Goal: Information Seeking & Learning: Learn about a topic

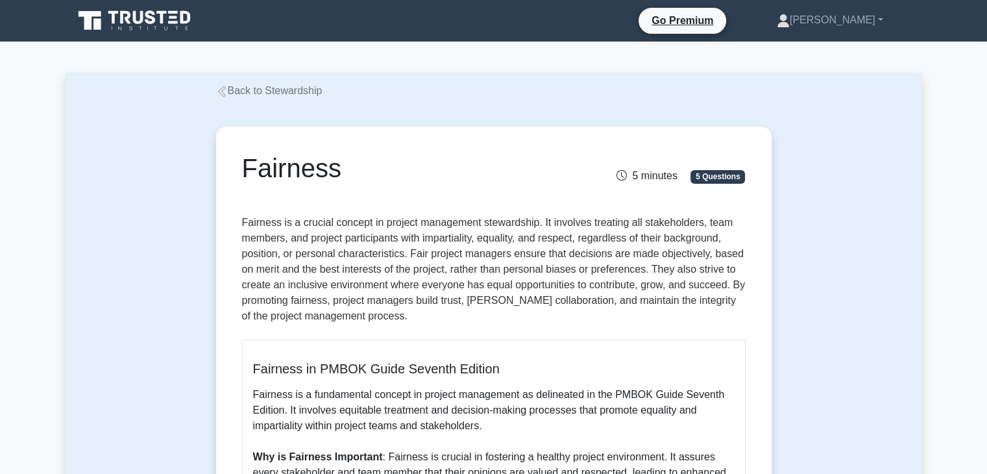
scroll to position [130, 0]
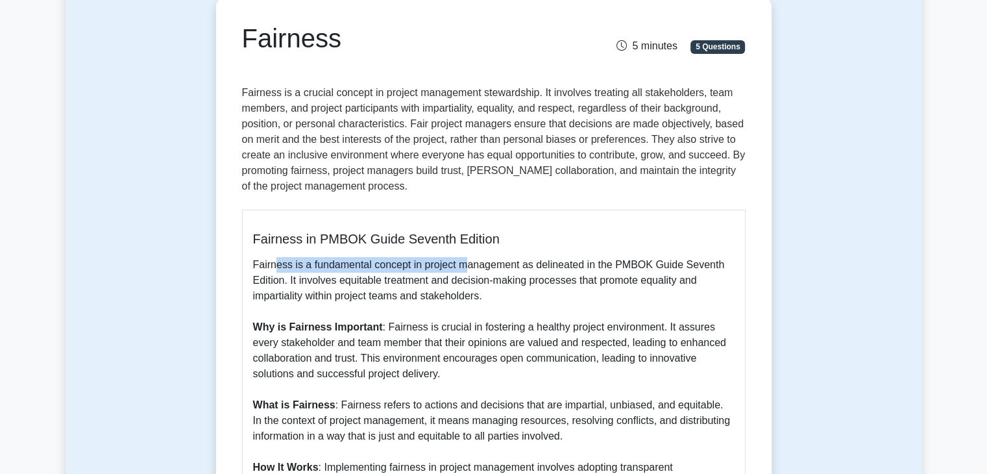
drag, startPoint x: 275, startPoint y: 263, endPoint x: 464, endPoint y: 271, distance: 189.0
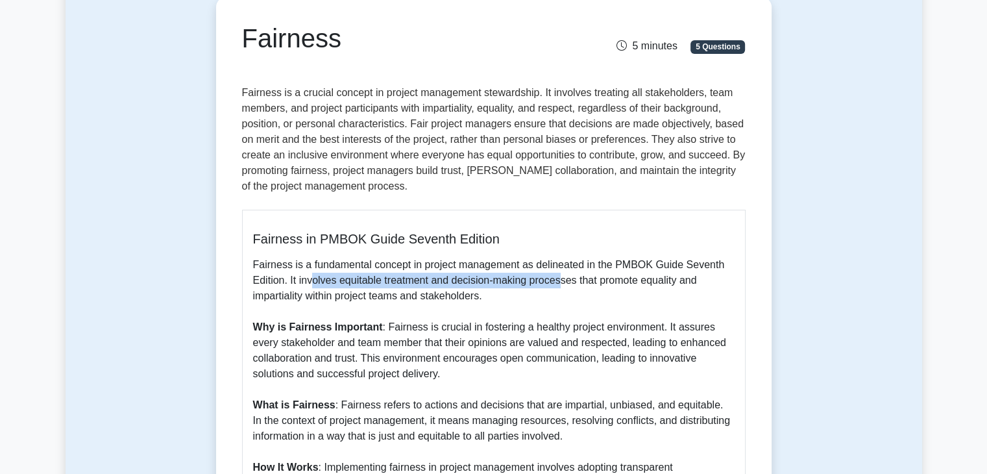
drag, startPoint x: 313, startPoint y: 281, endPoint x: 562, endPoint y: 287, distance: 249.2
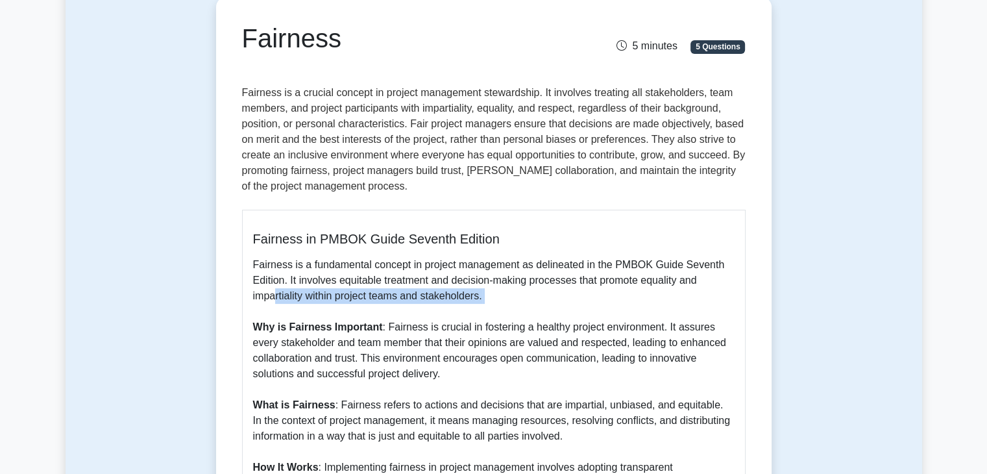
drag, startPoint x: 274, startPoint y: 301, endPoint x: 457, endPoint y: 304, distance: 183.0
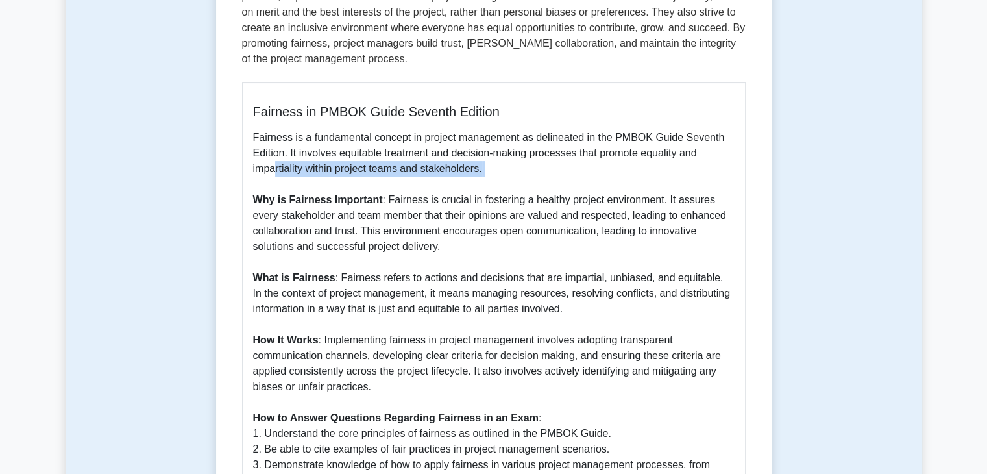
scroll to position [260, 0]
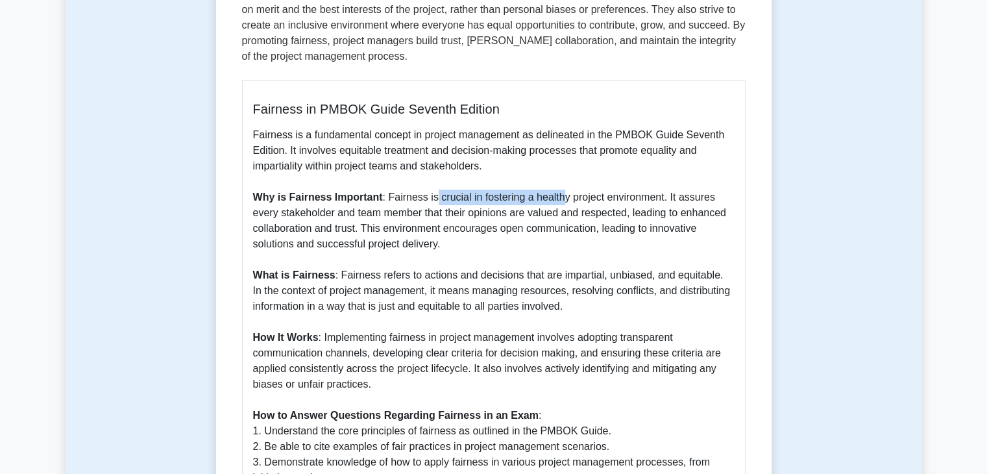
drag, startPoint x: 429, startPoint y: 199, endPoint x: 557, endPoint y: 202, distance: 128.5
click at [557, 202] on p "Fairness is a fundamental concept in project management as delineated in the PM…" at bounding box center [493, 368] width 481 height 483
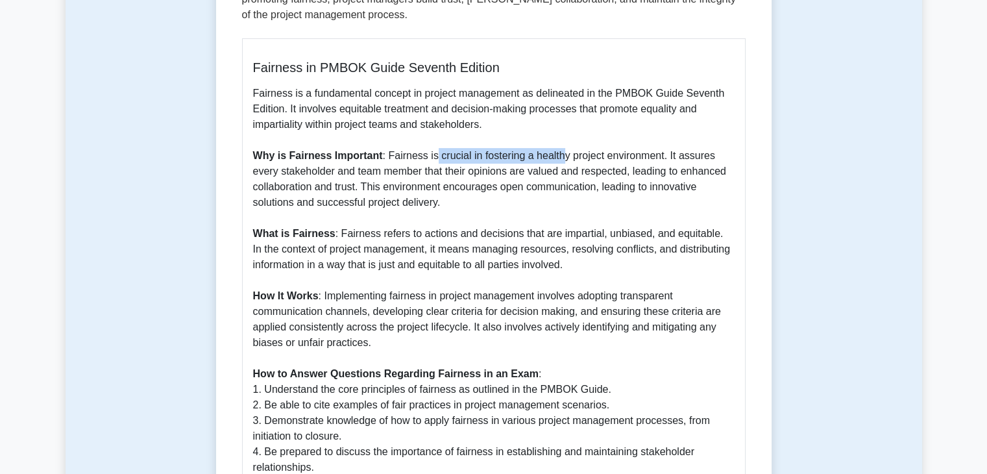
scroll to position [389, 0]
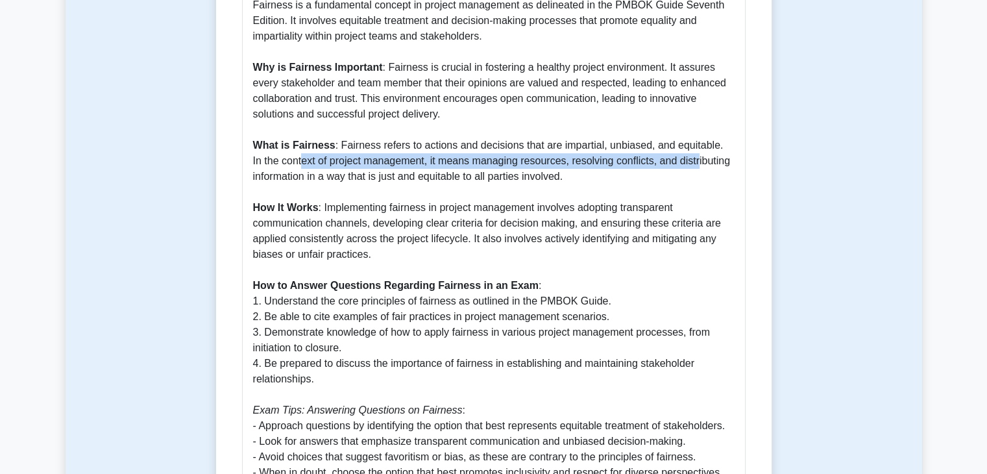
drag, startPoint x: 291, startPoint y: 162, endPoint x: 687, endPoint y: 167, distance: 396.5
click at [687, 167] on p "Fairness is a fundamental concept in project management as delineated in the PM…" at bounding box center [493, 238] width 481 height 483
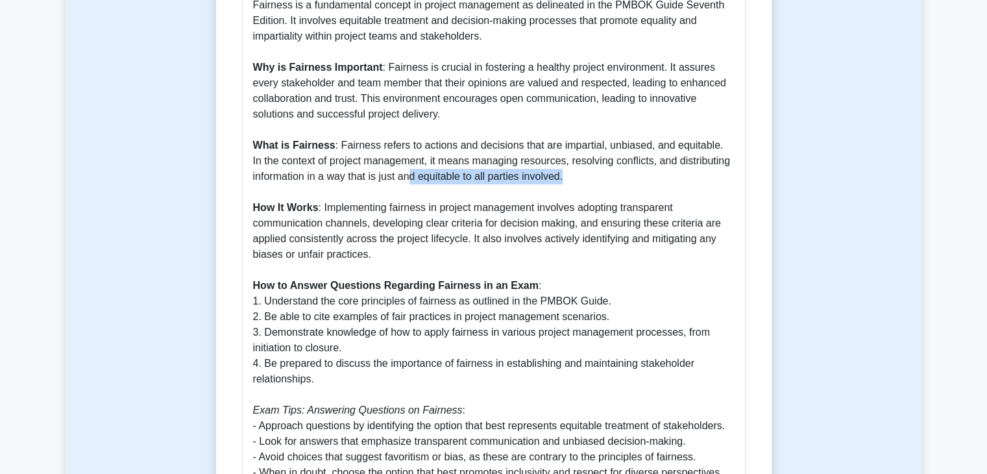
drag, startPoint x: 413, startPoint y: 180, endPoint x: 579, endPoint y: 180, distance: 166.7
click at [579, 180] on p "Fairness is a fundamental concept in project management as delineated in the PM…" at bounding box center [493, 238] width 481 height 483
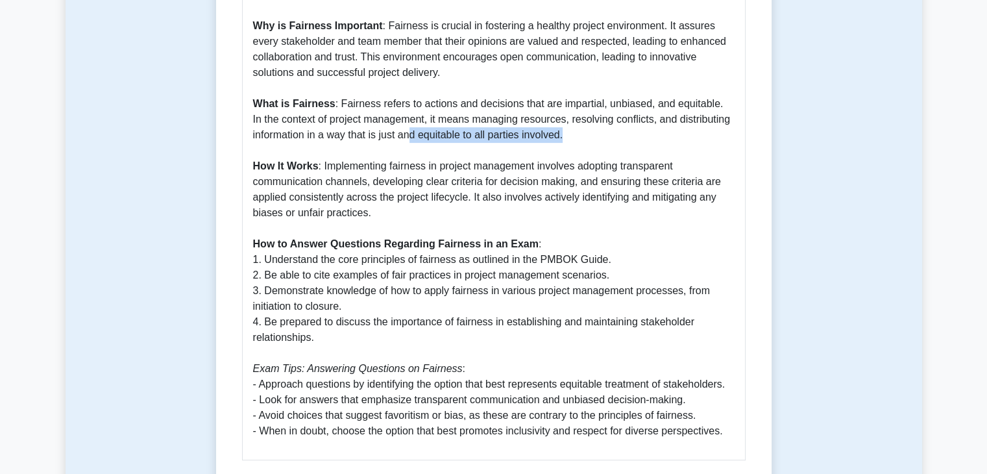
scroll to position [454, 0]
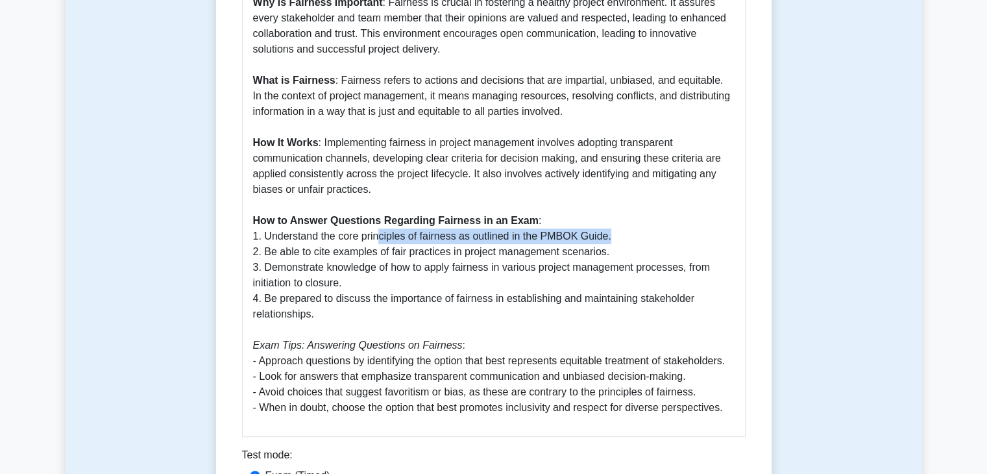
drag, startPoint x: 378, startPoint y: 239, endPoint x: 605, endPoint y: 238, distance: 227.1
click at [605, 238] on p "Fairness is a fundamental concept in project management as delineated in the PM…" at bounding box center [493, 174] width 481 height 483
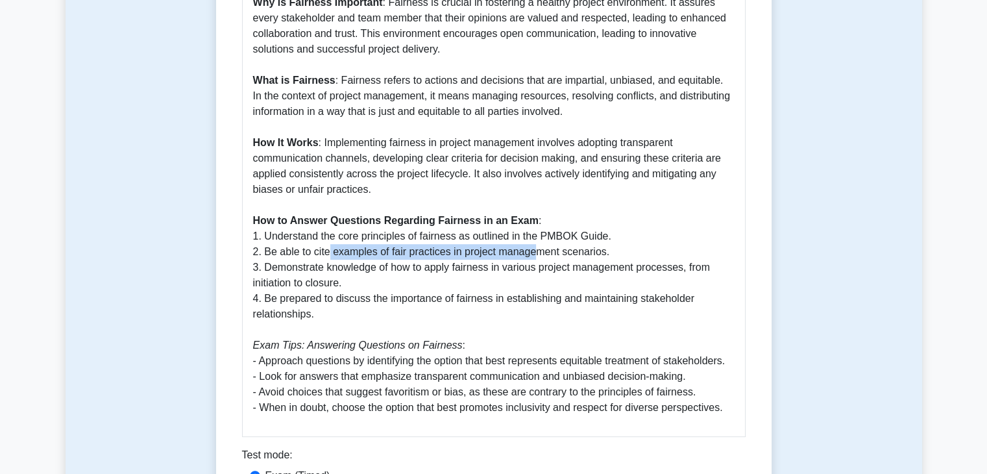
drag, startPoint x: 326, startPoint y: 255, endPoint x: 530, endPoint y: 258, distance: 203.8
click at [530, 258] on p "Fairness is a fundamental concept in project management as delineated in the PM…" at bounding box center [493, 174] width 481 height 483
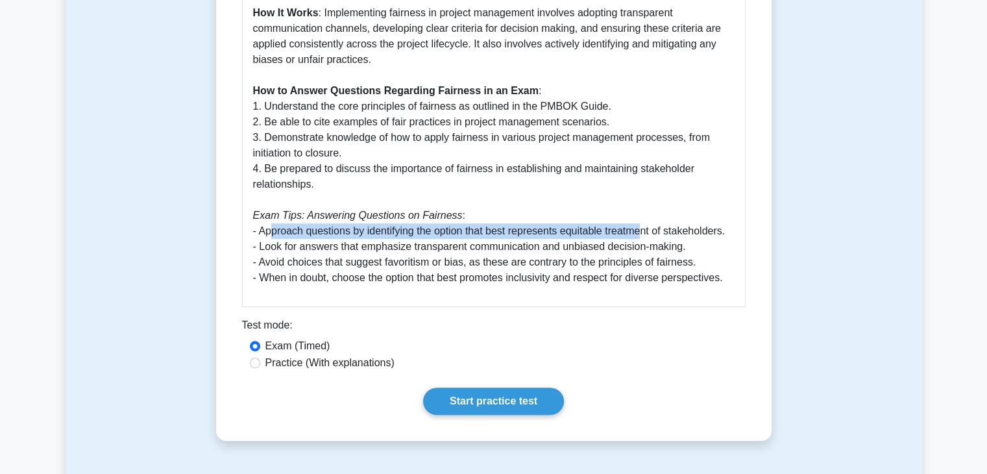
drag, startPoint x: 273, startPoint y: 236, endPoint x: 644, endPoint y: 236, distance: 371.1
click at [644, 236] on p "Fairness is a fundamental concept in project management as delineated in the PM…" at bounding box center [493, 44] width 481 height 483
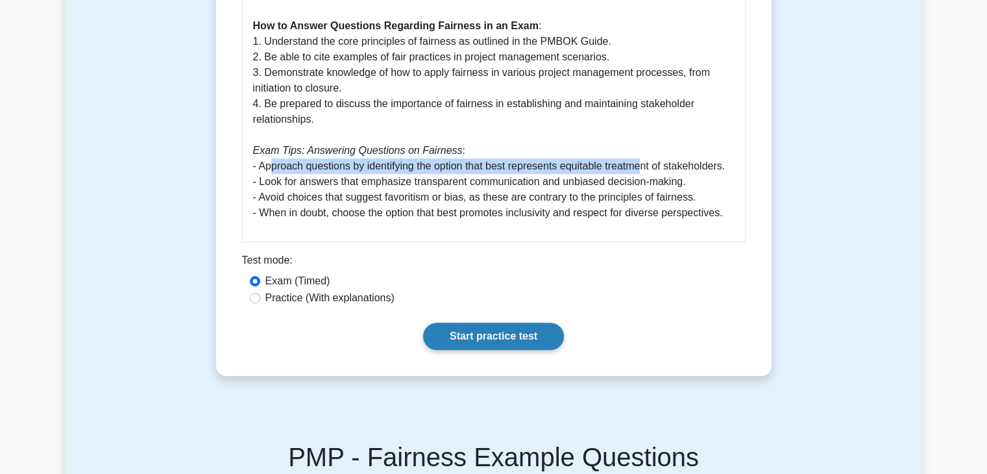
click at [470, 341] on link "Start practice test" at bounding box center [493, 335] width 141 height 27
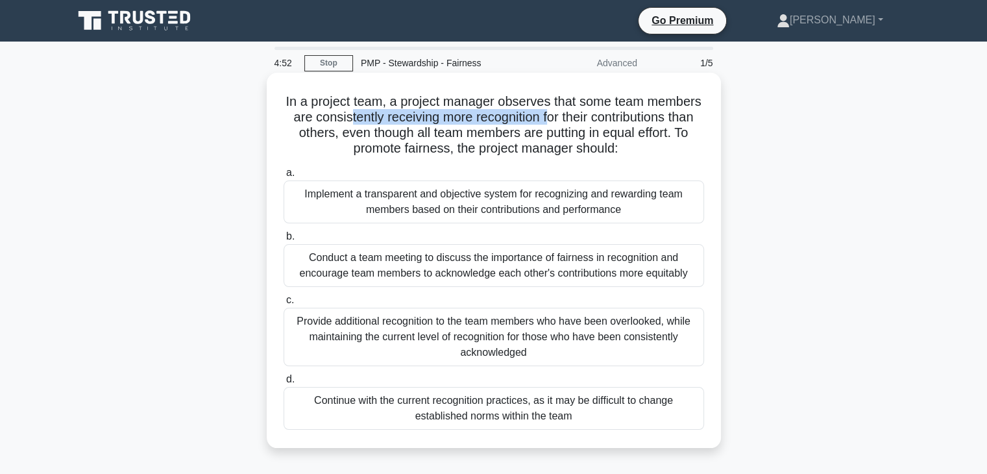
drag, startPoint x: 428, startPoint y: 121, endPoint x: 635, endPoint y: 121, distance: 207.0
click at [635, 121] on h5 "In a project team, a project manager observes that some team members are consis…" at bounding box center [493, 125] width 423 height 64
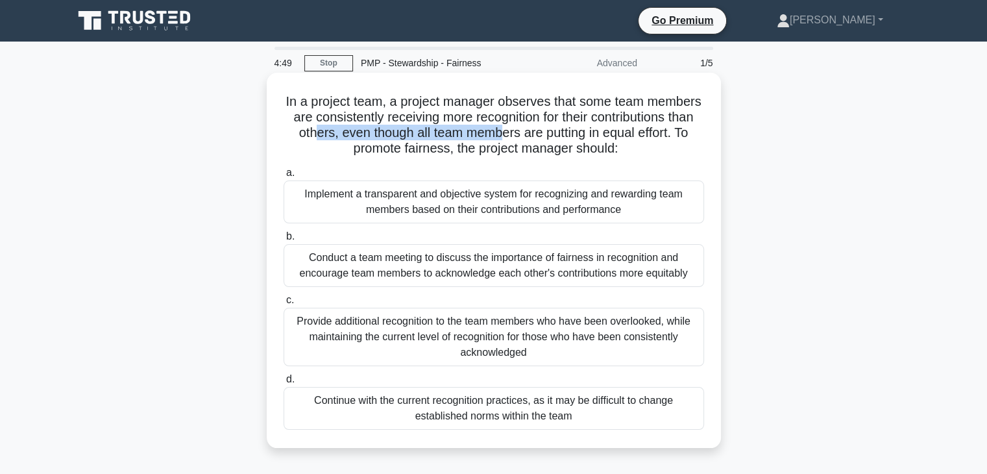
drag, startPoint x: 423, startPoint y: 134, endPoint x: 610, endPoint y: 133, distance: 186.9
click at [610, 133] on h5 "In a project team, a project manager observes that some team members are consis…" at bounding box center [493, 125] width 423 height 64
drag, startPoint x: 423, startPoint y: 154, endPoint x: 572, endPoint y: 149, distance: 148.7
click at [572, 149] on h5 "In a project team, a project manager observes that some team members are consis…" at bounding box center [493, 125] width 423 height 64
click at [405, 330] on div "Provide additional recognition to the team members who have been overlooked, wh…" at bounding box center [494, 337] width 420 height 58
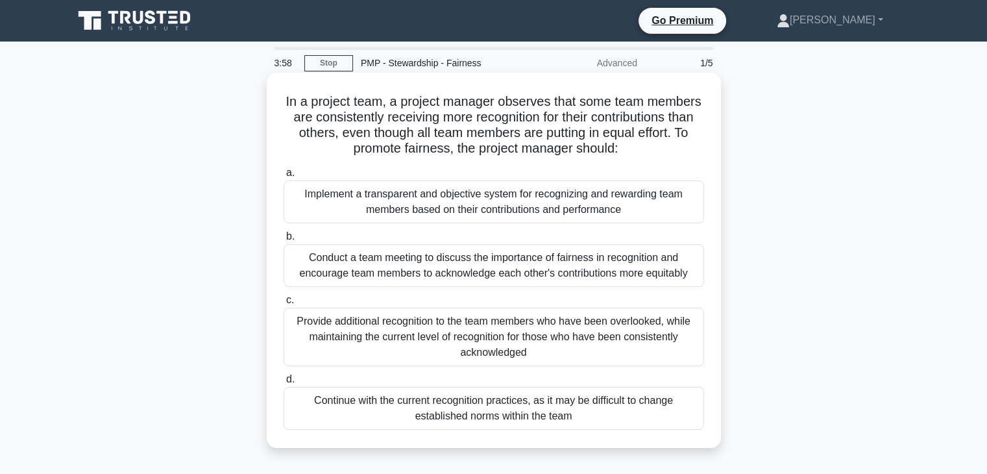
click at [284, 304] on input "c. Provide additional recognition to the team members who have been overlooked,…" at bounding box center [284, 300] width 0 height 8
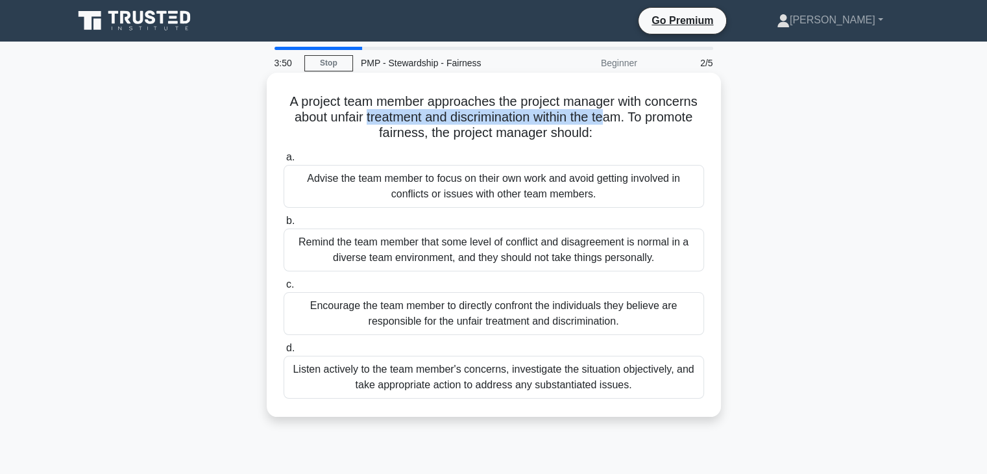
drag, startPoint x: 361, startPoint y: 121, endPoint x: 607, endPoint y: 123, distance: 245.9
click at [607, 123] on h5 "A project team member approaches the project manager with concerns about unfair…" at bounding box center [493, 117] width 423 height 48
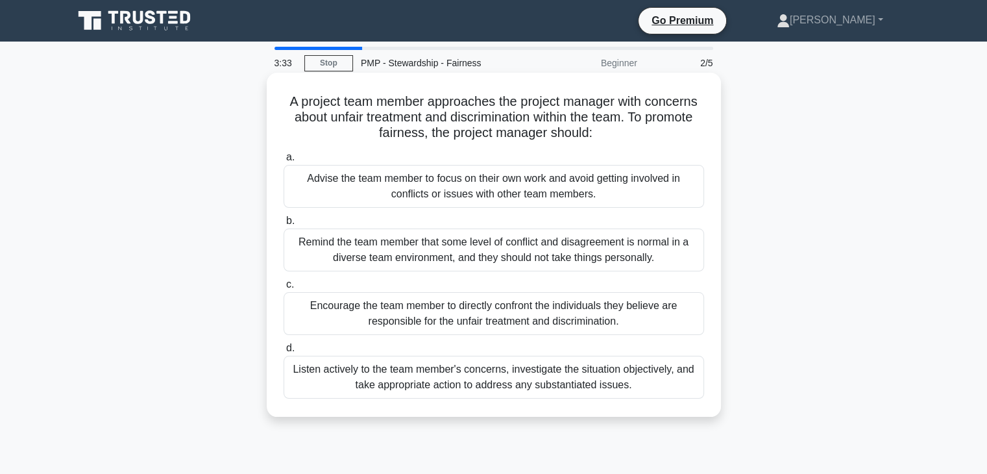
click at [418, 385] on div "Listen actively to the team member's concerns, investigate the situation object…" at bounding box center [494, 377] width 420 height 43
click at [284, 352] on input "d. Listen actively to the team member's concerns, investigate the situation obj…" at bounding box center [284, 348] width 0 height 8
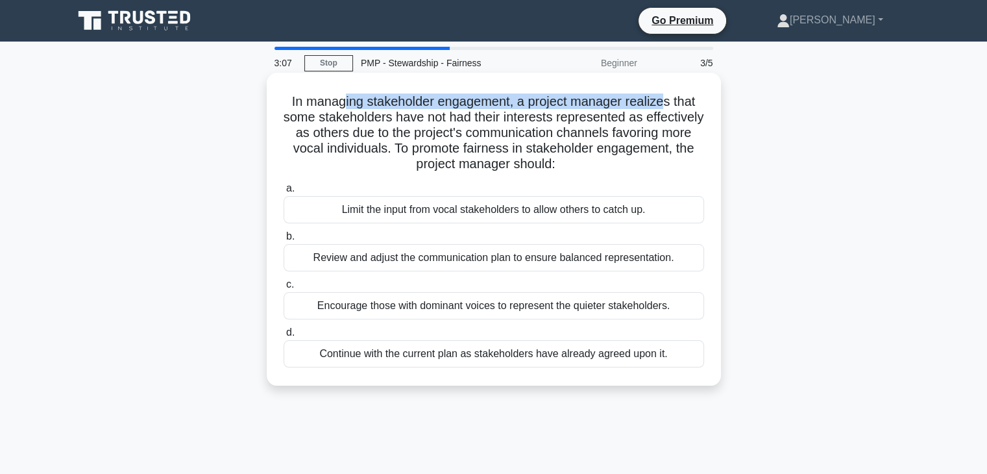
drag, startPoint x: 343, startPoint y: 104, endPoint x: 665, endPoint y: 103, distance: 322.5
click at [665, 103] on h5 "In managing stakeholder engagement, a project manager realizes that some stakeh…" at bounding box center [493, 132] width 423 height 79
click at [454, 260] on div "Review and adjust the communication plan to ensure balanced representation." at bounding box center [494, 257] width 420 height 27
click at [284, 241] on input "b. Review and adjust the communication plan to ensure balanced representation." at bounding box center [284, 236] width 0 height 8
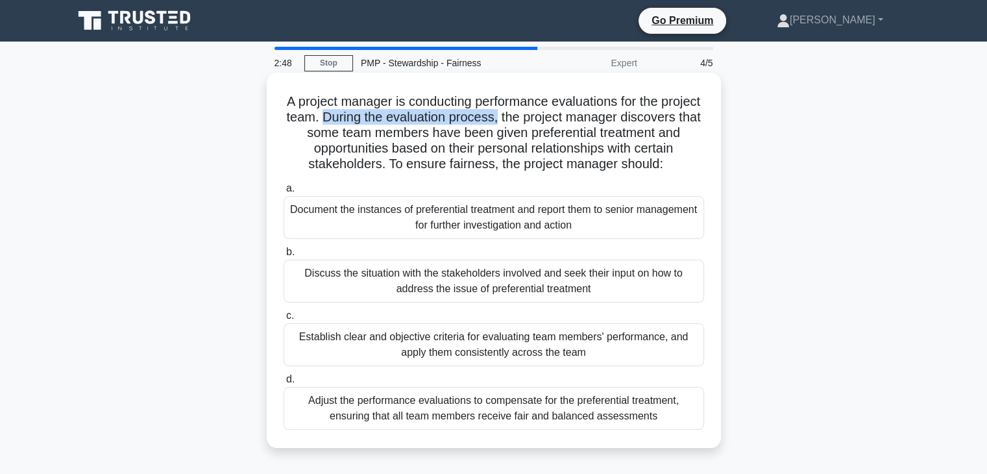
drag, startPoint x: 387, startPoint y: 119, endPoint x: 562, endPoint y: 120, distance: 175.2
click at [562, 120] on h5 "A project manager is conducting performance evaluations for the project team. D…" at bounding box center [493, 132] width 423 height 79
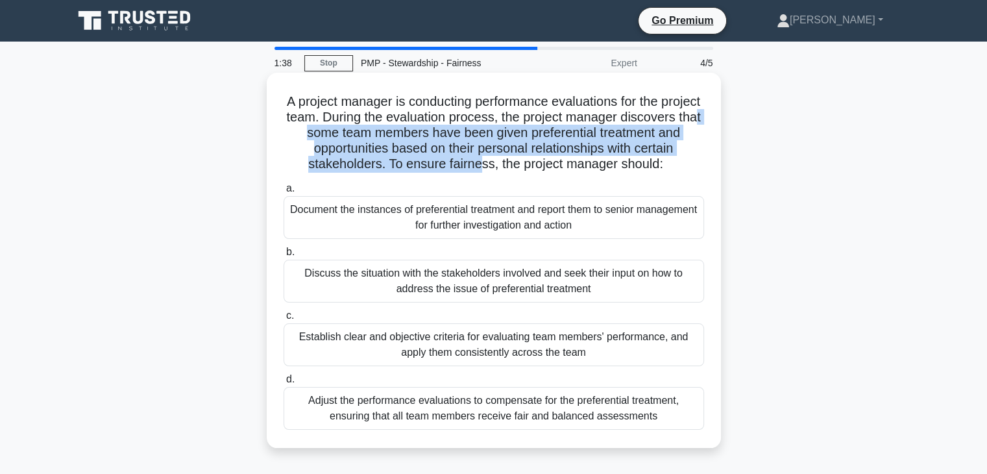
drag, startPoint x: 379, startPoint y: 136, endPoint x: 503, endPoint y: 166, distance: 127.6
click at [503, 166] on h5 "A project manager is conducting performance evaluations for the project team. D…" at bounding box center [493, 132] width 423 height 79
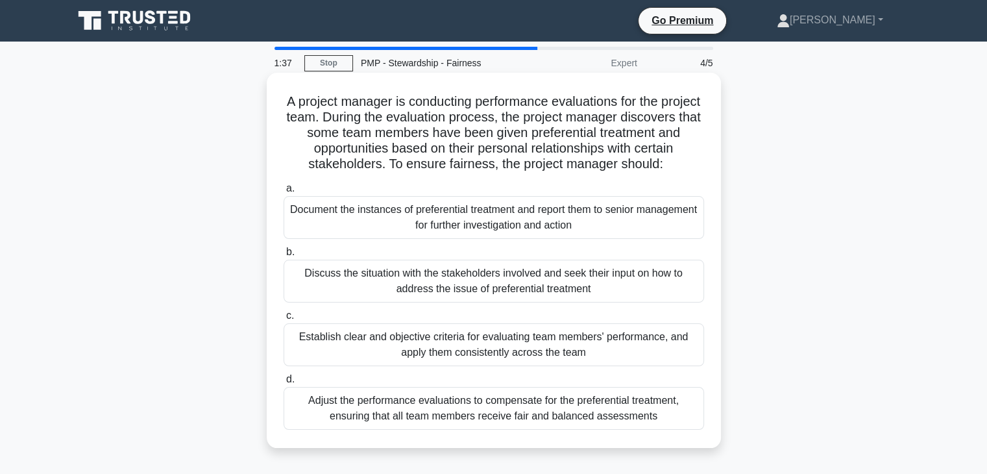
click at [519, 352] on div "Establish clear and objective criteria for evaluating team members' performance…" at bounding box center [494, 344] width 420 height 43
click at [284, 320] on input "c. Establish clear and objective criteria for evaluating team members' performa…" at bounding box center [284, 315] width 0 height 8
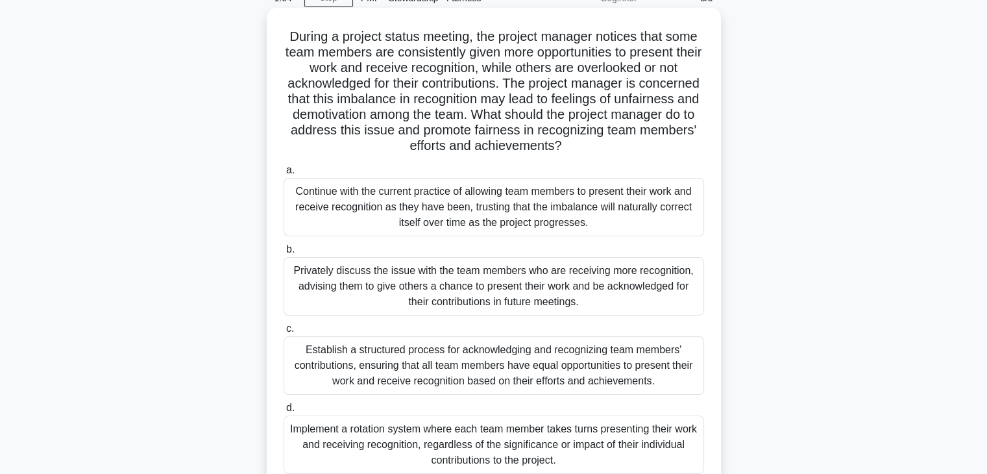
scroll to position [130, 0]
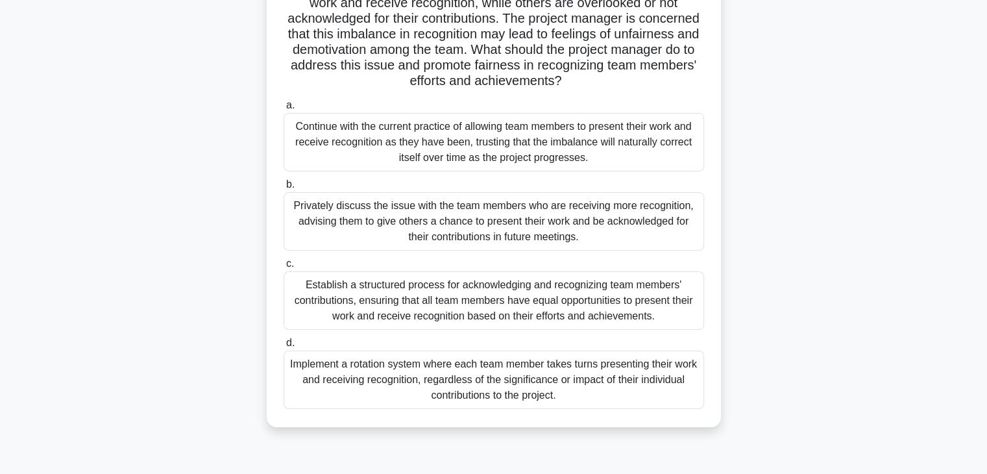
click at [432, 308] on div "Establish a structured process for acknowledging and recognizing team members' …" at bounding box center [494, 300] width 420 height 58
click at [284, 268] on input "c. Establish a structured process for acknowledging and recognizing team member…" at bounding box center [284, 264] width 0 height 8
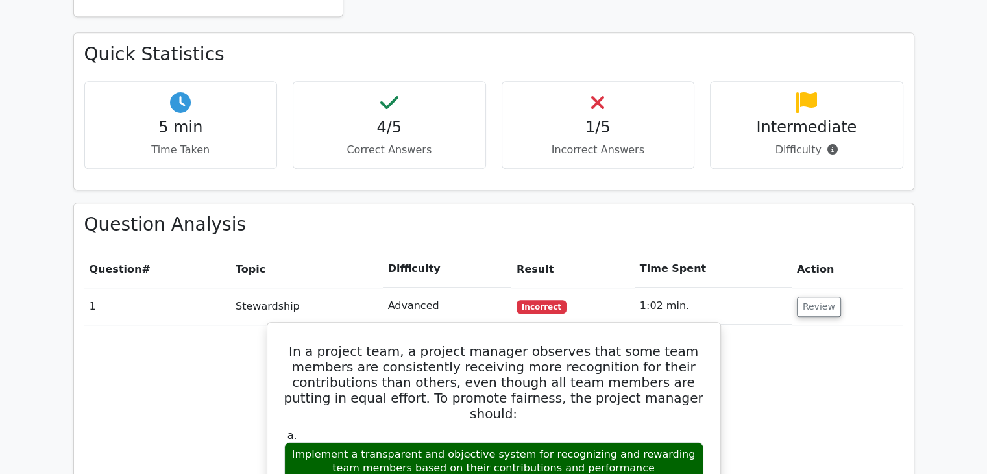
scroll to position [843, 0]
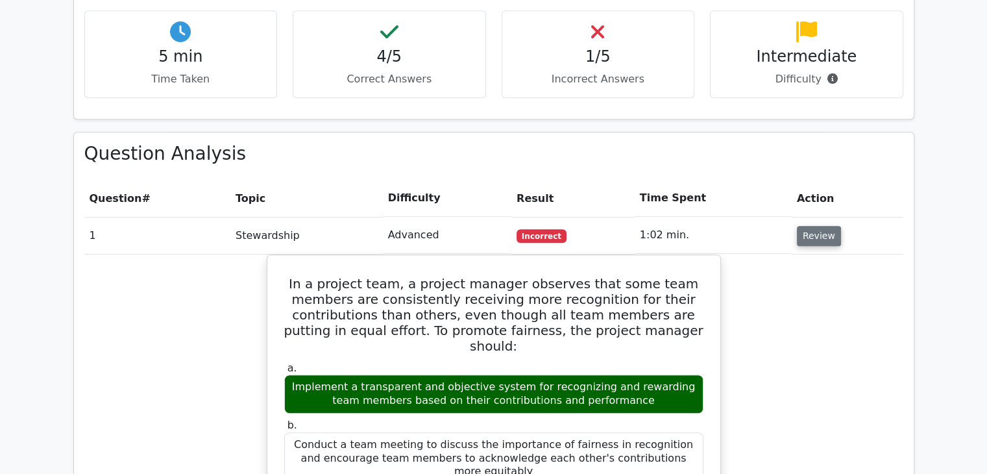
click at [806, 226] on button "Review" at bounding box center [819, 236] width 44 height 20
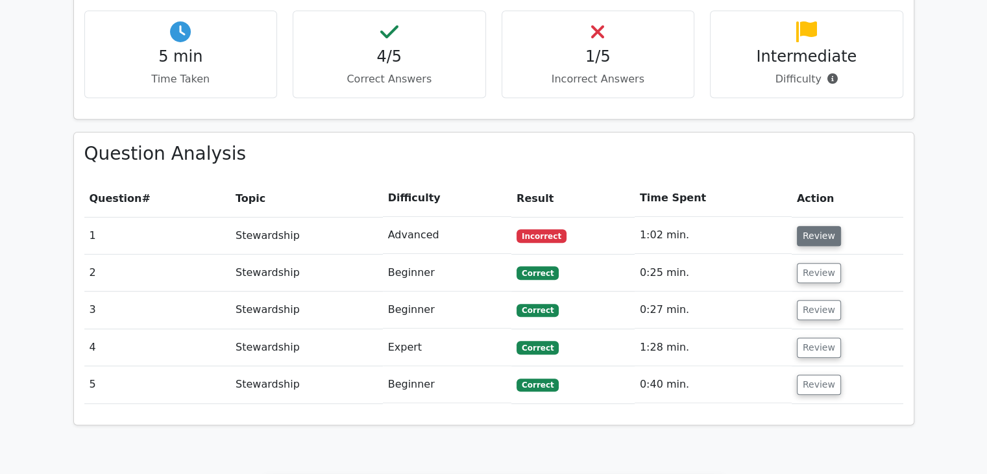
click at [805, 226] on button "Review" at bounding box center [819, 236] width 44 height 20
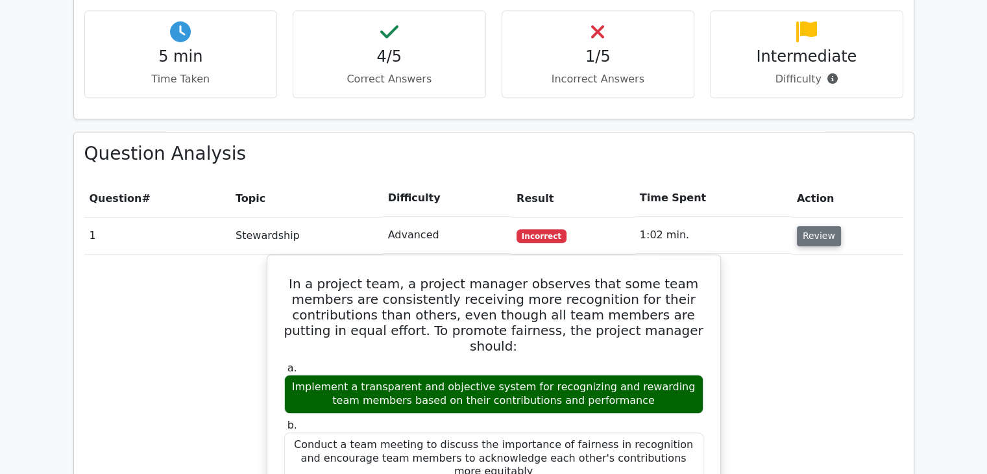
click at [805, 226] on button "Review" at bounding box center [819, 236] width 44 height 20
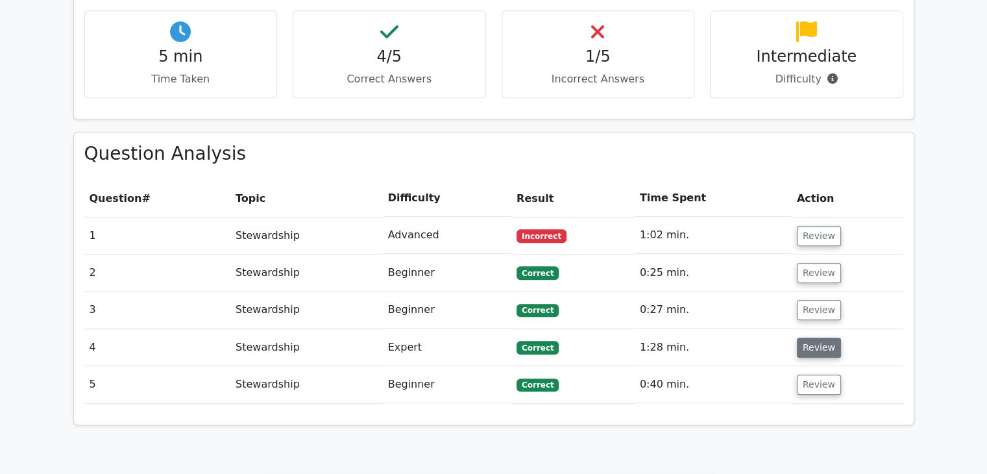
click at [807, 337] on button "Review" at bounding box center [819, 347] width 44 height 20
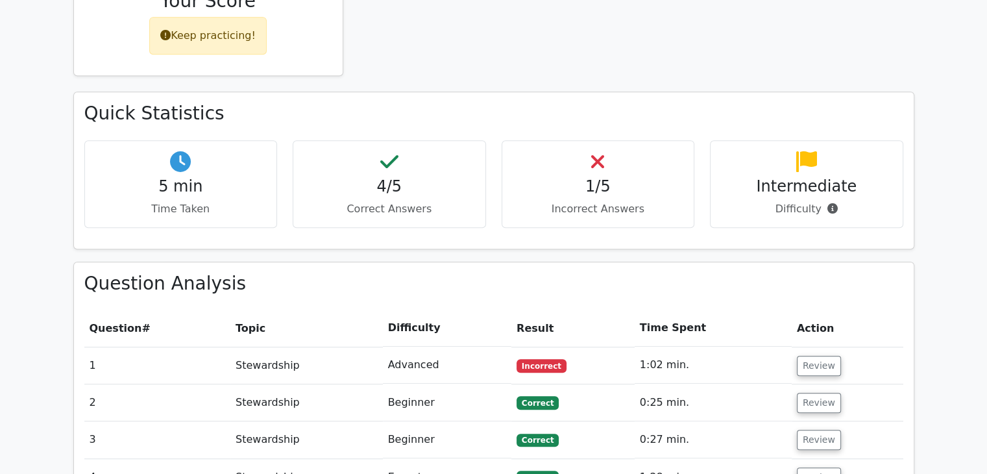
scroll to position [779, 0]
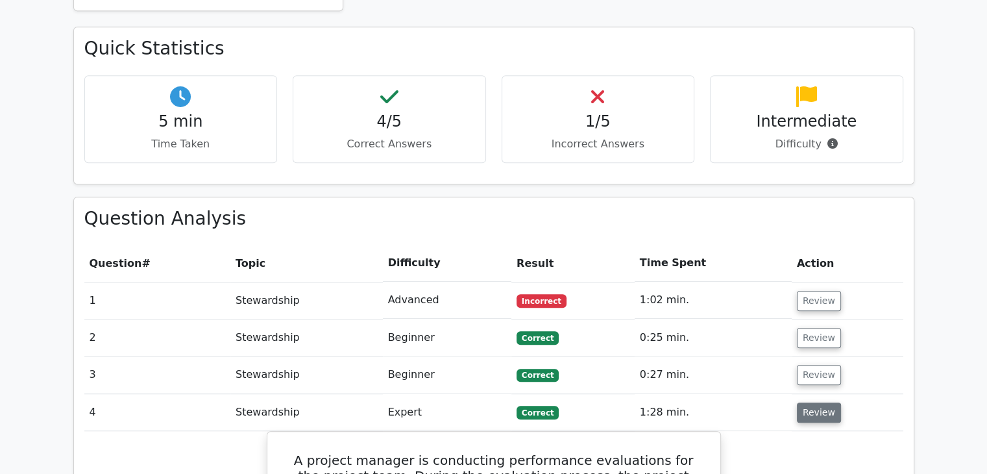
click at [801, 402] on button "Review" at bounding box center [819, 412] width 44 height 20
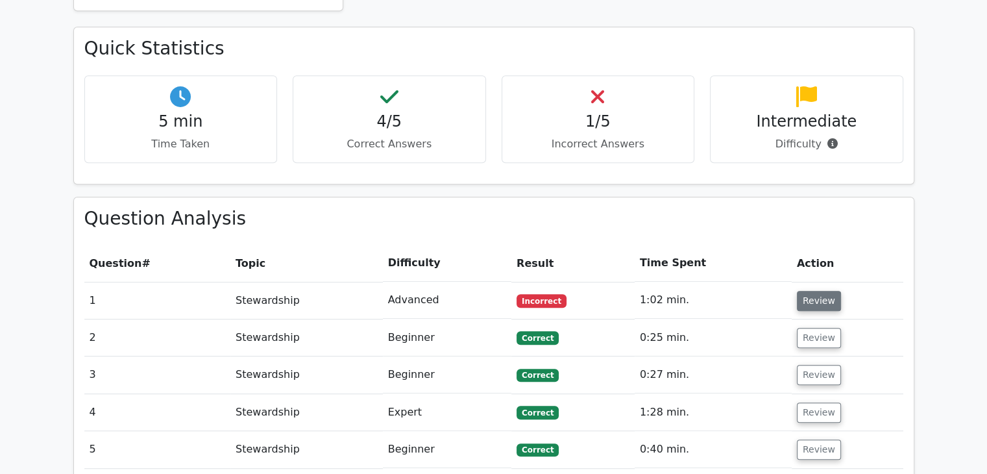
click at [811, 291] on button "Review" at bounding box center [819, 301] width 44 height 20
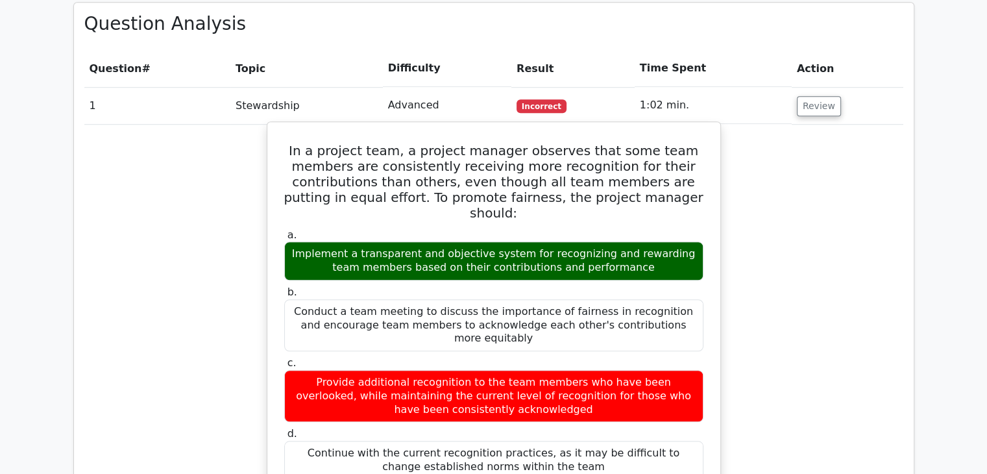
scroll to position [1038, 0]
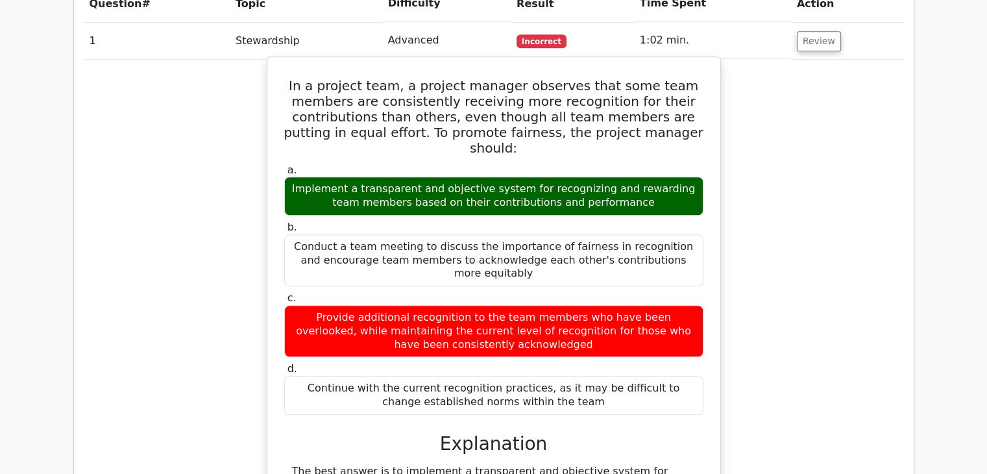
drag, startPoint x: 330, startPoint y: 424, endPoint x: 641, endPoint y: 413, distance: 311.0
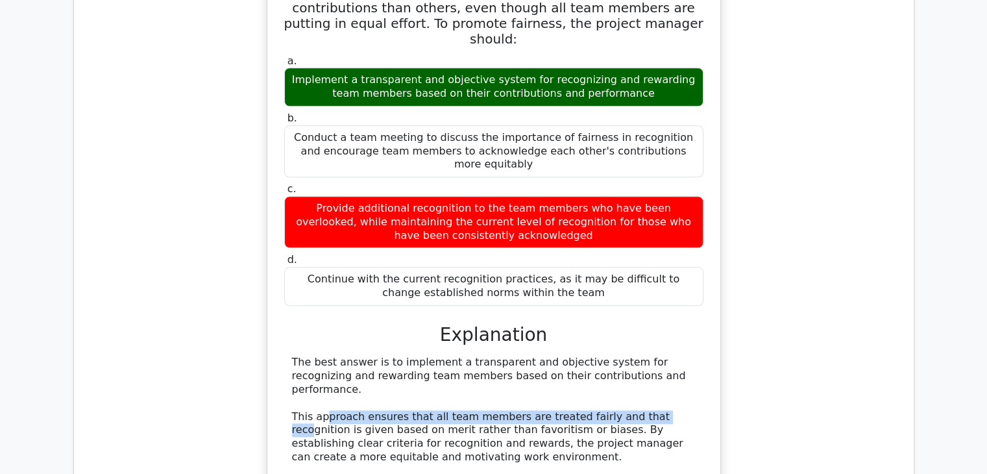
scroll to position [1168, 0]
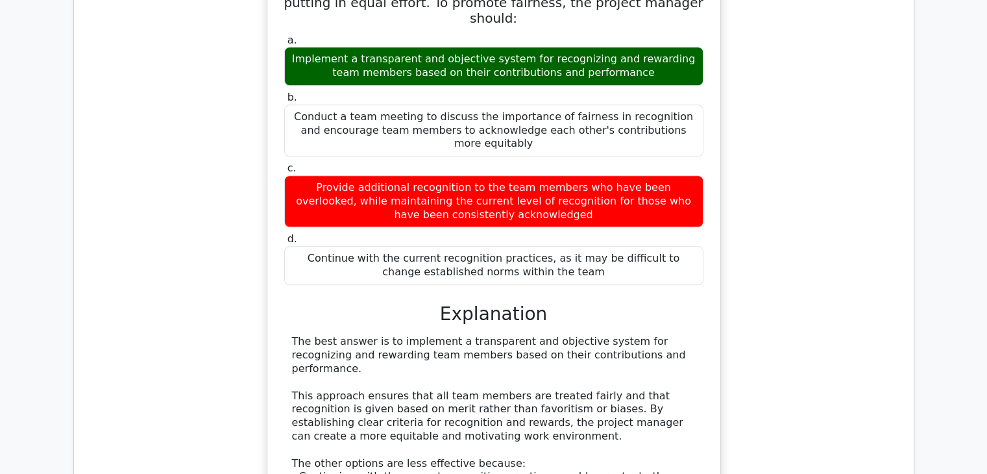
drag, startPoint x: 361, startPoint y: 414, endPoint x: 642, endPoint y: 416, distance: 280.9
click at [642, 416] on div "The best answer is to implement a transparent and objective system for recogniz…" at bounding box center [494, 470] width 404 height 270
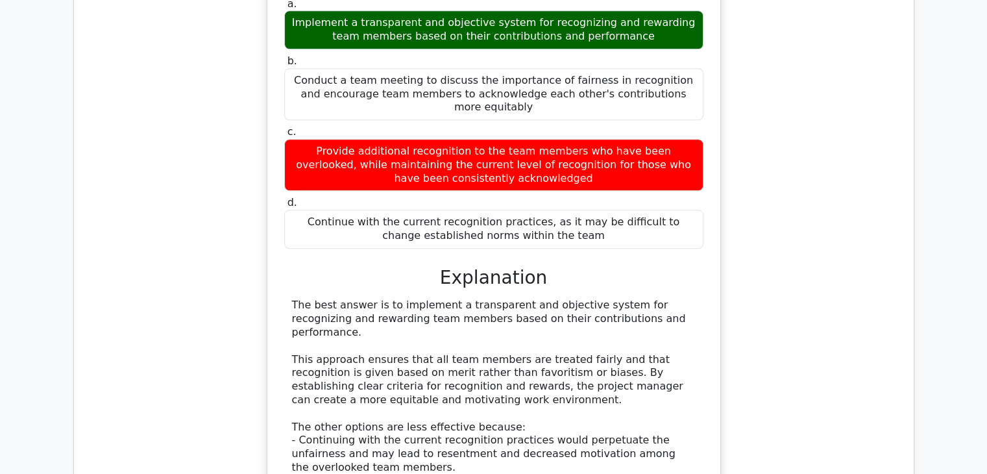
scroll to position [1233, 0]
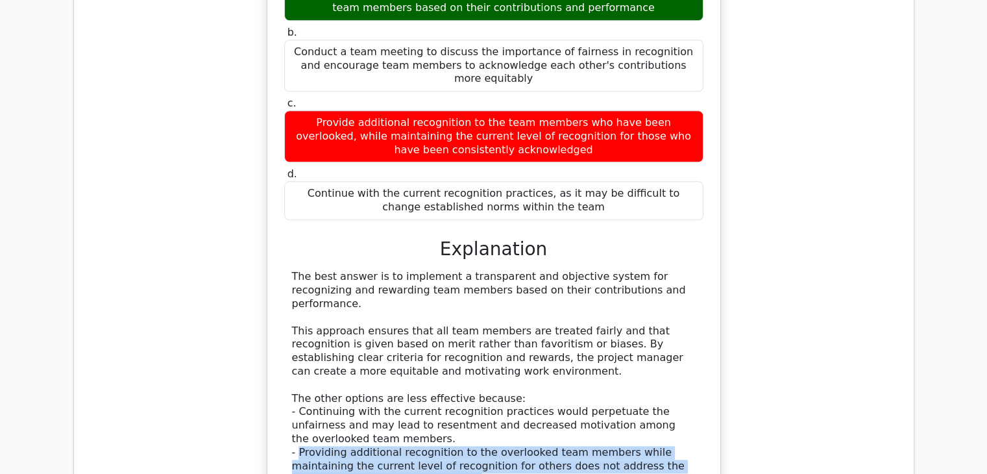
drag, startPoint x: 352, startPoint y: 373, endPoint x: 298, endPoint y: 348, distance: 58.6
click at [298, 348] on div "The best answer is to implement a transparent and objective system for recogniz…" at bounding box center [494, 405] width 404 height 270
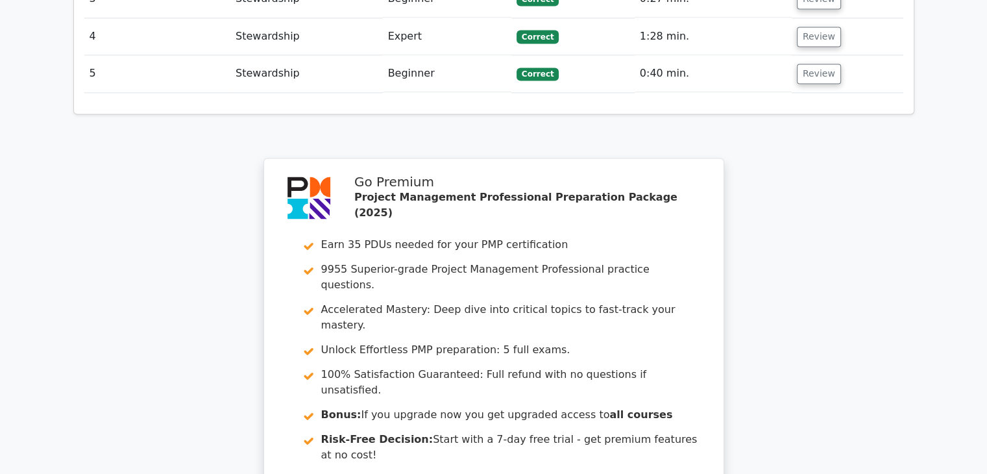
scroll to position [2097, 0]
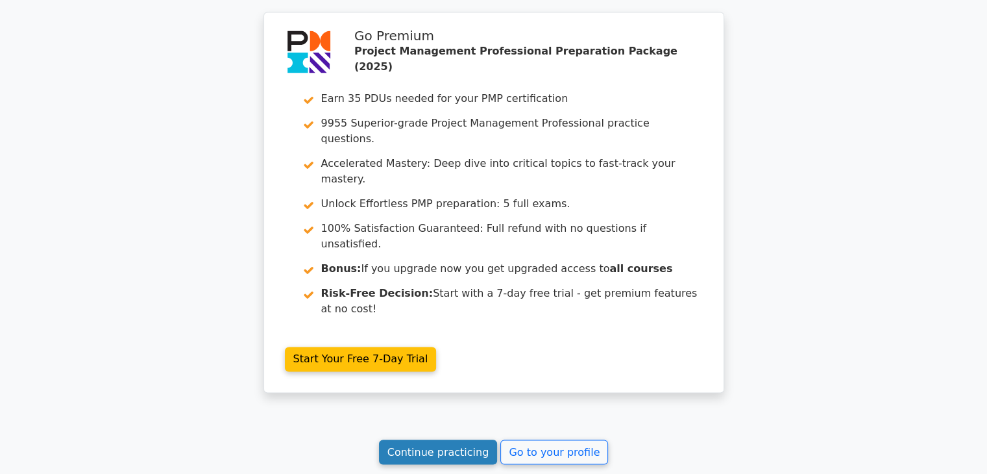
click at [416, 439] on link "Continue practicing" at bounding box center [438, 451] width 119 height 25
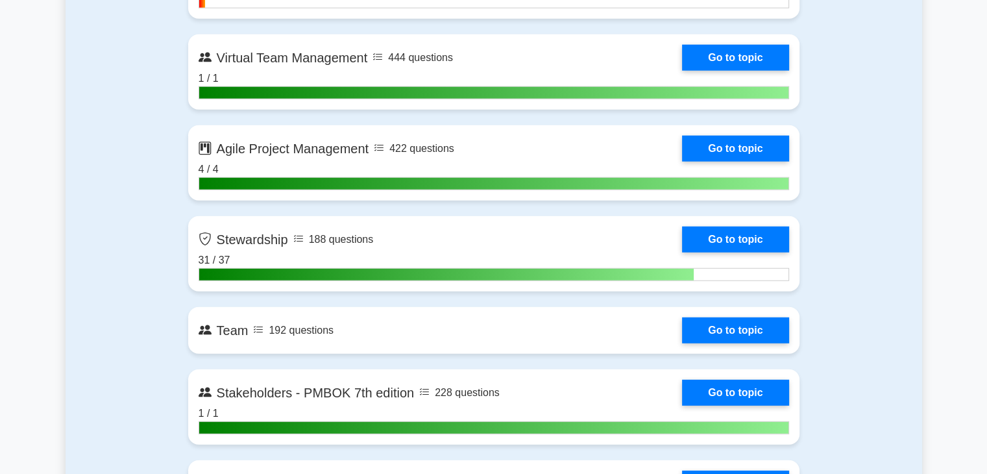
scroll to position [3439, 0]
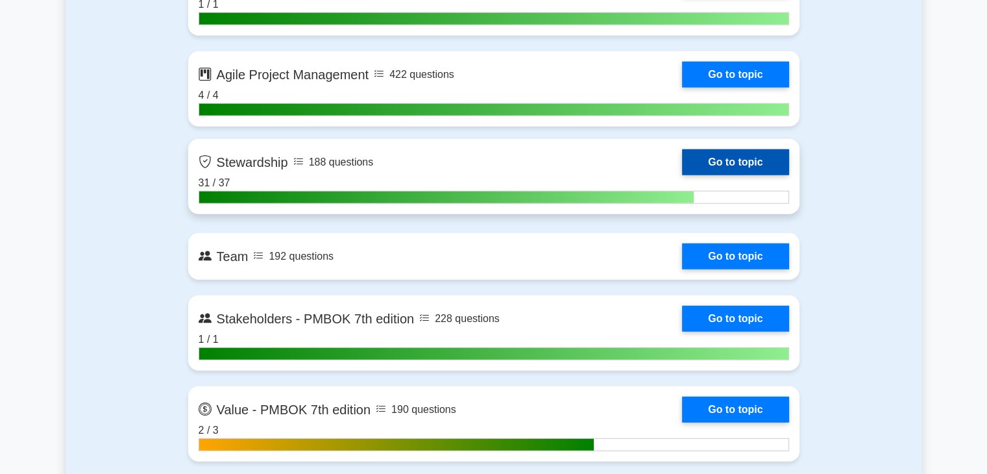
click at [734, 164] on link "Go to topic" at bounding box center [735, 162] width 106 height 26
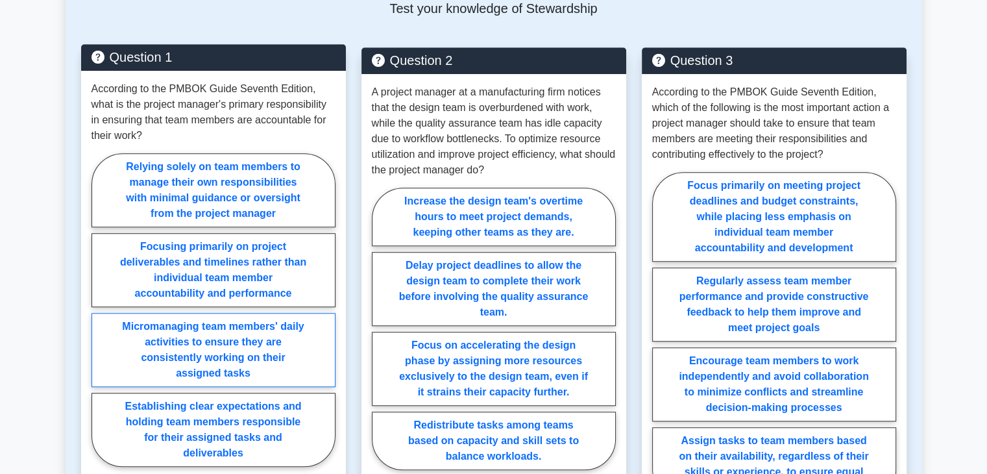
scroll to position [908, 0]
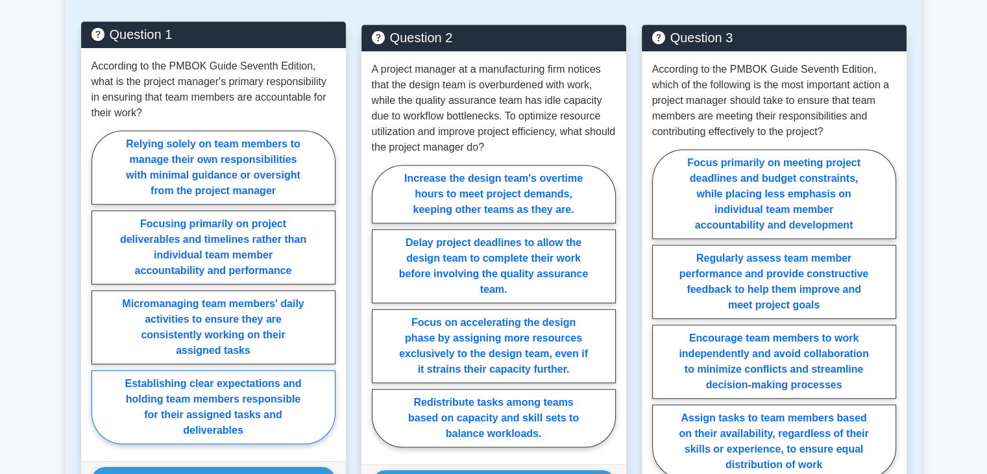
click at [233, 389] on label "Establishing clear expectations and holding team members responsible for their …" at bounding box center [213, 407] width 244 height 74
click at [100, 295] on input "Establishing clear expectations and holding team members responsible for their …" at bounding box center [95, 291] width 8 height 8
radio input "true"
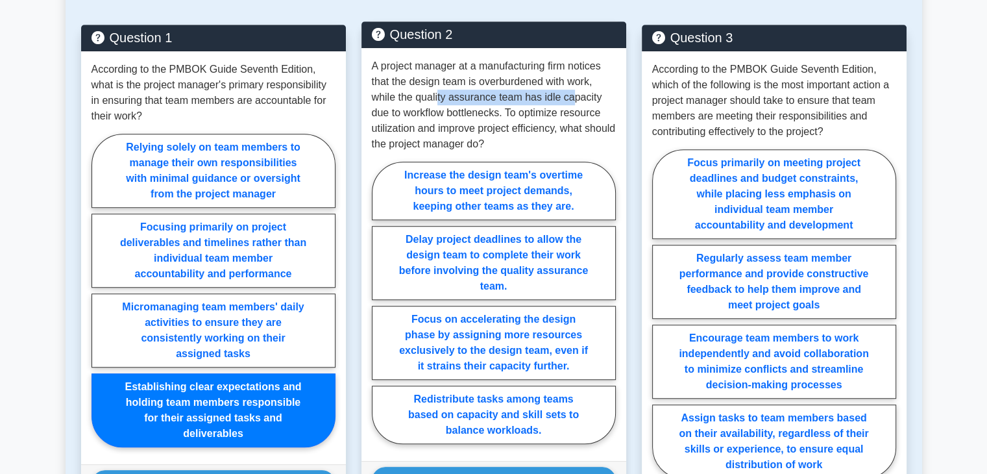
drag, startPoint x: 439, startPoint y: 86, endPoint x: 571, endPoint y: 86, distance: 132.4
click at [571, 86] on p "A project manager at a manufacturing firm notices that the design team is overb…" at bounding box center [494, 104] width 244 height 93
click at [496, 410] on label "Redistribute tasks among teams based on capacity and skill sets to balance work…" at bounding box center [494, 414] width 244 height 58
click at [380, 311] on input "Redistribute tasks among teams based on capacity and skill sets to balance work…" at bounding box center [376, 306] width 8 height 8
radio input "true"
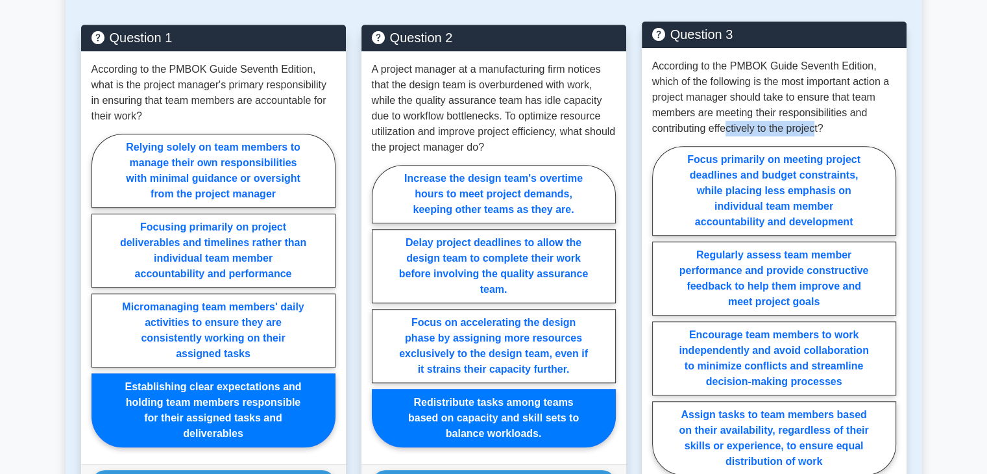
drag, startPoint x: 729, startPoint y: 114, endPoint x: 819, endPoint y: 119, distance: 90.3
click at [819, 119] on p "According to the PMBOK Guide Seventh Edition, which of the following is the mos…" at bounding box center [774, 97] width 244 height 78
click at [794, 271] on label "Regularly assess team member performance and provide constructive feedback to h…" at bounding box center [774, 278] width 244 height 74
click at [661, 310] on input "Regularly assess team member performance and provide constructive feedback to h…" at bounding box center [656, 314] width 8 height 8
radio input "true"
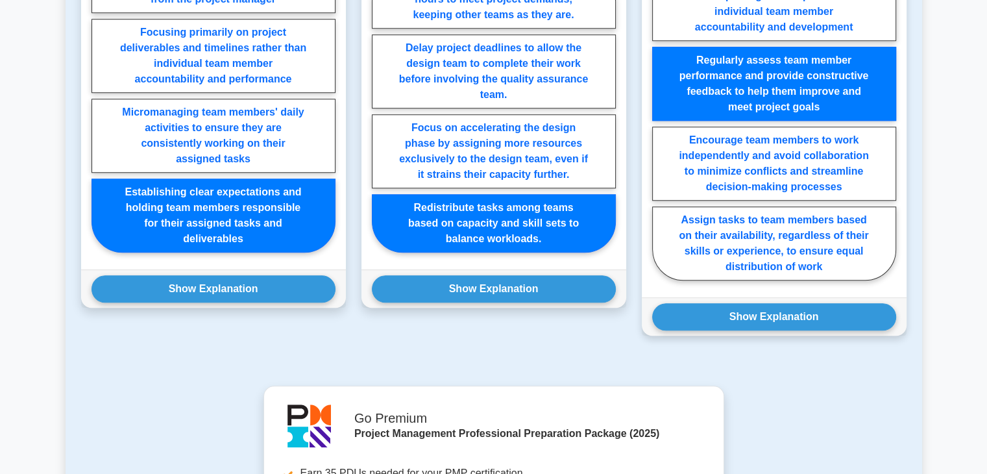
scroll to position [1168, 0]
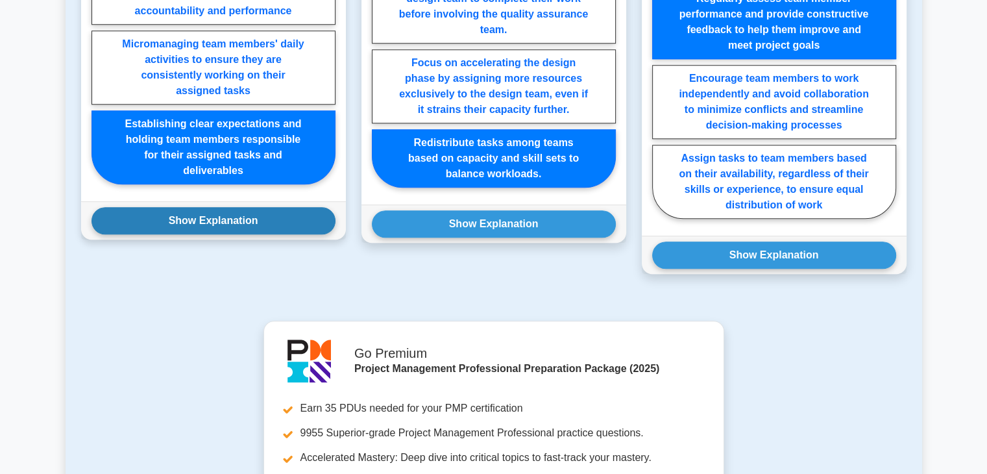
click at [257, 208] on button "Show Explanation" at bounding box center [213, 220] width 244 height 27
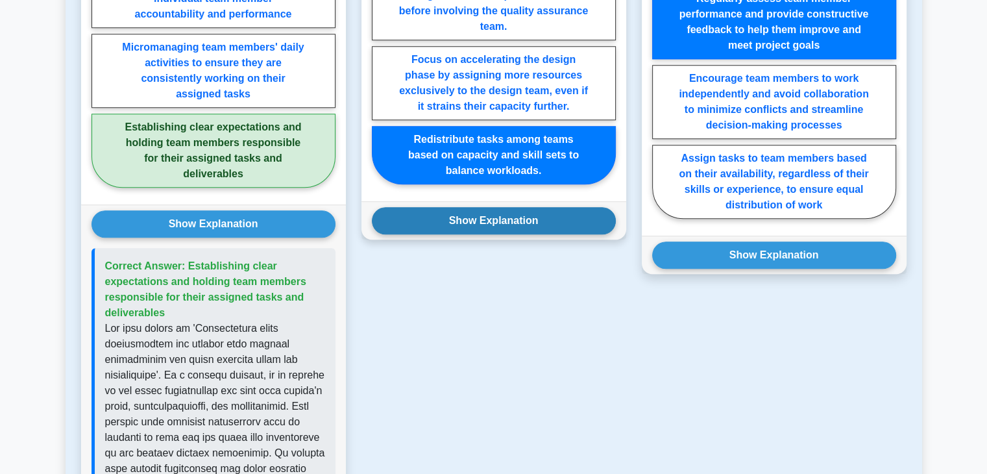
click at [459, 209] on button "Show Explanation" at bounding box center [494, 220] width 244 height 27
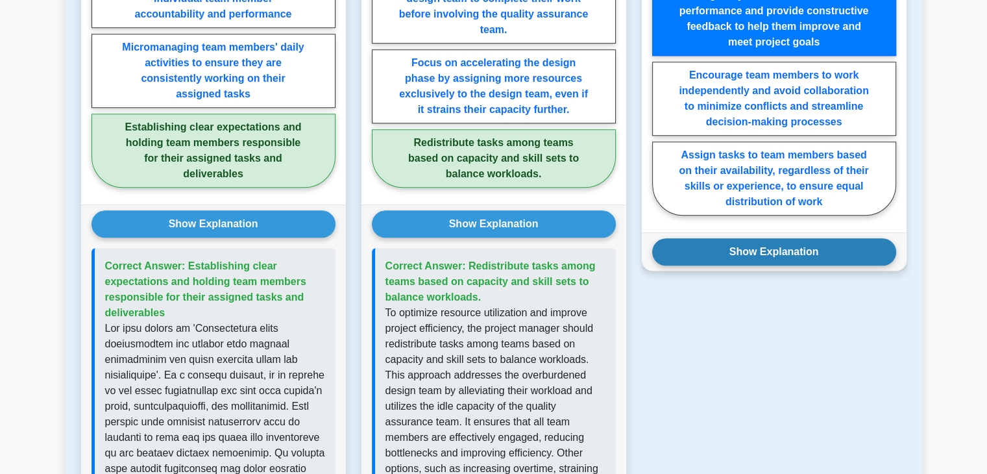
click at [730, 238] on button "Show Explanation" at bounding box center [774, 251] width 244 height 27
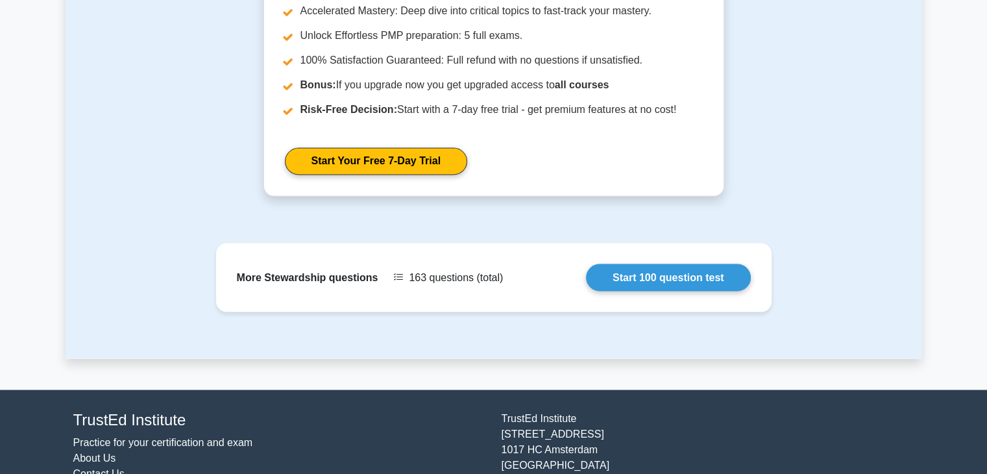
scroll to position [2247, 0]
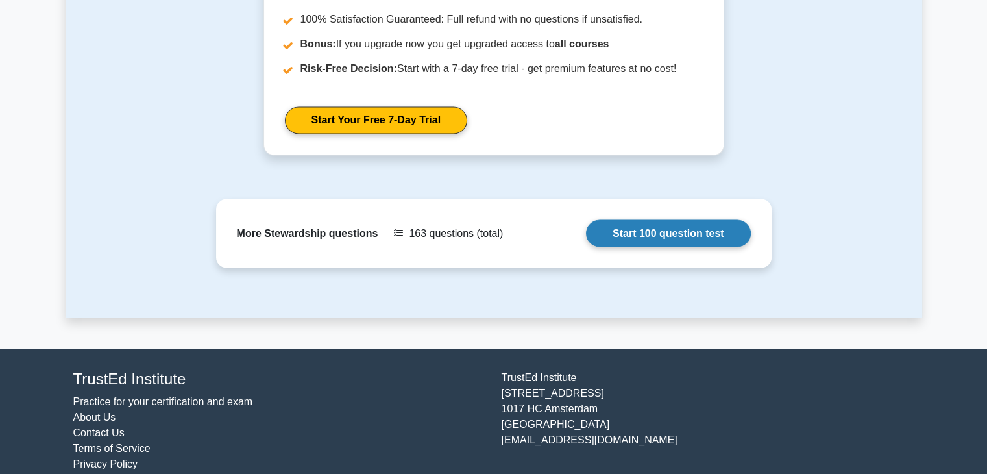
click at [656, 219] on link "Start 100 question test" at bounding box center [668, 232] width 165 height 27
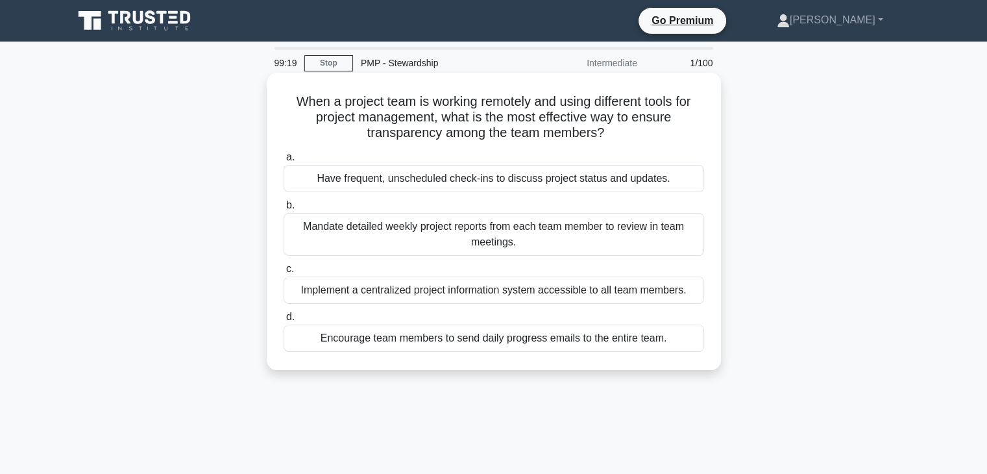
click at [407, 295] on div "Implement a centralized project information system accessible to all team membe…" at bounding box center [494, 289] width 420 height 27
click at [284, 273] on input "c. Implement a centralized project information system accessible to all team me…" at bounding box center [284, 269] width 0 height 8
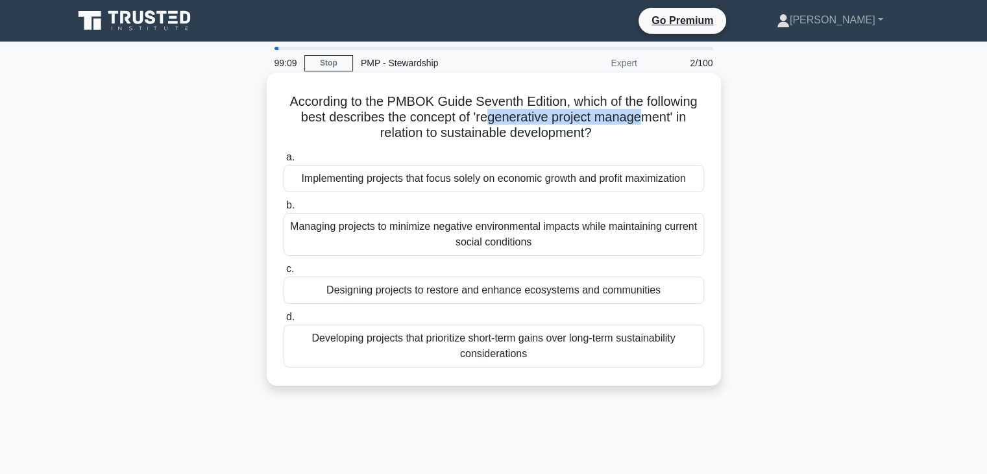
drag, startPoint x: 483, startPoint y: 117, endPoint x: 643, endPoint y: 120, distance: 159.6
click at [643, 120] on h5 "According to the PMBOK Guide Seventh Edition, which of the following best descr…" at bounding box center [493, 117] width 423 height 48
drag, startPoint x: 516, startPoint y: 103, endPoint x: 642, endPoint y: 103, distance: 126.5
click at [642, 103] on h5 "According to the PMBOK Guide Seventh Edition, which of the following best descr…" at bounding box center [493, 117] width 423 height 48
drag, startPoint x: 467, startPoint y: 116, endPoint x: 524, endPoint y: 117, distance: 57.1
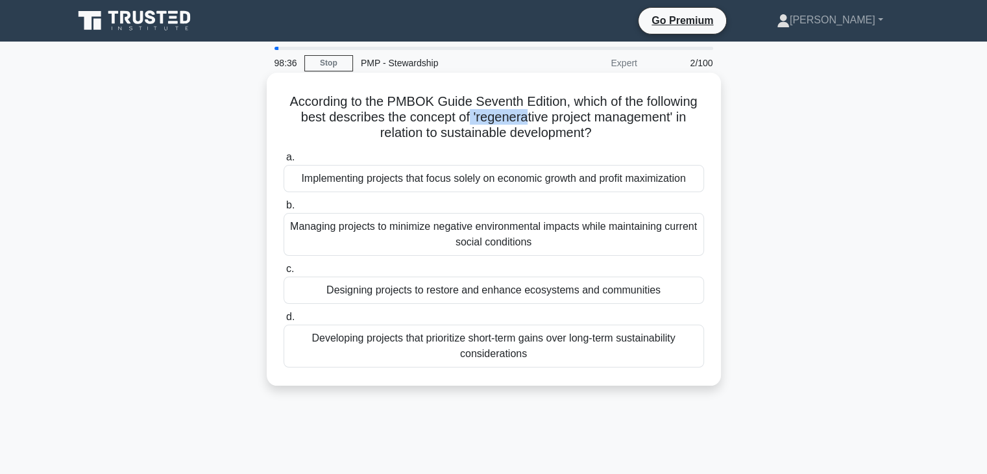
click at [524, 117] on h5 "According to the PMBOK Guide Seventh Edition, which of the following best descr…" at bounding box center [493, 117] width 423 height 48
click at [467, 295] on div "Designing projects to restore and enhance ecosystems and communities" at bounding box center [494, 289] width 420 height 27
click at [284, 273] on input "c. Designing projects to restore and enhance ecosystems and communities" at bounding box center [284, 269] width 0 height 8
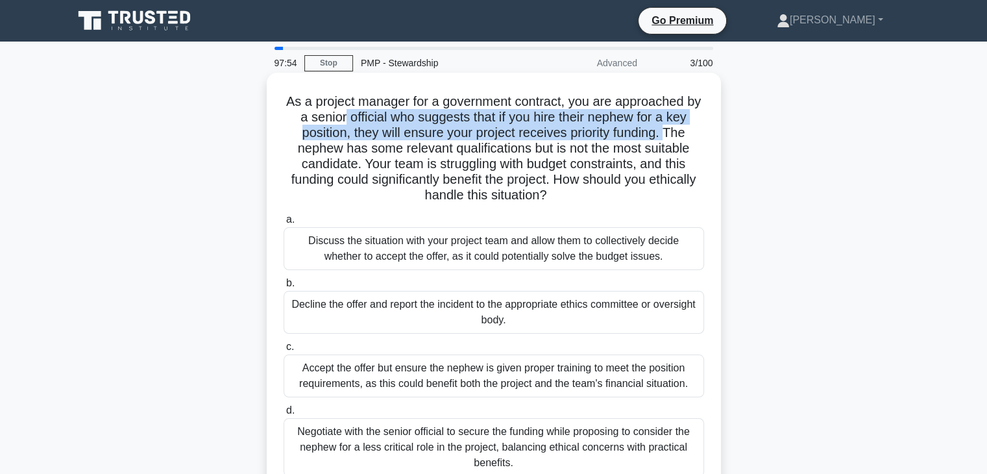
drag, startPoint x: 349, startPoint y: 121, endPoint x: 670, endPoint y: 139, distance: 321.1
click at [670, 139] on h5 "As a project manager for a government contract, you are approached by a senior …" at bounding box center [493, 148] width 423 height 110
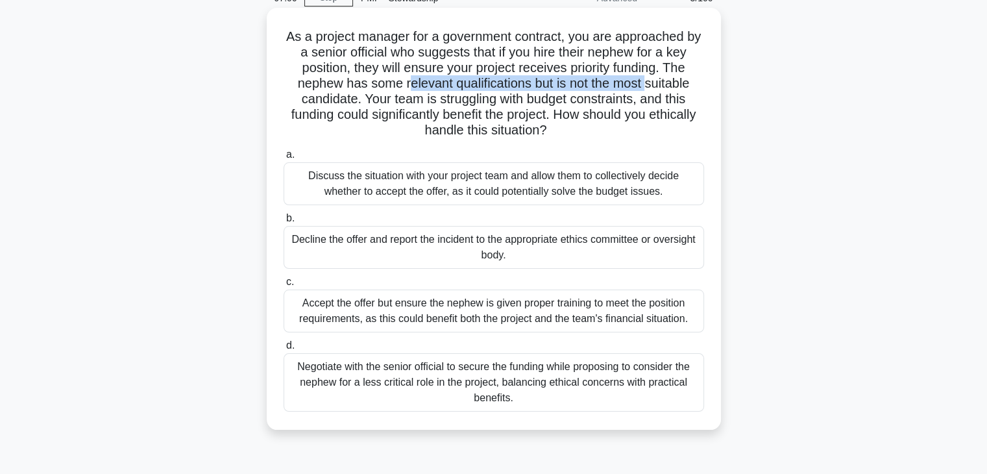
drag, startPoint x: 407, startPoint y: 90, endPoint x: 649, endPoint y: 89, distance: 241.4
click at [649, 89] on h5 "As a project manager for a government contract, you are approached by a senior …" at bounding box center [493, 84] width 423 height 110
drag, startPoint x: 526, startPoint y: 258, endPoint x: 309, endPoint y: 236, distance: 217.2
click at [309, 236] on div "Decline the offer and report the incident to the appropriate ethics committee o…" at bounding box center [494, 247] width 420 height 43
click at [357, 245] on div "Decline the offer and report the incident to the appropriate ethics committee o…" at bounding box center [494, 247] width 420 height 43
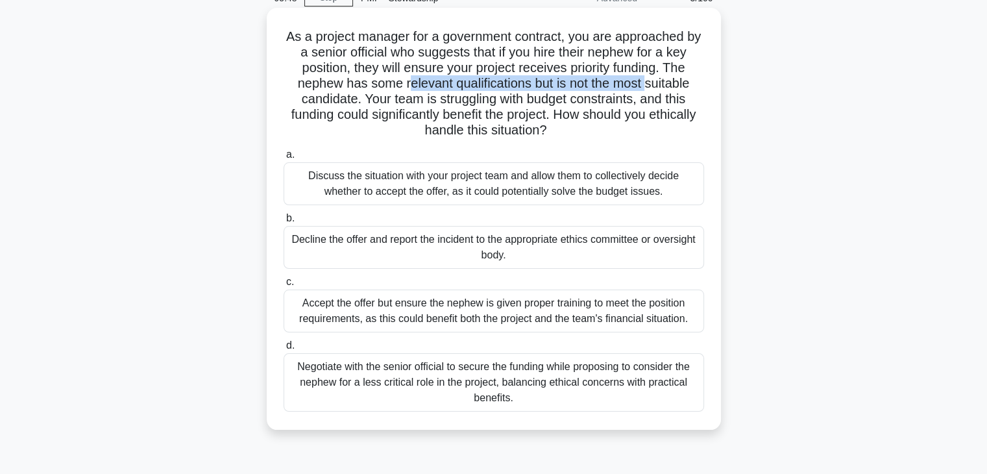
click at [284, 223] on input "b. Decline the offer and report the incident to the appropriate ethics committe…" at bounding box center [284, 218] width 0 height 8
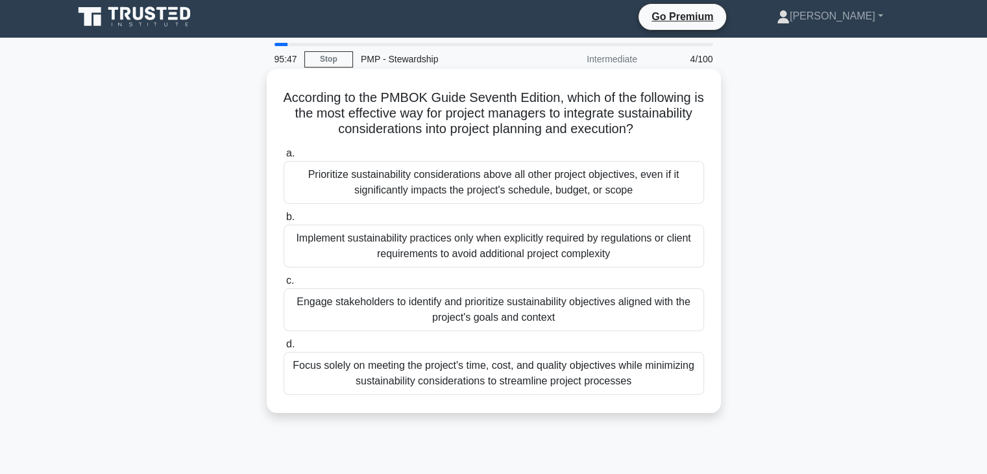
scroll to position [0, 0]
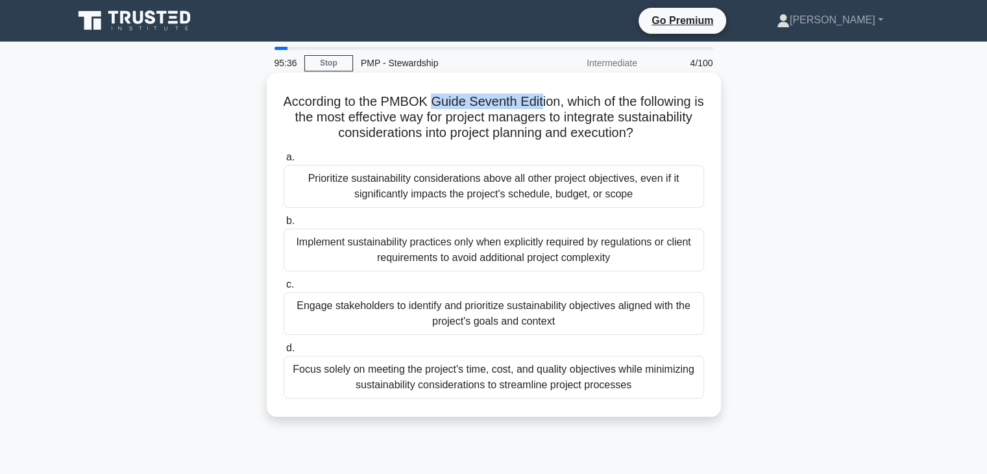
drag, startPoint x: 436, startPoint y: 102, endPoint x: 546, endPoint y: 102, distance: 109.7
click at [546, 102] on h5 "According to the PMBOK Guide Seventh Edition, which of the following is the mos…" at bounding box center [493, 117] width 423 height 48
drag, startPoint x: 414, startPoint y: 123, endPoint x: 446, endPoint y: 120, distance: 31.9
click at [446, 120] on h5 "According to the PMBOK Guide Seventh Edition, which of the following is the mos…" at bounding box center [493, 117] width 423 height 48
click at [449, 312] on div "Engage stakeholders to identify and prioritize sustainability objectives aligne…" at bounding box center [494, 313] width 420 height 43
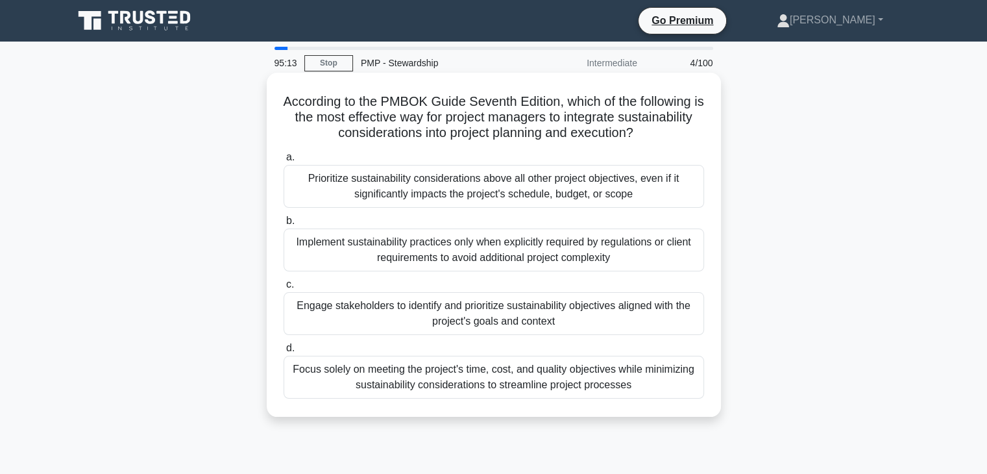
click at [284, 289] on input "c. Engage stakeholders to identify and prioritize sustainability objectives ali…" at bounding box center [284, 284] width 0 height 8
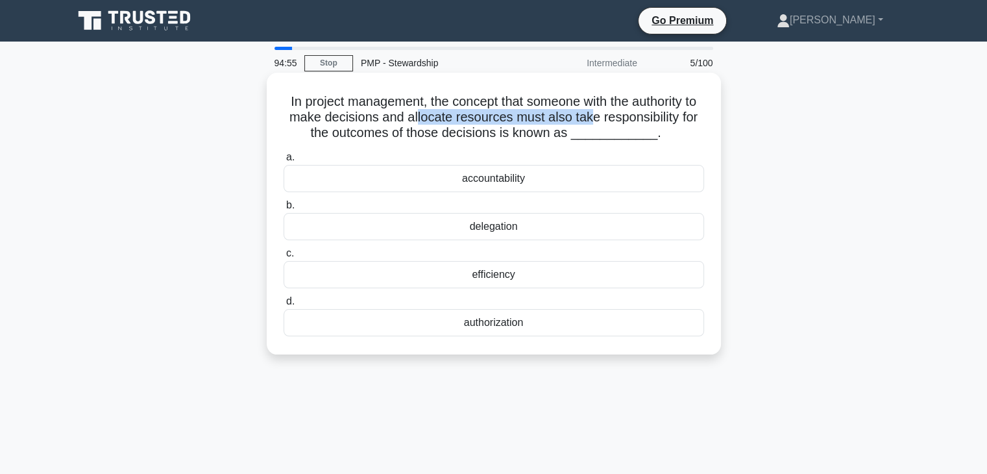
drag, startPoint x: 433, startPoint y: 116, endPoint x: 611, endPoint y: 117, distance: 177.8
click at [611, 117] on h5 "In project management, the concept that someone with the authority to make deci…" at bounding box center [493, 117] width 423 height 48
drag, startPoint x: 374, startPoint y: 120, endPoint x: 521, endPoint y: 117, distance: 146.7
click at [521, 117] on h5 "In project management, the concept that someone with the authority to make deci…" at bounding box center [493, 117] width 423 height 48
click at [514, 323] on div "authorization" at bounding box center [494, 322] width 420 height 27
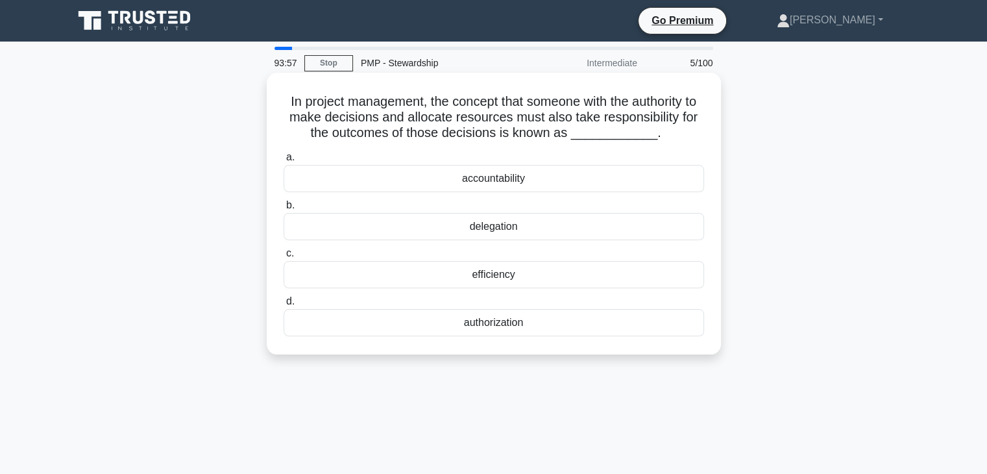
click at [284, 306] on input "d. authorization" at bounding box center [284, 301] width 0 height 8
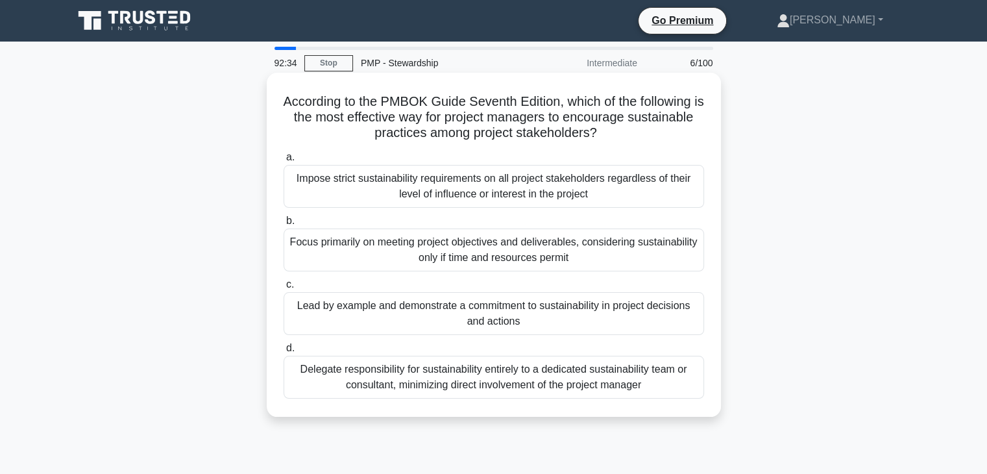
click at [379, 311] on div "Lead by example and demonstrate a commitment to sustainability in project decis…" at bounding box center [494, 313] width 420 height 43
click at [284, 289] on input "c. Lead by example and demonstrate a commitment to sustainability in project de…" at bounding box center [284, 284] width 0 height 8
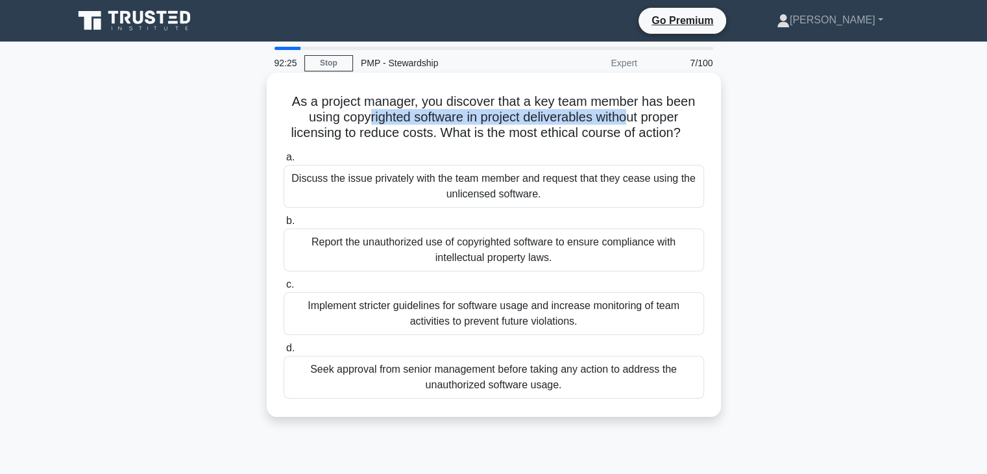
drag, startPoint x: 364, startPoint y: 123, endPoint x: 631, endPoint y: 124, distance: 266.7
click at [631, 124] on h5 "As a project manager, you discover that a key team member has been using copyri…" at bounding box center [493, 117] width 423 height 48
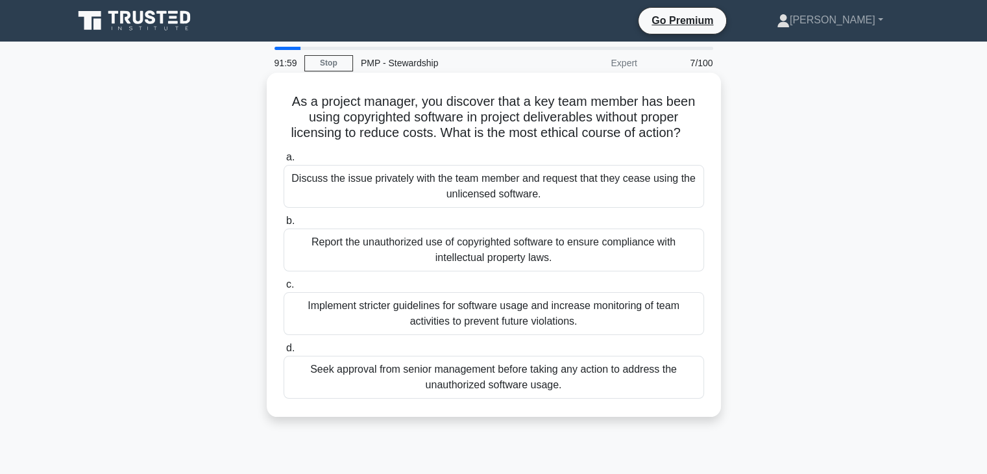
click at [441, 323] on div "Implement stricter guidelines for software usage and increase monitoring of tea…" at bounding box center [494, 313] width 420 height 43
click at [284, 289] on input "c. Implement stricter guidelines for software usage and increase monitoring of …" at bounding box center [284, 284] width 0 height 8
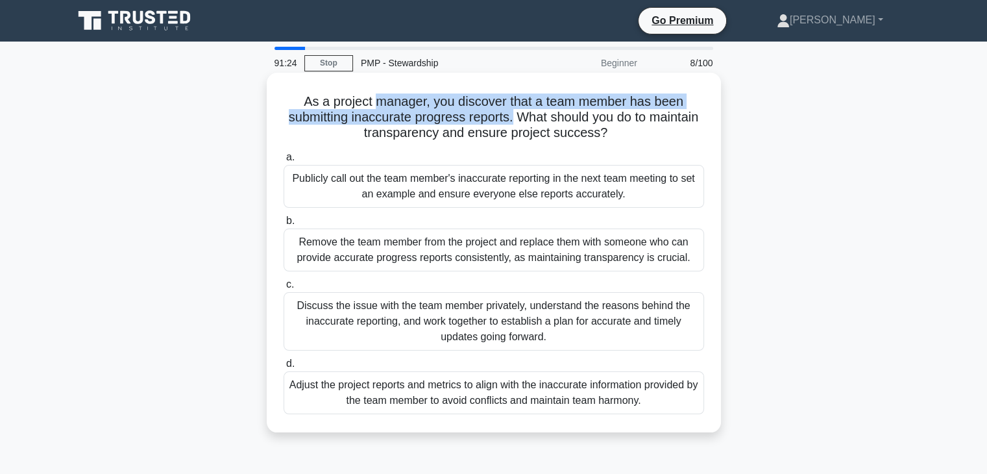
drag, startPoint x: 375, startPoint y: 95, endPoint x: 541, endPoint y: 125, distance: 168.9
click at [541, 125] on h5 "As a project manager, you discover that a team member has been submitting inacc…" at bounding box center [493, 117] width 423 height 48
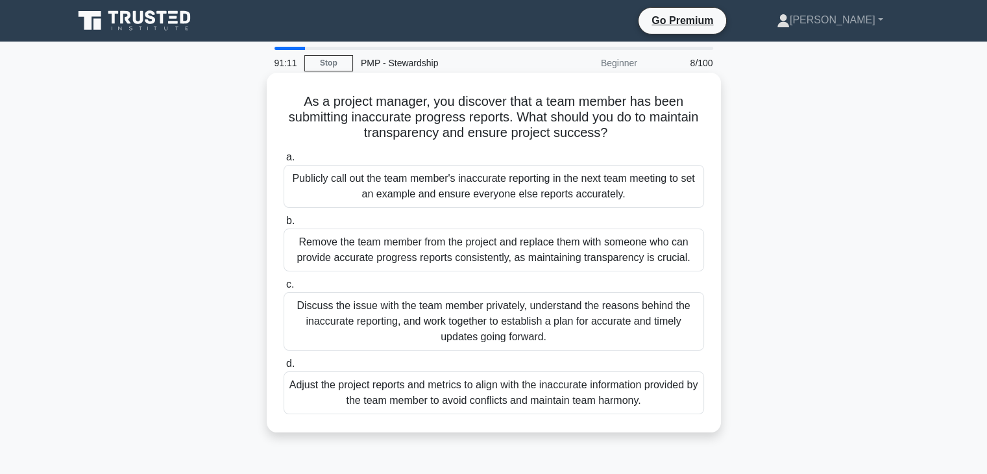
click at [436, 324] on div "Discuss the issue with the team member privately, understand the reasons behind…" at bounding box center [494, 321] width 420 height 58
click at [284, 289] on input "c. Discuss the issue with the team member privately, understand the reasons beh…" at bounding box center [284, 284] width 0 height 8
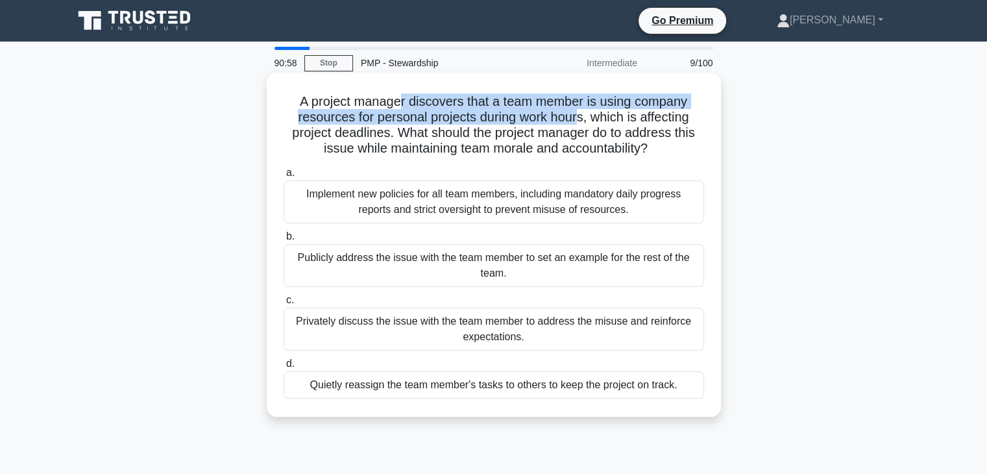
drag, startPoint x: 396, startPoint y: 103, endPoint x: 582, endPoint y: 114, distance: 185.9
click at [582, 114] on h5 "A project manager discovers that a team member is using company resources for p…" at bounding box center [493, 125] width 423 height 64
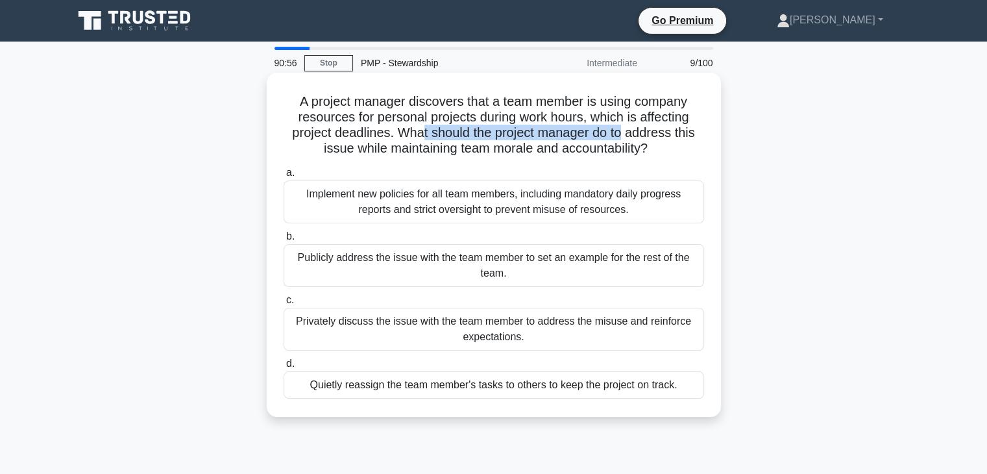
drag, startPoint x: 423, startPoint y: 133, endPoint x: 624, endPoint y: 135, distance: 200.5
click at [624, 135] on h5 "A project manager discovers that a team member is using company resources for p…" at bounding box center [493, 125] width 423 height 64
click at [398, 331] on div "Privately discuss the issue with the team member to address the misuse and rein…" at bounding box center [494, 329] width 420 height 43
click at [284, 304] on input "c. Privately discuss the issue with the team member to address the misuse and r…" at bounding box center [284, 300] width 0 height 8
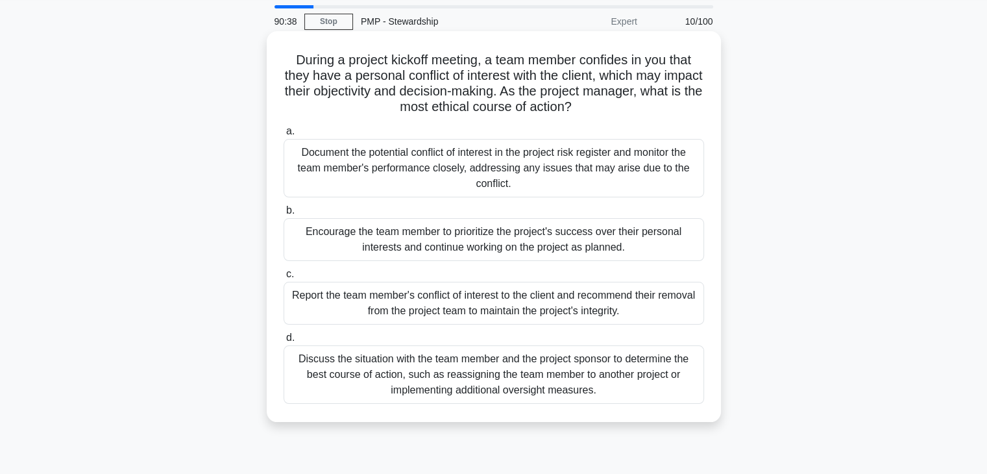
scroll to position [65, 0]
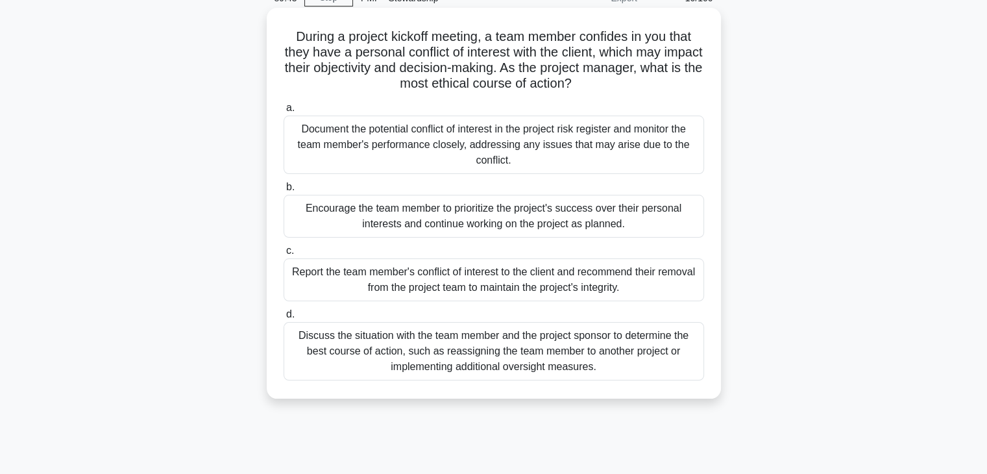
click at [418, 359] on div "Discuss the situation with the team member and the project sponsor to determine…" at bounding box center [494, 351] width 420 height 58
click at [284, 319] on input "d. Discuss the situation with the team member and the project sponsor to determ…" at bounding box center [284, 314] width 0 height 8
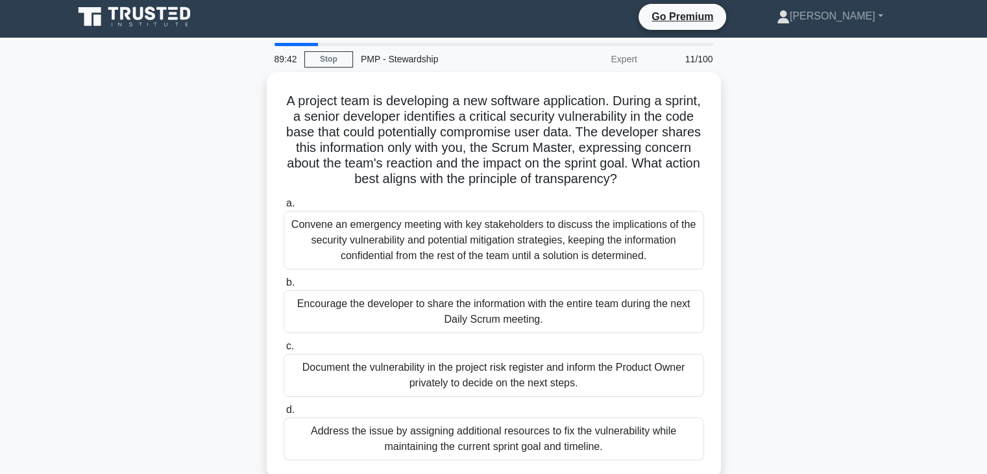
scroll to position [0, 0]
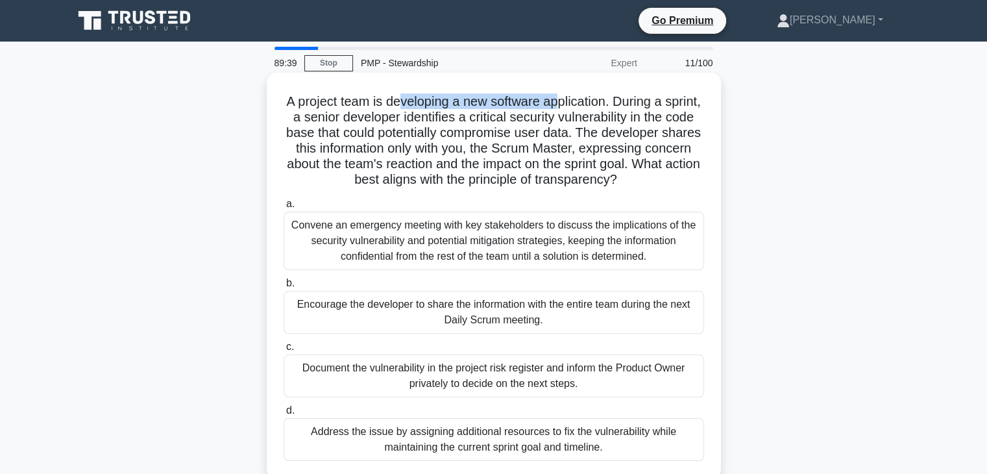
drag, startPoint x: 414, startPoint y: 104, endPoint x: 580, endPoint y: 110, distance: 166.2
click at [580, 110] on h5 "A project team is developing a new software application. During a sprint, a sen…" at bounding box center [493, 140] width 423 height 95
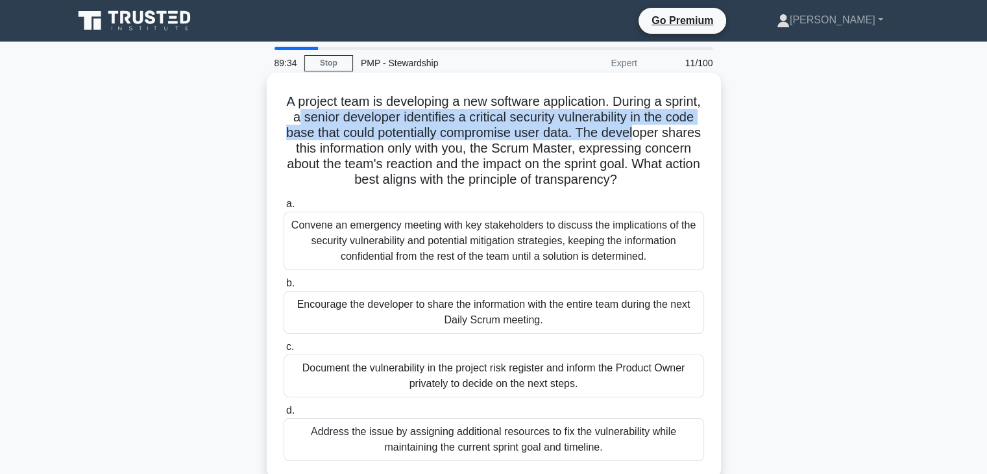
drag, startPoint x: 330, startPoint y: 120, endPoint x: 628, endPoint y: 138, distance: 299.0
click at [672, 128] on h5 "A project team is developing a new software application. During a sprint, a sen…" at bounding box center [493, 140] width 423 height 95
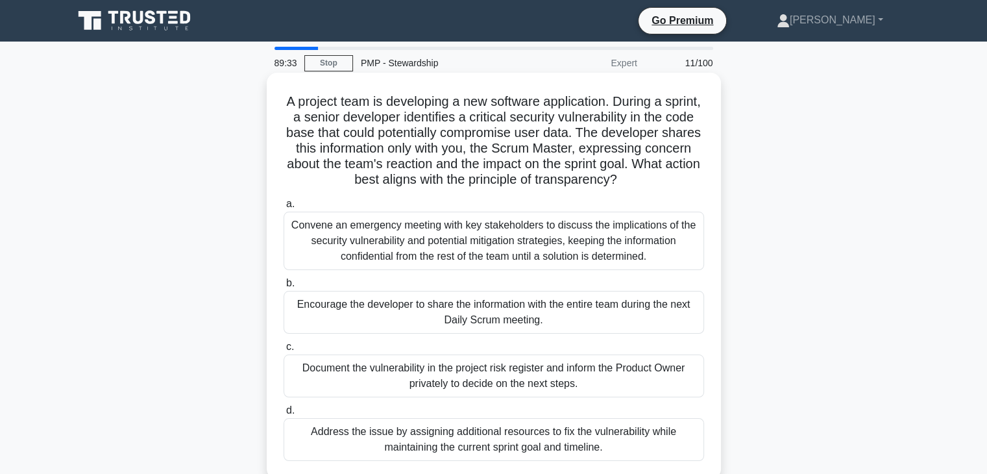
click at [470, 141] on h5 "A project team is developing a new software application. During a sprint, a sen…" at bounding box center [493, 140] width 423 height 95
drag, startPoint x: 454, startPoint y: 136, endPoint x: 614, endPoint y: 133, distance: 159.6
click at [614, 133] on h5 "A project team is developing a new software application. During a sprint, a sen…" at bounding box center [493, 140] width 423 height 95
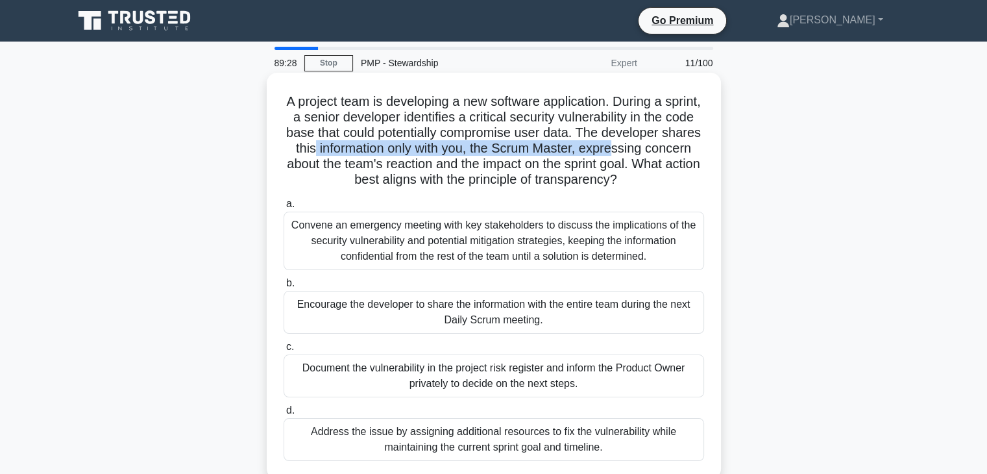
drag, startPoint x: 355, startPoint y: 148, endPoint x: 661, endPoint y: 154, distance: 305.7
click at [661, 154] on h5 "A project team is developing a new software application. During a sprint, a sen…" at bounding box center [493, 140] width 423 height 95
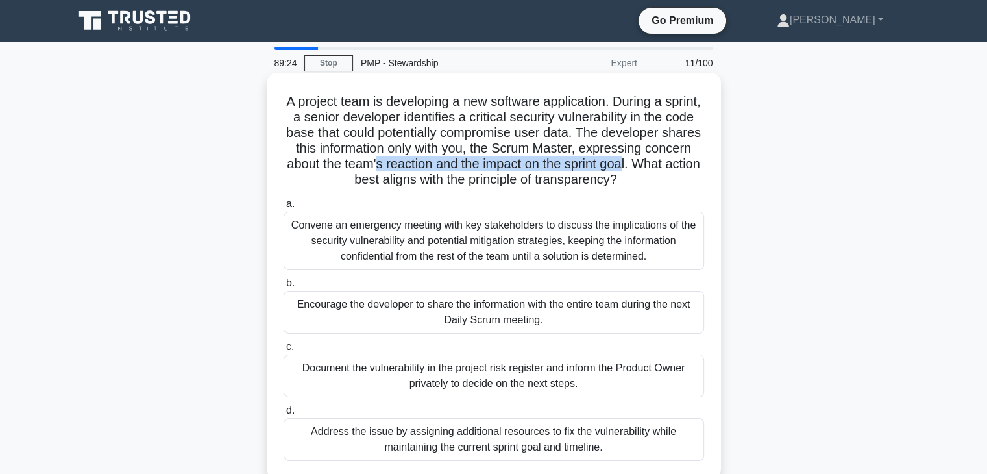
drag, startPoint x: 437, startPoint y: 167, endPoint x: 686, endPoint y: 171, distance: 248.5
click at [686, 171] on h5 "A project team is developing a new software application. During a sprint, a sen…" at bounding box center [493, 140] width 423 height 95
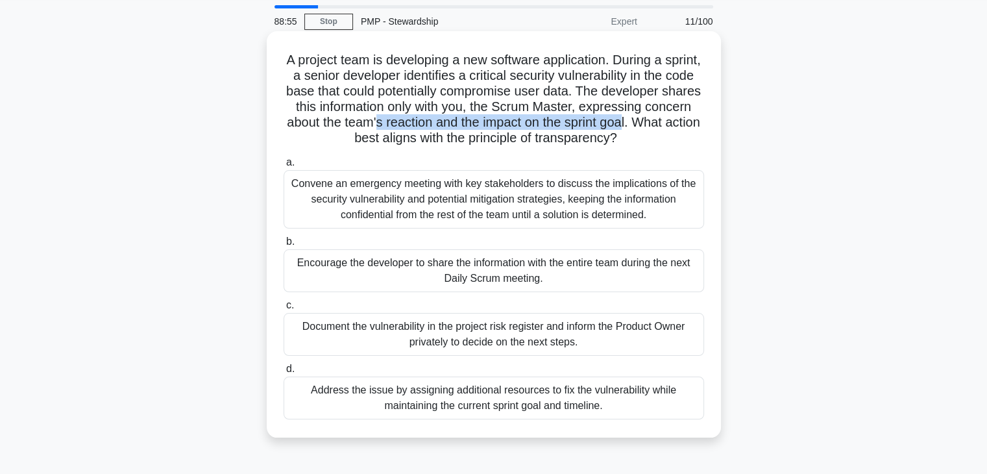
scroll to position [65, 0]
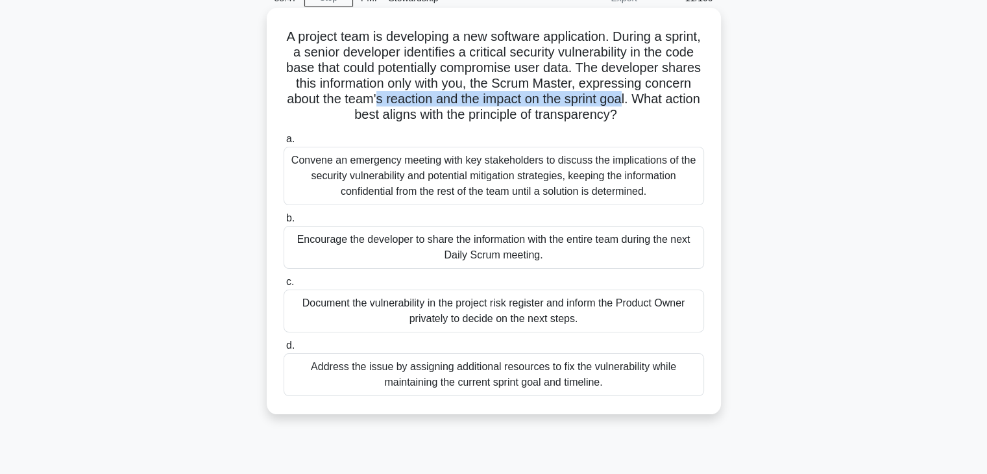
drag, startPoint x: 444, startPoint y: 367, endPoint x: 655, endPoint y: 368, distance: 211.5
click at [655, 368] on div "Address the issue by assigning additional resources to fix the vulnerability wh…" at bounding box center [494, 374] width 420 height 43
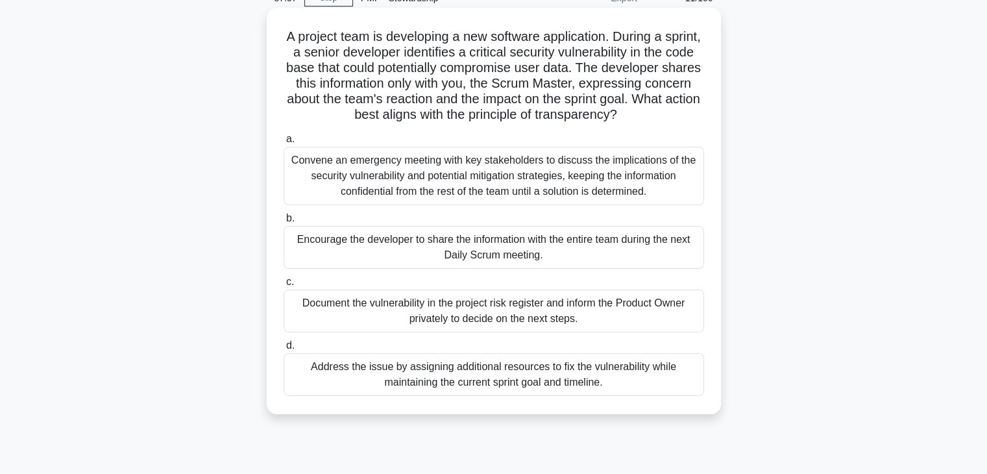
click at [476, 412] on div "A project team is developing a new software application. During a sprint, a sen…" at bounding box center [494, 211] width 454 height 406
click at [475, 380] on div "Address the issue by assigning additional resources to fix the vulnerability wh…" at bounding box center [494, 374] width 420 height 43
click at [284, 350] on input "d. Address the issue by assigning additional resources to fix the vulnerability…" at bounding box center [284, 345] width 0 height 8
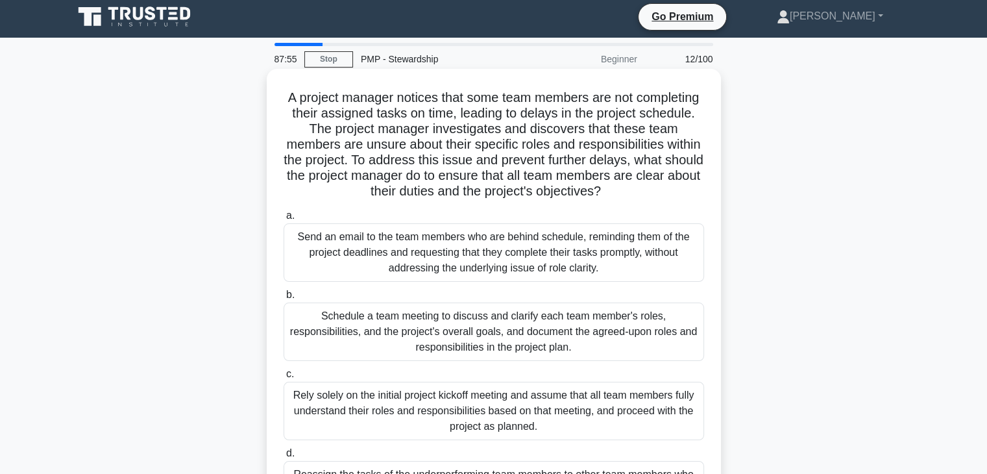
scroll to position [0, 0]
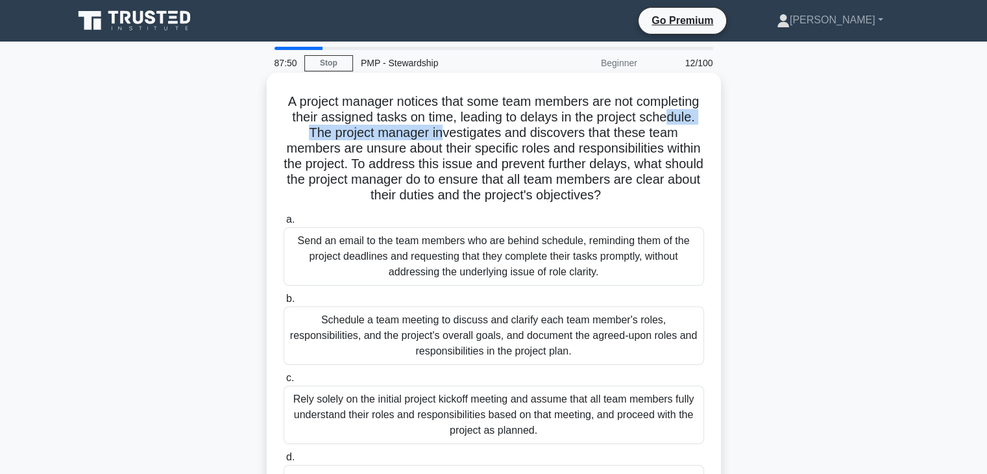
drag, startPoint x: 360, startPoint y: 125, endPoint x: 531, endPoint y: 127, distance: 171.3
click at [531, 127] on h5 "A project manager notices that some team members are not completing their assig…" at bounding box center [493, 148] width 423 height 110
click at [491, 130] on h5 "A project manager notices that some team members are not completing their assig…" at bounding box center [493, 148] width 423 height 110
drag, startPoint x: 519, startPoint y: 130, endPoint x: 639, endPoint y: 132, distance: 120.0
click at [639, 132] on h5 "A project manager notices that some team members are not completing their assig…" at bounding box center [493, 148] width 423 height 110
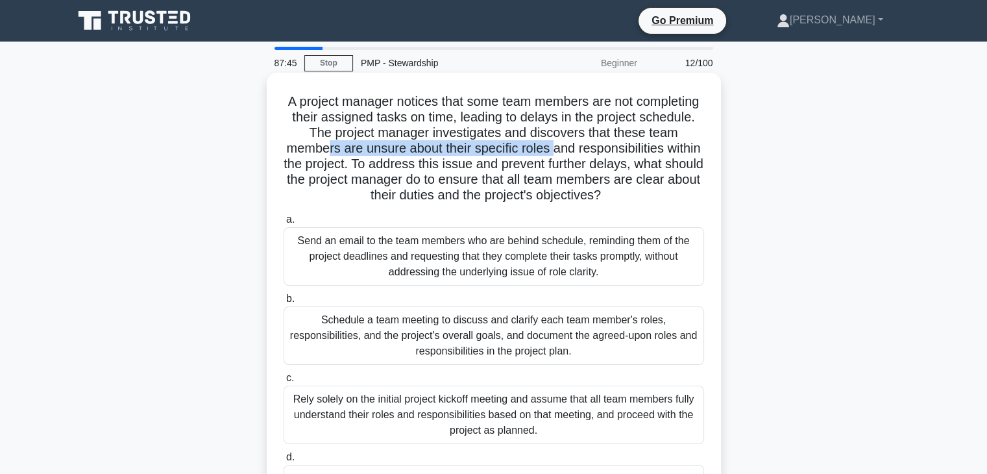
drag, startPoint x: 426, startPoint y: 149, endPoint x: 654, endPoint y: 151, distance: 228.4
click at [654, 151] on h5 "A project manager notices that some team members are not completing their assig…" at bounding box center [493, 148] width 423 height 110
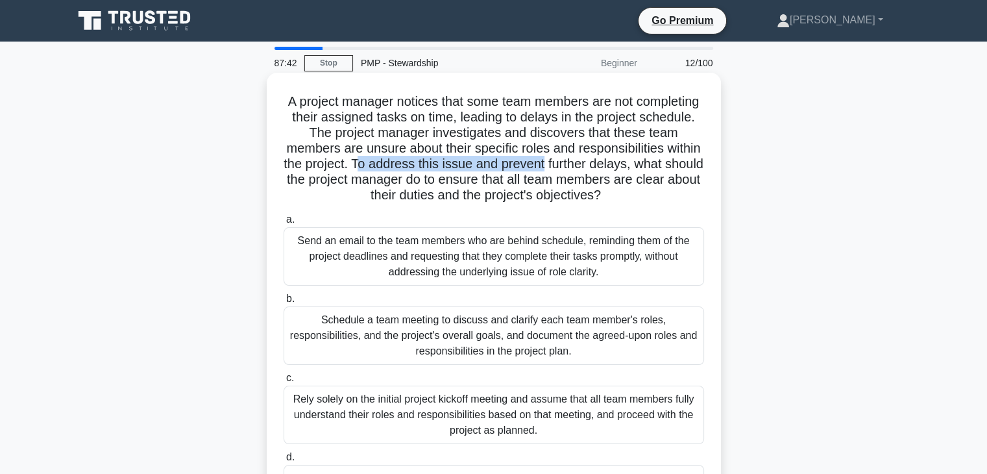
drag, startPoint x: 501, startPoint y: 167, endPoint x: 624, endPoint y: 185, distance: 123.9
click at [690, 171] on h5 "A project manager notices that some team members are not completing their assig…" at bounding box center [493, 148] width 423 height 110
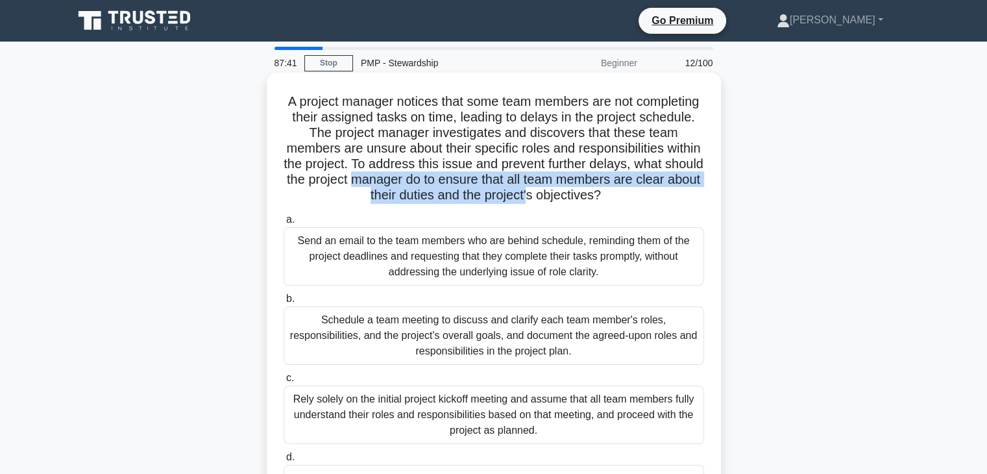
drag, startPoint x: 522, startPoint y: 186, endPoint x: 629, endPoint y: 188, distance: 107.1
click at [629, 188] on h5 "A project manager notices that some team members are not completing their assig…" at bounding box center [493, 148] width 423 height 110
click at [438, 198] on h5 "A project manager notices that some team members are not completing their assig…" at bounding box center [493, 148] width 423 height 110
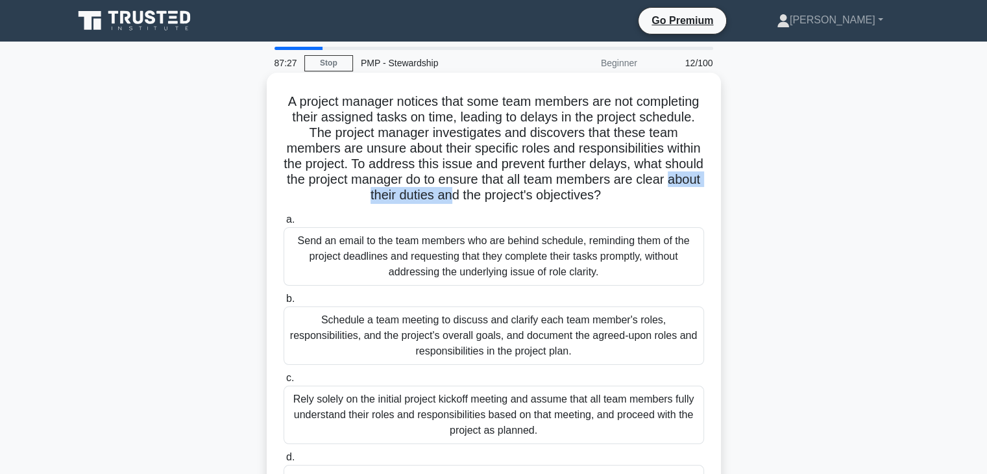
drag, startPoint x: 484, startPoint y: 195, endPoint x: 548, endPoint y: 195, distance: 64.2
click at [548, 195] on h5 "A project manager notices that some team members are not completing their assig…" at bounding box center [493, 148] width 423 height 110
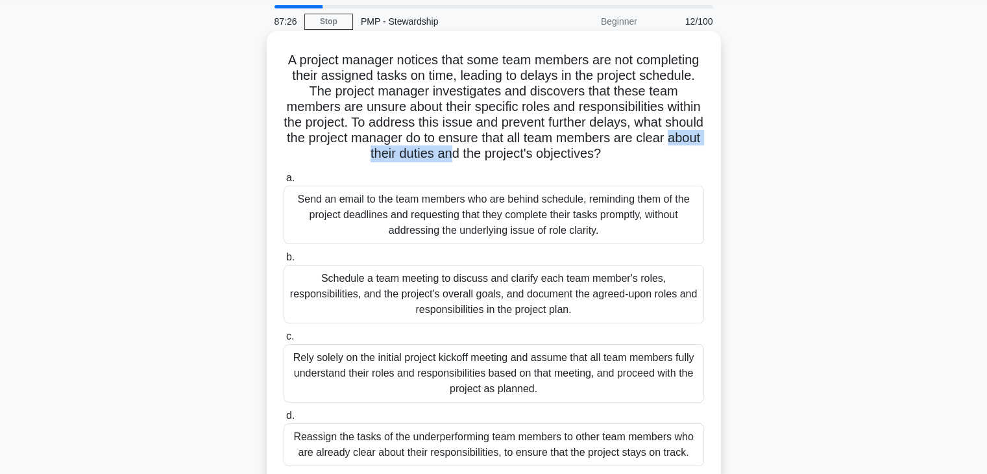
scroll to position [65, 0]
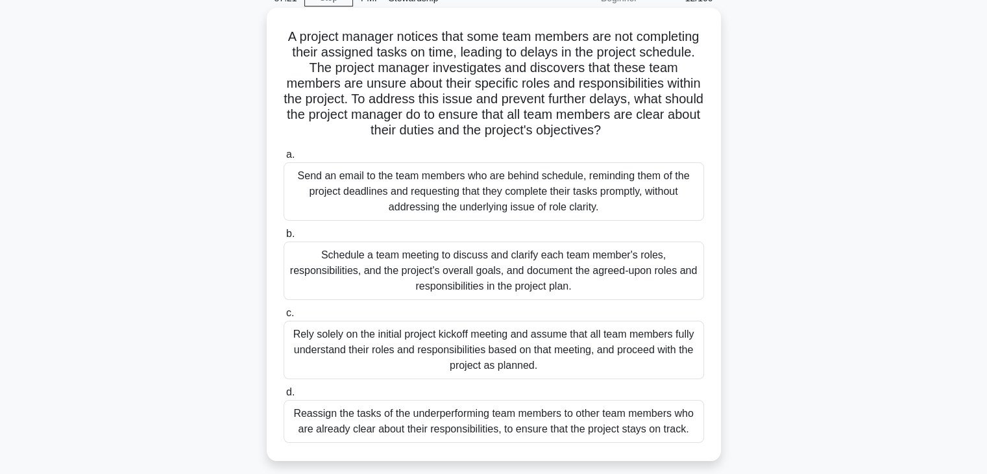
click at [415, 285] on div "Schedule a team meeting to discuss and clarify each team member's roles, respon…" at bounding box center [494, 270] width 420 height 58
click at [284, 238] on input "b. Schedule a team meeting to discuss and clarify each team member's roles, res…" at bounding box center [284, 234] width 0 height 8
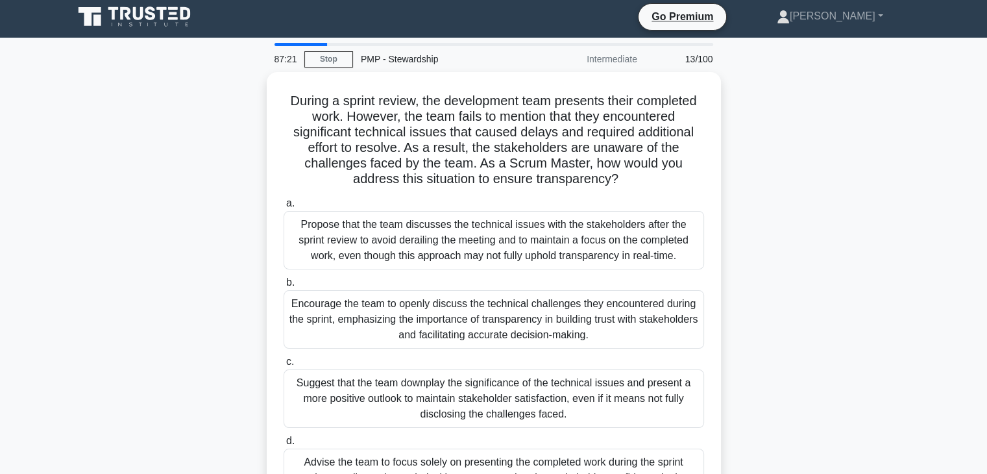
scroll to position [0, 0]
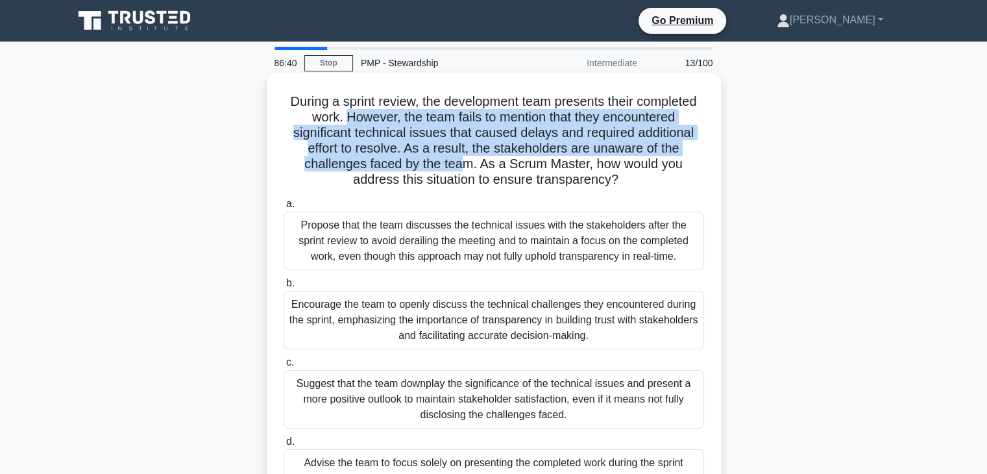
drag, startPoint x: 345, startPoint y: 120, endPoint x: 460, endPoint y: 162, distance: 122.3
click at [460, 162] on h5 "During a sprint review, the development team presents their completed work. How…" at bounding box center [493, 140] width 423 height 95
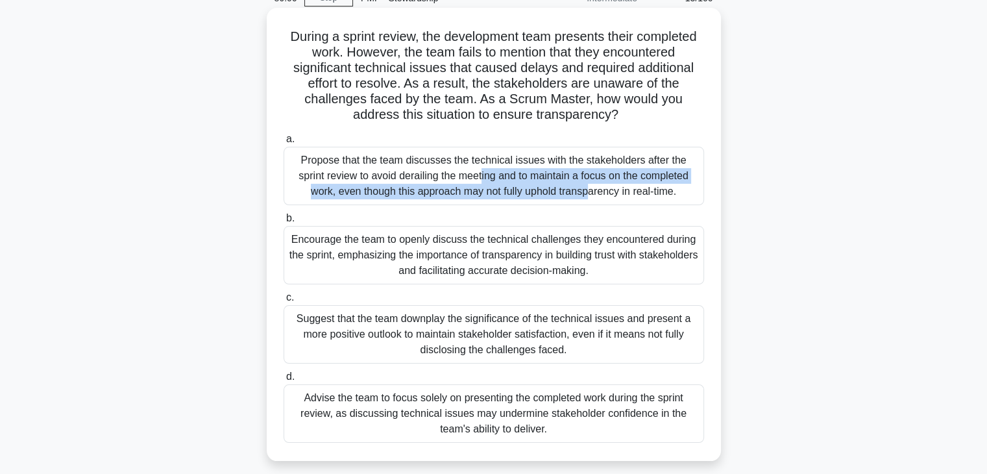
drag, startPoint x: 373, startPoint y: 164, endPoint x: 444, endPoint y: 180, distance: 72.6
click at [444, 180] on div "Propose that the team discusses the technical issues with the stakeholders afte…" at bounding box center [494, 176] width 420 height 58
drag, startPoint x: 481, startPoint y: 180, endPoint x: 577, endPoint y: 190, distance: 97.2
click at [615, 180] on div "Propose that the team discusses the technical issues with the stakeholders afte…" at bounding box center [494, 176] width 420 height 58
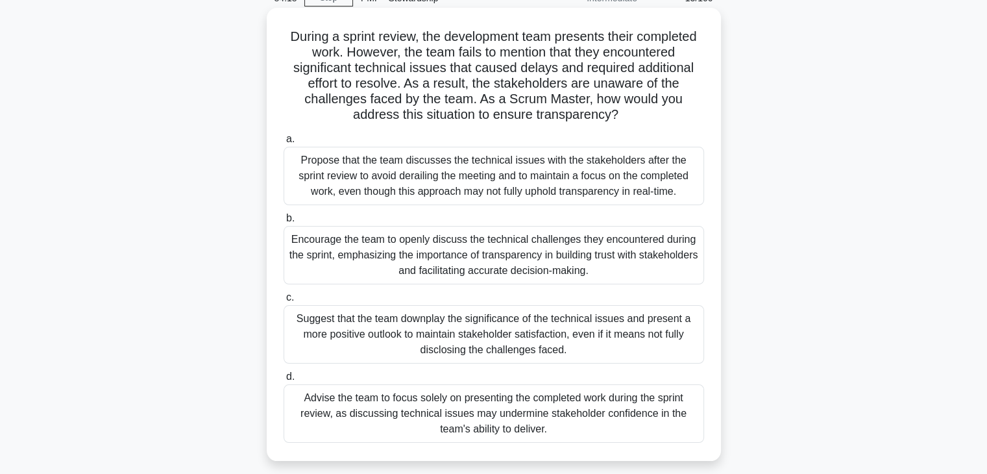
click at [423, 267] on div "Encourage the team to openly discuss the technical challenges they encountered …" at bounding box center [494, 255] width 420 height 58
click at [284, 223] on input "b. Encourage the team to openly discuss the technical challenges they encounter…" at bounding box center [284, 218] width 0 height 8
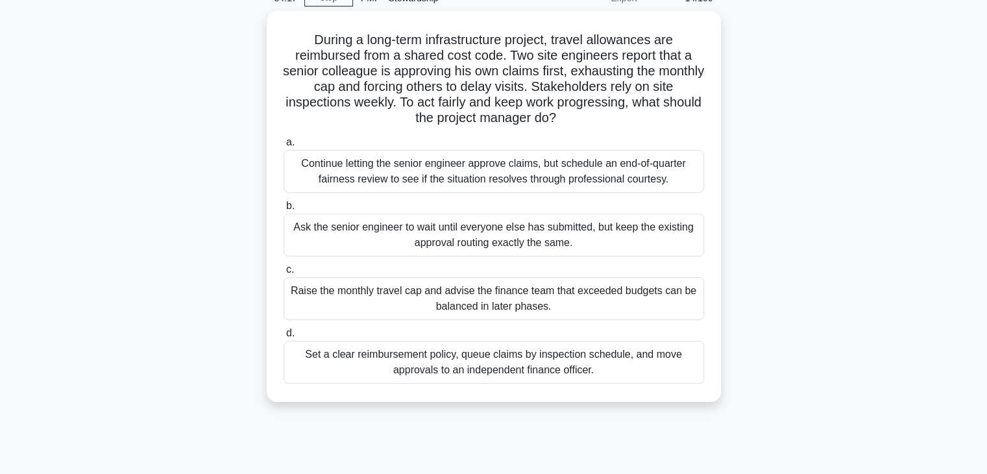
scroll to position [0, 0]
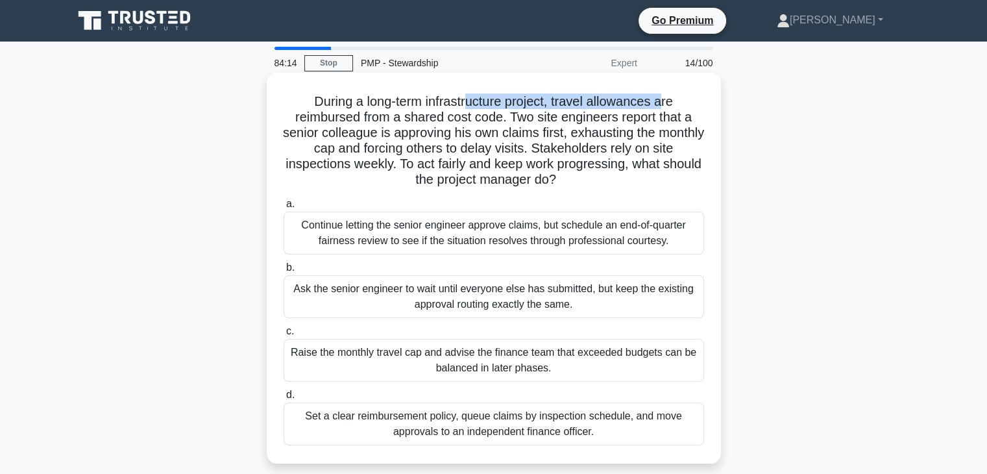
drag, startPoint x: 469, startPoint y: 103, endPoint x: 665, endPoint y: 104, distance: 195.9
click at [665, 104] on h5 "During a long-term infrastructure project, travel allowances are reimbursed fro…" at bounding box center [493, 140] width 423 height 95
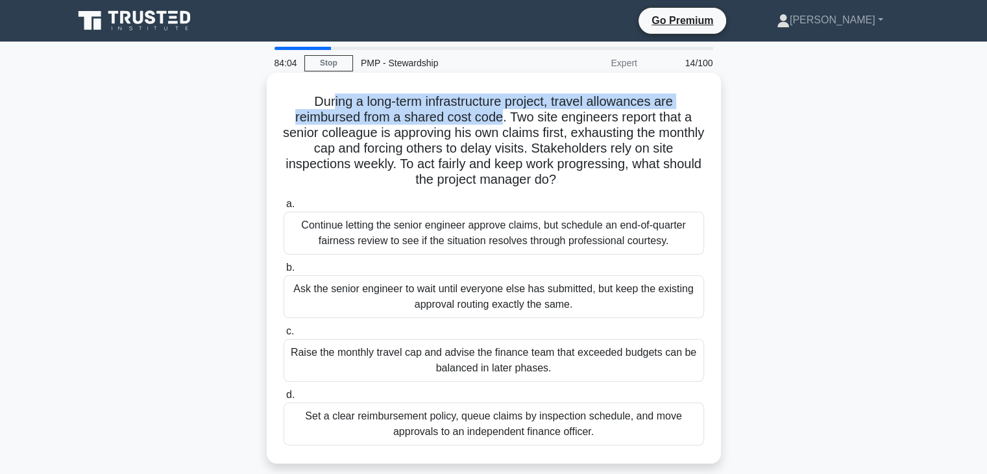
drag, startPoint x: 328, startPoint y: 104, endPoint x: 501, endPoint y: 120, distance: 173.9
click at [501, 120] on h5 "During a long-term infrastructure project, travel allowances are reimbursed fro…" at bounding box center [493, 140] width 423 height 95
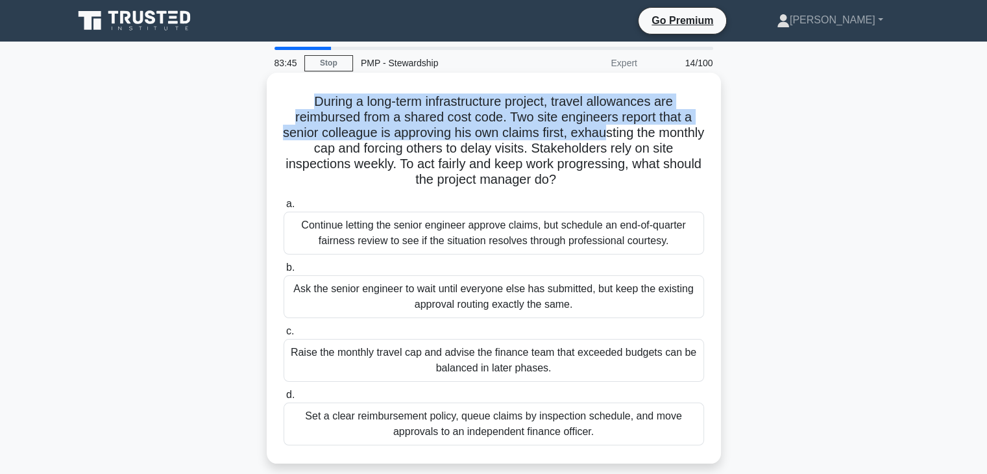
drag, startPoint x: 309, startPoint y: 100, endPoint x: 631, endPoint y: 134, distance: 324.2
click at [631, 134] on h5 "During a long-term infrastructure project, travel allowances are reimbursed fro…" at bounding box center [493, 140] width 423 height 95
click at [360, 104] on h5 "During a long-term infrastructure project, travel allowances are reimbursed fro…" at bounding box center [493, 140] width 423 height 95
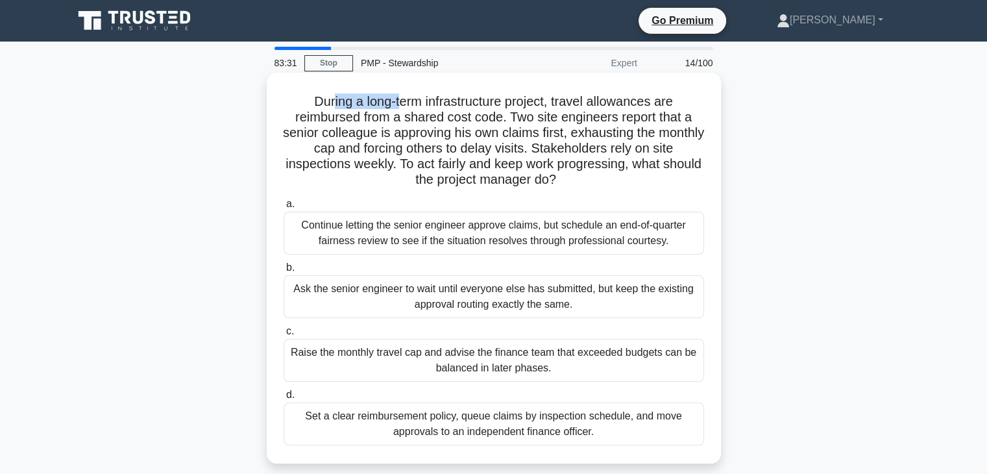
drag, startPoint x: 328, startPoint y: 104, endPoint x: 397, endPoint y: 104, distance: 69.4
click at [397, 104] on h5 "During a long-term infrastructure project, travel allowances are reimbursed fro…" at bounding box center [493, 140] width 423 height 95
drag, startPoint x: 454, startPoint y: 104, endPoint x: 680, endPoint y: 104, distance: 226.4
click at [680, 104] on h5 "During a long-term infrastructure project, travel allowances are reimbursed fro…" at bounding box center [493, 140] width 423 height 95
click at [508, 122] on h5 "During a long-term infrastructure project, travel allowances are reimbursed fro…" at bounding box center [493, 140] width 423 height 95
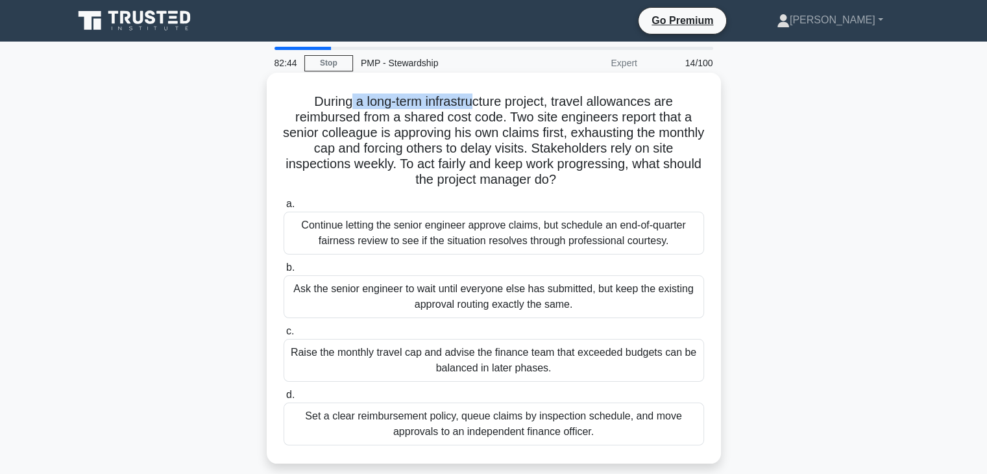
drag, startPoint x: 345, startPoint y: 102, endPoint x: 477, endPoint y: 104, distance: 131.7
click at [477, 104] on h5 "During a long-term infrastructure project, travel allowances are reimbursed fro…" at bounding box center [493, 140] width 423 height 95
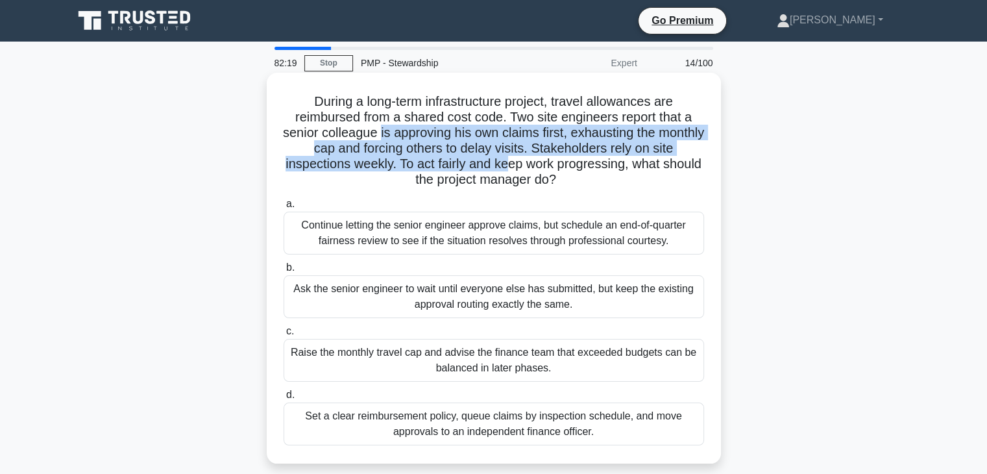
drag, startPoint x: 402, startPoint y: 134, endPoint x: 530, endPoint y: 161, distance: 131.3
click at [530, 161] on h5 "During a long-term infrastructure project, travel allowances are reimbursed fro…" at bounding box center [493, 140] width 423 height 95
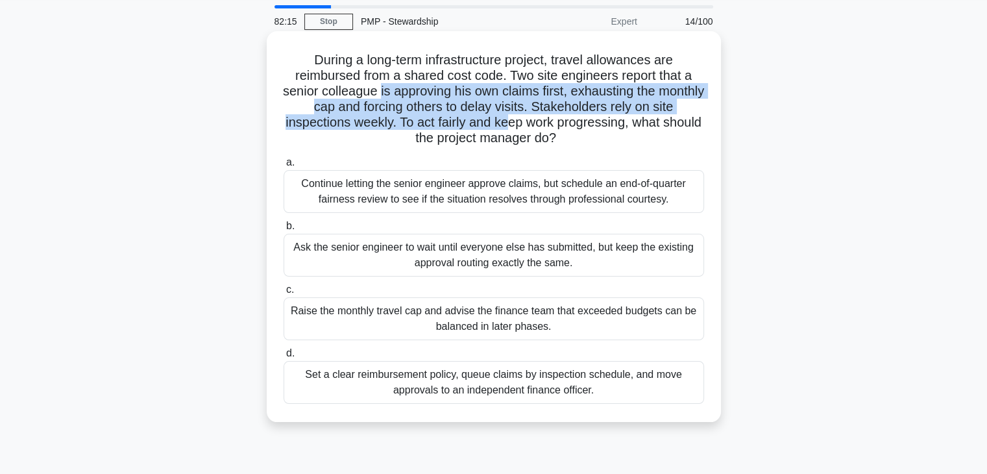
scroll to position [65, 0]
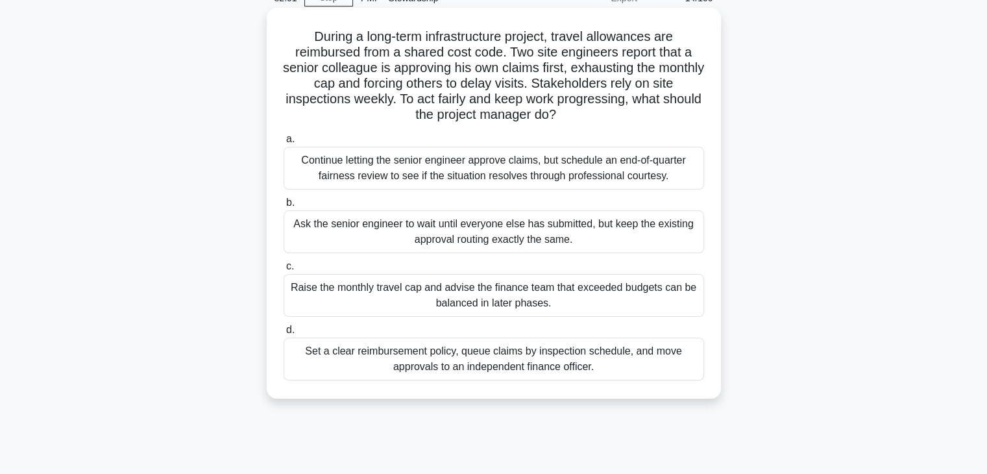
click at [392, 363] on div "Set a clear reimbursement policy, queue claims by inspection schedule, and move…" at bounding box center [494, 358] width 420 height 43
click at [284, 334] on input "d. Set a clear reimbursement policy, queue claims by inspection schedule, and m…" at bounding box center [284, 330] width 0 height 8
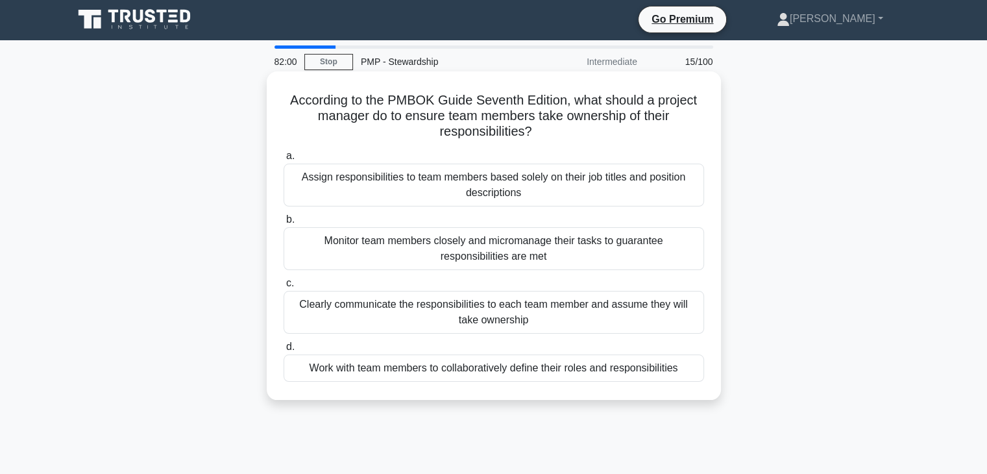
scroll to position [0, 0]
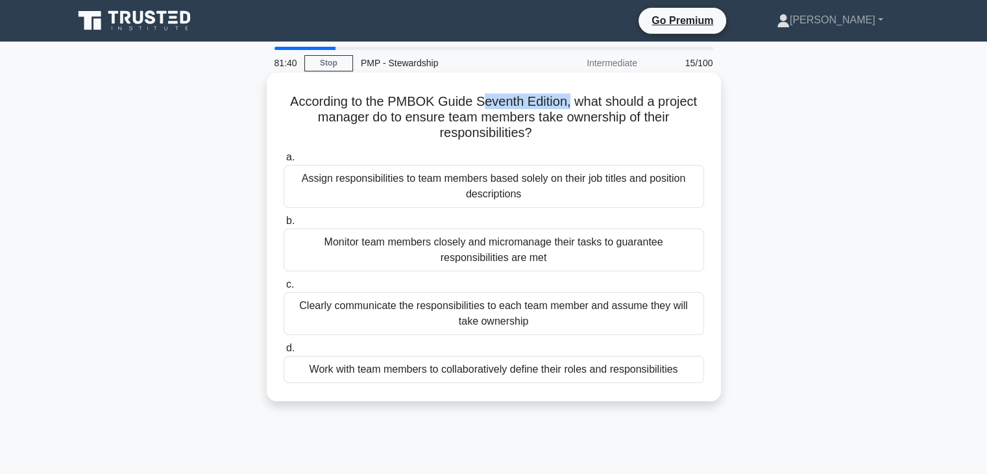
drag, startPoint x: 483, startPoint y: 110, endPoint x: 570, endPoint y: 109, distance: 86.9
click at [570, 109] on h5 "According to the PMBOK Guide Seventh Edition, what should a project manager do …" at bounding box center [493, 117] width 423 height 48
click at [449, 369] on div "Work with team members to collaboratively define their roles and responsibiliti…" at bounding box center [494, 369] width 420 height 27
click at [284, 352] on input "d. Work with team members to collaboratively define their roles and responsibil…" at bounding box center [284, 348] width 0 height 8
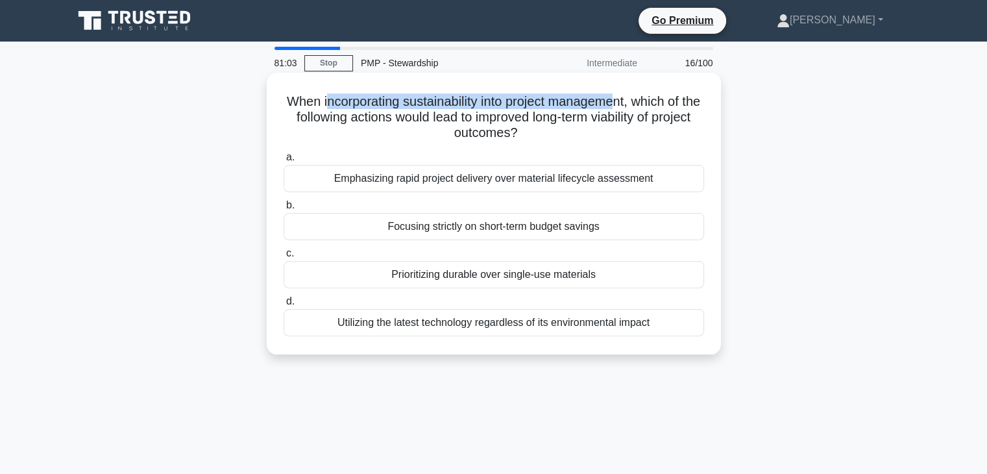
drag, startPoint x: 333, startPoint y: 108, endPoint x: 629, endPoint y: 104, distance: 296.5
click at [629, 104] on h5 "When incorporating sustainability into project management, which of the followi…" at bounding box center [493, 117] width 423 height 48
click at [481, 280] on div "Prioritizing durable over single-use materials" at bounding box center [494, 274] width 420 height 27
click at [284, 258] on input "c. Prioritizing durable over single-use materials" at bounding box center [284, 253] width 0 height 8
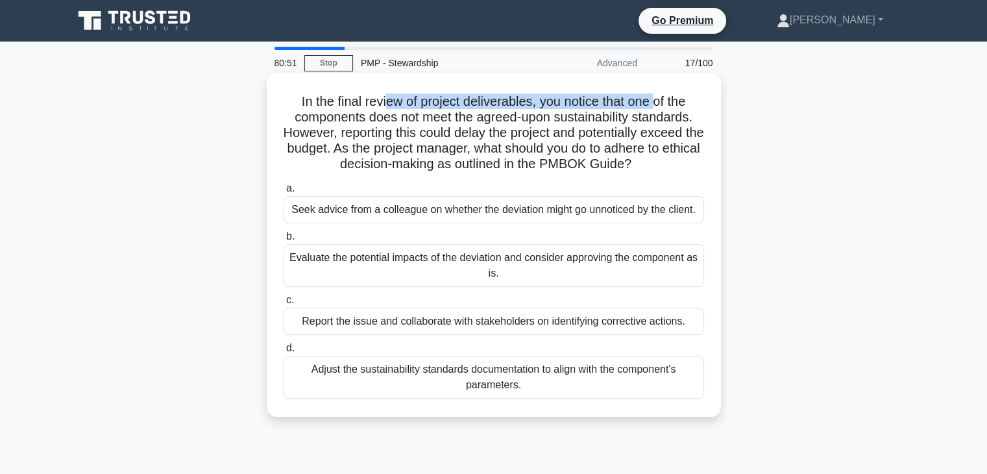
drag, startPoint x: 382, startPoint y: 107, endPoint x: 660, endPoint y: 108, distance: 278.3
click at [660, 108] on h5 "In the final review of project deliverables, you notice that one of the compone…" at bounding box center [493, 132] width 423 height 79
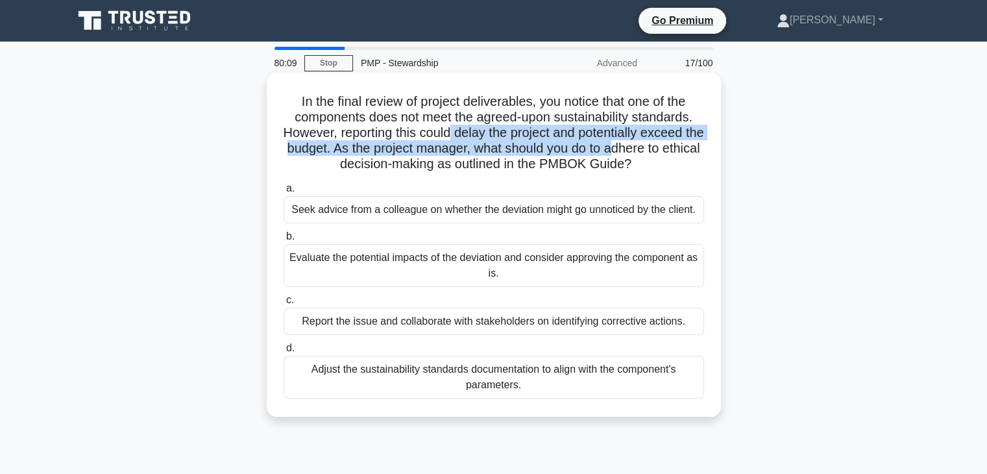
drag, startPoint x: 461, startPoint y: 138, endPoint x: 649, endPoint y: 154, distance: 188.9
click at [649, 154] on h5 "In the final review of project deliverables, you notice that one of the compone…" at bounding box center [493, 132] width 423 height 79
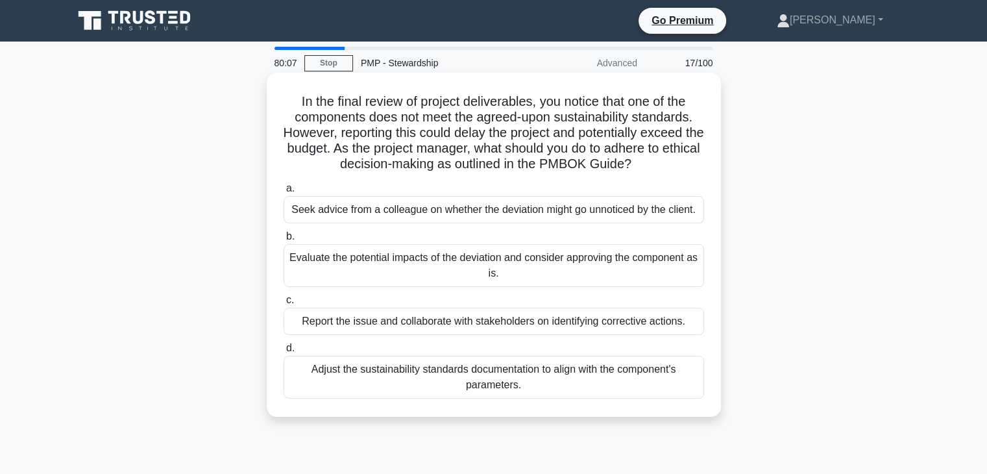
click at [507, 325] on div "Report the issue and collaborate with stakeholders on identifying corrective ac…" at bounding box center [494, 321] width 420 height 27
click at [284, 304] on input "c. Report the issue and collaborate with stakeholders on identifying corrective…" at bounding box center [284, 300] width 0 height 8
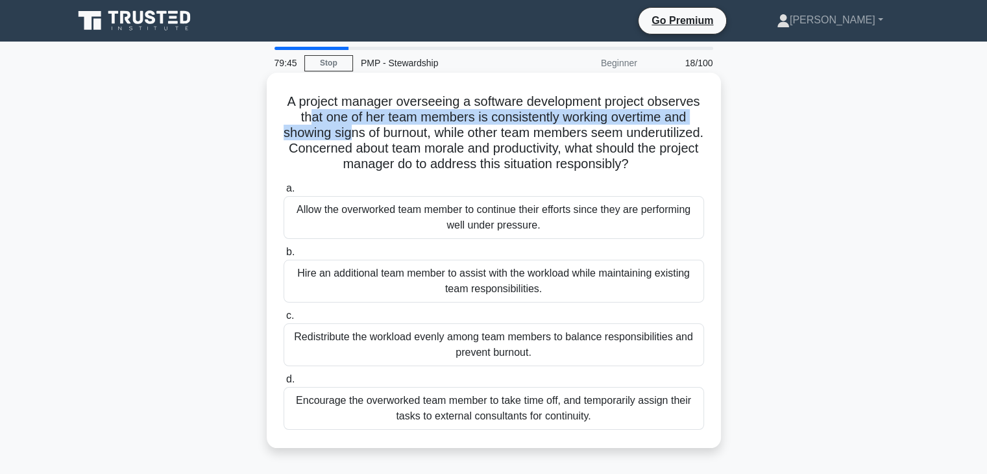
drag, startPoint x: 374, startPoint y: 120, endPoint x: 446, endPoint y: 132, distance: 73.0
click at [446, 132] on h5 "A project manager overseeing a software development project observes that one o…" at bounding box center [493, 132] width 423 height 79
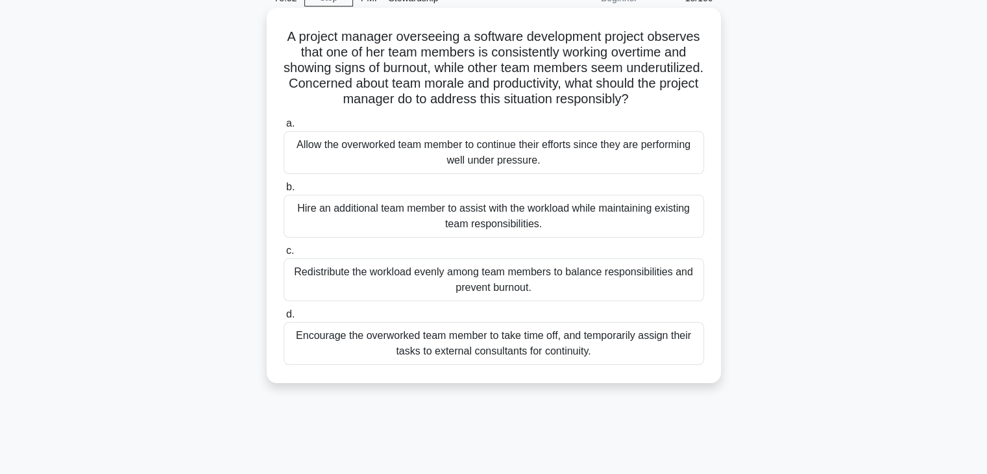
click at [338, 299] on div "Redistribute the workload evenly among team members to balance responsibilities…" at bounding box center [494, 279] width 420 height 43
click at [284, 255] on input "c. Redistribute the workload evenly among team members to balance responsibilit…" at bounding box center [284, 251] width 0 height 8
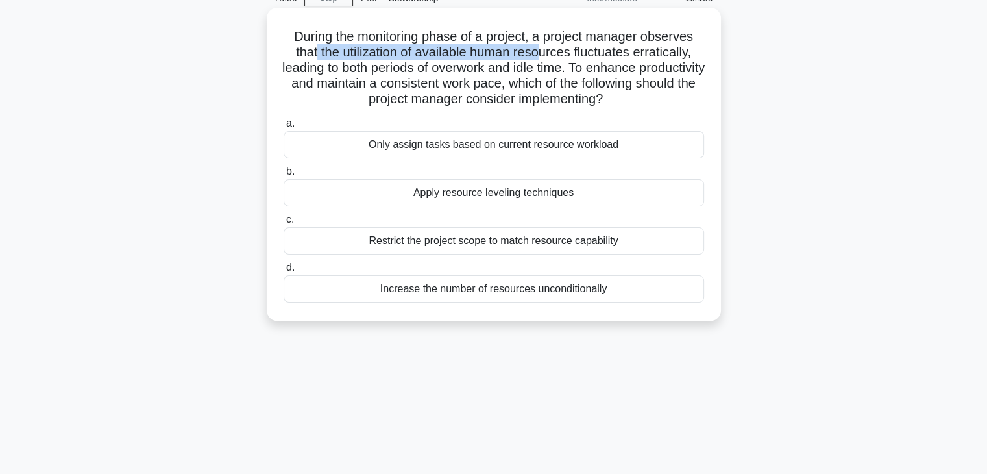
drag, startPoint x: 311, startPoint y: 50, endPoint x: 540, endPoint y: 55, distance: 228.4
click at [540, 55] on h5 "During the monitoring phase of a project, a project manager observes that the u…" at bounding box center [493, 68] width 423 height 79
click at [452, 193] on div "Apply resource leveling techniques" at bounding box center [494, 192] width 420 height 27
click at [284, 176] on input "b. Apply resource leveling techniques" at bounding box center [284, 171] width 0 height 8
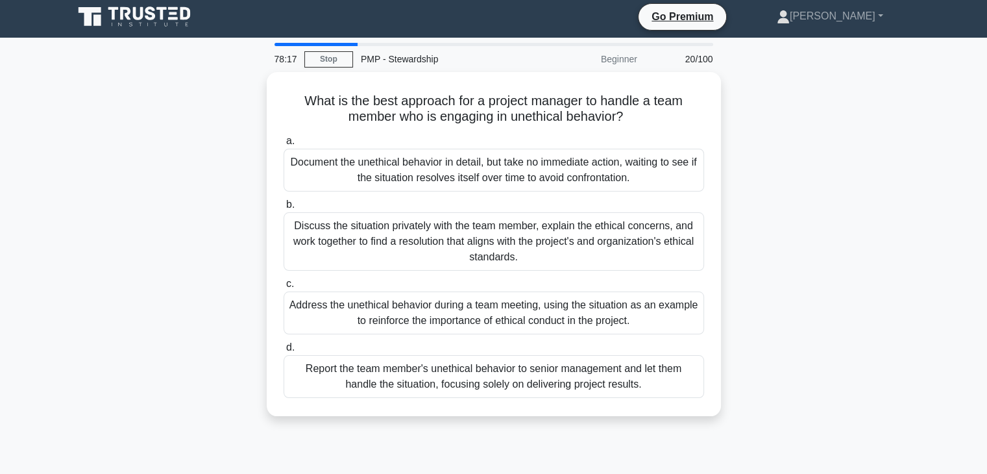
scroll to position [0, 0]
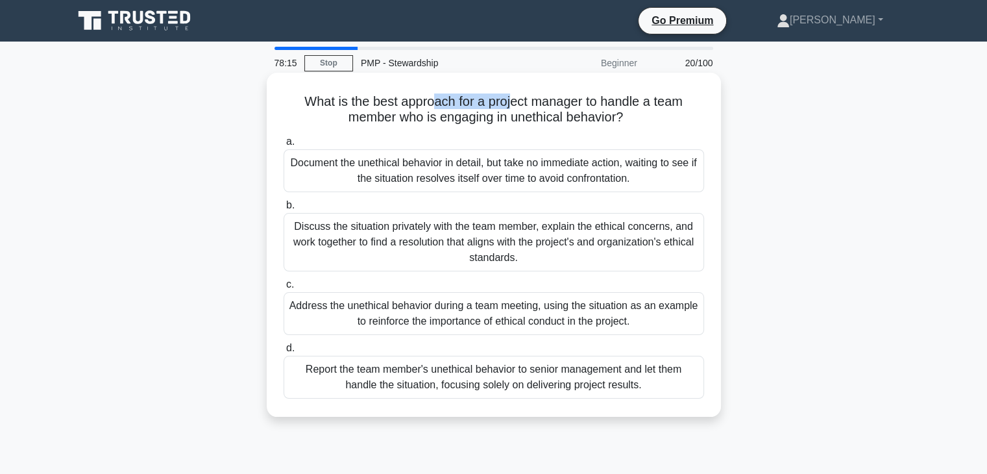
drag, startPoint x: 435, startPoint y: 103, endPoint x: 511, endPoint y: 104, distance: 75.9
click at [511, 104] on h5 "What is the best approach for a project manager to handle a team member who is …" at bounding box center [493, 109] width 423 height 32
drag, startPoint x: 404, startPoint y: 119, endPoint x: 524, endPoint y: 123, distance: 120.7
click at [524, 123] on h5 "What is the best approach for a project manager to handle a team member who is …" at bounding box center [493, 109] width 423 height 32
click at [407, 246] on div "Discuss the situation privately with the team member, explain the ethical conce…" at bounding box center [494, 242] width 420 height 58
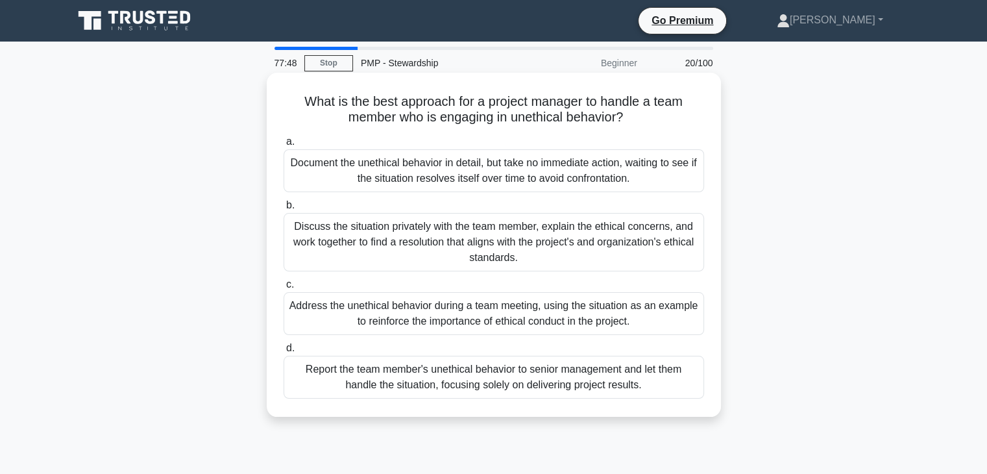
click at [284, 210] on input "b. Discuss the situation privately with the team member, explain the ethical co…" at bounding box center [284, 205] width 0 height 8
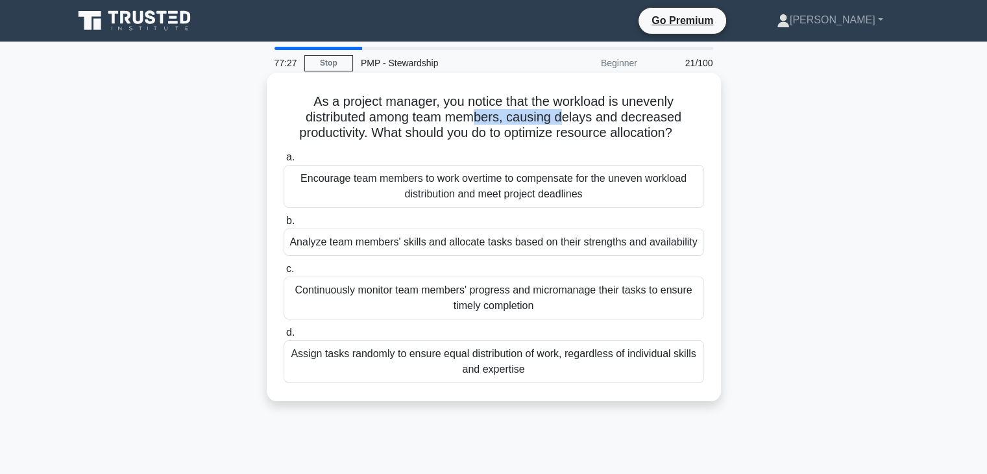
drag, startPoint x: 474, startPoint y: 112, endPoint x: 565, endPoint y: 115, distance: 91.5
click at [565, 115] on h5 "As a project manager, you notice that the workload is unevenly distributed amon…" at bounding box center [493, 117] width 423 height 48
click at [500, 247] on div "Analyze team members' skills and allocate tasks based on their strengths and av…" at bounding box center [494, 241] width 420 height 27
click at [284, 225] on input "b. Analyze team members' skills and allocate tasks based on their strengths and…" at bounding box center [284, 221] width 0 height 8
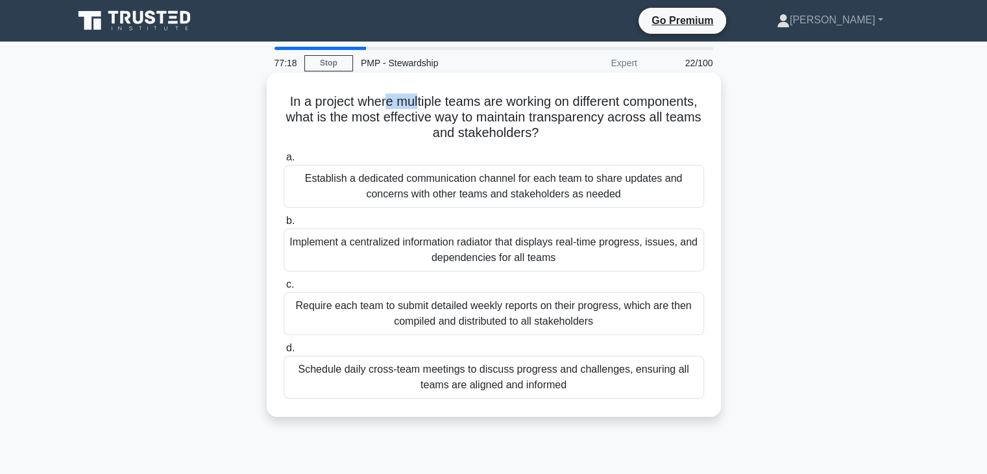
drag, startPoint x: 423, startPoint y: 108, endPoint x: 452, endPoint y: 108, distance: 29.2
click at [452, 108] on h5 "In a project where multiple teams are working on different components, what is …" at bounding box center [493, 117] width 423 height 48
click at [526, 259] on div "Implement a centralized information radiator that displays real-time progress, …" at bounding box center [494, 249] width 420 height 43
click at [284, 225] on input "b. Implement a centralized information radiator that displays real-time progres…" at bounding box center [284, 221] width 0 height 8
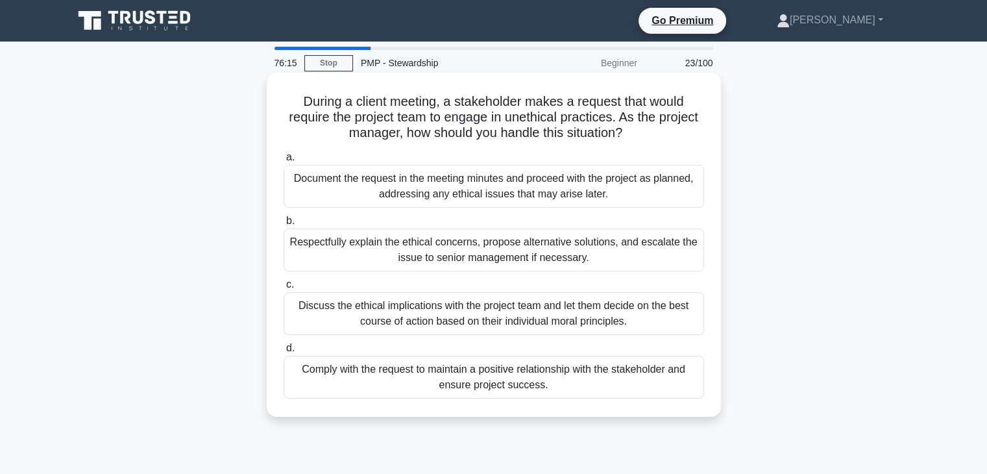
click at [446, 257] on div "Respectfully explain the ethical concerns, propose alternative solutions, and e…" at bounding box center [494, 249] width 420 height 43
click at [284, 225] on input "b. Respectfully explain the ethical concerns, propose alternative solutions, an…" at bounding box center [284, 221] width 0 height 8
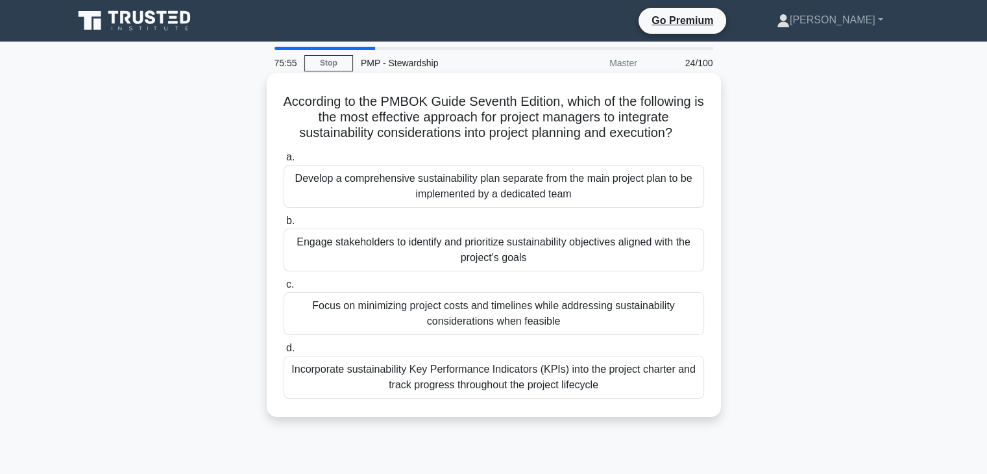
click at [490, 382] on div "Incorporate sustainability Key Performance Indicators (KPIs) into the project c…" at bounding box center [494, 377] width 420 height 43
click at [284, 352] on input "d. Incorporate sustainability Key Performance Indicators (KPIs) into the projec…" at bounding box center [284, 348] width 0 height 8
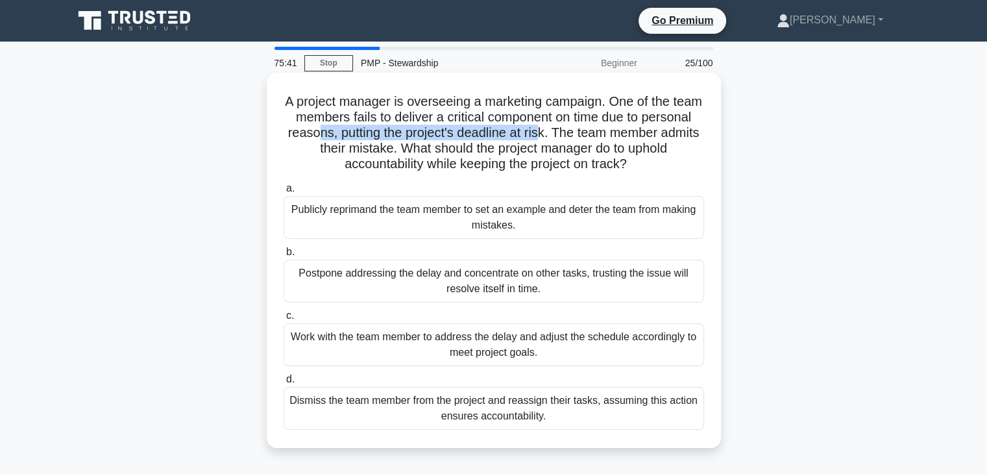
drag, startPoint x: 389, startPoint y: 138, endPoint x: 614, endPoint y: 130, distance: 225.9
click at [614, 130] on h5 "A project manager is overseeing a marketing campaign. One of the team members f…" at bounding box center [493, 132] width 423 height 79
drag, startPoint x: 370, startPoint y: 151, endPoint x: 692, endPoint y: 158, distance: 321.9
click at [692, 158] on h5 "A project manager is overseeing a marketing campaign. One of the team members f…" at bounding box center [493, 132] width 423 height 79
click at [481, 353] on div "Work with the team member to address the delay and adjust the schedule accordin…" at bounding box center [494, 344] width 420 height 43
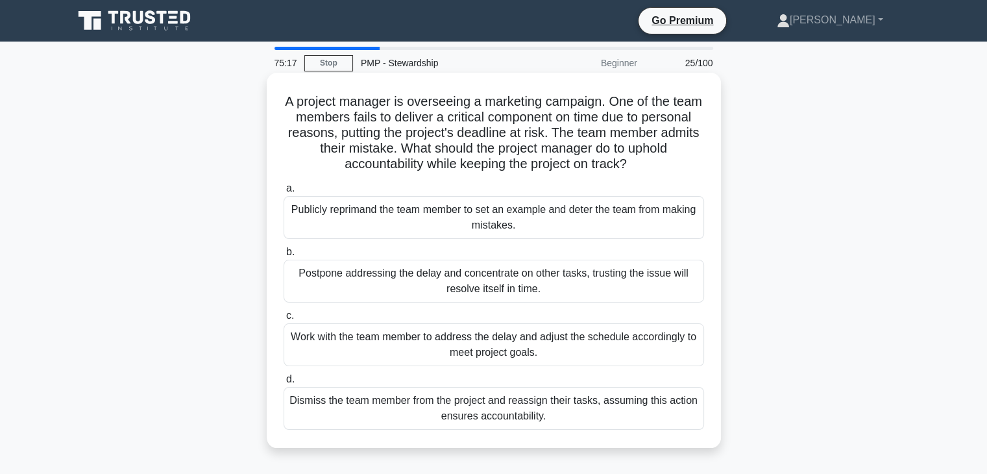
click at [284, 320] on input "c. Work with the team member to address the delay and adjust the schedule accor…" at bounding box center [284, 315] width 0 height 8
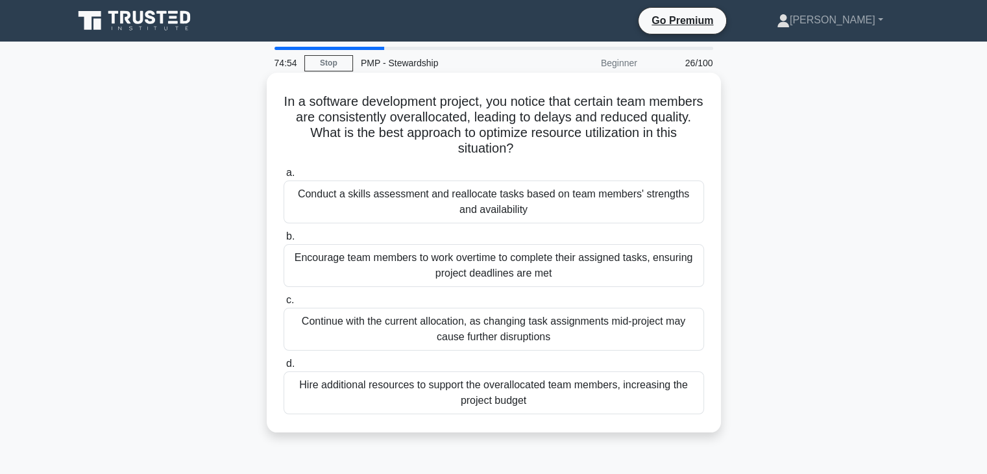
click at [415, 201] on div "Conduct a skills assessment and reallocate tasks based on team members' strengt…" at bounding box center [494, 201] width 420 height 43
click at [284, 177] on input "a. Conduct a skills assessment and reallocate tasks based on team members' stre…" at bounding box center [284, 173] width 0 height 8
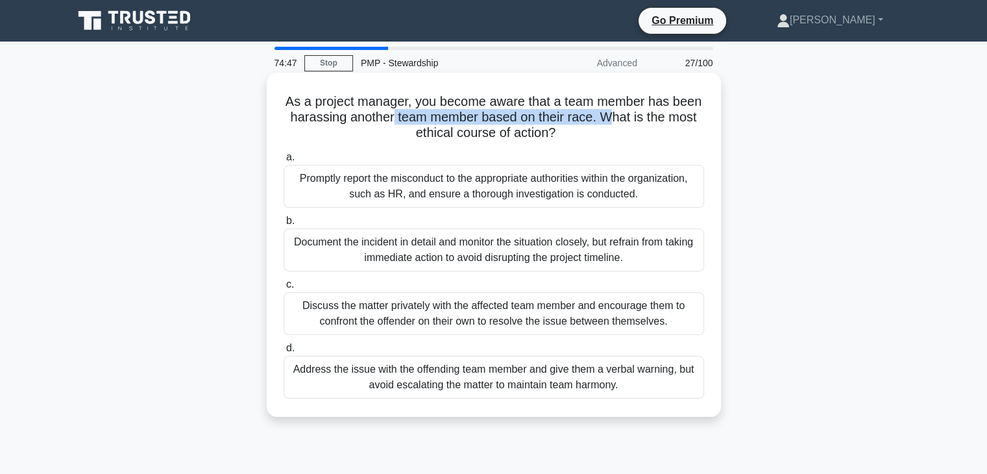
drag, startPoint x: 392, startPoint y: 121, endPoint x: 607, endPoint y: 119, distance: 215.4
click at [607, 119] on h5 "As a project manager, you become aware that a team member has been harassing an…" at bounding box center [493, 117] width 423 height 48
click at [450, 382] on div "Address the issue with the offending team member and give them a verbal warning…" at bounding box center [494, 377] width 420 height 43
click at [284, 352] on input "d. Address the issue with the offending team member and give them a verbal warn…" at bounding box center [284, 348] width 0 height 8
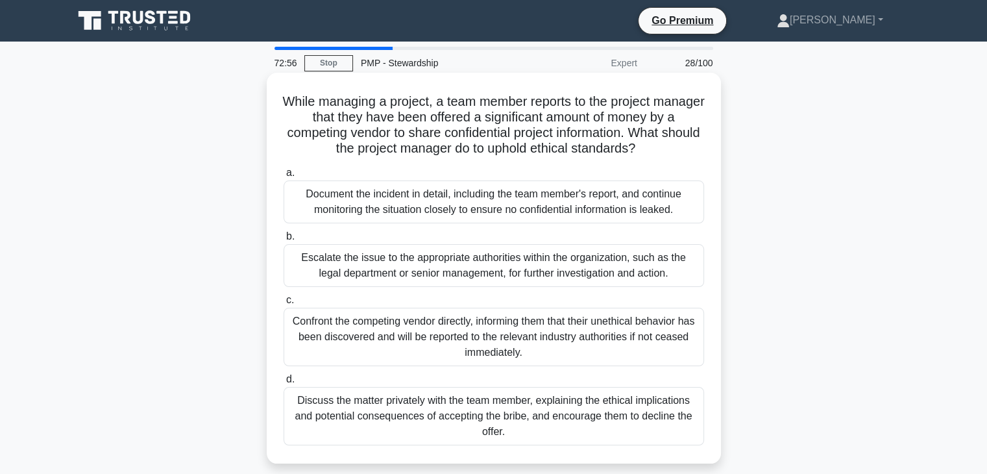
click at [408, 271] on div "Escalate the issue to the appropriate authorities within the organization, such…" at bounding box center [494, 265] width 420 height 43
click at [284, 241] on input "b. Escalate the issue to the appropriate authorities within the organization, s…" at bounding box center [284, 236] width 0 height 8
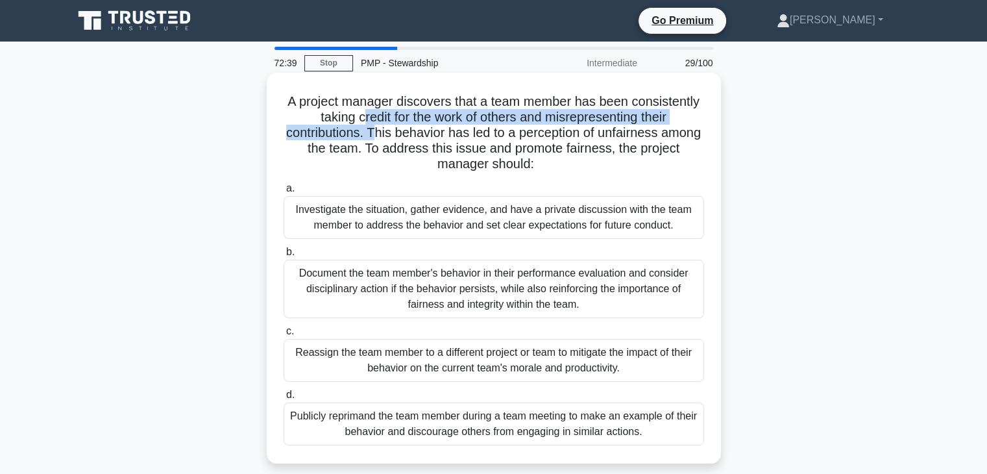
drag, startPoint x: 358, startPoint y: 112, endPoint x: 394, endPoint y: 141, distance: 46.2
click at [394, 141] on h5 "A project manager discovers that a team member has been consistently taking cre…" at bounding box center [493, 132] width 423 height 79
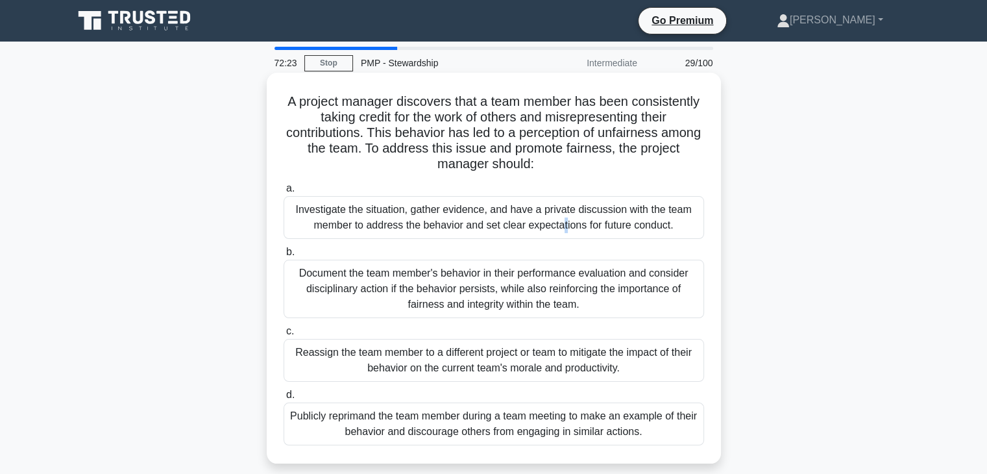
click at [428, 216] on div "Investigate the situation, gather evidence, and have a private discussion with …" at bounding box center [494, 217] width 420 height 43
click at [420, 223] on div "Investigate the situation, gather evidence, and have a private discussion with …" at bounding box center [494, 217] width 420 height 43
click at [284, 193] on input "a. Investigate the situation, gather evidence, and have a private discussion wi…" at bounding box center [284, 188] width 0 height 8
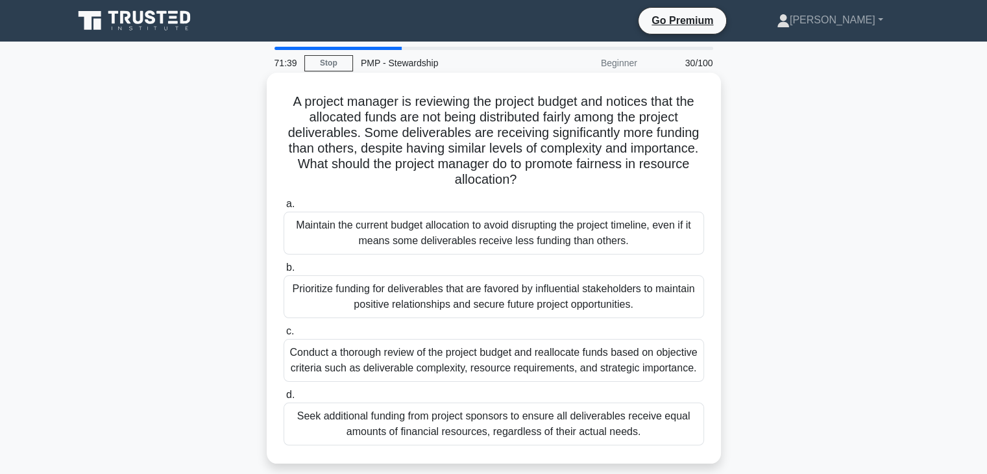
click at [480, 370] on div "Conduct a thorough review of the project budget and reallocate funds based on o…" at bounding box center [494, 360] width 420 height 43
click at [284, 335] on input "c. Conduct a thorough review of the project budget and reallocate funds based o…" at bounding box center [284, 331] width 0 height 8
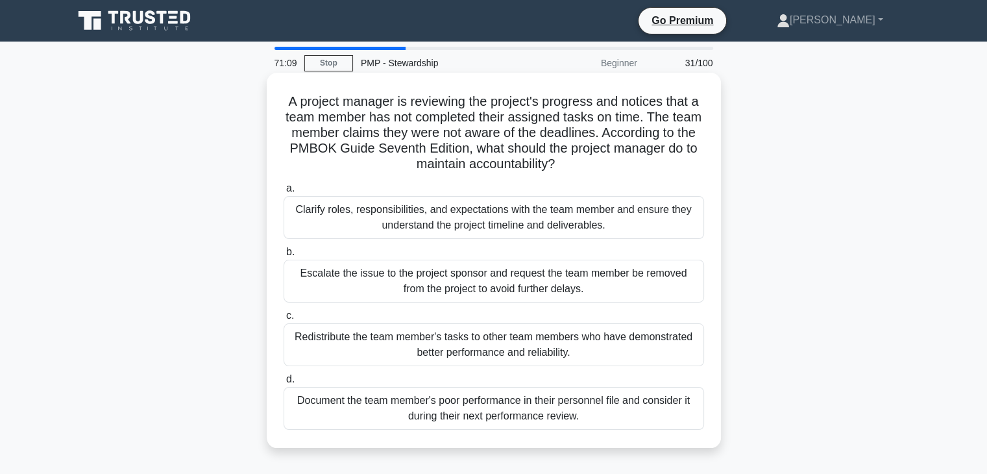
click at [480, 228] on div "Clarify roles, responsibilities, and expectations with the team member and ensu…" at bounding box center [494, 217] width 420 height 43
click at [284, 193] on input "a. Clarify roles, responsibilities, and expectations with the team member and e…" at bounding box center [284, 188] width 0 height 8
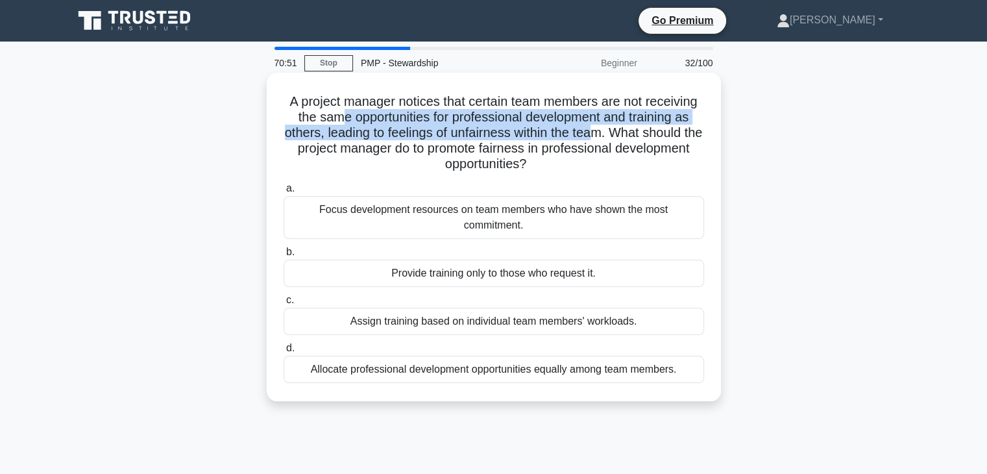
drag, startPoint x: 333, startPoint y: 117, endPoint x: 605, endPoint y: 136, distance: 271.8
click at [605, 136] on h5 "A project manager notices that certain team members are not receiving the same …" at bounding box center [493, 132] width 423 height 79
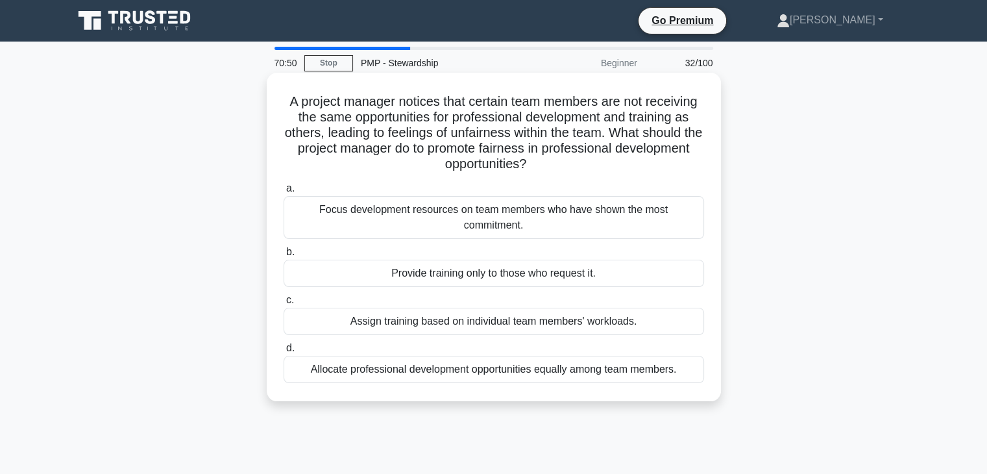
click at [523, 359] on div "Allocate professional development opportunities equally among team members." at bounding box center [494, 369] width 420 height 27
click at [284, 352] on input "d. Allocate professional development opportunities equally among team members." at bounding box center [284, 348] width 0 height 8
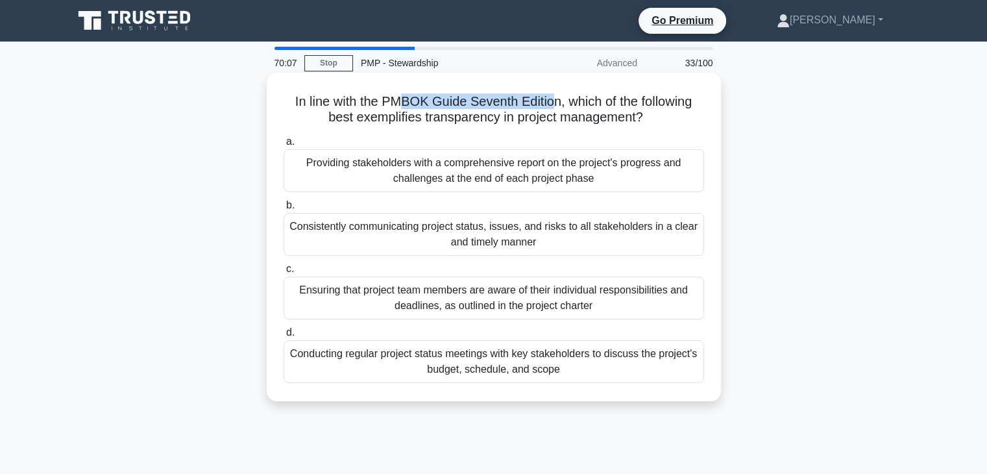
drag, startPoint x: 396, startPoint y: 106, endPoint x: 552, endPoint y: 104, distance: 156.4
click at [552, 104] on h5 "In line with the PMBOK Guide Seventh Edition, which of the following best exemp…" at bounding box center [493, 109] width 423 height 32
click at [511, 236] on div "Consistently communicating project status, issues, and risks to all stakeholder…" at bounding box center [494, 234] width 420 height 43
click at [284, 210] on input "b. Consistently communicating project status, issues, and risks to all stakehol…" at bounding box center [284, 205] width 0 height 8
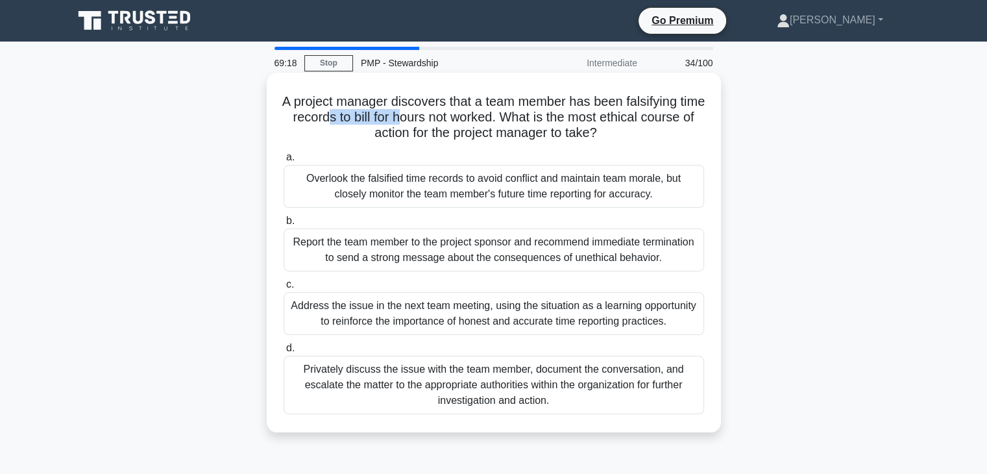
drag, startPoint x: 367, startPoint y: 117, endPoint x: 440, endPoint y: 122, distance: 72.8
click at [440, 122] on h5 "A project manager discovers that a team member has been falsifying time records…" at bounding box center [493, 117] width 423 height 48
click at [478, 315] on div "Address the issue in the next team meeting, using the situation as a learning o…" at bounding box center [494, 313] width 420 height 43
click at [284, 289] on input "c. Address the issue in the next team meeting, using the situation as a learnin…" at bounding box center [284, 284] width 0 height 8
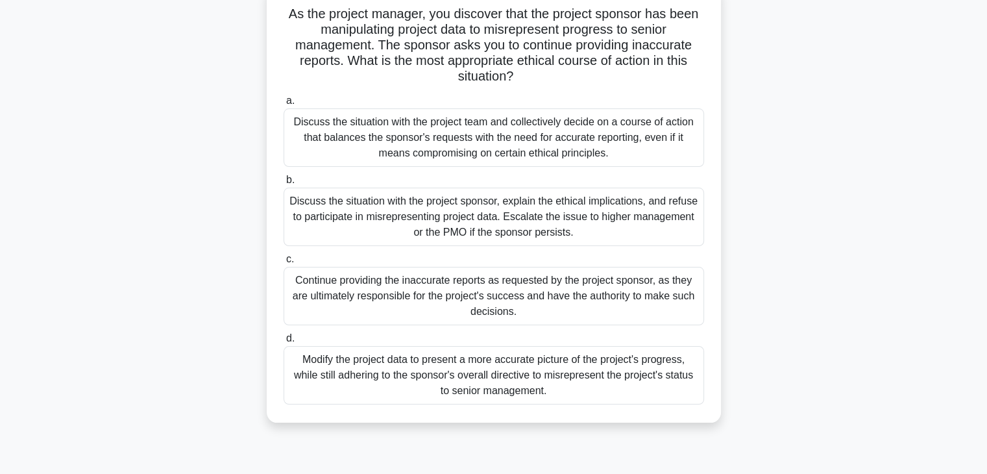
scroll to position [65, 0]
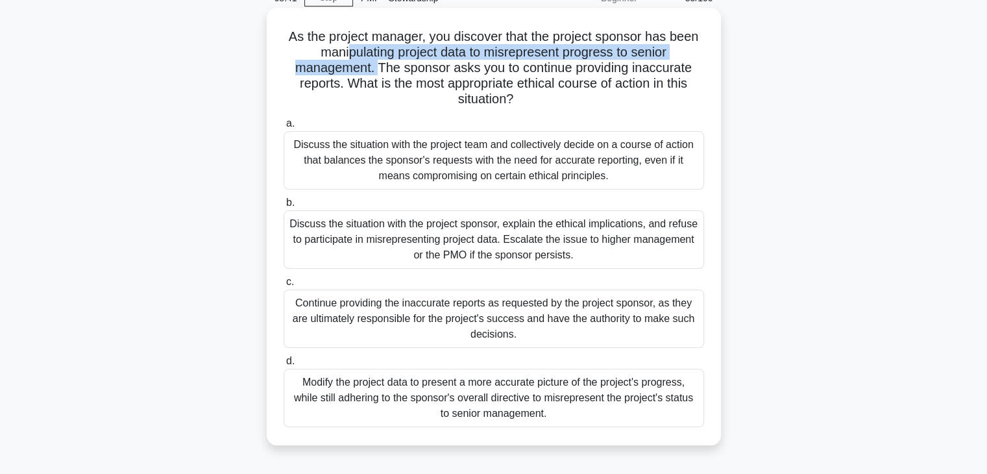
drag, startPoint x: 345, startPoint y: 58, endPoint x: 374, endPoint y: 69, distance: 30.8
click at [374, 69] on h5 "As the project manager, you discover that the project sponsor has been manipula…" at bounding box center [493, 68] width 423 height 79
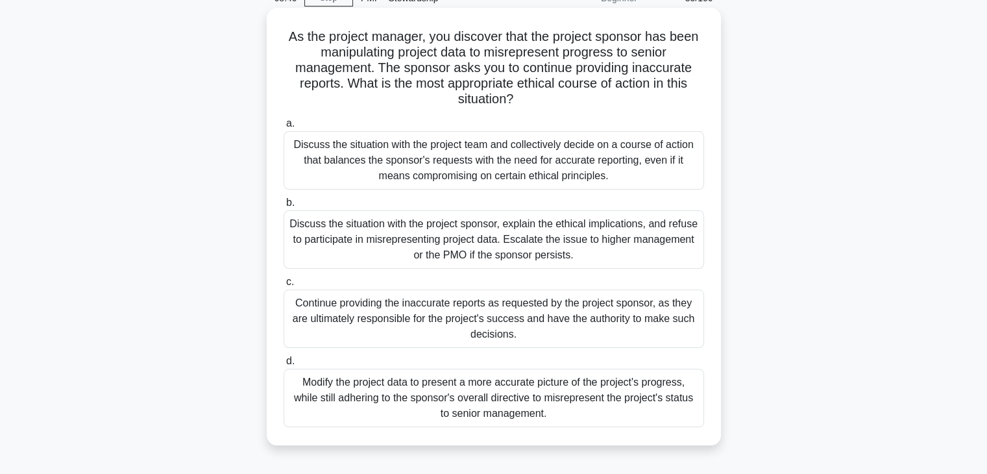
click at [506, 247] on div "Discuss the situation with the project sponsor, explain the ethical implication…" at bounding box center [494, 239] width 420 height 58
click at [284, 207] on input "b. Discuss the situation with the project sponsor, explain the ethical implicat…" at bounding box center [284, 203] width 0 height 8
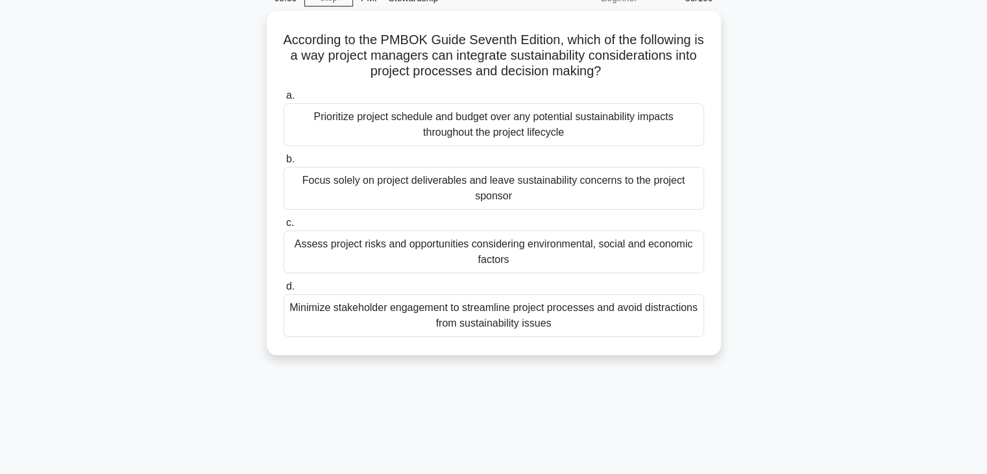
scroll to position [0, 0]
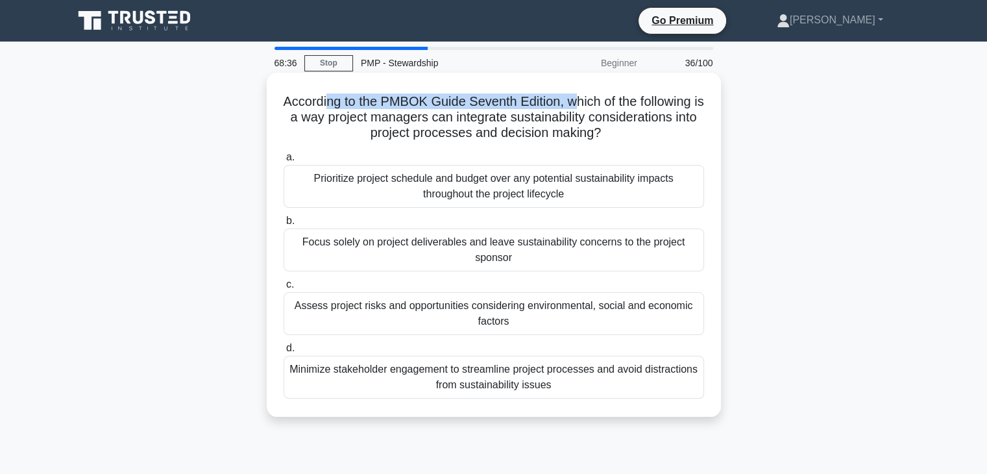
drag, startPoint x: 329, startPoint y: 101, endPoint x: 577, endPoint y: 103, distance: 248.5
click at [577, 103] on h5 "According to the PMBOK Guide Seventh Edition, which of the following is a way p…" at bounding box center [493, 117] width 423 height 48
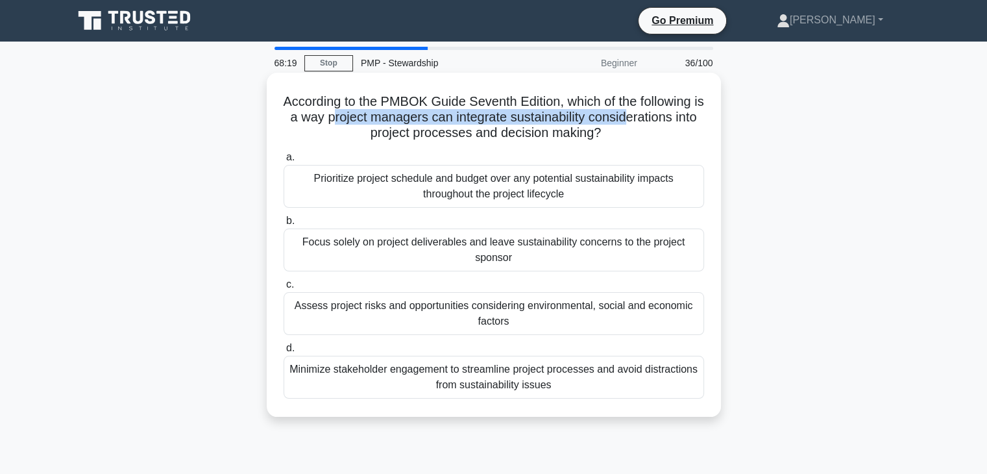
drag, startPoint x: 345, startPoint y: 120, endPoint x: 648, endPoint y: 117, distance: 302.4
click at [648, 117] on h5 "According to the PMBOK Guide Seventh Edition, which of the following is a way p…" at bounding box center [493, 117] width 423 height 48
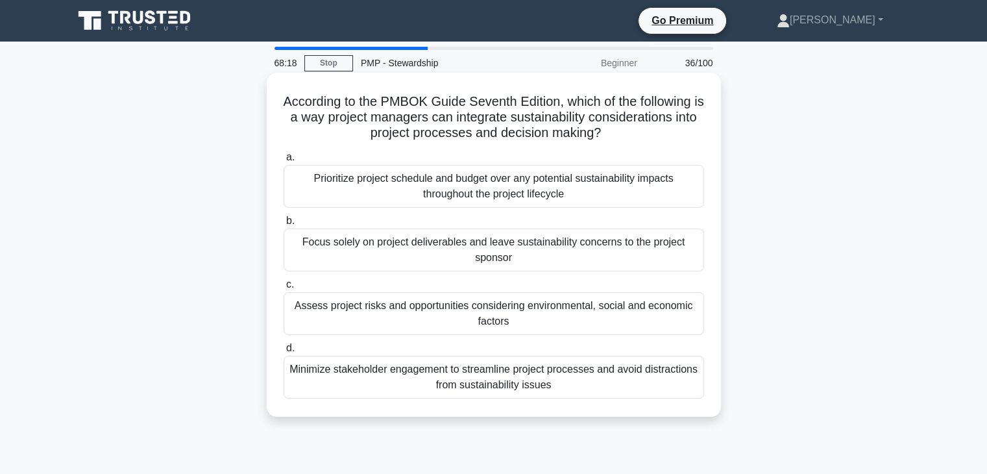
click at [498, 322] on div "Assess project risks and opportunities considering environmental, social and ec…" at bounding box center [494, 313] width 420 height 43
click at [284, 289] on input "c. Assess project risks and opportunities considering environmental, social and…" at bounding box center [284, 284] width 0 height 8
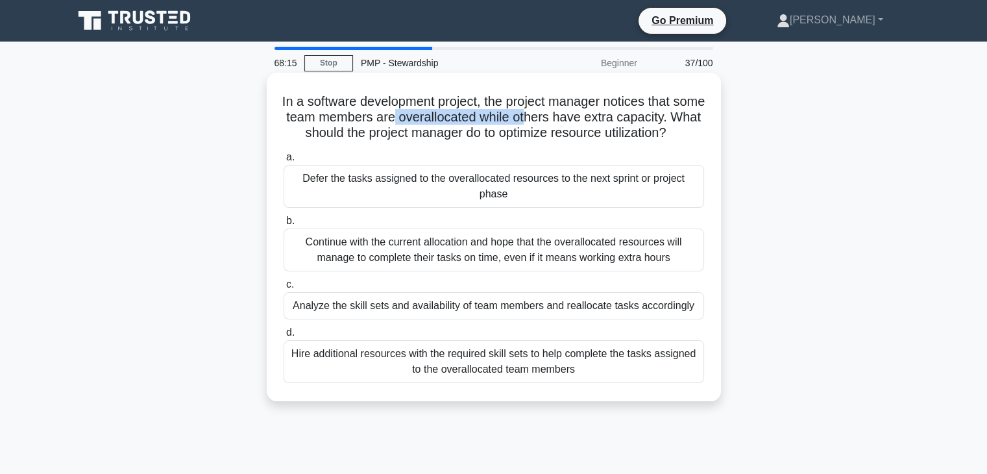
drag, startPoint x: 476, startPoint y: 117, endPoint x: 564, endPoint y: 114, distance: 88.3
click at [564, 114] on h5 "In a software development project, the project manager notices that some team m…" at bounding box center [493, 117] width 423 height 48
click at [450, 121] on h5 "In a software development project, the project manager notices that some team m…" at bounding box center [493, 117] width 423 height 48
drag, startPoint x: 502, startPoint y: 123, endPoint x: 644, endPoint y: 120, distance: 141.5
click at [644, 120] on h5 "In a software development project, the project manager notices that some team m…" at bounding box center [493, 117] width 423 height 48
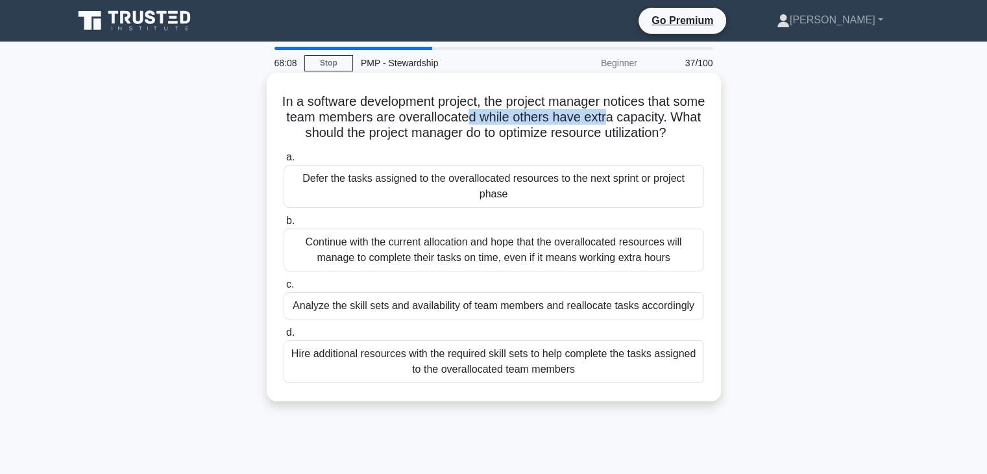
drag, startPoint x: 348, startPoint y: 198, endPoint x: 572, endPoint y: 195, distance: 223.2
click at [572, 195] on div "Defer the tasks assigned to the overallocated resources to the next sprint or p…" at bounding box center [494, 186] width 420 height 43
drag, startPoint x: 392, startPoint y: 259, endPoint x: 553, endPoint y: 254, distance: 161.6
click at [553, 254] on div "Continue with the current allocation and hope that the overallocated resources …" at bounding box center [494, 249] width 420 height 43
drag, startPoint x: 352, startPoint y: 324, endPoint x: 629, endPoint y: 322, distance: 277.1
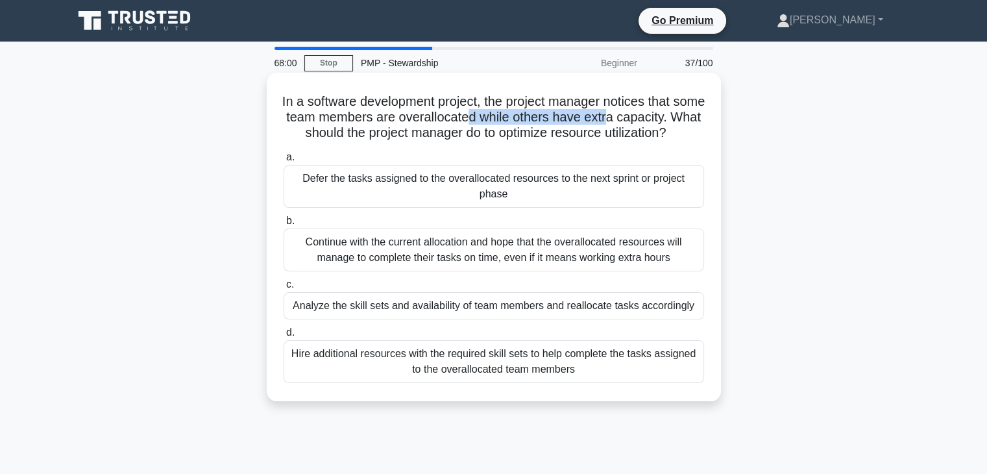
click at [629, 319] on div "Analyze the skill sets and availability of team members and reallocate tasks ac…" at bounding box center [494, 305] width 420 height 27
click at [491, 319] on div "Analyze the skill sets and availability of team members and reallocate tasks ac…" at bounding box center [494, 305] width 420 height 27
click at [284, 289] on input "c. Analyze the skill sets and availability of team members and reallocate tasks…" at bounding box center [284, 284] width 0 height 8
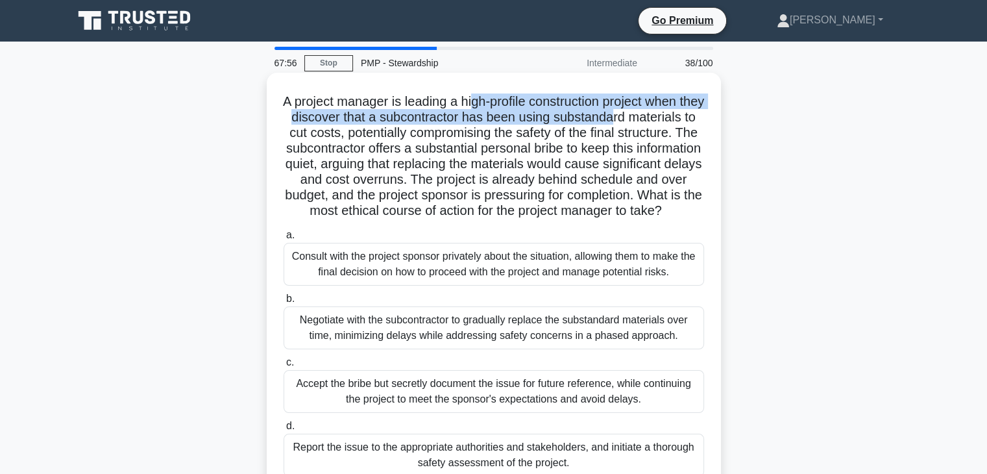
drag, startPoint x: 485, startPoint y: 106, endPoint x: 617, endPoint y: 117, distance: 132.1
click at [661, 110] on h5 "A project manager is leading a high-profile construction project when they disc…" at bounding box center [493, 156] width 423 height 126
click at [394, 123] on h5 "A project manager is leading a high-profile construction project when they disc…" at bounding box center [493, 156] width 423 height 126
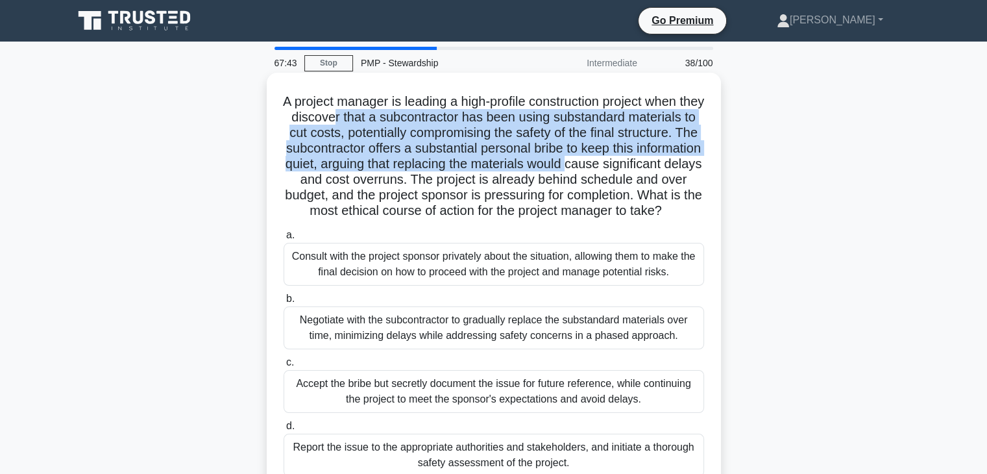
drag, startPoint x: 380, startPoint y: 123, endPoint x: 667, endPoint y: 164, distance: 289.7
click at [670, 164] on h5 "A project manager is leading a high-profile construction project when they disc…" at bounding box center [493, 156] width 423 height 126
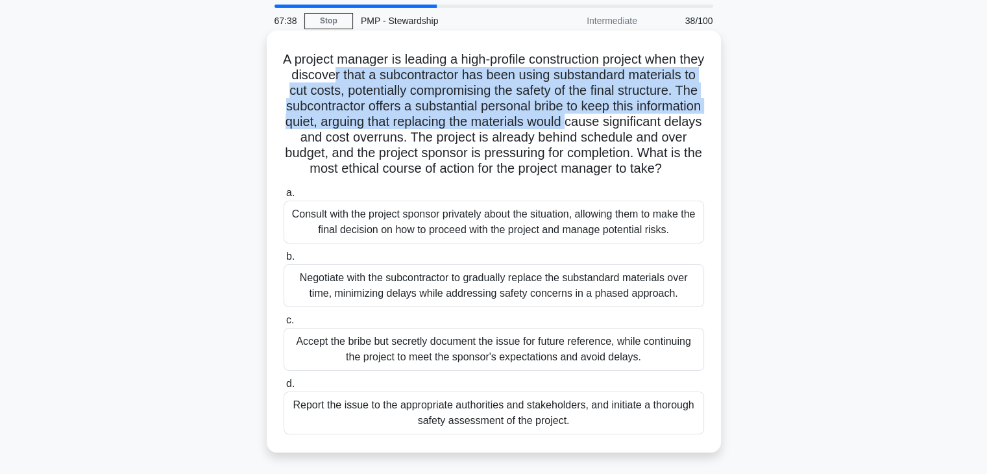
scroll to position [65, 0]
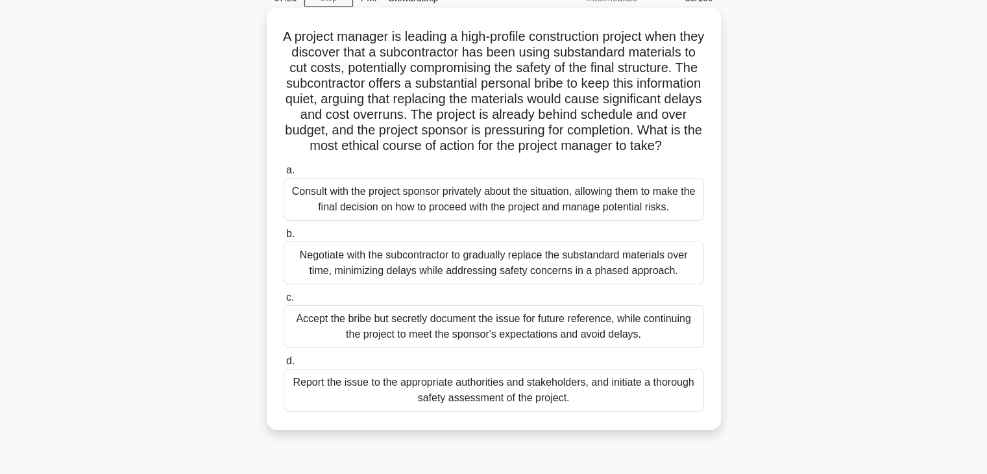
click at [487, 411] on div "Report the issue to the appropriate authorities and stakeholders, and initiate …" at bounding box center [494, 390] width 420 height 43
click at [284, 365] on input "d. Report the issue to the appropriate authorities and stakeholders, and initia…" at bounding box center [284, 361] width 0 height 8
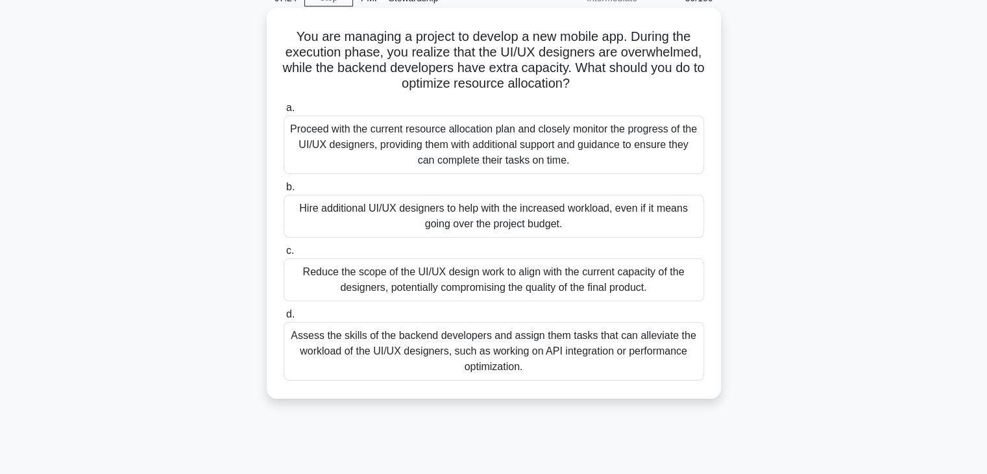
scroll to position [0, 0]
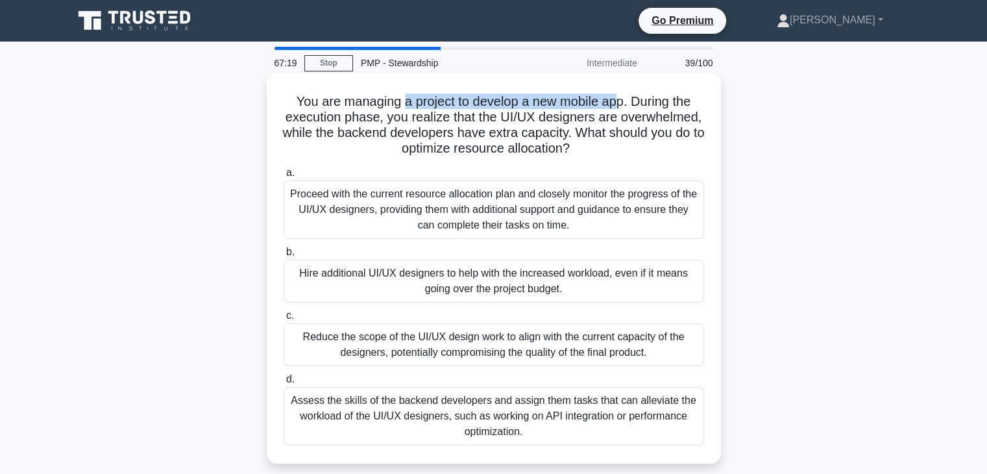
drag, startPoint x: 403, startPoint y: 97, endPoint x: 618, endPoint y: 97, distance: 214.8
click at [618, 97] on h5 "You are managing a project to develop a new mobile app. During the execution ph…" at bounding box center [493, 125] width 423 height 64
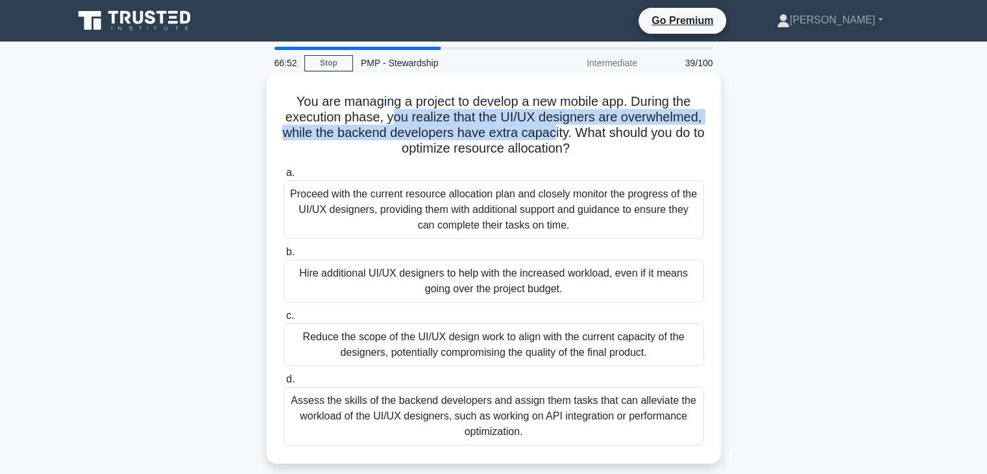
drag, startPoint x: 439, startPoint y: 125, endPoint x: 648, endPoint y: 133, distance: 209.1
click at [648, 133] on h5 "You are managing a project to develop a new mobile app. During the execution ph…" at bounding box center [493, 125] width 423 height 64
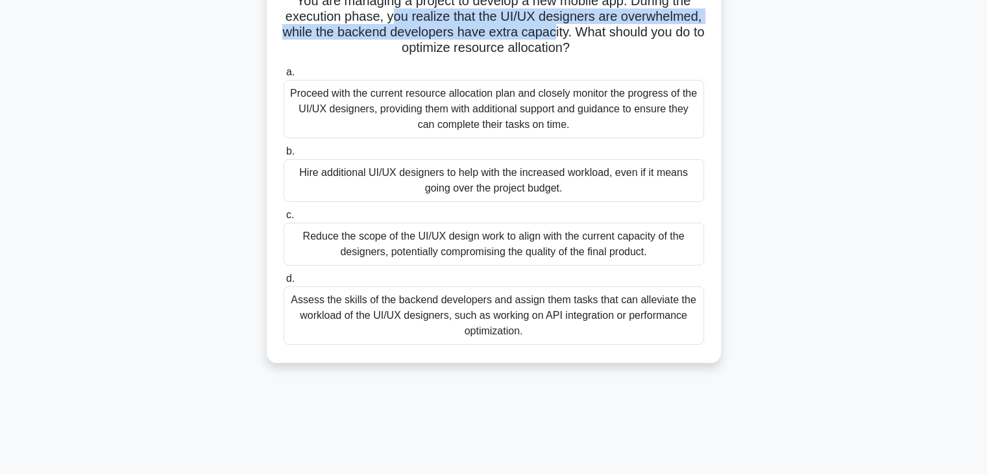
scroll to position [130, 0]
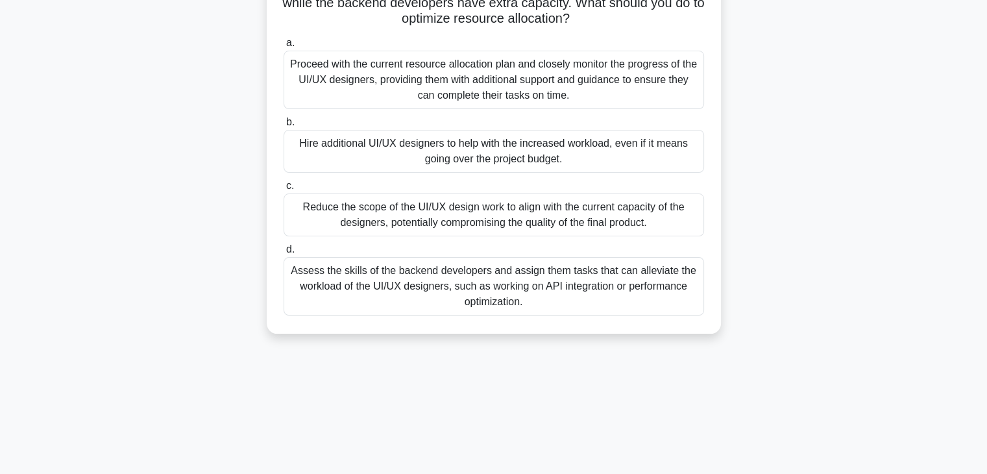
click at [497, 297] on div "Assess the skills of the backend developers and assign them tasks that can alle…" at bounding box center [494, 286] width 420 height 58
click at [284, 254] on input "d. Assess the skills of the backend developers and assign them tasks that can a…" at bounding box center [284, 249] width 0 height 8
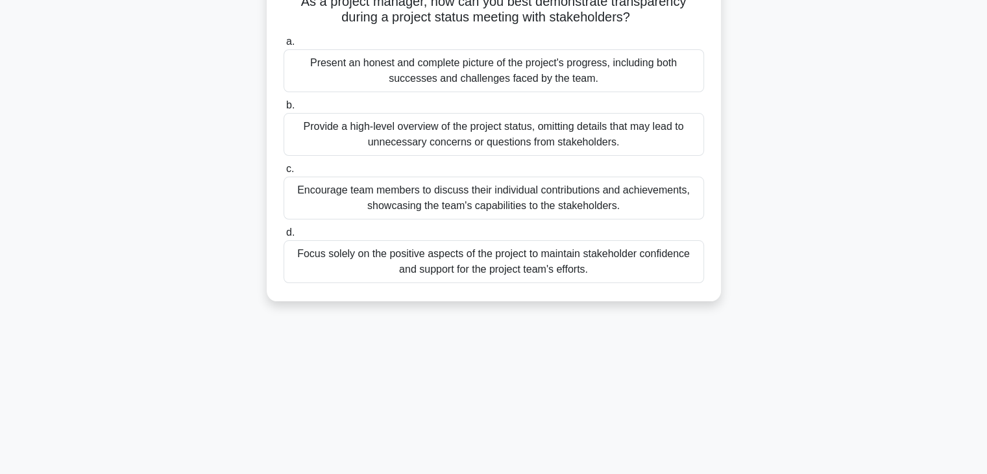
scroll to position [0, 0]
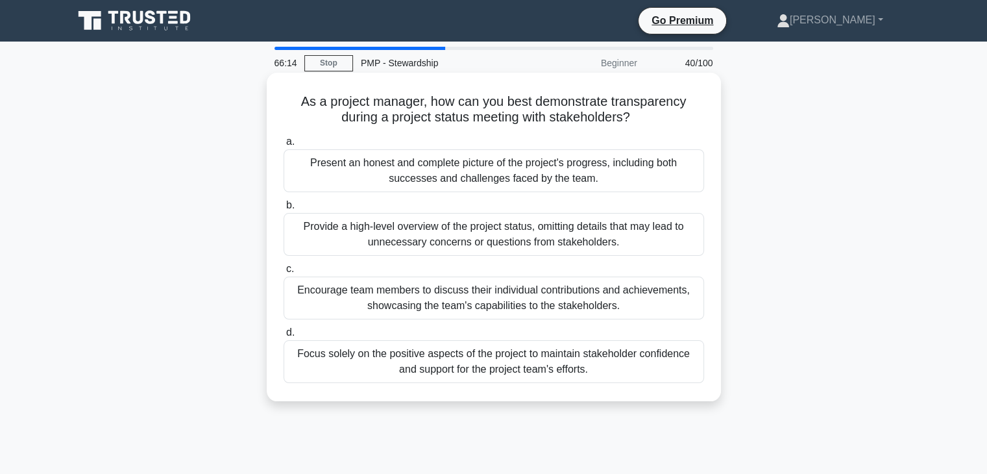
click at [448, 180] on div "Present an honest and complete picture of the project's progress, including bot…" at bounding box center [494, 170] width 420 height 43
click at [284, 146] on input "a. Present an honest and complete picture of the project's progress, including …" at bounding box center [284, 142] width 0 height 8
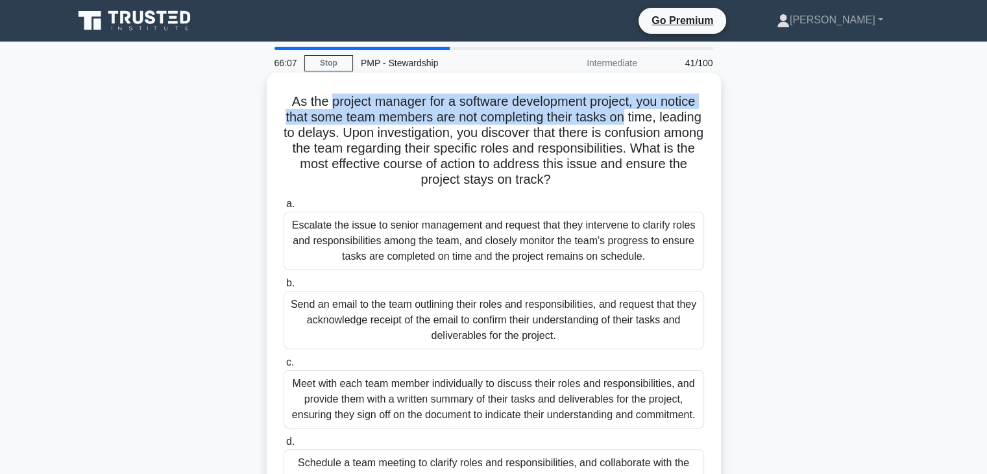
drag, startPoint x: 343, startPoint y: 105, endPoint x: 637, endPoint y: 123, distance: 295.1
click at [646, 123] on h5 "As the project manager for a software development project, you notice that some…" at bounding box center [493, 140] width 423 height 95
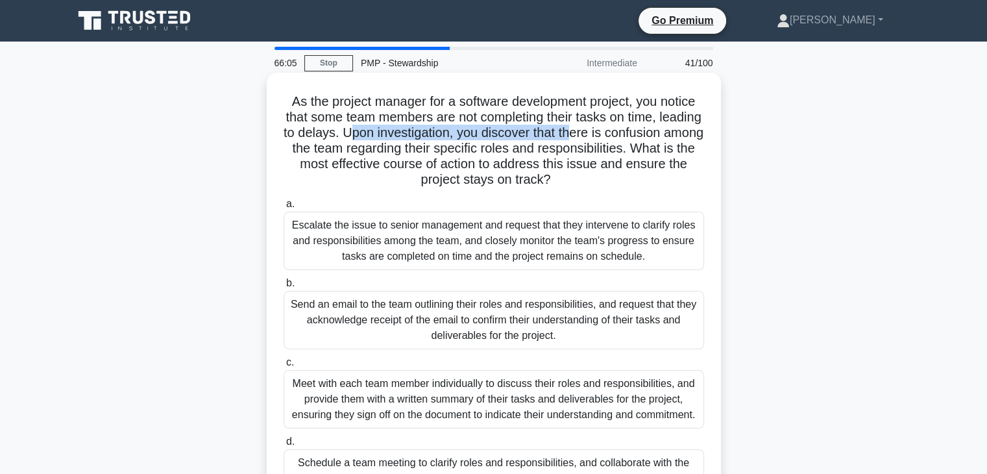
drag, startPoint x: 505, startPoint y: 143, endPoint x: 644, endPoint y: 136, distance: 138.4
click at [645, 136] on h5 "As the project manager for a software development project, you notice that some…" at bounding box center [493, 140] width 423 height 95
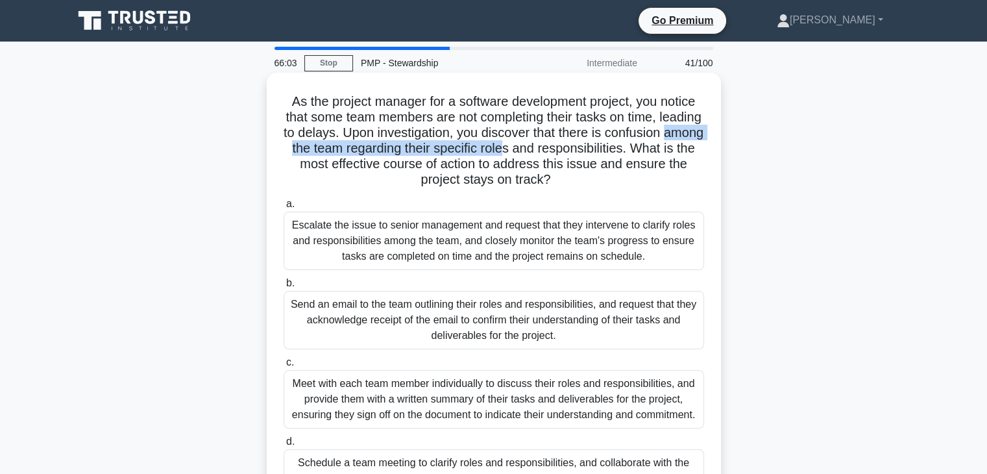
drag, startPoint x: 375, startPoint y: 156, endPoint x: 636, endPoint y: 152, distance: 261.5
click at [636, 152] on h5 "As the project manager for a software development project, you notice that some…" at bounding box center [493, 140] width 423 height 95
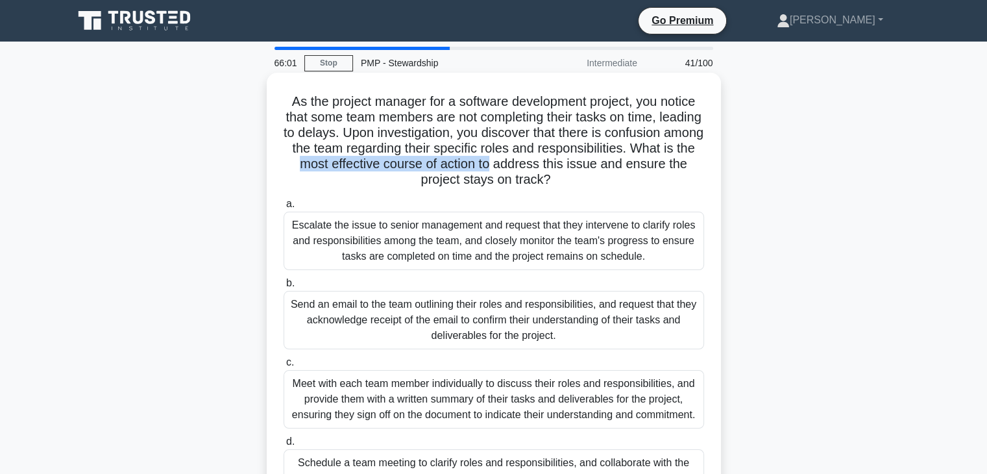
drag, startPoint x: 462, startPoint y: 166, endPoint x: 619, endPoint y: 168, distance: 157.0
click at [642, 165] on h5 "As the project manager for a software development project, you notice that some…" at bounding box center [493, 140] width 423 height 95
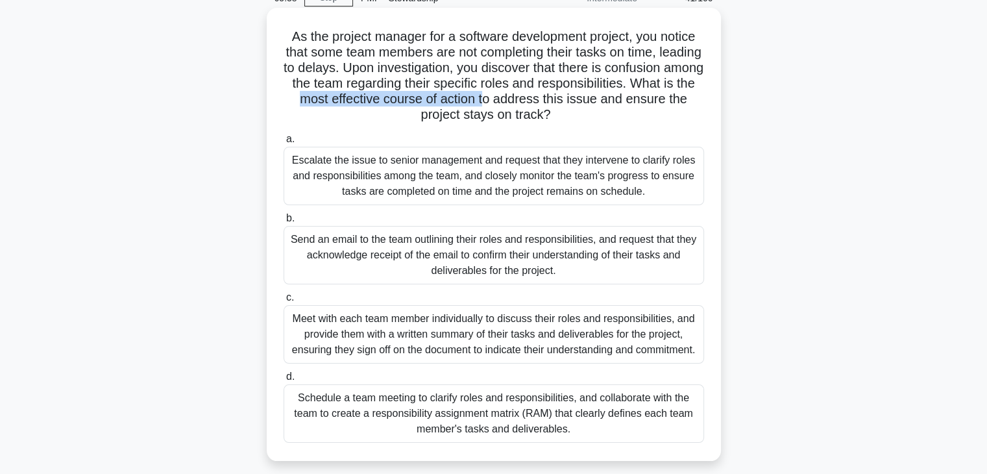
scroll to position [130, 0]
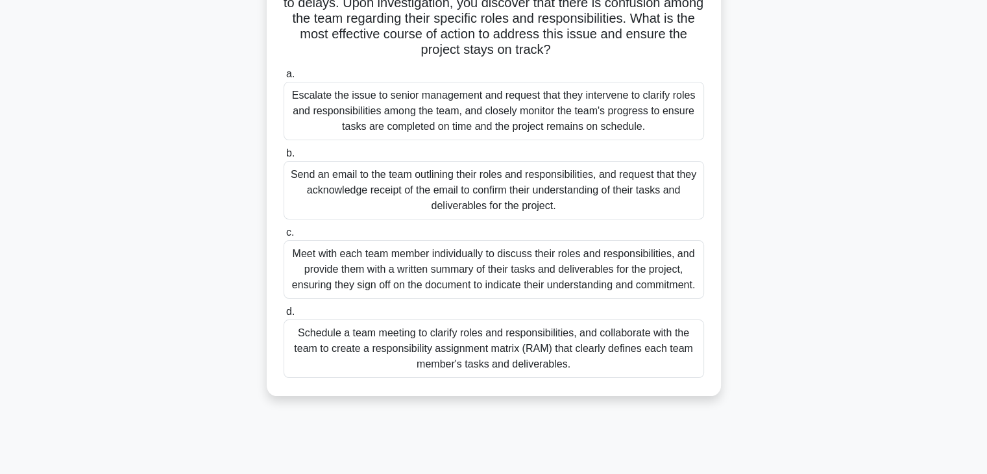
click at [491, 364] on div "Schedule a team meeting to clarify roles and responsibilities, and collaborate …" at bounding box center [494, 348] width 420 height 58
click at [284, 316] on input "d. Schedule a team meeting to clarify roles and responsibilities, and collabora…" at bounding box center [284, 312] width 0 height 8
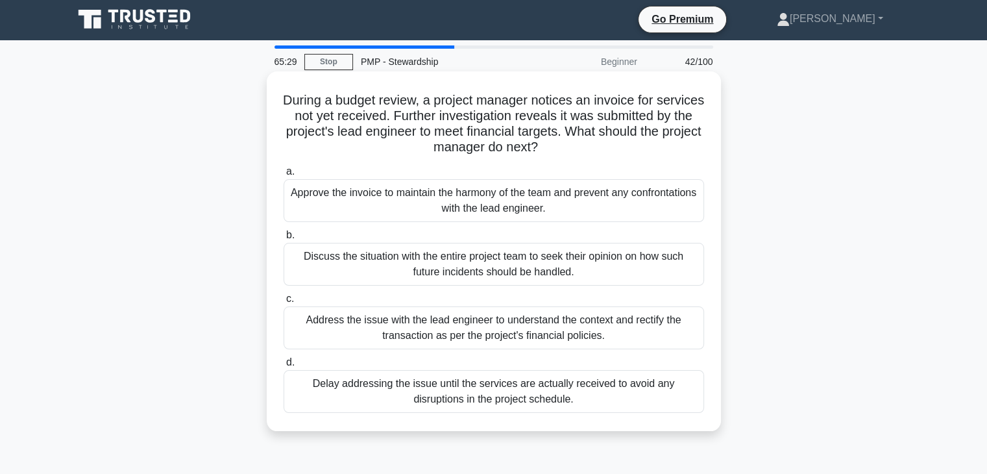
scroll to position [0, 0]
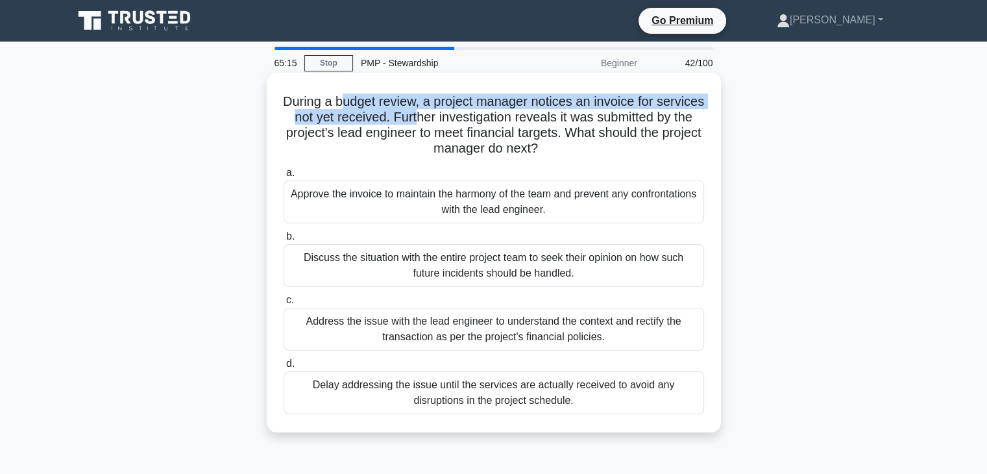
drag, startPoint x: 363, startPoint y: 99, endPoint x: 462, endPoint y: 112, distance: 99.5
click at [462, 112] on h5 "During a budget review, a project manager notices an invoice for services not y…" at bounding box center [493, 125] width 423 height 64
click at [402, 116] on h5 "During a budget review, a project manager notices an invoice for services not y…" at bounding box center [493, 125] width 423 height 64
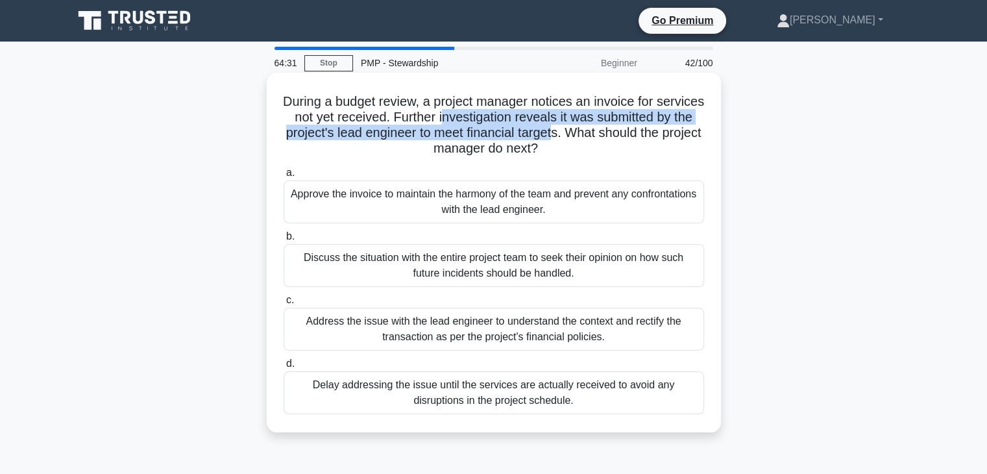
drag, startPoint x: 487, startPoint y: 124, endPoint x: 609, endPoint y: 139, distance: 123.5
click at [609, 139] on h5 "During a budget review, a project manager notices an invoice for services not y…" at bounding box center [493, 125] width 423 height 64
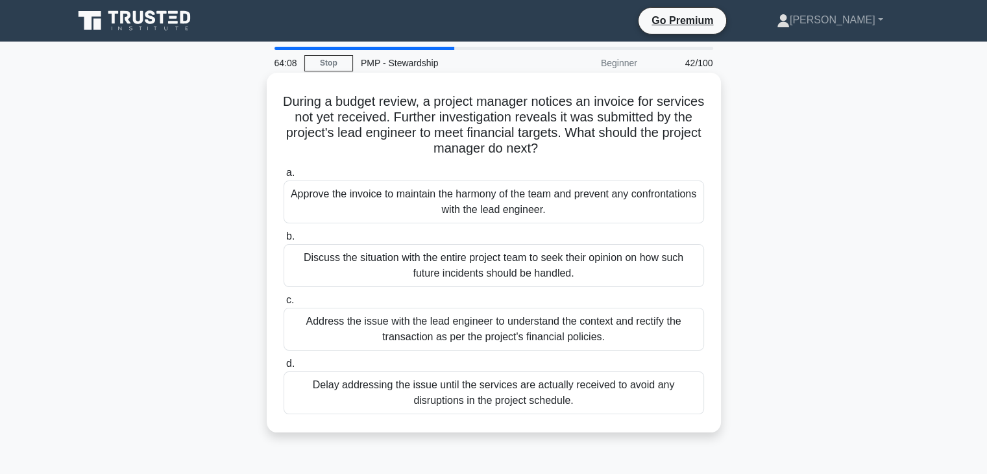
click at [442, 273] on div "Discuss the situation with the entire project team to seek their opinion on how…" at bounding box center [494, 265] width 420 height 43
click at [284, 241] on input "b. Discuss the situation with the entire project team to seek their opinion on …" at bounding box center [284, 236] width 0 height 8
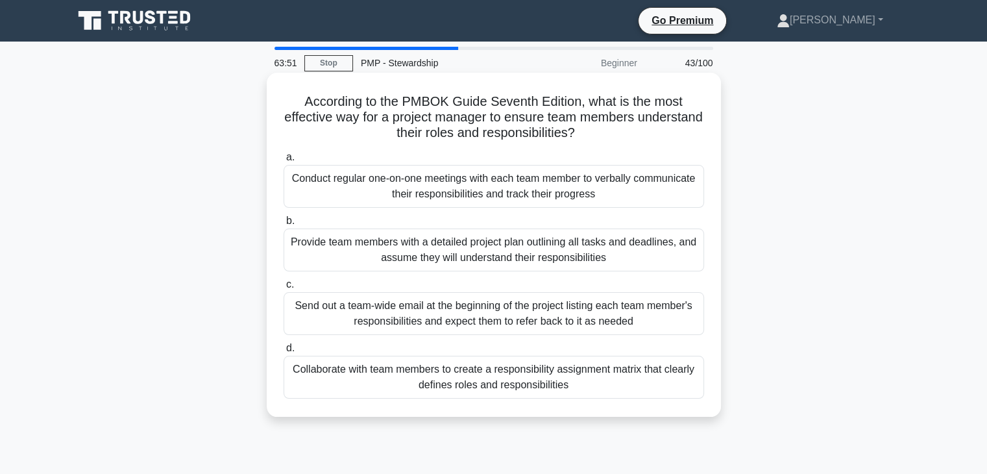
click at [462, 384] on div "Collaborate with team members to create a responsibility assignment matrix that…" at bounding box center [494, 377] width 420 height 43
click at [284, 352] on input "d. Collaborate with team members to create a responsibility assignment matrix t…" at bounding box center [284, 348] width 0 height 8
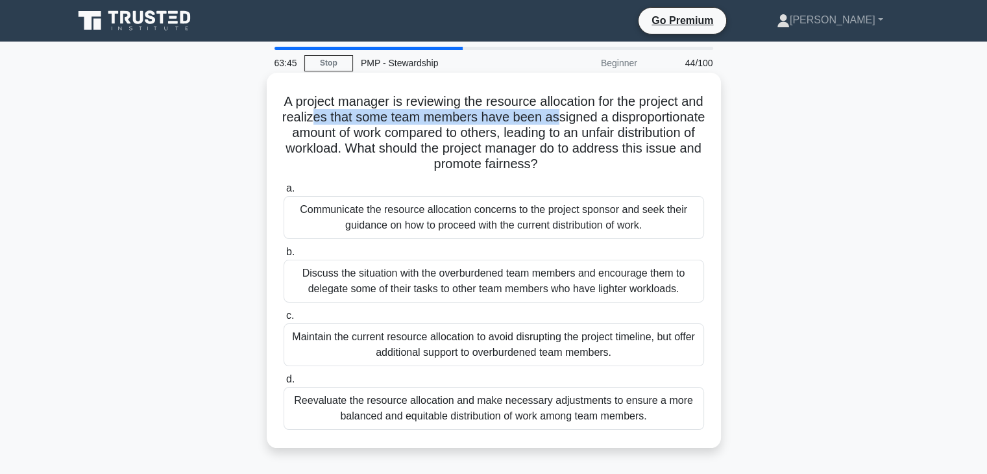
drag, startPoint x: 371, startPoint y: 117, endPoint x: 584, endPoint y: 125, distance: 213.0
click at [619, 118] on h5 "A project manager is reviewing the resource allocation for the project and real…" at bounding box center [493, 132] width 423 height 79
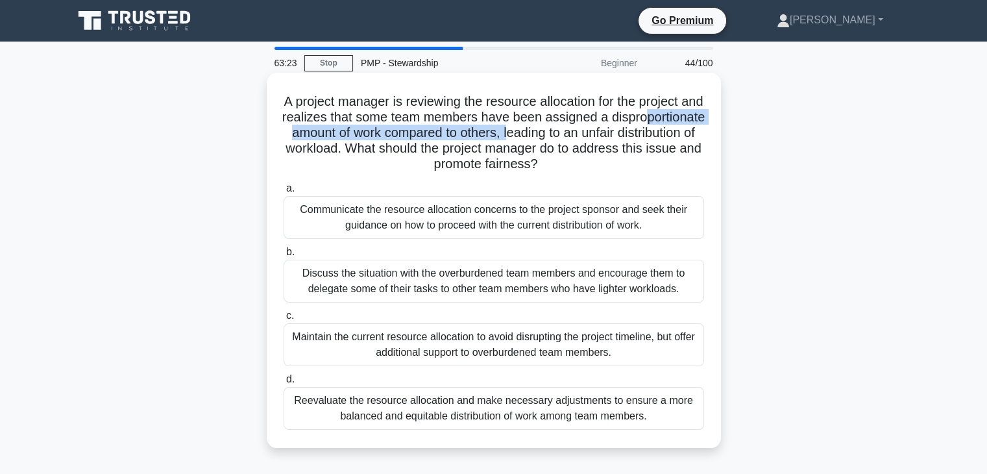
drag, startPoint x: 361, startPoint y: 135, endPoint x: 618, endPoint y: 134, distance: 256.9
click at [618, 134] on h5 "A project manager is reviewing the resource allocation for the project and real…" at bounding box center [493, 132] width 423 height 79
click at [445, 415] on div "Reevaluate the resource allocation and make necessary adjustments to ensure a m…" at bounding box center [494, 408] width 420 height 43
click at [284, 383] on input "d. Reevaluate the resource allocation and make necessary adjustments to ensure …" at bounding box center [284, 379] width 0 height 8
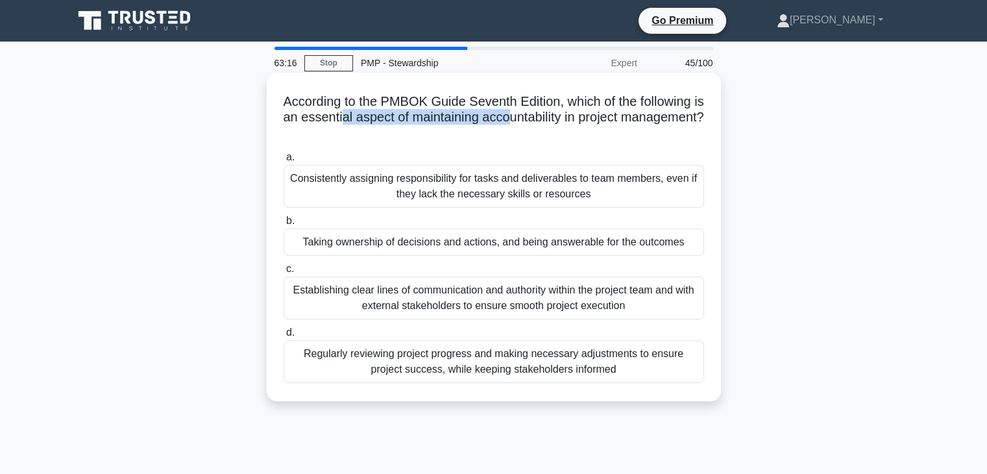
drag, startPoint x: 387, startPoint y: 121, endPoint x: 557, endPoint y: 120, distance: 170.0
click at [557, 120] on h5 "According to the PMBOK Guide Seventh Edition, which of the following is an esse…" at bounding box center [493, 117] width 423 height 48
click at [416, 247] on div "Taking ownership of decisions and actions, and being answerable for the outcomes" at bounding box center [494, 241] width 420 height 27
click at [284, 225] on input "b. Taking ownership of decisions and actions, and being answerable for the outc…" at bounding box center [284, 221] width 0 height 8
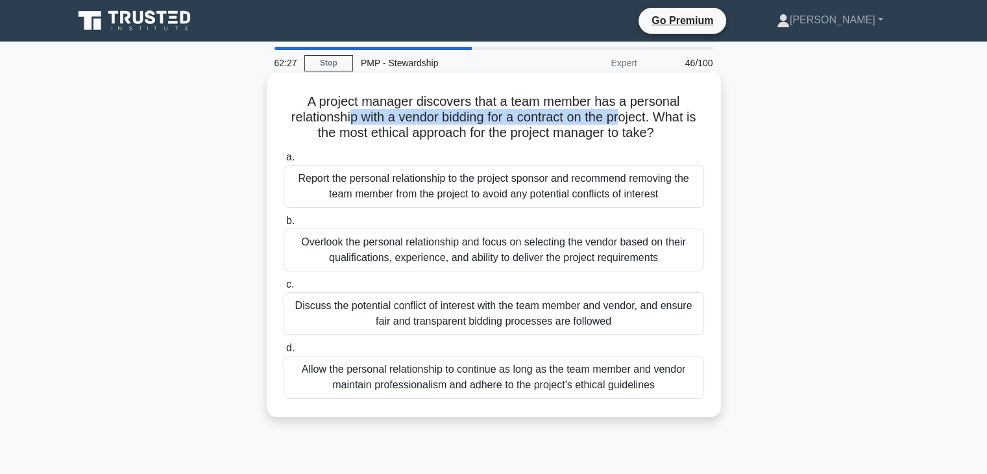
drag, startPoint x: 361, startPoint y: 120, endPoint x: 633, endPoint y: 121, distance: 272.5
click at [633, 121] on h5 "A project manager discovers that a team member has a personal relationship with…" at bounding box center [493, 117] width 423 height 48
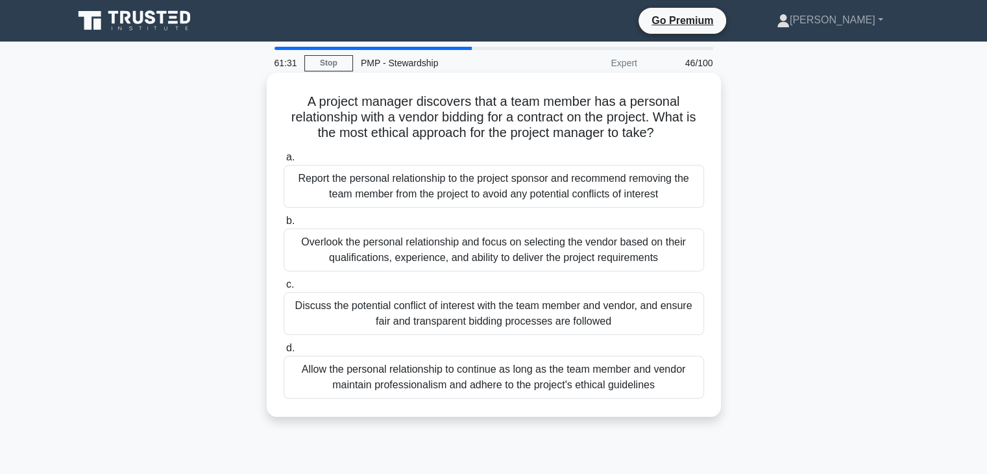
click at [400, 319] on div "Discuss the potential conflict of interest with the team member and vendor, and…" at bounding box center [494, 313] width 420 height 43
click at [284, 289] on input "c. Discuss the potential conflict of interest with the team member and vendor, …" at bounding box center [284, 284] width 0 height 8
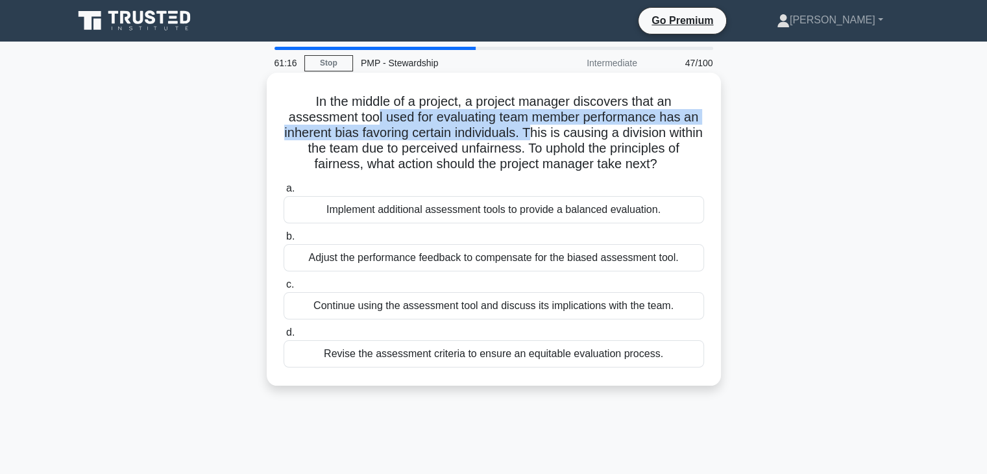
drag, startPoint x: 372, startPoint y: 123, endPoint x: 552, endPoint y: 140, distance: 181.2
click at [552, 140] on h5 "In the middle of a project, a project manager discovers that an assessment tool…" at bounding box center [493, 132] width 423 height 79
drag, startPoint x: 334, startPoint y: 208, endPoint x: 622, endPoint y: 211, distance: 287.4
click at [622, 211] on div "Implement additional assessment tools to provide a balanced evaluation." at bounding box center [494, 209] width 420 height 27
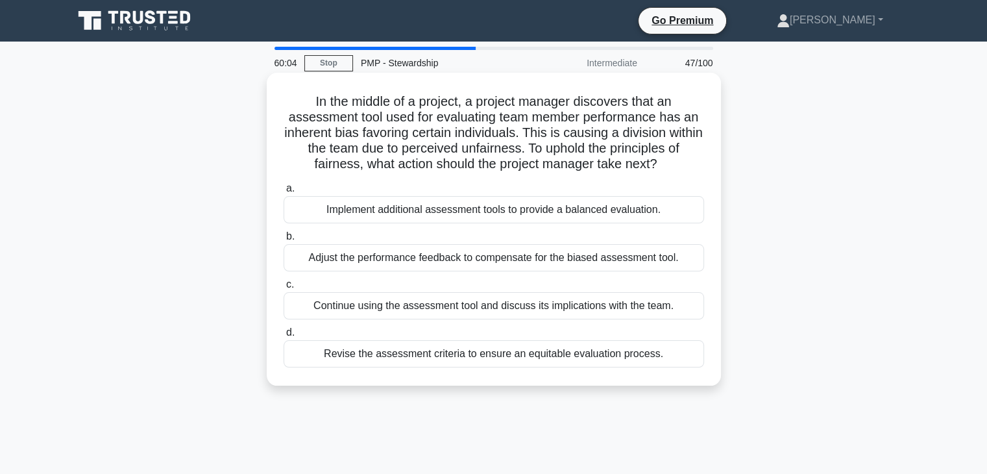
click at [467, 261] on div "Adjust the performance feedback to compensate for the biased assessment tool." at bounding box center [494, 257] width 420 height 27
click at [284, 241] on input "b. Adjust the performance feedback to compensate for the biased assessment tool." at bounding box center [284, 236] width 0 height 8
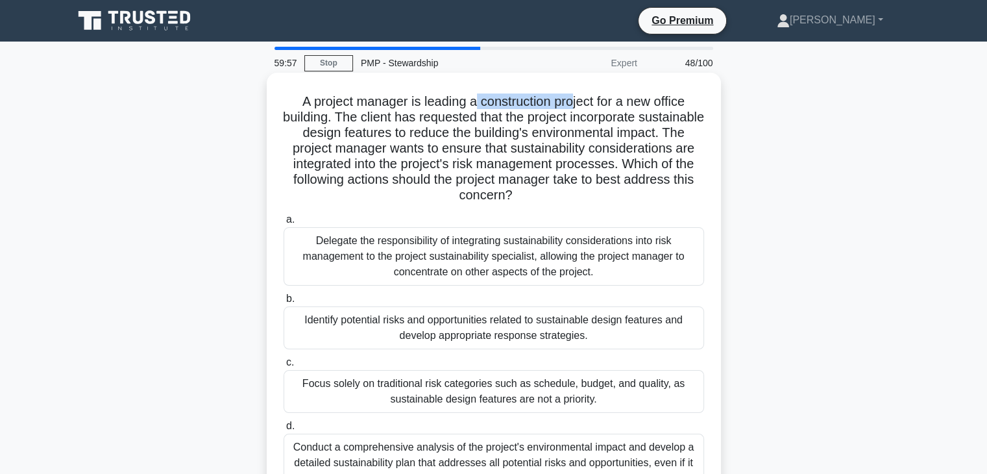
drag, startPoint x: 476, startPoint y: 103, endPoint x: 576, endPoint y: 107, distance: 100.7
click at [576, 107] on h5 "A project manager is leading a construction project for a new office building. …" at bounding box center [493, 148] width 423 height 110
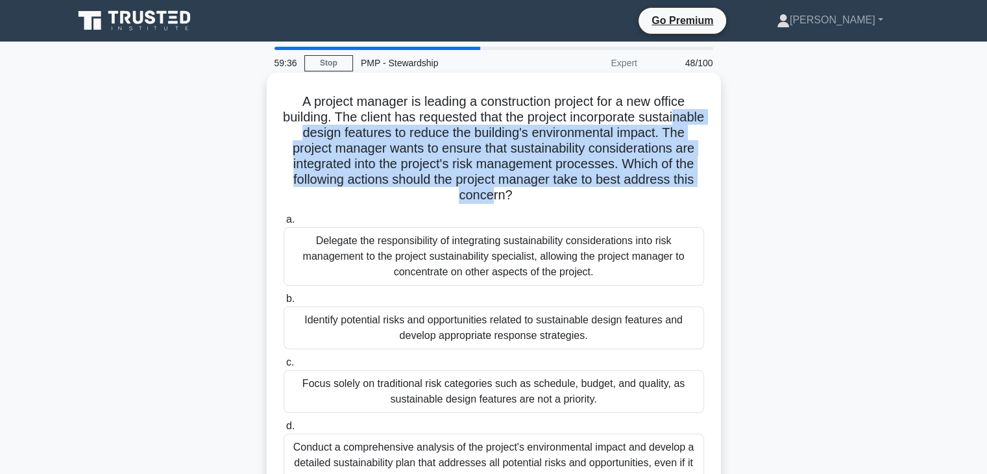
drag, startPoint x: 330, startPoint y: 139, endPoint x: 567, endPoint y: 190, distance: 242.8
click at [567, 190] on h5 "A project manager is leading a construction project for a new office building. …" at bounding box center [493, 148] width 423 height 110
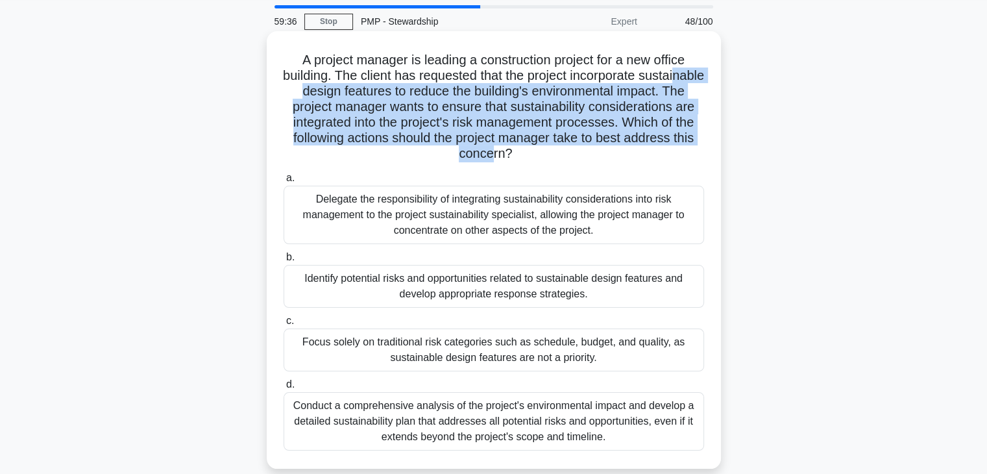
scroll to position [65, 0]
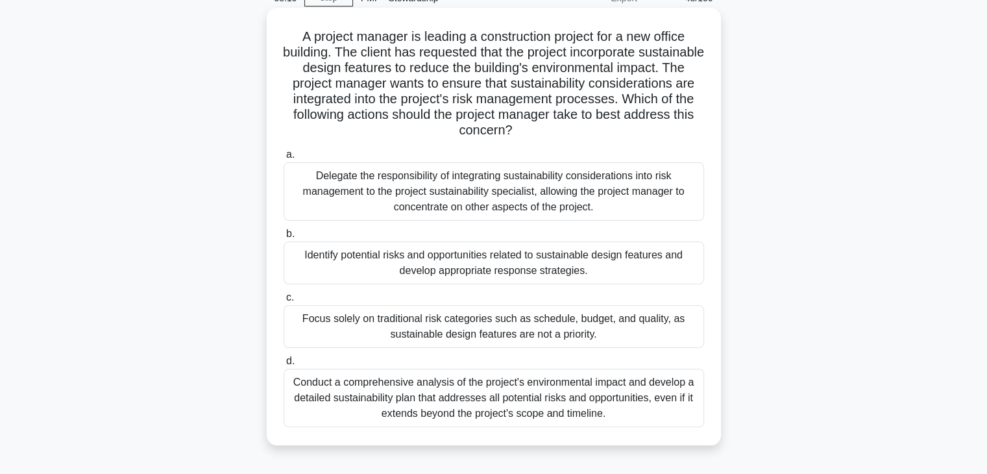
click at [431, 273] on div "Identify potential risks and opportunities related to sustainable design featur…" at bounding box center [494, 262] width 420 height 43
click at [284, 238] on input "b. Identify potential risks and opportunities related to sustainable design fea…" at bounding box center [284, 234] width 0 height 8
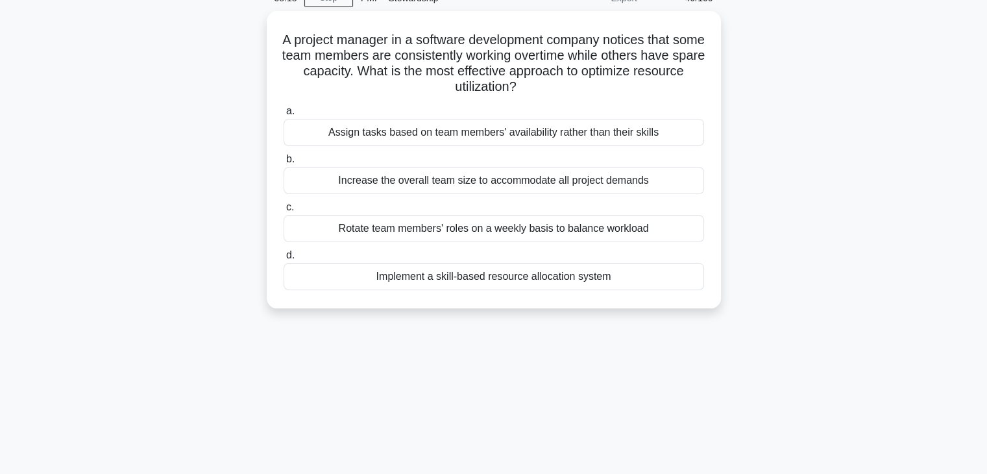
scroll to position [0, 0]
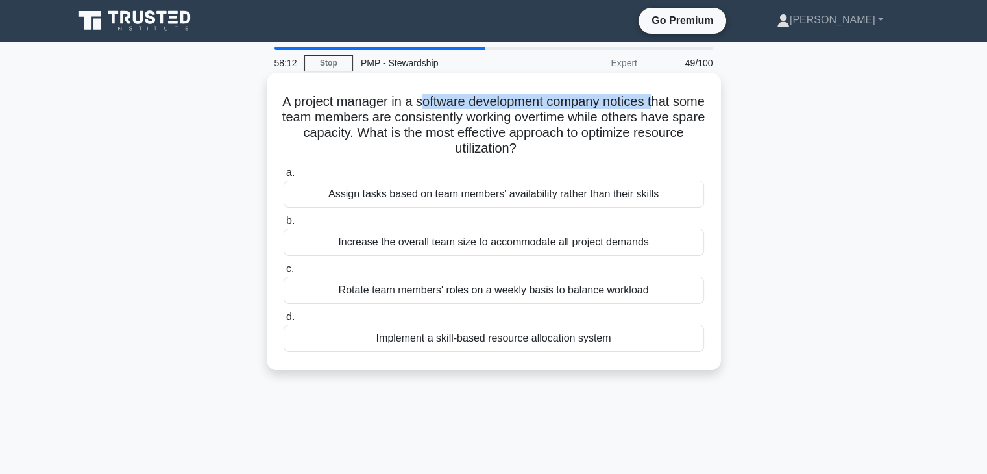
drag, startPoint x: 433, startPoint y: 107, endPoint x: 672, endPoint y: 110, distance: 238.8
click at [672, 110] on h5 "A project manager in a software development company notices that some team memb…" at bounding box center [493, 125] width 423 height 64
click at [445, 345] on div "Implement a skill-based resource allocation system" at bounding box center [494, 337] width 420 height 27
click at [284, 321] on input "d. Implement a skill-based resource allocation system" at bounding box center [284, 317] width 0 height 8
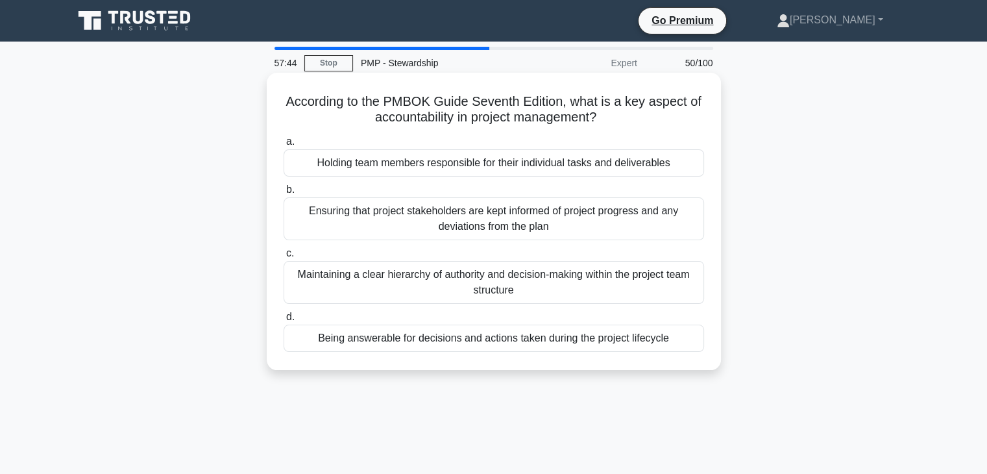
click at [501, 341] on div "Being answerable for decisions and actions taken during the project lifecycle" at bounding box center [494, 337] width 420 height 27
click at [284, 321] on input "d. Being answerable for decisions and actions taken during the project lifecycle" at bounding box center [284, 317] width 0 height 8
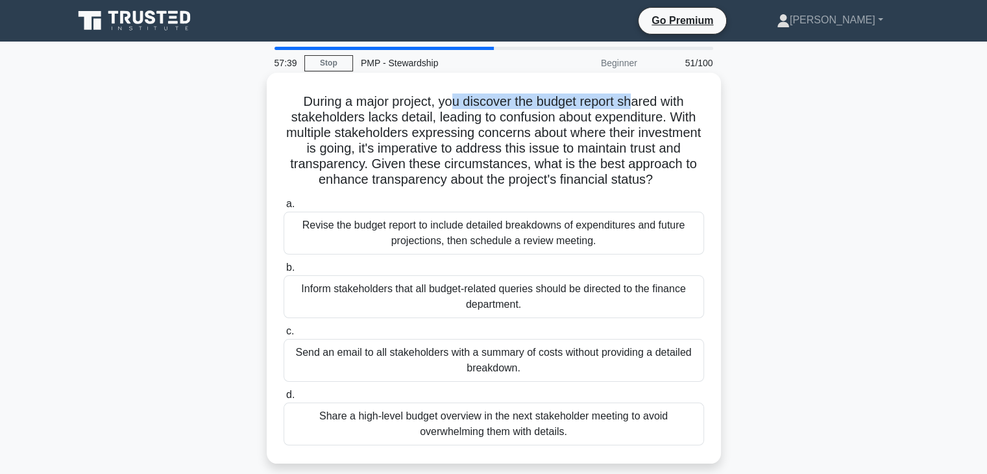
drag, startPoint x: 453, startPoint y: 104, endPoint x: 635, endPoint y: 108, distance: 182.4
click at [635, 108] on h5 "During a major project, you discover the budget report shared with stakeholders…" at bounding box center [493, 140] width 423 height 95
drag, startPoint x: 458, startPoint y: 120, endPoint x: 672, endPoint y: 122, distance: 214.1
click at [672, 122] on h5 "During a major project, you discover the budget report shared with stakeholders…" at bounding box center [493, 140] width 423 height 95
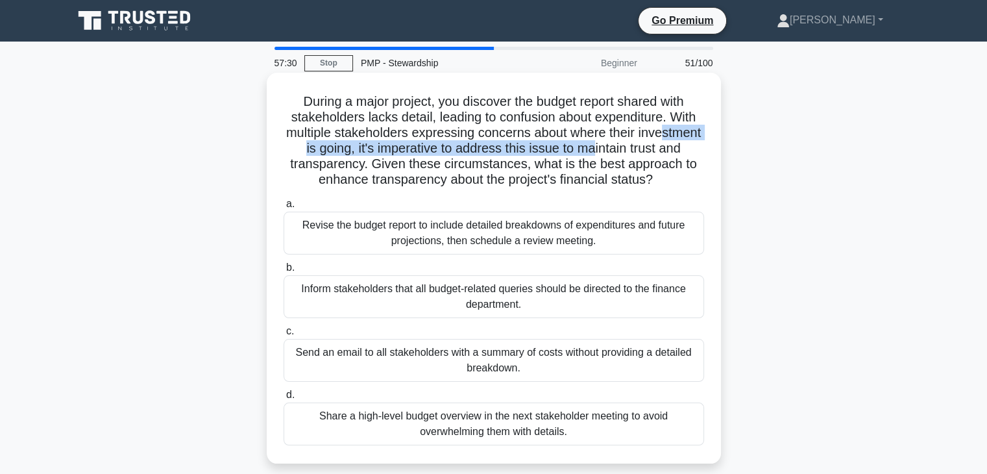
drag, startPoint x: 315, startPoint y: 151, endPoint x: 659, endPoint y: 143, distance: 344.6
click at [659, 143] on h5 "During a major project, you discover the budget report shared with stakeholders…" at bounding box center [493, 140] width 423 height 95
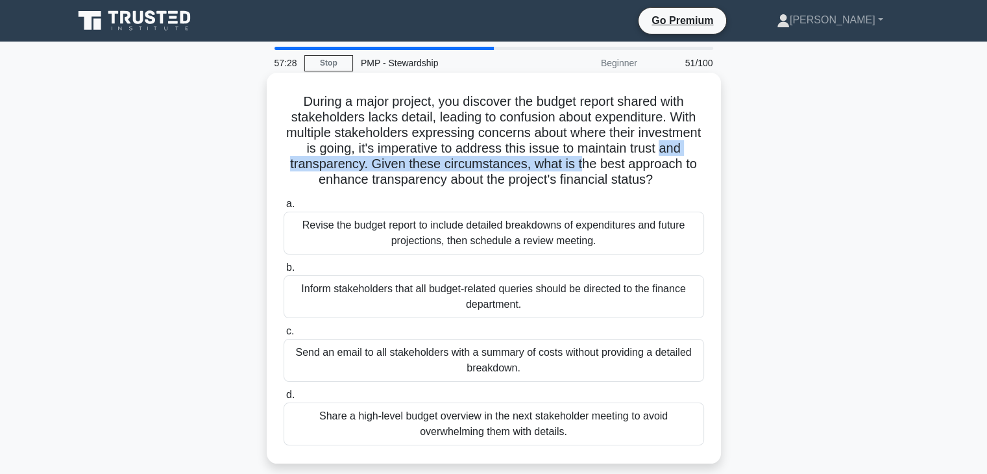
drag, startPoint x: 400, startPoint y: 177, endPoint x: 645, endPoint y: 159, distance: 245.9
click at [645, 159] on h5 "During a major project, you discover the budget report shared with stakeholders…" at bounding box center [493, 140] width 423 height 95
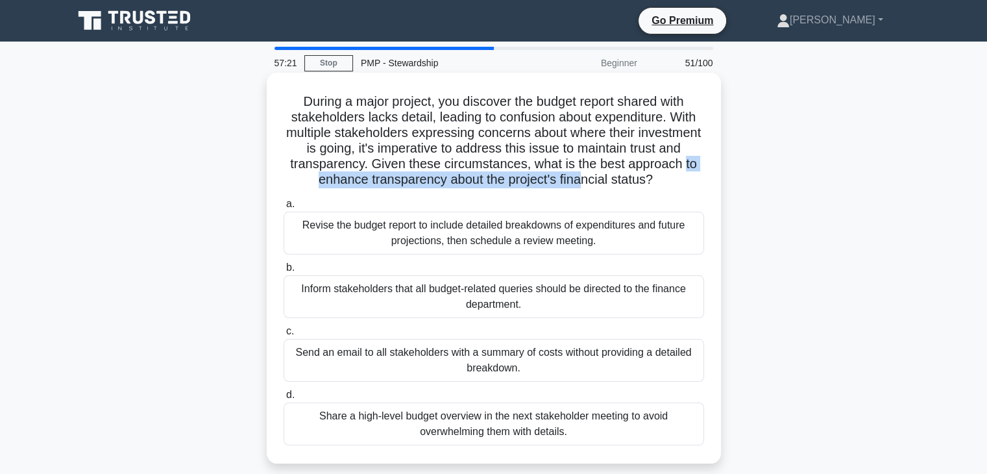
drag, startPoint x: 354, startPoint y: 184, endPoint x: 632, endPoint y: 180, distance: 277.7
click at [632, 180] on h5 "During a major project, you discover the budget report shared with stakeholders…" at bounding box center [493, 140] width 423 height 95
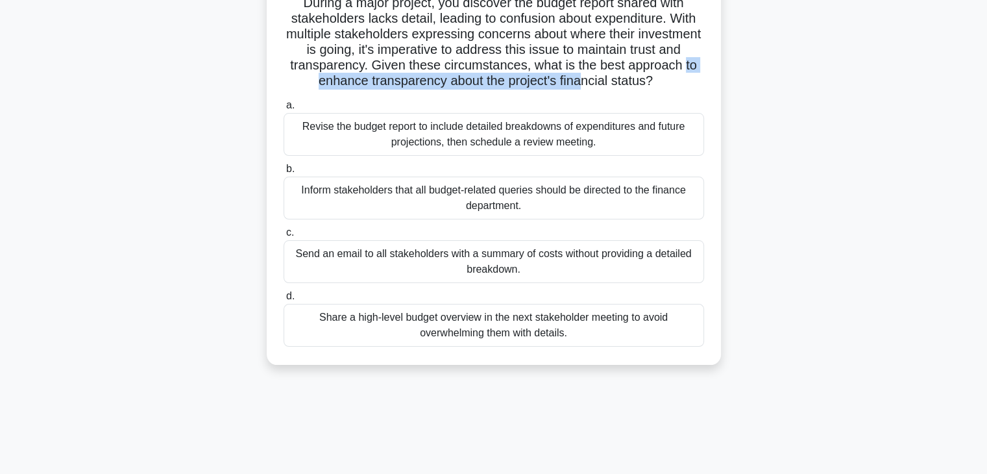
scroll to position [130, 0]
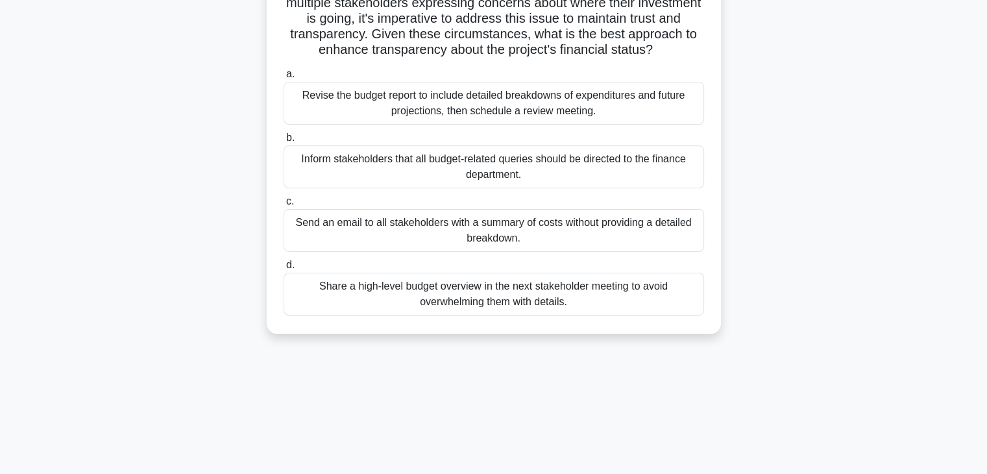
click at [441, 123] on div "Revise the budget report to include detailed breakdowns of expenditures and fut…" at bounding box center [494, 103] width 420 height 43
click at [284, 79] on input "a. Revise the budget report to include detailed breakdowns of expenditures and …" at bounding box center [284, 74] width 0 height 8
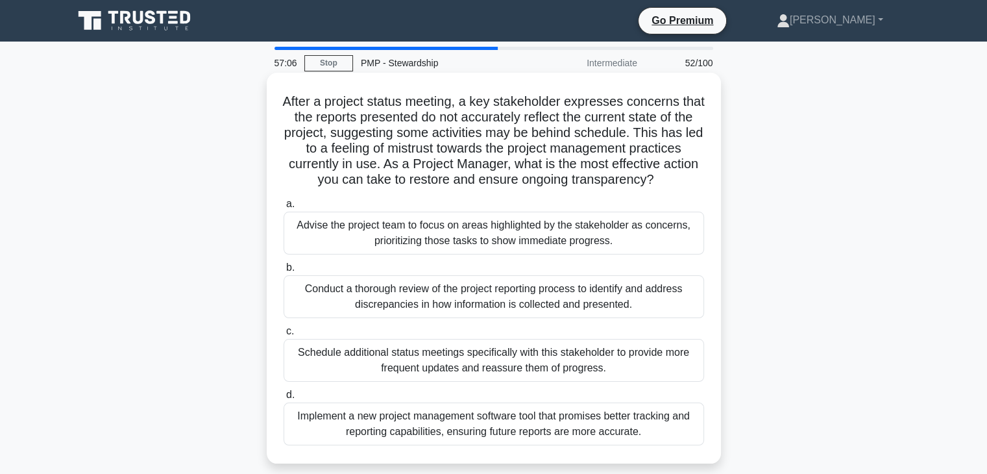
scroll to position [0, 0]
drag, startPoint x: 336, startPoint y: 107, endPoint x: 597, endPoint y: 106, distance: 260.8
click at [597, 106] on h5 "After a project status meeting, a key stakeholder expresses concerns that the r…" at bounding box center [493, 140] width 423 height 95
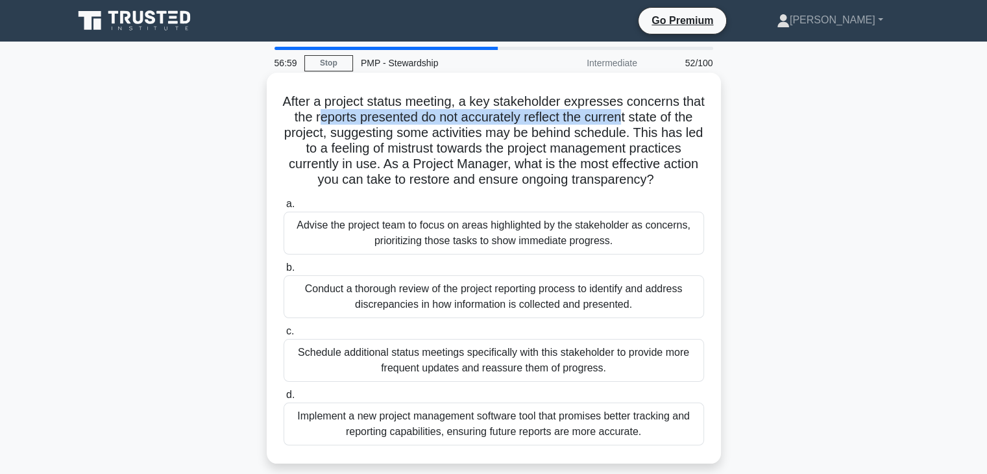
drag, startPoint x: 341, startPoint y: 119, endPoint x: 646, endPoint y: 123, distance: 305.0
click at [646, 123] on h5 "After a project status meeting, a key stakeholder expresses concerns that the r…" at bounding box center [493, 140] width 423 height 95
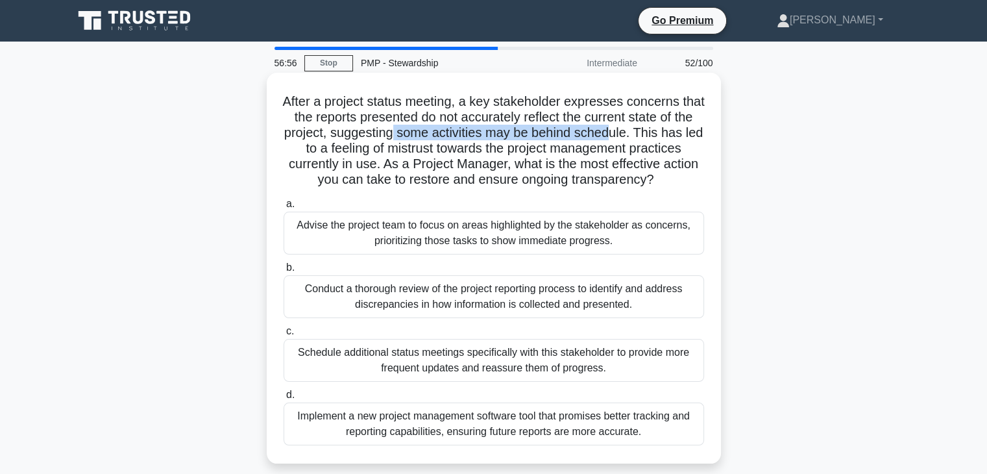
drag, startPoint x: 428, startPoint y: 132, endPoint x: 644, endPoint y: 131, distance: 216.1
click at [644, 131] on h5 "After a project status meeting, a key stakeholder expresses concerns that the r…" at bounding box center [493, 140] width 423 height 95
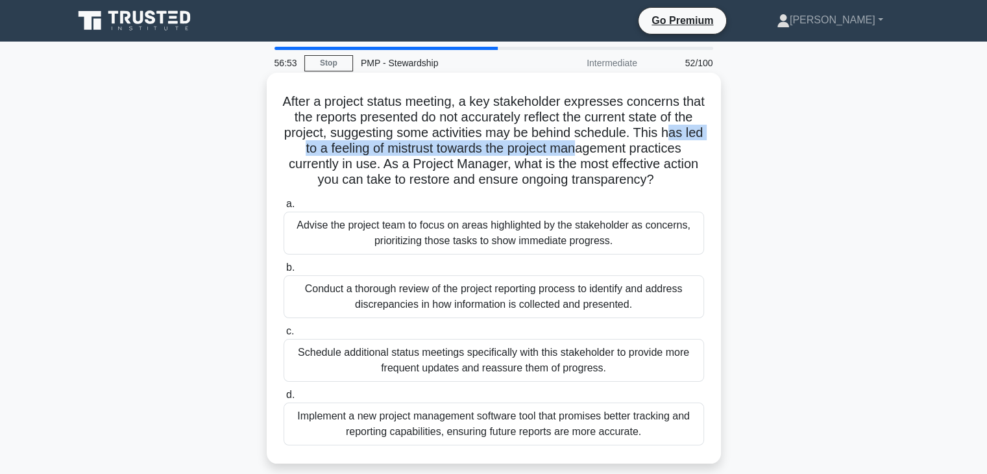
drag, startPoint x: 309, startPoint y: 151, endPoint x: 632, endPoint y: 149, distance: 323.1
click at [632, 149] on h5 "After a project status meeting, a key stakeholder expresses concerns that the r…" at bounding box center [493, 140] width 423 height 95
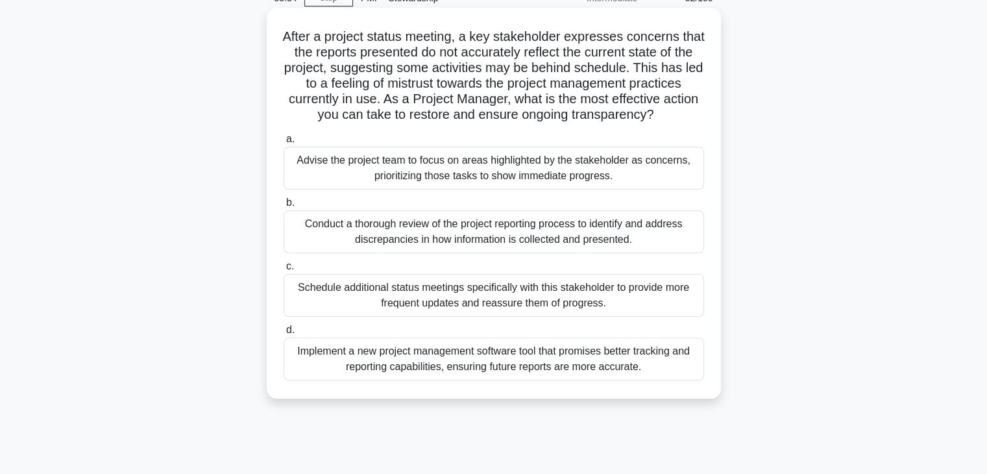
click at [430, 317] on div "Schedule additional status meetings specifically with this stakeholder to provi…" at bounding box center [494, 295] width 420 height 43
click at [284, 271] on input "c. Schedule additional status meetings specifically with this stakeholder to pr…" at bounding box center [284, 266] width 0 height 8
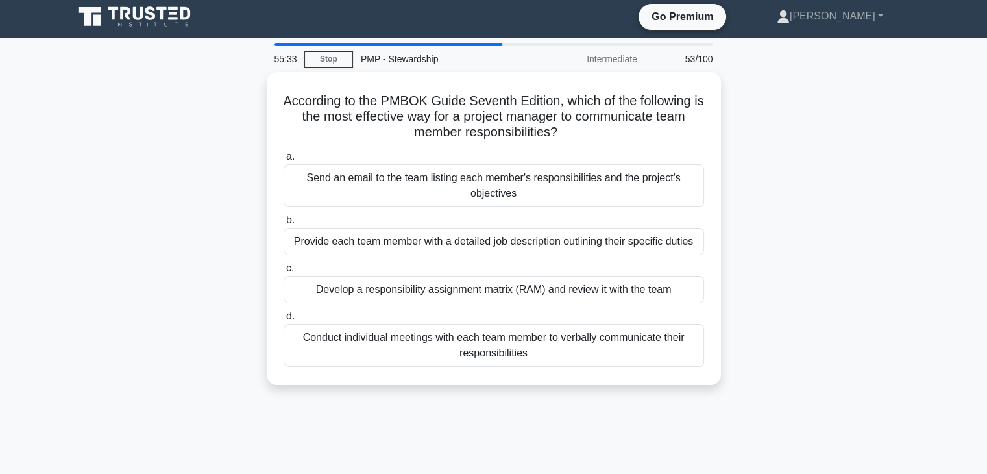
scroll to position [0, 0]
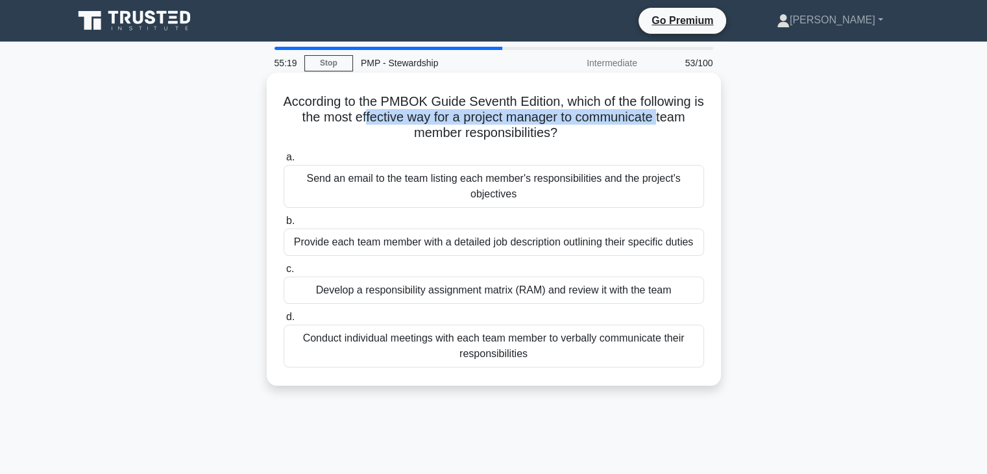
drag, startPoint x: 368, startPoint y: 119, endPoint x: 670, endPoint y: 123, distance: 301.7
click at [670, 123] on h5 "According to the PMBOK Guide Seventh Edition, which of the following is the mos…" at bounding box center [493, 117] width 423 height 48
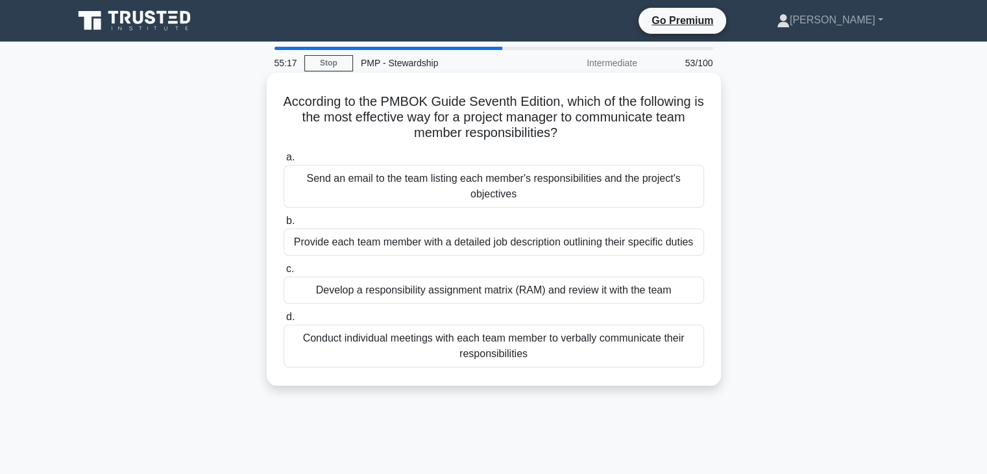
click at [498, 299] on div "Develop a responsibility assignment matrix (RAM) and review it with the team" at bounding box center [494, 289] width 420 height 27
click at [284, 273] on input "c. Develop a responsibility assignment matrix (RAM) and review it with the team" at bounding box center [284, 269] width 0 height 8
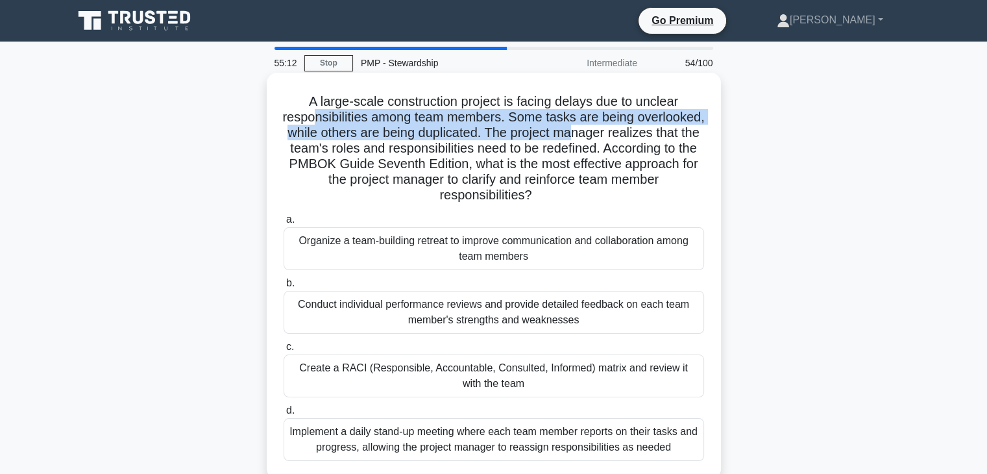
drag, startPoint x: 347, startPoint y: 120, endPoint x: 648, endPoint y: 128, distance: 300.5
click at [659, 125] on h5 "A large-scale construction project is facing delays due to unclear responsibili…" at bounding box center [493, 148] width 423 height 110
click at [401, 132] on h5 "A large-scale construction project is facing delays due to unclear responsibili…" at bounding box center [493, 148] width 423 height 110
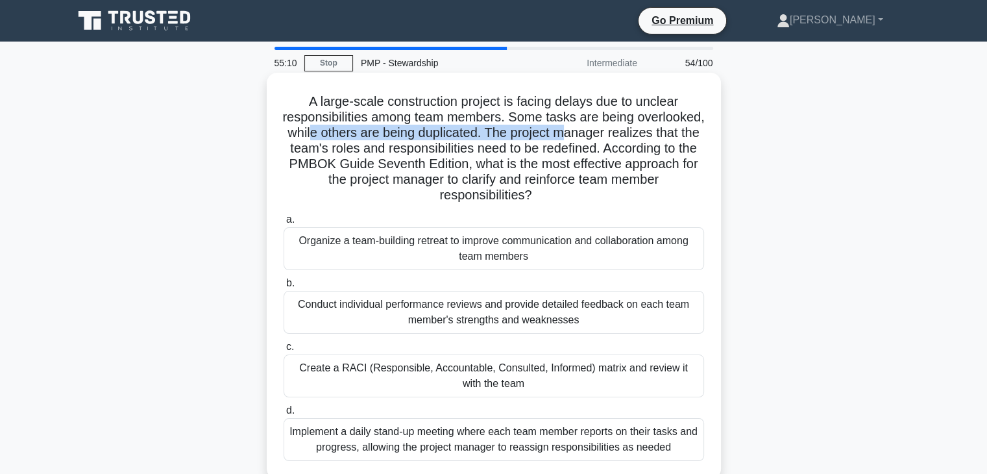
drag, startPoint x: 392, startPoint y: 134, endPoint x: 654, endPoint y: 137, distance: 262.1
click at [654, 137] on h5 "A large-scale construction project is facing delays due to unclear responsibili…" at bounding box center [493, 148] width 423 height 110
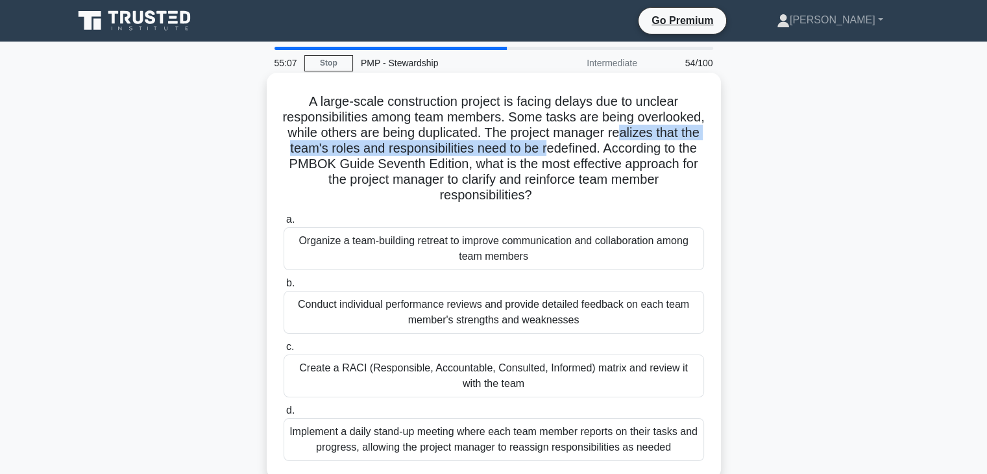
drag, startPoint x: 299, startPoint y: 145, endPoint x: 646, endPoint y: 155, distance: 347.3
click at [646, 155] on h5 "A large-scale construction project is facing delays due to unclear responsibili…" at bounding box center [493, 148] width 423 height 110
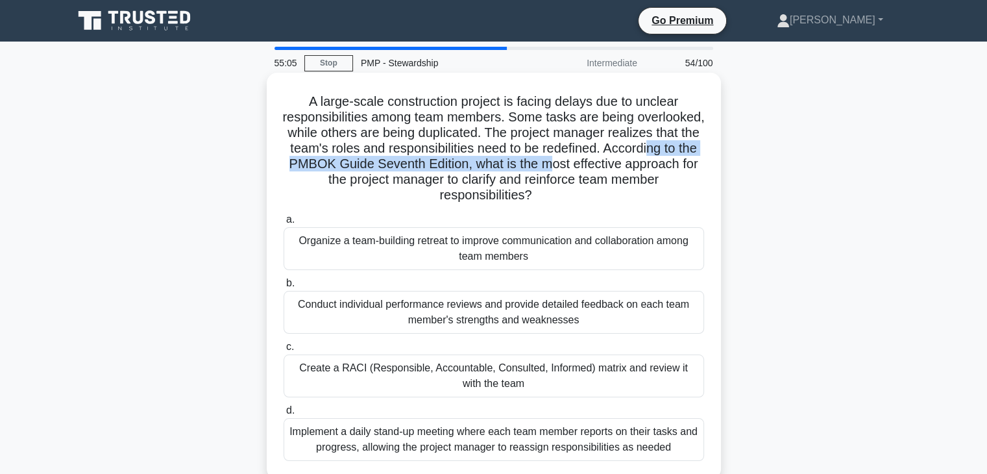
drag, startPoint x: 348, startPoint y: 164, endPoint x: 664, endPoint y: 166, distance: 315.3
click at [664, 166] on h5 "A large-scale construction project is facing delays due to unclear responsibili…" at bounding box center [493, 148] width 423 height 110
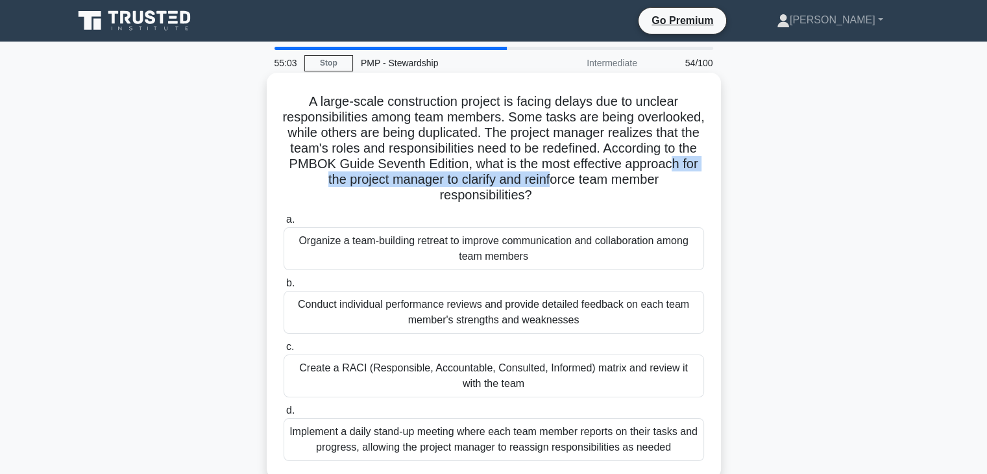
drag, startPoint x: 447, startPoint y: 180, endPoint x: 658, endPoint y: 185, distance: 210.9
click at [661, 186] on h5 "A large-scale construction project is facing delays due to unclear responsibili…" at bounding box center [493, 148] width 423 height 110
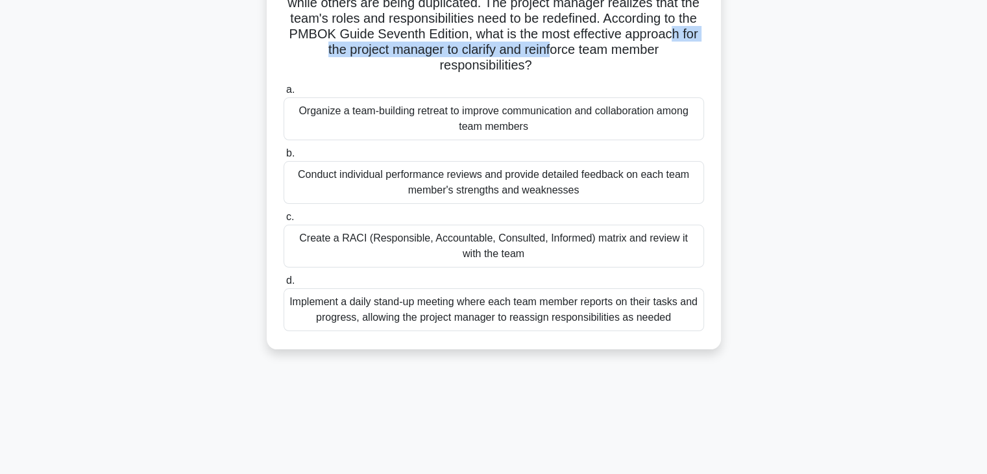
scroll to position [65, 0]
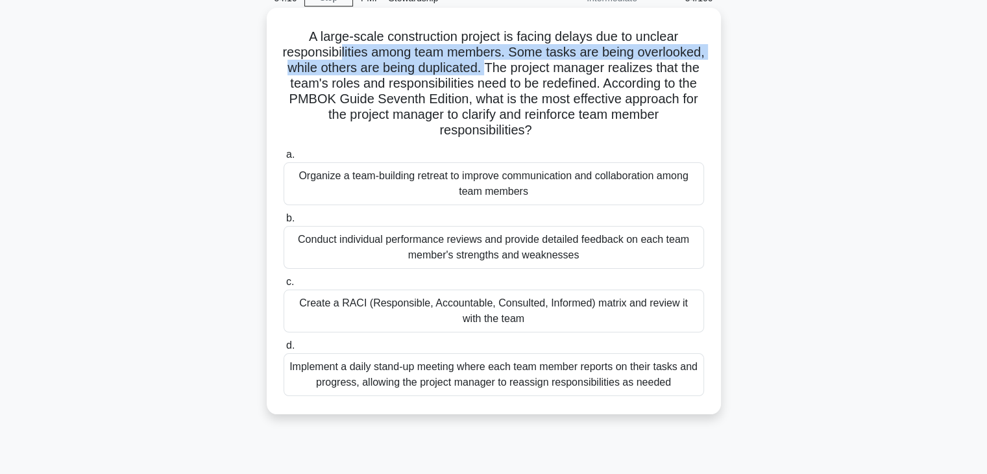
drag, startPoint x: 374, startPoint y: 54, endPoint x: 570, endPoint y: 71, distance: 196.1
click at [570, 71] on h5 "A large-scale construction project is facing delays due to unclear responsibili…" at bounding box center [493, 84] width 423 height 110
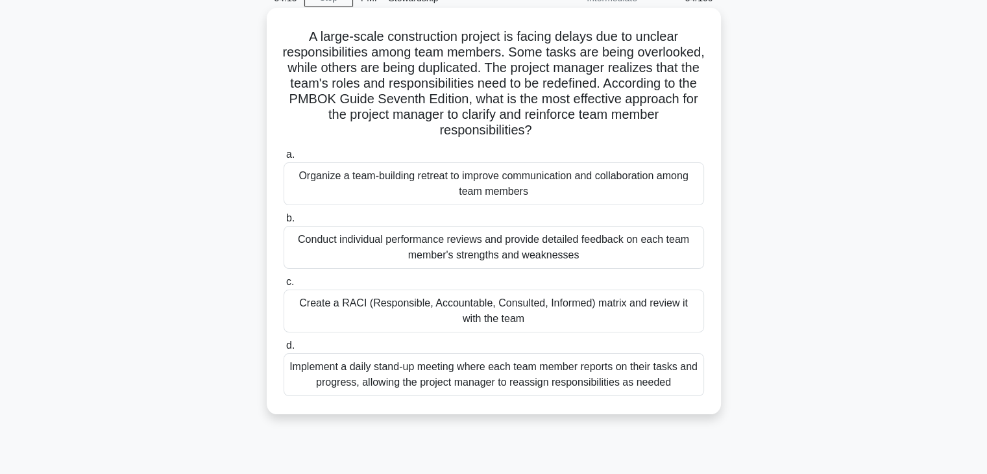
click at [385, 310] on div "Create a RACI (Responsible, Accountable, Consulted, Informed) matrix and review…" at bounding box center [494, 310] width 420 height 43
click at [284, 286] on input "c. Create a RACI (Responsible, Accountable, Consulted, Informed) matrix and rev…" at bounding box center [284, 282] width 0 height 8
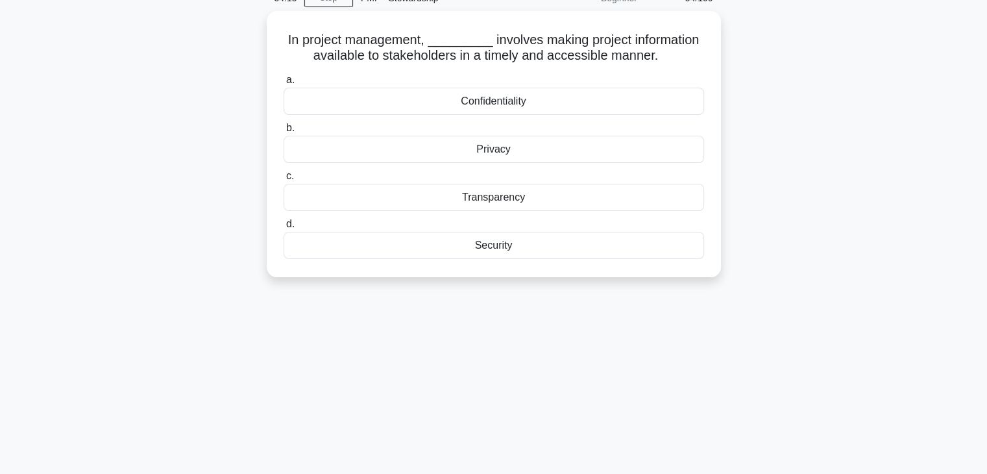
scroll to position [0, 0]
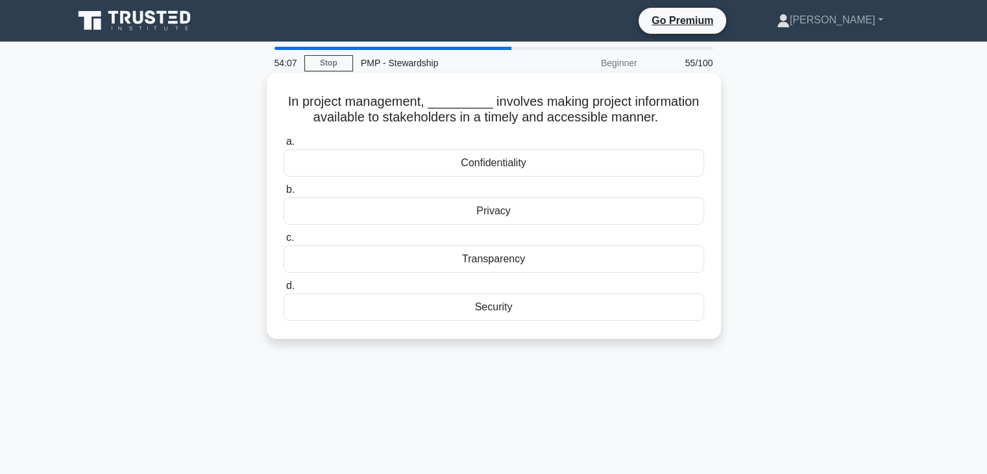
click at [465, 261] on div "Transparency" at bounding box center [494, 258] width 420 height 27
click at [284, 242] on input "c. Transparency" at bounding box center [284, 238] width 0 height 8
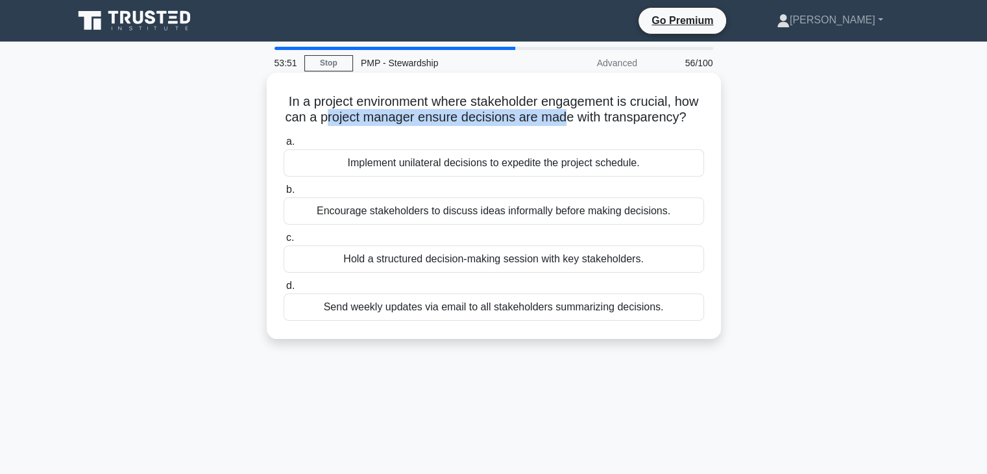
drag, startPoint x: 332, startPoint y: 120, endPoint x: 571, endPoint y: 123, distance: 238.8
click at [571, 123] on h5 "In a project environment where stakeholder engagement is crucial, how can a pro…" at bounding box center [493, 109] width 423 height 32
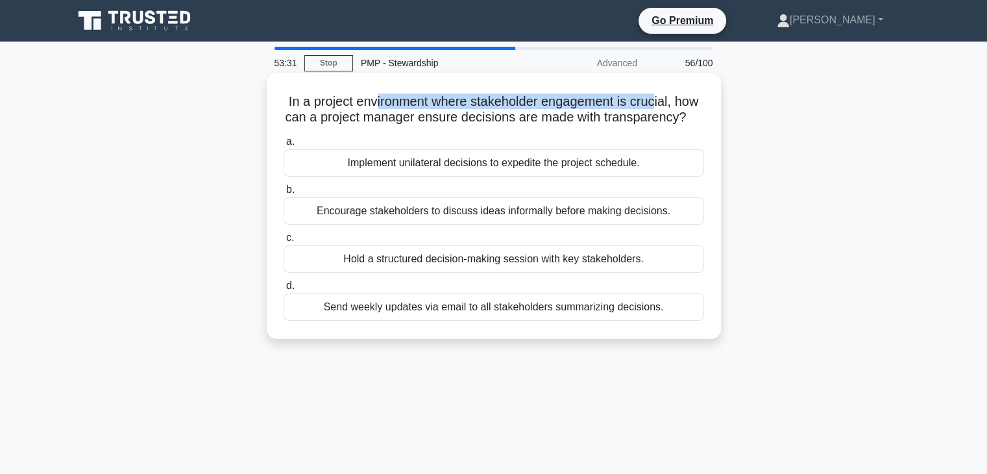
drag, startPoint x: 374, startPoint y: 105, endPoint x: 658, endPoint y: 104, distance: 284.2
click at [658, 104] on h5 "In a project environment where stakeholder engagement is crucial, how can a pro…" at bounding box center [493, 109] width 423 height 32
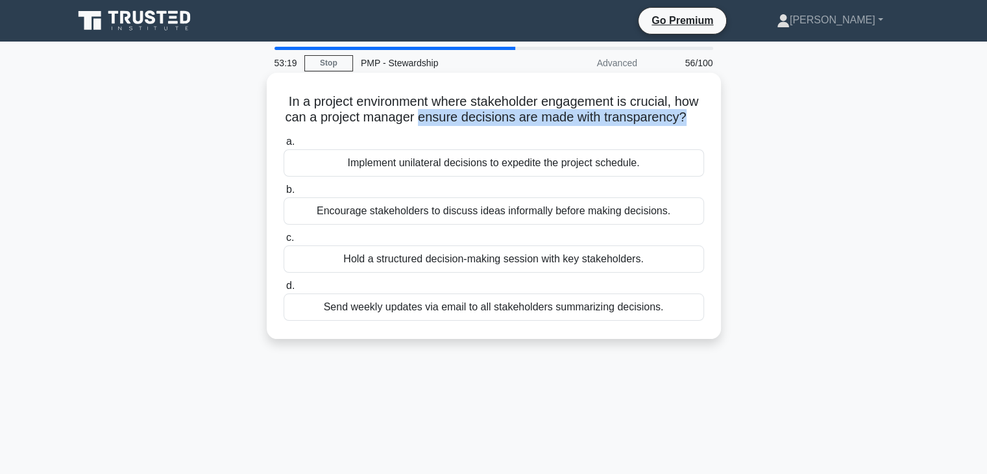
drag, startPoint x: 426, startPoint y: 119, endPoint x: 699, endPoint y: 123, distance: 272.5
click at [699, 123] on h5 "In a project environment where stakeholder engagement is crucial, how can a pro…" at bounding box center [493, 109] width 423 height 32
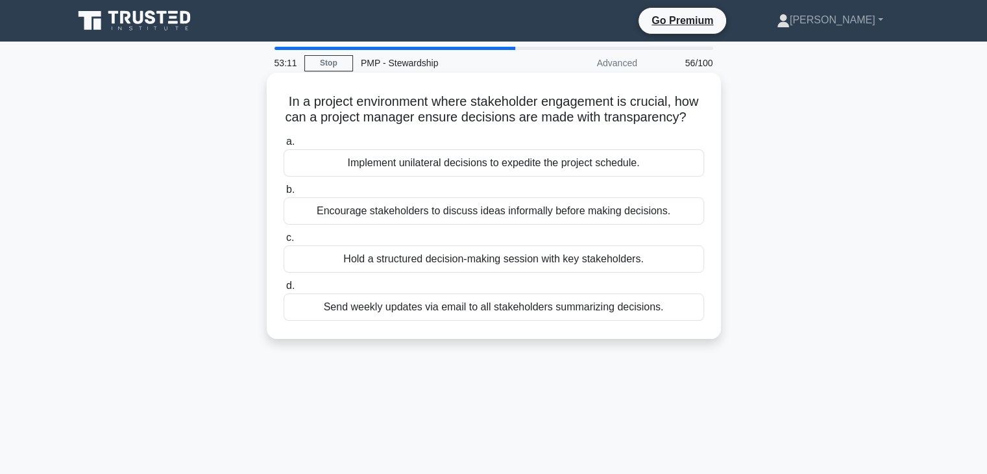
click at [442, 321] on div "Send weekly updates via email to all stakeholders summarizing decisions." at bounding box center [494, 306] width 420 height 27
click at [284, 290] on input "d. Send weekly updates via email to all stakeholders summarizing decisions." at bounding box center [284, 286] width 0 height 8
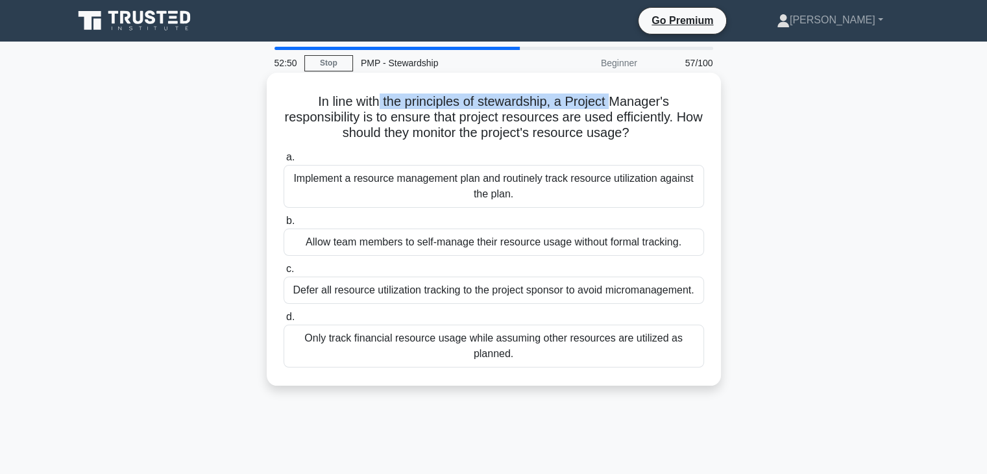
drag, startPoint x: 379, startPoint y: 95, endPoint x: 614, endPoint y: 104, distance: 235.7
click at [614, 104] on h5 "In line with the principles of stewardship, a Project Manager's responsibility …" at bounding box center [493, 117] width 423 height 48
click at [368, 186] on div "Implement a resource management plan and routinely track resource utilization a…" at bounding box center [494, 186] width 420 height 43
click at [284, 162] on input "a. Implement a resource management plan and routinely track resource utilizatio…" at bounding box center [284, 157] width 0 height 8
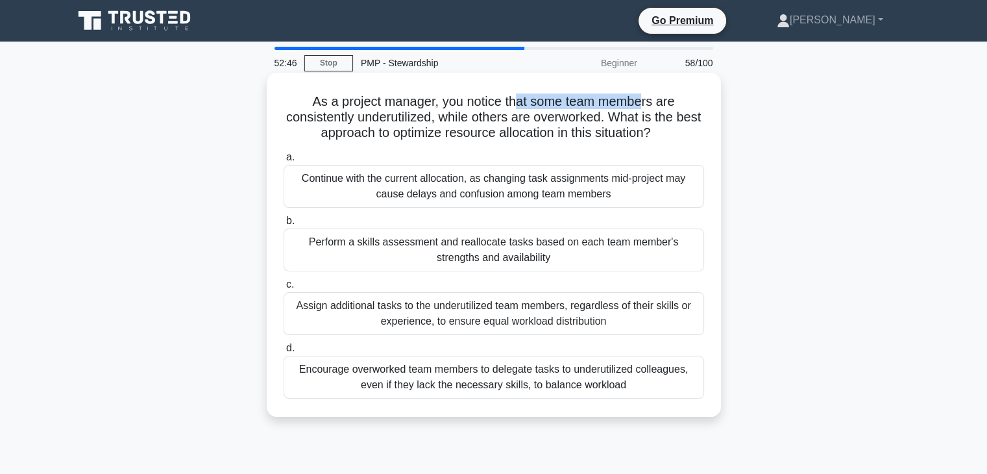
drag, startPoint x: 514, startPoint y: 102, endPoint x: 648, endPoint y: 106, distance: 133.7
click at [648, 106] on h5 "As a project manager, you notice that some team members are consistently underu…" at bounding box center [493, 117] width 423 height 48
drag, startPoint x: 457, startPoint y: 120, endPoint x: 631, endPoint y: 123, distance: 174.6
click at [631, 123] on h5 "As a project manager, you notice that some team members are consistently underu…" at bounding box center [493, 117] width 423 height 48
click at [436, 252] on div "Perform a skills assessment and reallocate tasks based on each team member's st…" at bounding box center [494, 249] width 420 height 43
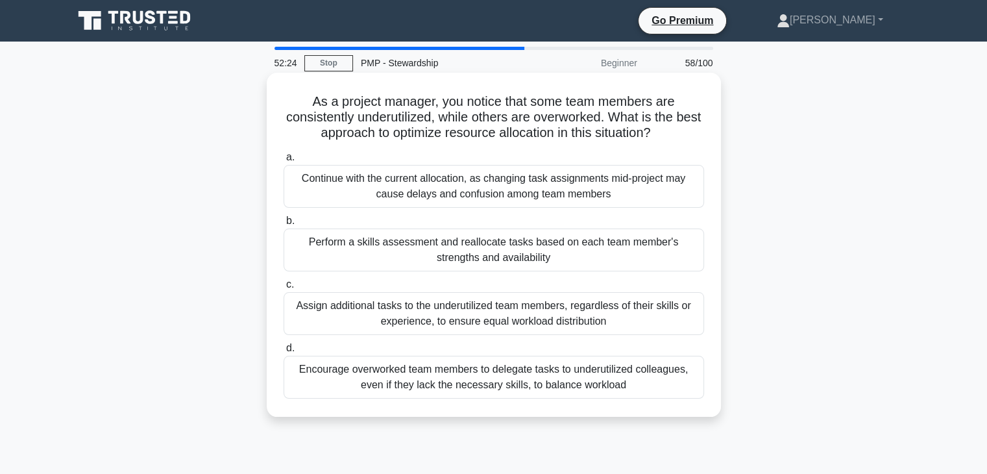
click at [284, 225] on input "b. Perform a skills assessment and reallocate tasks based on each team member's…" at bounding box center [284, 221] width 0 height 8
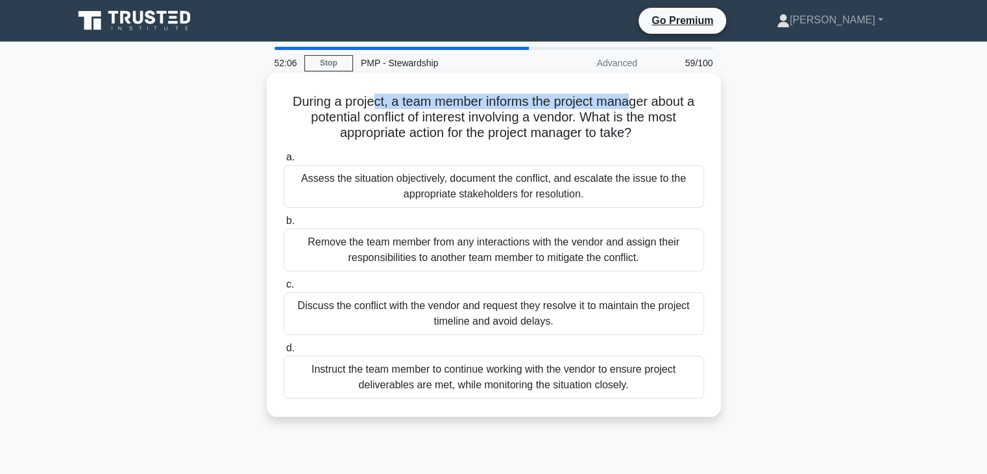
drag, startPoint x: 372, startPoint y: 106, endPoint x: 634, endPoint y: 107, distance: 262.1
click at [634, 107] on h5 "During a project, a team member informs the project manager about a potential c…" at bounding box center [493, 117] width 423 height 48
drag, startPoint x: 361, startPoint y: 307, endPoint x: 671, endPoint y: 309, distance: 310.1
click at [671, 309] on div "Discuss the conflict with the vendor and request they resolve it to maintain th…" at bounding box center [494, 313] width 420 height 43
drag, startPoint x: 325, startPoint y: 309, endPoint x: 628, endPoint y: 306, distance: 303.0
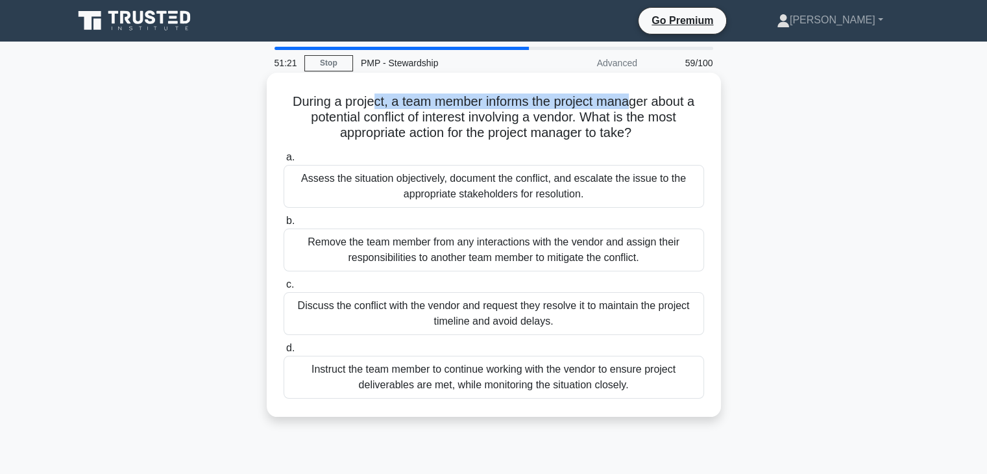
click at [628, 306] on div "Discuss the conflict with the vendor and request they resolve it to maintain th…" at bounding box center [494, 313] width 420 height 43
drag, startPoint x: 348, startPoint y: 180, endPoint x: 653, endPoint y: 186, distance: 305.0
click at [653, 186] on div "Assess the situation objectively, document the conflict, and escalate the issue…" at bounding box center [494, 186] width 420 height 43
click at [484, 197] on div "Assess the situation objectively, document the conflict, and escalate the issue…" at bounding box center [494, 186] width 420 height 43
click at [284, 162] on input "a. Assess the situation objectively, document the conflict, and escalate the is…" at bounding box center [284, 157] width 0 height 8
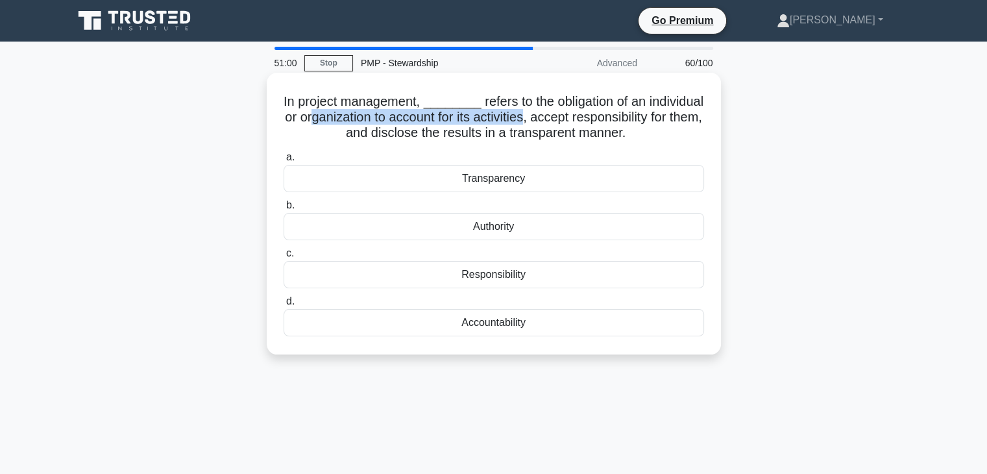
drag, startPoint x: 322, startPoint y: 117, endPoint x: 564, endPoint y: 226, distance: 264.6
click at [542, 117] on h5 "In project management, ________ refers to the obligation of an individual or or…" at bounding box center [493, 117] width 423 height 48
click at [502, 328] on div "Accountability" at bounding box center [494, 322] width 420 height 27
click at [284, 306] on input "d. Accountability" at bounding box center [284, 301] width 0 height 8
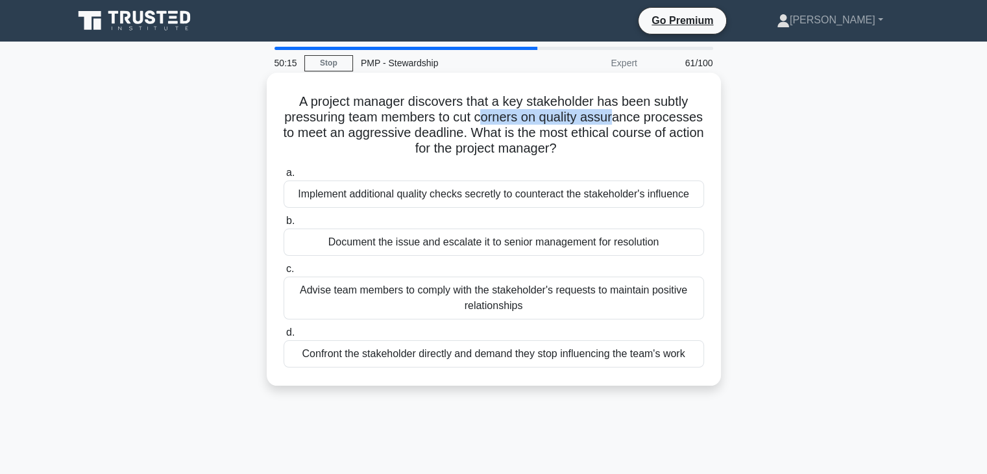
drag, startPoint x: 511, startPoint y: 119, endPoint x: 649, endPoint y: 123, distance: 138.3
click at [649, 123] on h5 "A project manager discovers that a key stakeholder has been subtly pressuring t…" at bounding box center [493, 125] width 423 height 64
click at [538, 138] on h5 "A project manager discovers that a key stakeholder has been subtly pressuring t…" at bounding box center [493, 125] width 423 height 64
drag, startPoint x: 452, startPoint y: 161, endPoint x: 607, endPoint y: 156, distance: 155.8
click at [607, 156] on h5 "A project manager discovers that a key stakeholder has been subtly pressuring t…" at bounding box center [493, 125] width 423 height 64
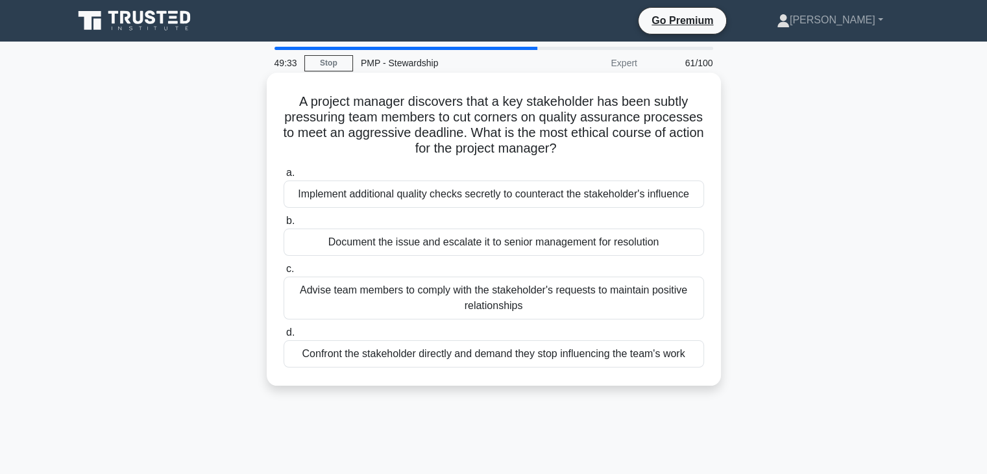
drag, startPoint x: 363, startPoint y: 196, endPoint x: 651, endPoint y: 199, distance: 288.7
click at [651, 199] on div "Implement additional quality checks secretly to counteract the stakeholder's in…" at bounding box center [494, 193] width 420 height 27
click at [406, 356] on div "Confront the stakeholder directly and demand they stop influencing the team's w…" at bounding box center [494, 353] width 420 height 27
click at [284, 337] on input "d. Confront the stakeholder directly and demand they stop influencing the team'…" at bounding box center [284, 332] width 0 height 8
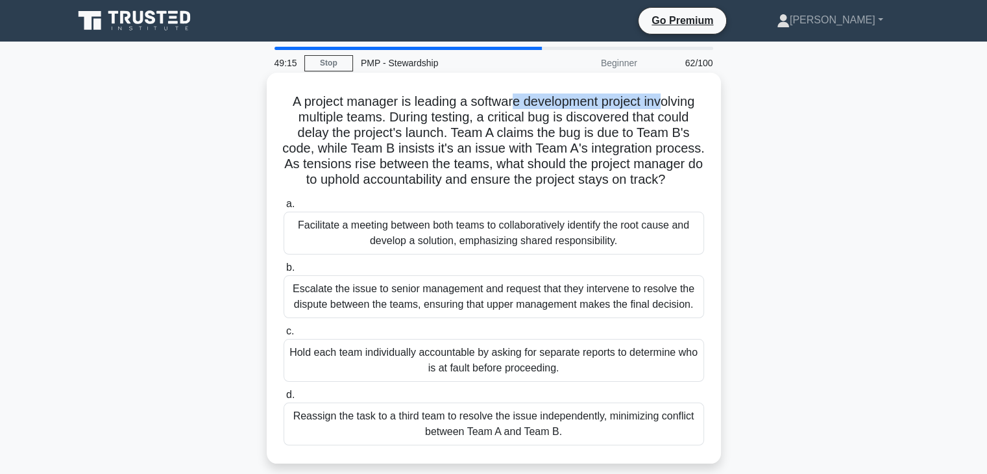
drag, startPoint x: 511, startPoint y: 104, endPoint x: 665, endPoint y: 106, distance: 153.8
click at [665, 106] on h5 "A project manager is leading a software development project involving multiple …" at bounding box center [493, 140] width 423 height 95
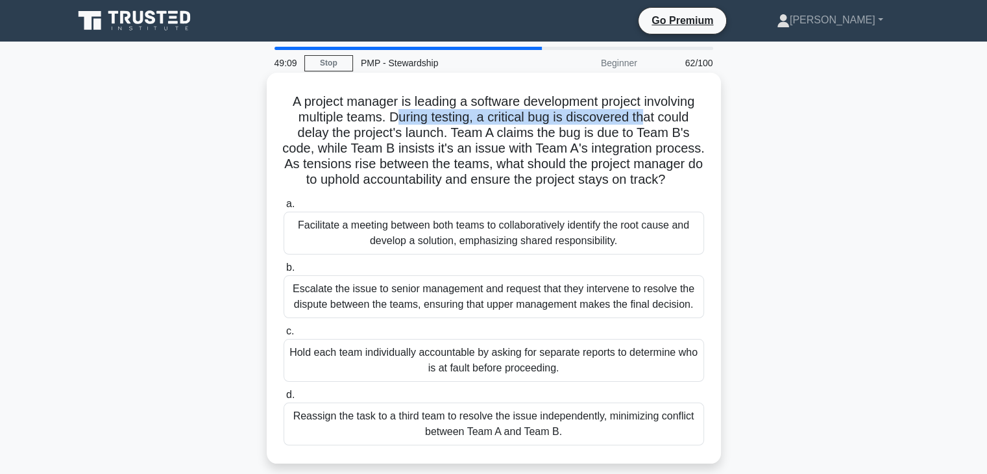
drag, startPoint x: 392, startPoint y: 123, endPoint x: 646, endPoint y: 121, distance: 254.3
click at [646, 121] on h5 "A project manager is leading a software development project involving multiple …" at bounding box center [493, 140] width 423 height 95
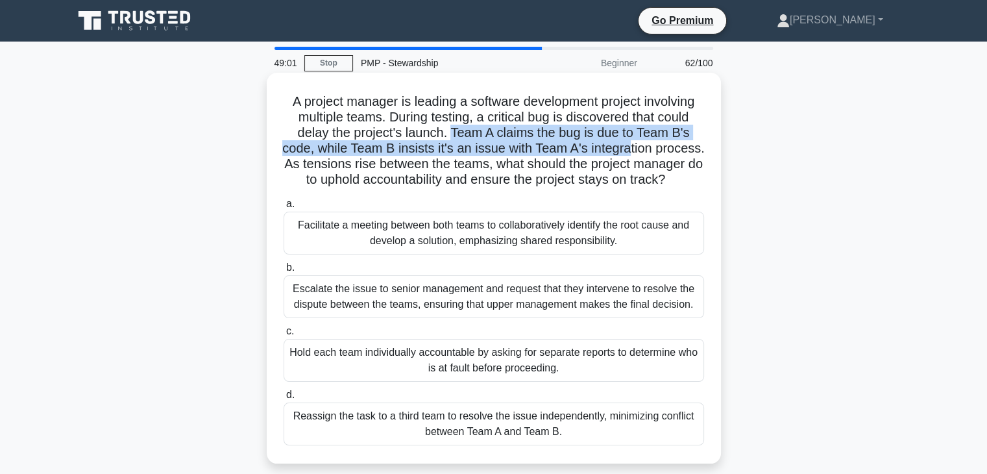
drag, startPoint x: 449, startPoint y: 134, endPoint x: 657, endPoint y: 148, distance: 208.8
click at [657, 148] on h5 "A project manager is leading a software development project involving multiple …" at bounding box center [493, 140] width 423 height 95
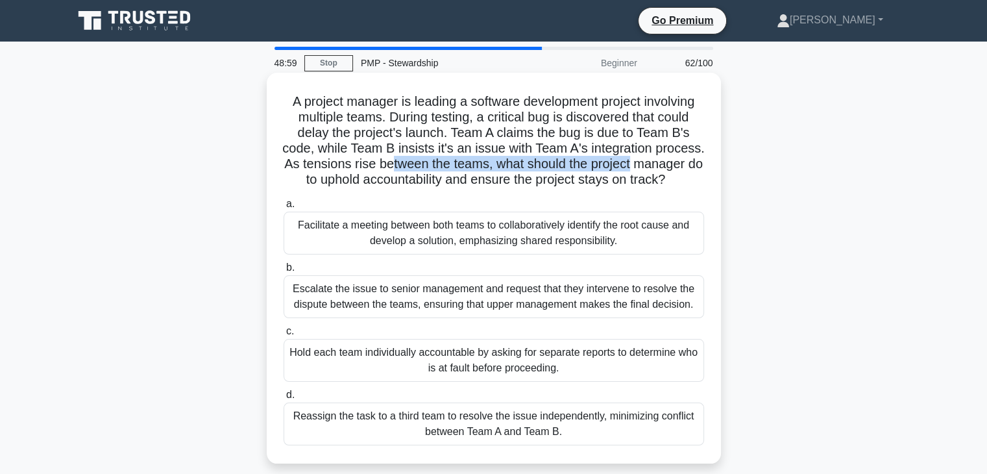
drag, startPoint x: 449, startPoint y: 169, endPoint x: 540, endPoint y: 209, distance: 99.3
click at [694, 171] on h5 "A project manager is leading a software development project involving multiple …" at bounding box center [493, 140] width 423 height 95
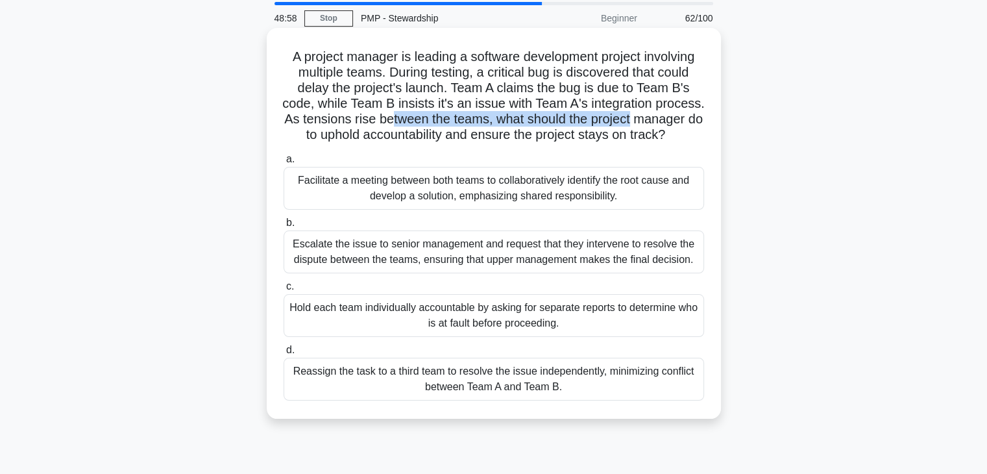
scroll to position [130, 0]
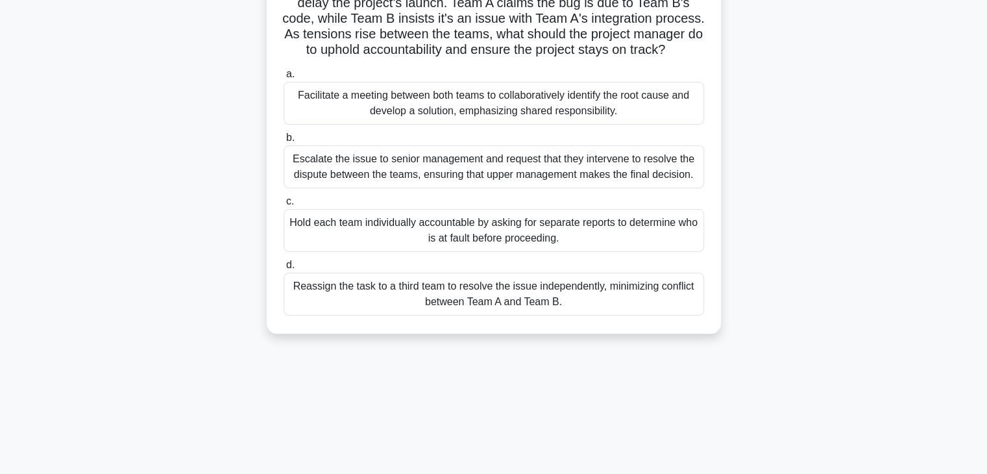
click at [441, 125] on div "Facilitate a meeting between both teams to collaboratively identify the root ca…" at bounding box center [494, 103] width 420 height 43
click at [284, 79] on input "a. Facilitate a meeting between both teams to collaboratively identify the root…" at bounding box center [284, 74] width 0 height 8
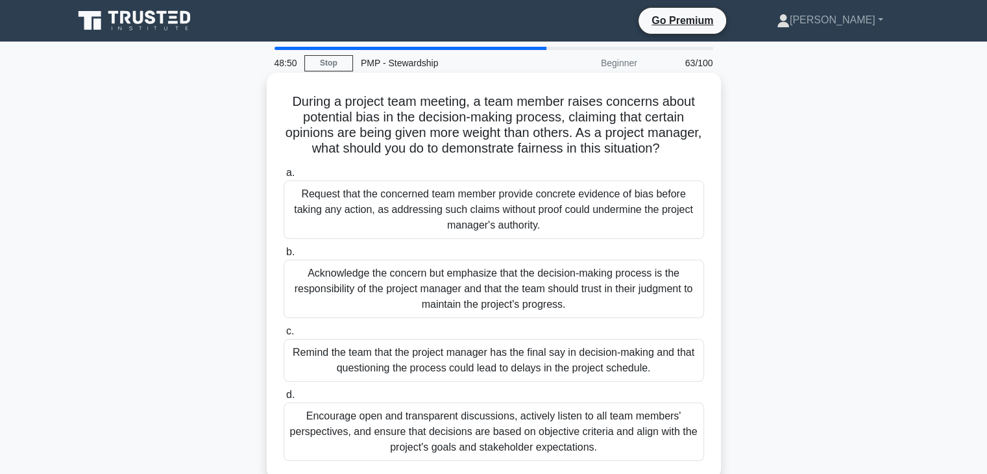
scroll to position [0, 0]
drag, startPoint x: 343, startPoint y: 118, endPoint x: 557, endPoint y: 118, distance: 214.8
click at [557, 118] on h5 "During a project team meeting, a team member raises concerns about potential bi…" at bounding box center [493, 125] width 423 height 64
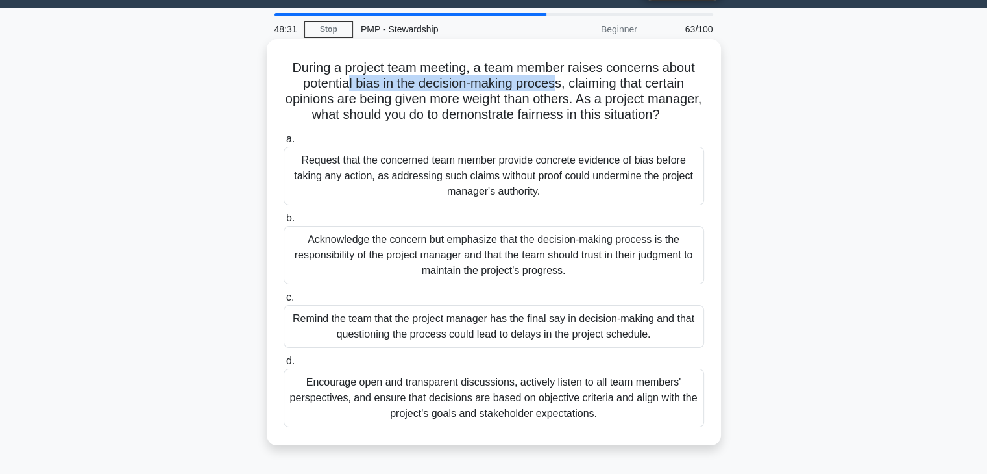
scroll to position [130, 0]
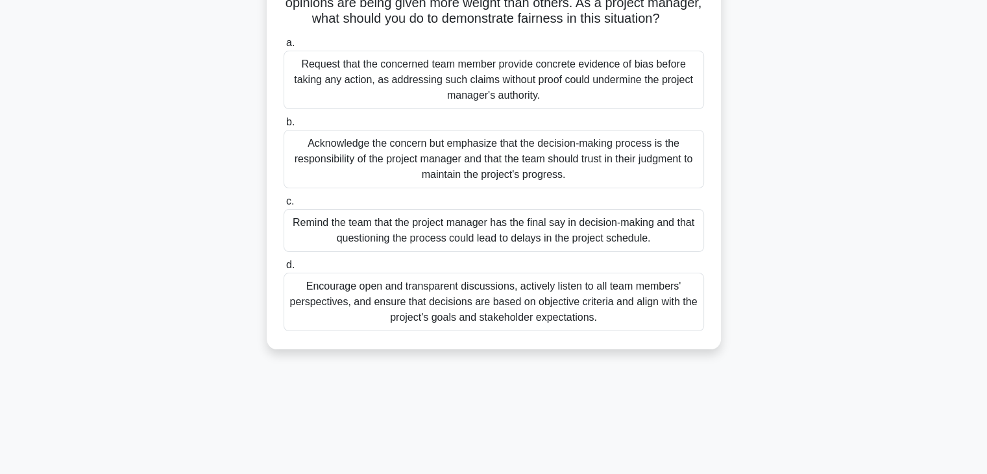
click at [471, 320] on div "Encourage open and transparent discussions, actively listen to all team members…" at bounding box center [494, 302] width 420 height 58
click at [284, 269] on input "d. Encourage open and transparent discussions, actively listen to all team memb…" at bounding box center [284, 265] width 0 height 8
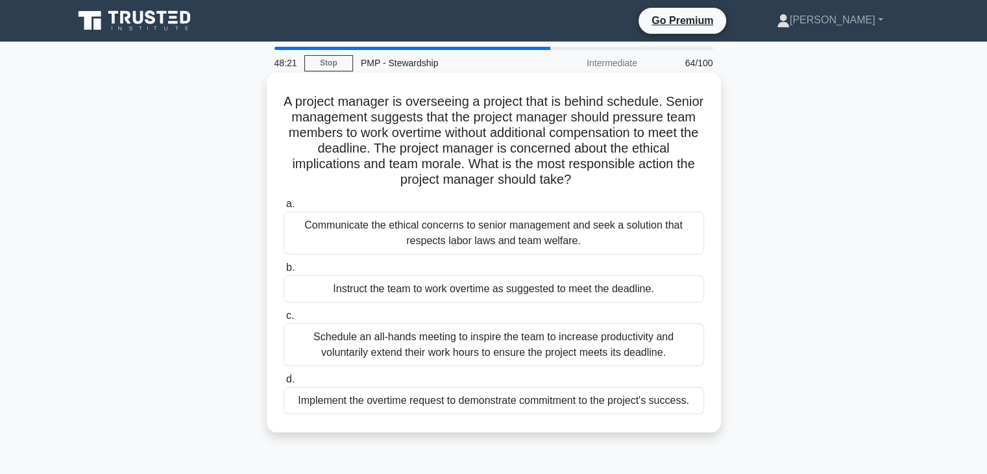
scroll to position [0, 0]
drag, startPoint x: 496, startPoint y: 104, endPoint x: 620, endPoint y: 100, distance: 124.6
click at [620, 100] on h5 "A project manager is overseeing a project that is behind schedule. Senior manag…" at bounding box center [493, 140] width 423 height 95
drag, startPoint x: 433, startPoint y: 122, endPoint x: 635, endPoint y: 118, distance: 201.2
click at [635, 118] on h5 "A project manager is overseeing a project that is behind schedule. Senior manag…" at bounding box center [493, 140] width 423 height 95
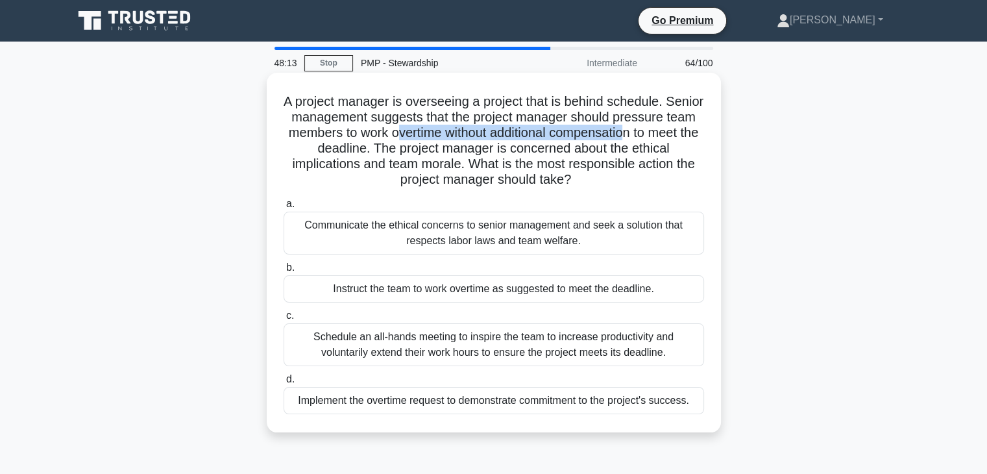
drag, startPoint x: 444, startPoint y: 136, endPoint x: 584, endPoint y: 136, distance: 140.1
click at [667, 132] on h5 "A project manager is overseeing a project that is behind schedule. Senior manag…" at bounding box center [493, 140] width 423 height 95
drag, startPoint x: 405, startPoint y: 149, endPoint x: 618, endPoint y: 180, distance: 215.1
click at [618, 180] on h5 "A project manager is overseeing a project that is behind schedule. Senior manag…" at bounding box center [493, 140] width 423 height 95
click at [411, 241] on div "Communicate the ethical concerns to senior management and seek a solution that …" at bounding box center [494, 233] width 420 height 43
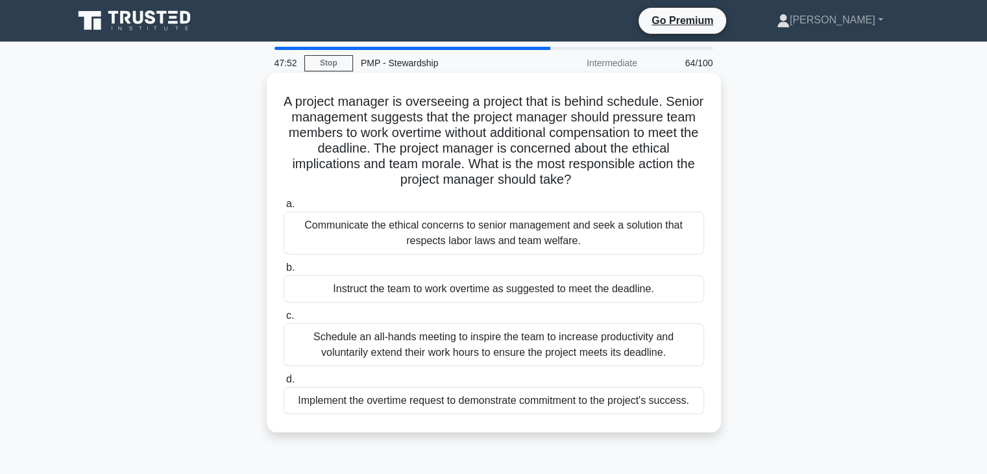
click at [284, 208] on input "a. Communicate the ethical concerns to senior management and seek a solution th…" at bounding box center [284, 204] width 0 height 8
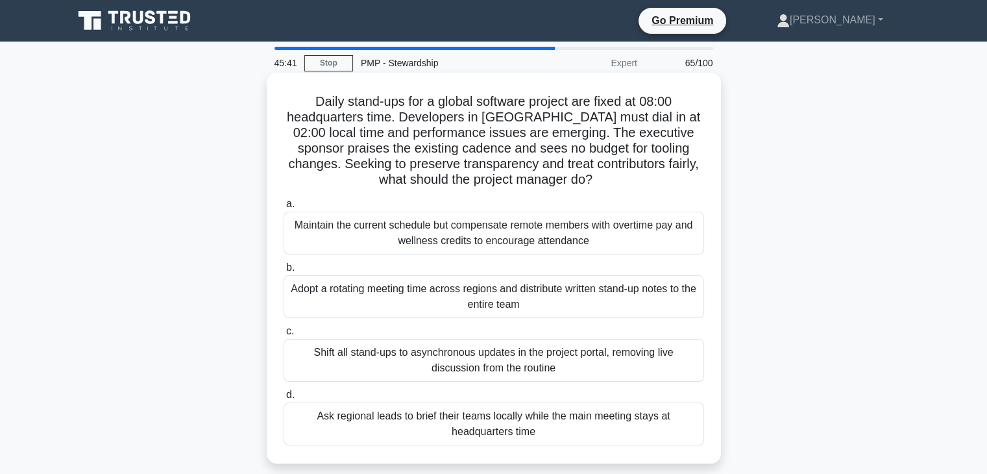
click at [407, 365] on div "Shift all stand-ups to asynchronous updates in the project portal, removing liv…" at bounding box center [494, 360] width 420 height 43
click at [284, 335] on input "c. Shift all stand-ups to asynchronous updates in the project portal, removing …" at bounding box center [284, 331] width 0 height 8
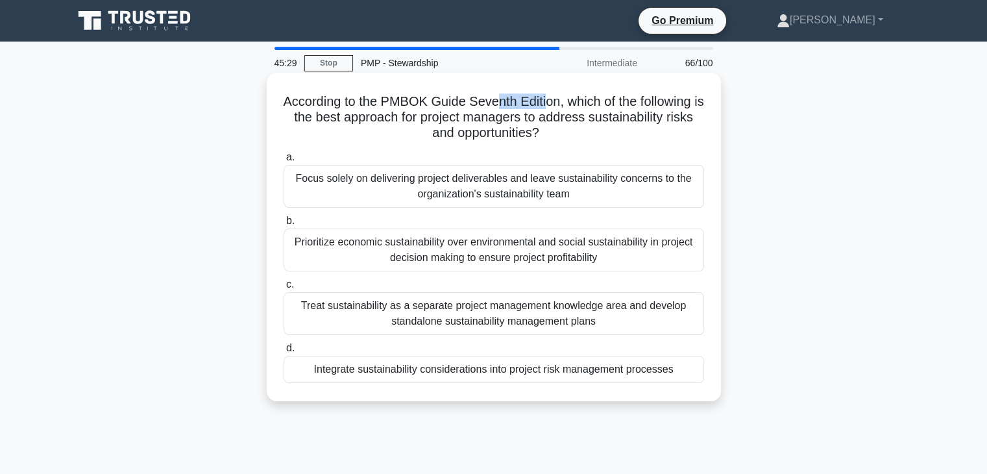
drag, startPoint x: 500, startPoint y: 104, endPoint x: 548, endPoint y: 104, distance: 47.4
click at [548, 104] on h5 "According to the PMBOK Guide Seventh Edition, which of the following is the bes…" at bounding box center [493, 117] width 423 height 48
click at [472, 369] on div "Integrate sustainability considerations into project risk management processes" at bounding box center [494, 369] width 420 height 27
click at [284, 352] on input "d. Integrate sustainability considerations into project risk management process…" at bounding box center [284, 348] width 0 height 8
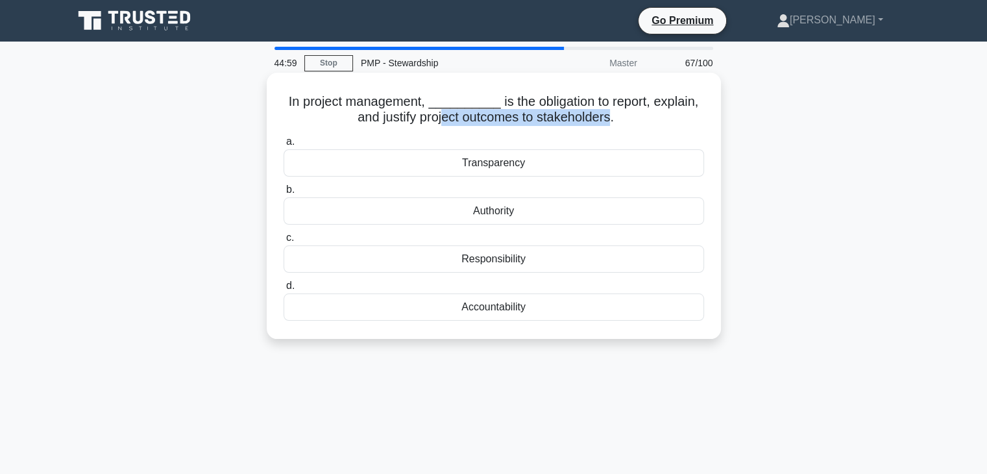
drag, startPoint x: 439, startPoint y: 117, endPoint x: 612, endPoint y: 120, distance: 173.3
click at [612, 120] on h5 "In project management, __________ is the obligation to report, explain, and jus…" at bounding box center [493, 109] width 423 height 32
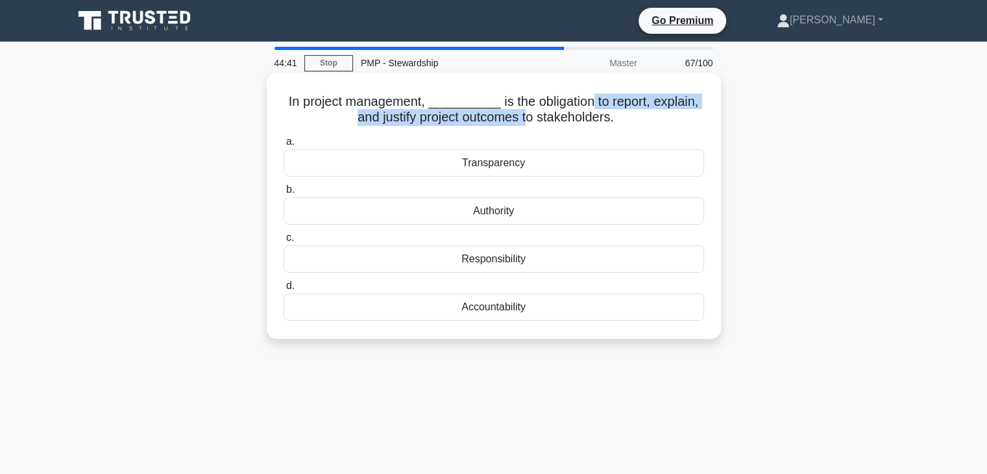
drag, startPoint x: 587, startPoint y: 102, endPoint x: 530, endPoint y: 121, distance: 59.7
click at [530, 121] on h5 "In project management, __________ is the obligation to report, explain, and jus…" at bounding box center [493, 109] width 423 height 32
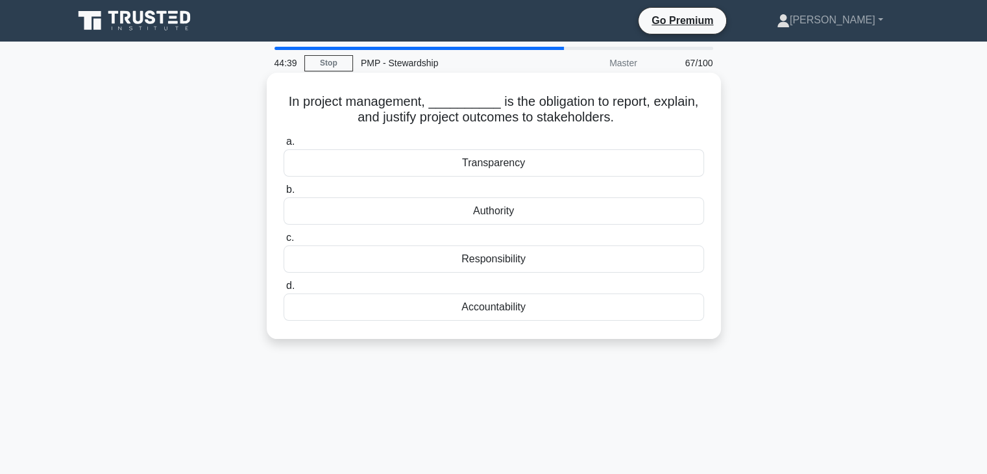
click at [474, 313] on div "Accountability" at bounding box center [494, 306] width 420 height 27
click at [284, 290] on input "d. Accountability" at bounding box center [284, 286] width 0 height 8
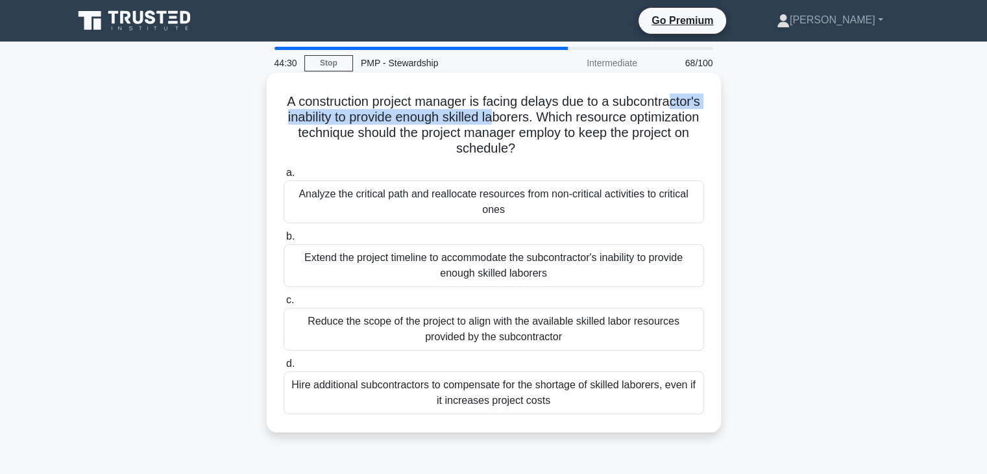
drag, startPoint x: 354, startPoint y: 119, endPoint x: 607, endPoint y: 121, distance: 252.4
click at [607, 121] on h5 "A construction project manager is facing delays due to a subcontractor's inabil…" at bounding box center [493, 125] width 423 height 64
drag, startPoint x: 415, startPoint y: 139, endPoint x: 668, endPoint y: 141, distance: 253.7
click at [668, 141] on h5 "A construction project manager is facing delays due to a subcontractor's inabil…" at bounding box center [493, 125] width 423 height 64
drag, startPoint x: 311, startPoint y: 121, endPoint x: 636, endPoint y: 123, distance: 324.4
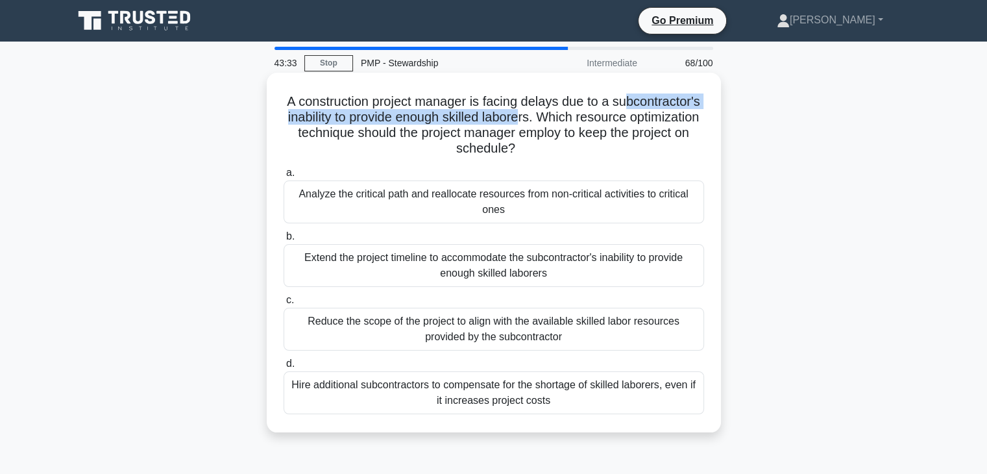
click at [636, 123] on h5 "A construction project manager is facing delays due to a subcontractor's inabil…" at bounding box center [493, 125] width 423 height 64
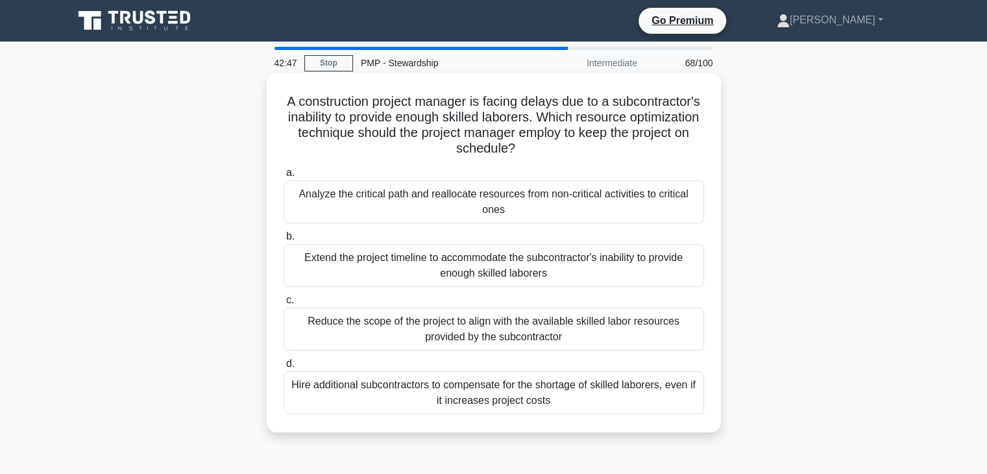
click at [493, 206] on div "Analyze the critical path and reallocate resources from non-critical activities…" at bounding box center [494, 201] width 420 height 43
click at [284, 177] on input "a. Analyze the critical path and reallocate resources from non-critical activit…" at bounding box center [284, 173] width 0 height 8
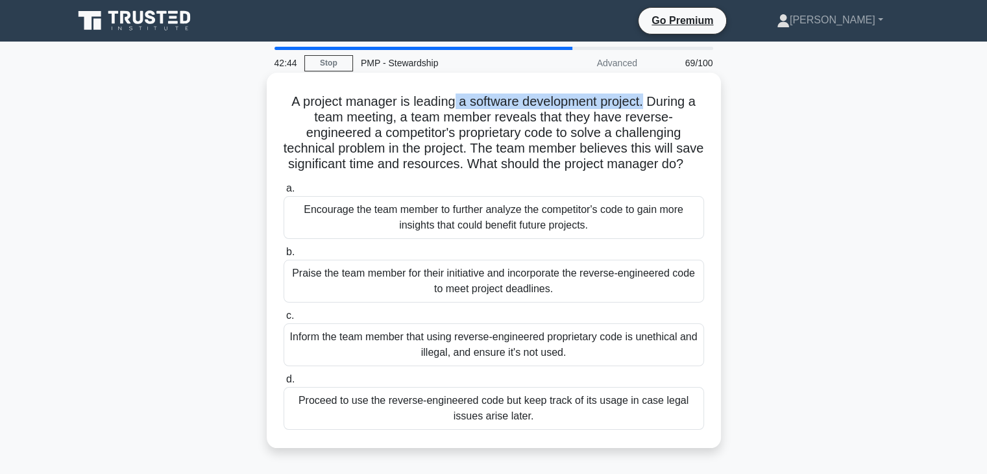
drag, startPoint x: 450, startPoint y: 102, endPoint x: 644, endPoint y: 106, distance: 194.1
click at [645, 106] on h5 "A project manager is leading a software development project. During a team meet…" at bounding box center [493, 132] width 423 height 79
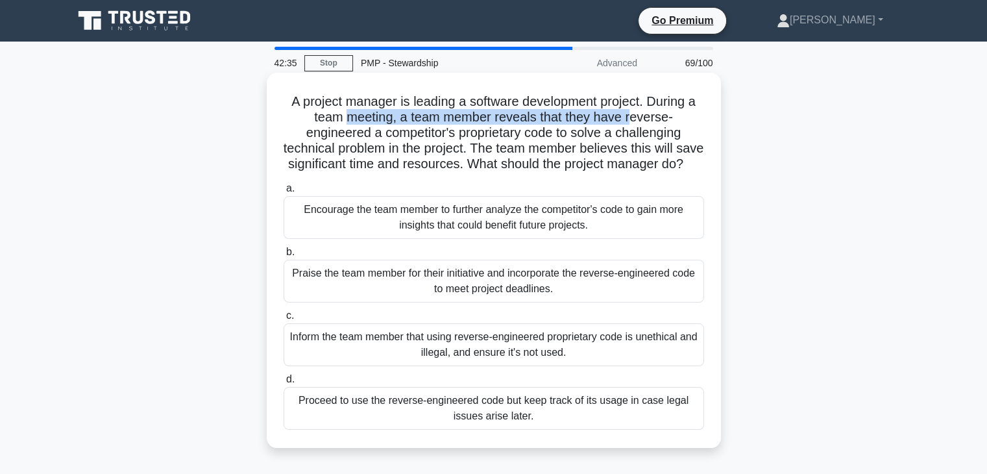
drag, startPoint x: 350, startPoint y: 115, endPoint x: 636, endPoint y: 123, distance: 286.3
click at [636, 123] on h5 "A project manager is leading a software development project. During a team meet…" at bounding box center [493, 132] width 423 height 79
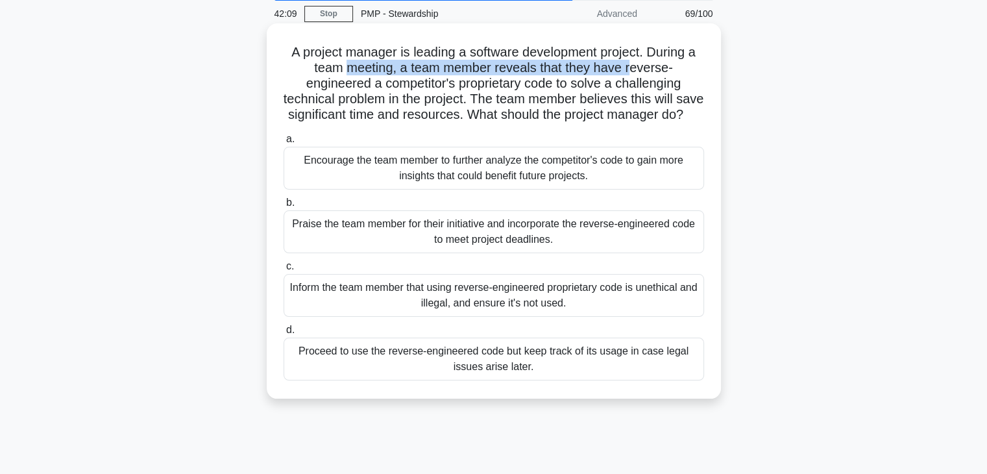
scroll to position [130, 0]
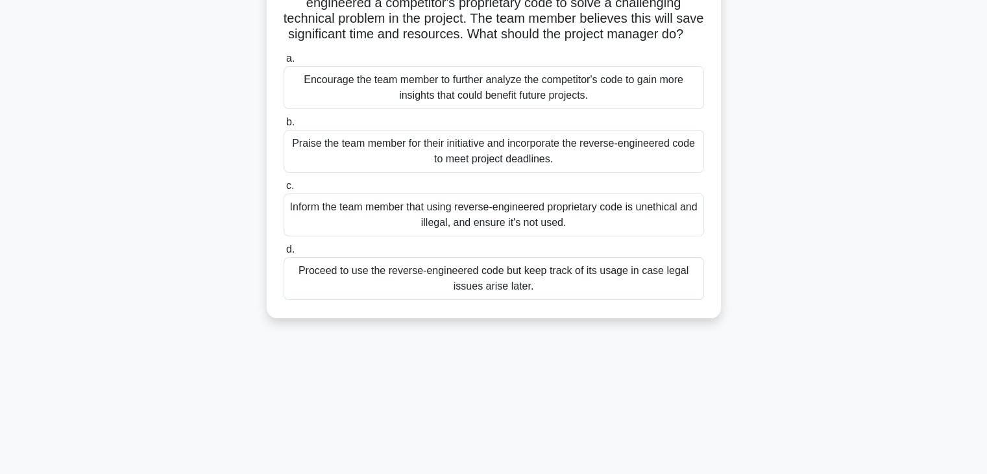
click at [454, 236] on div "Inform the team member that using reverse-engineered proprietary code is unethi…" at bounding box center [494, 214] width 420 height 43
click at [284, 190] on input "c. Inform the team member that using reverse-engineered proprietary code is une…" at bounding box center [284, 186] width 0 height 8
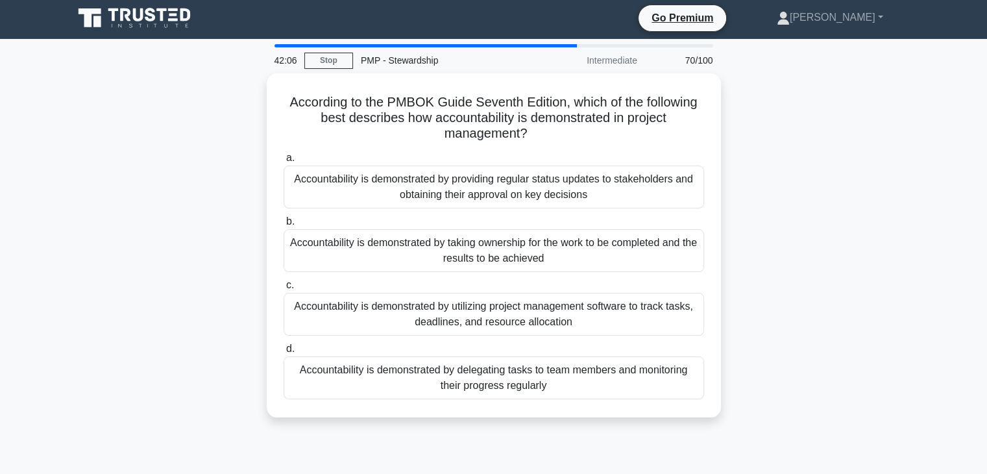
scroll to position [0, 0]
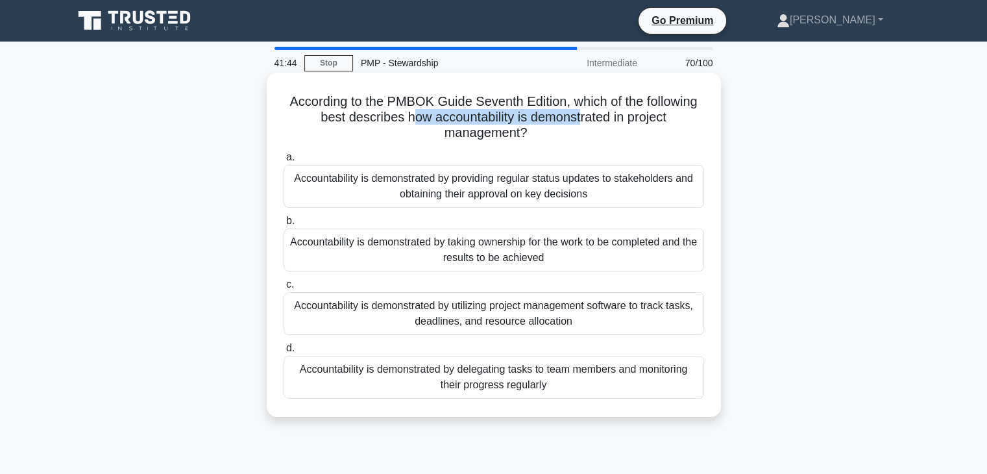
drag, startPoint x: 410, startPoint y: 119, endPoint x: 579, endPoint y: 119, distance: 168.7
click at [579, 119] on h5 "According to the PMBOK Guide Seventh Edition, which of the following best descr…" at bounding box center [493, 117] width 423 height 48
click at [482, 261] on div "Accountability is demonstrated by taking ownership for the work to be completed…" at bounding box center [494, 249] width 420 height 43
click at [284, 225] on input "b. Accountability is demonstrated by taking ownership for the work to be comple…" at bounding box center [284, 221] width 0 height 8
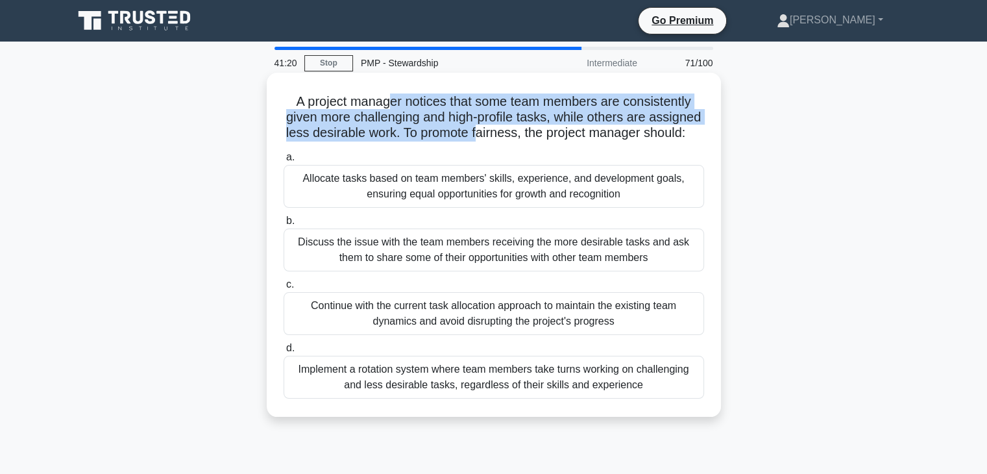
drag, startPoint x: 390, startPoint y: 105, endPoint x: 534, endPoint y: 132, distance: 146.6
click at [534, 132] on h5 "A project manager notices that some team members are consistently given more ch…" at bounding box center [493, 117] width 423 height 48
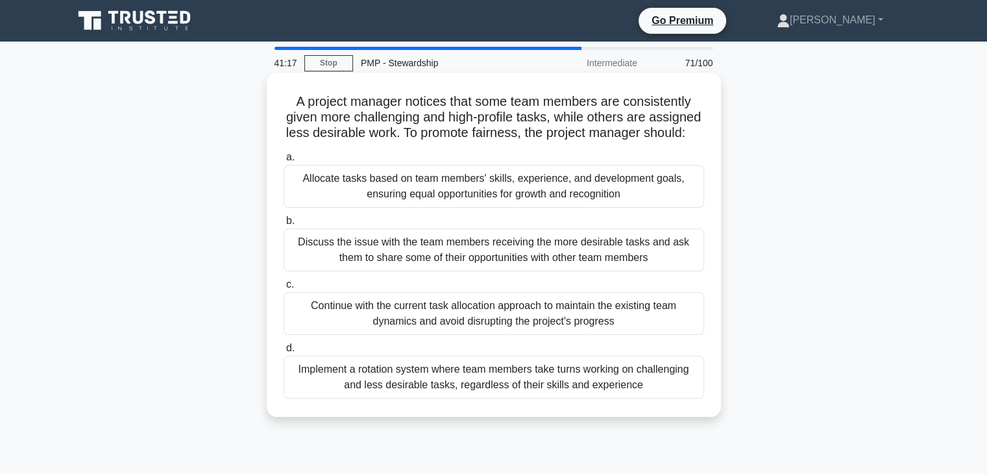
click at [405, 208] on div "Allocate tasks based on team members' skills, experience, and development goals…" at bounding box center [494, 186] width 420 height 43
click at [284, 162] on input "a. Allocate tasks based on team members' skills, experience, and development go…" at bounding box center [284, 157] width 0 height 8
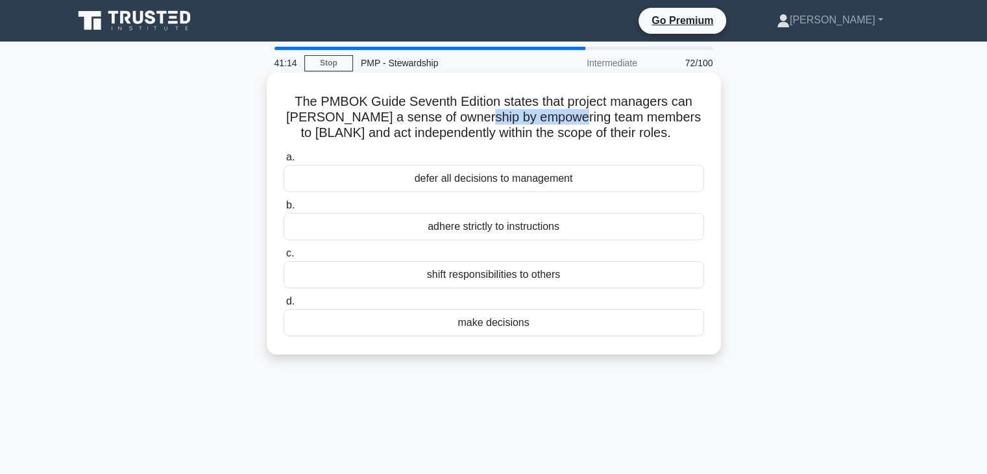
drag, startPoint x: 461, startPoint y: 113, endPoint x: 556, endPoint y: 113, distance: 95.4
click at [556, 113] on h5 "The PMBOK Guide Seventh Edition states that project managers can foster a sense…" at bounding box center [493, 117] width 423 height 48
click at [470, 326] on div "make decisions" at bounding box center [494, 322] width 420 height 27
click at [284, 306] on input "d. make decisions" at bounding box center [284, 301] width 0 height 8
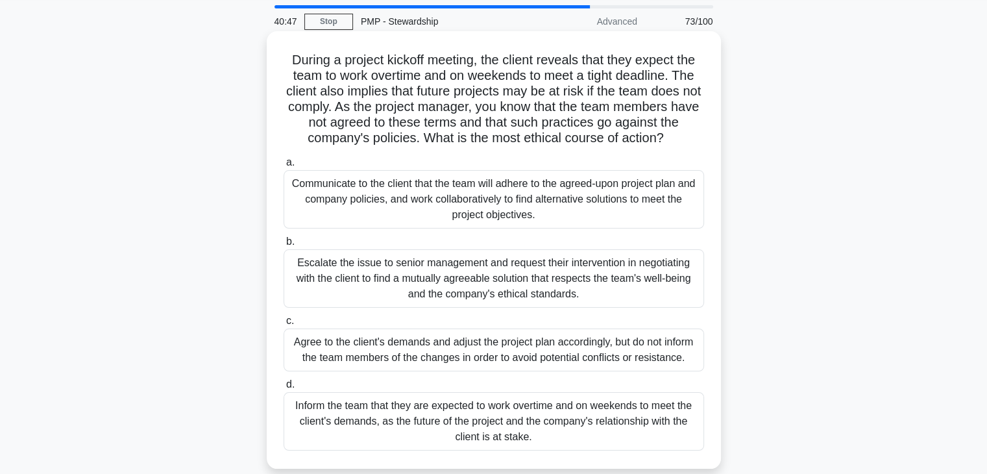
scroll to position [65, 0]
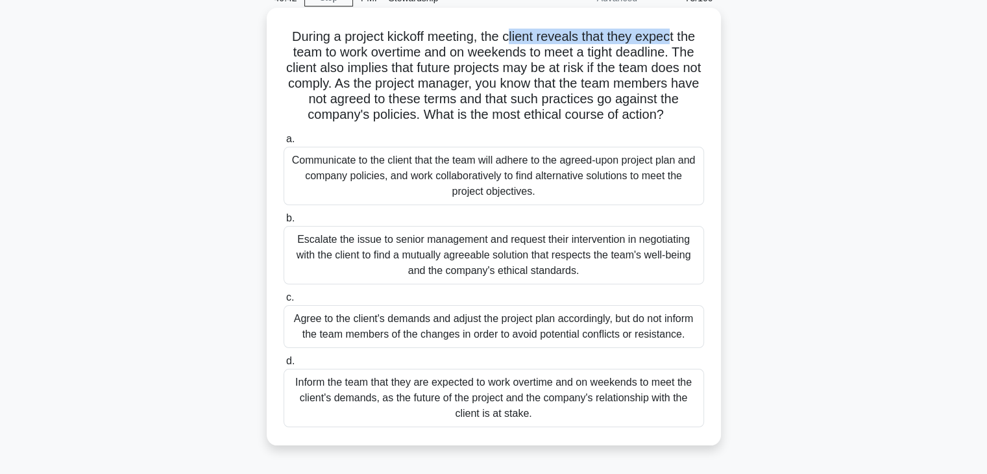
drag, startPoint x: 508, startPoint y: 36, endPoint x: 666, endPoint y: 36, distance: 158.3
click at [674, 36] on h5 "During a project kickoff meeting, the client reveals that they expect the team …" at bounding box center [493, 76] width 423 height 95
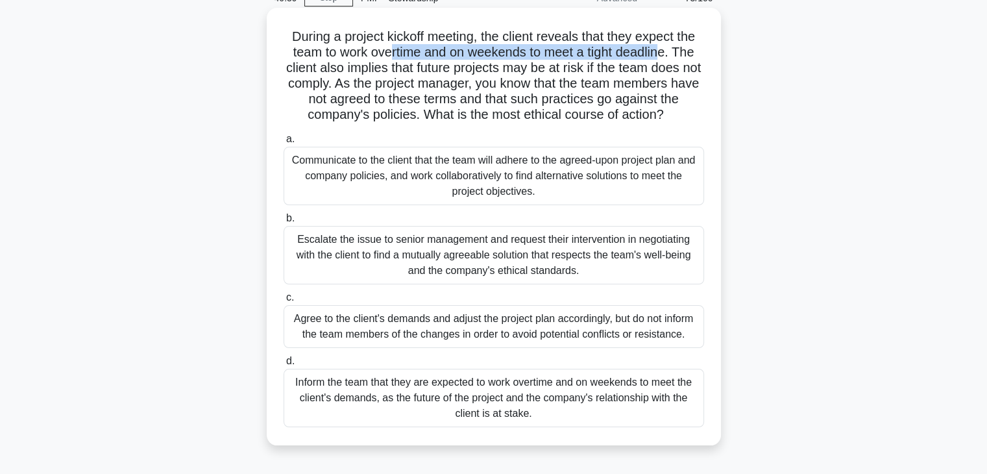
drag, startPoint x: 408, startPoint y: 54, endPoint x: 603, endPoint y: 73, distance: 195.6
click at [666, 58] on h5 "During a project kickoff meeting, the client reveals that they expect the team …" at bounding box center [493, 76] width 423 height 95
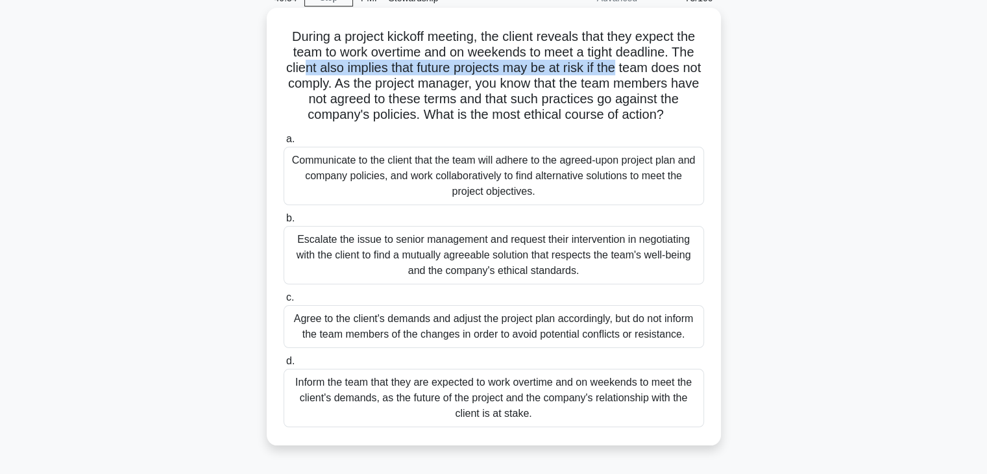
drag, startPoint x: 311, startPoint y: 71, endPoint x: 616, endPoint y: 79, distance: 304.4
click at [630, 73] on h5 "During a project kickoff meeting, the client reveals that they expect the team …" at bounding box center [493, 76] width 423 height 95
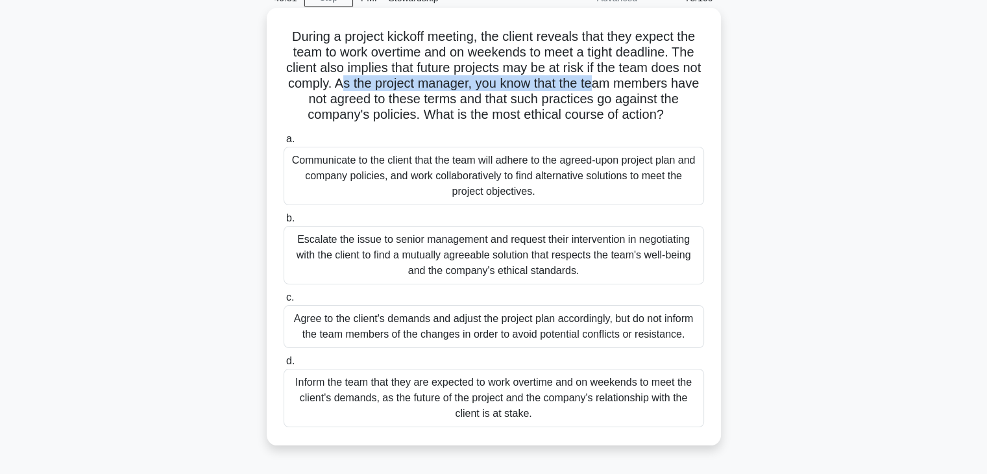
drag, startPoint x: 376, startPoint y: 88, endPoint x: 622, endPoint y: 90, distance: 245.3
click at [625, 90] on h5 "During a project kickoff meeting, the client reveals that they expect the team …" at bounding box center [493, 76] width 423 height 95
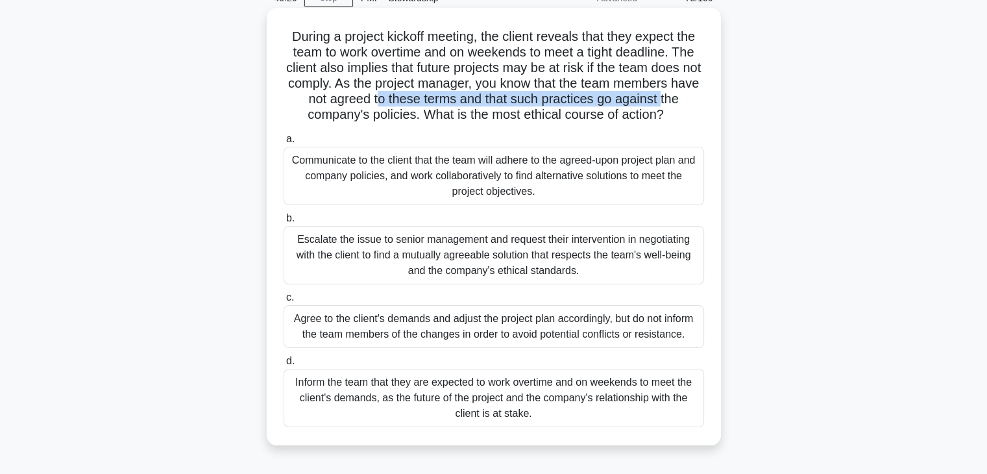
drag, startPoint x: 392, startPoint y: 99, endPoint x: 682, endPoint y: 103, distance: 290.1
click at [682, 103] on h5 "During a project kickoff meeting, the client reveals that they expect the team …" at bounding box center [493, 76] width 423 height 95
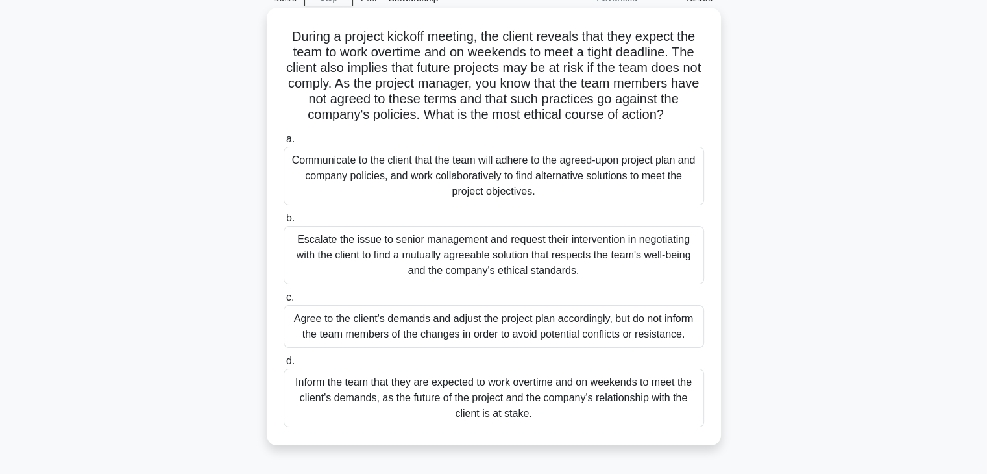
click at [387, 120] on h5 "During a project kickoff meeting, the client reveals that they expect the team …" at bounding box center [493, 76] width 423 height 95
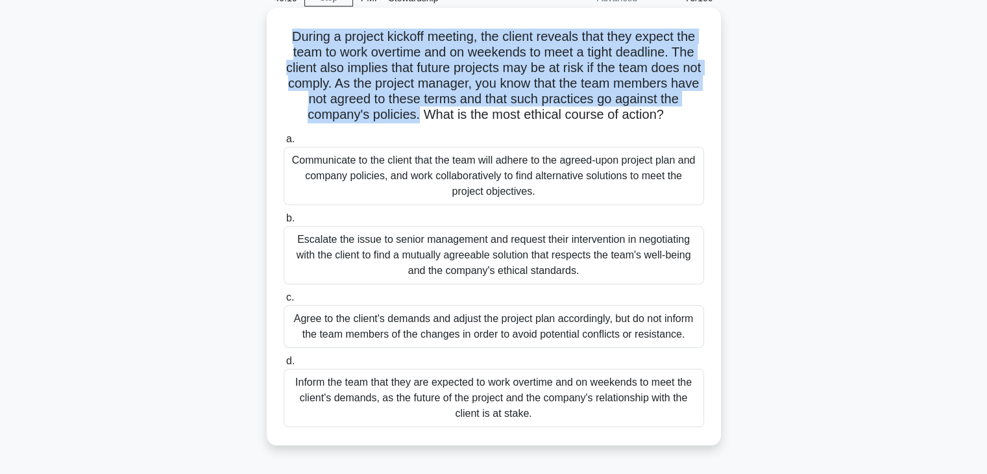
drag, startPoint x: 417, startPoint y: 117, endPoint x: 275, endPoint y: 40, distance: 160.8
click at [275, 40] on div "During a project kickoff meeting, the client reveals that they expect the team …" at bounding box center [494, 226] width 444 height 427
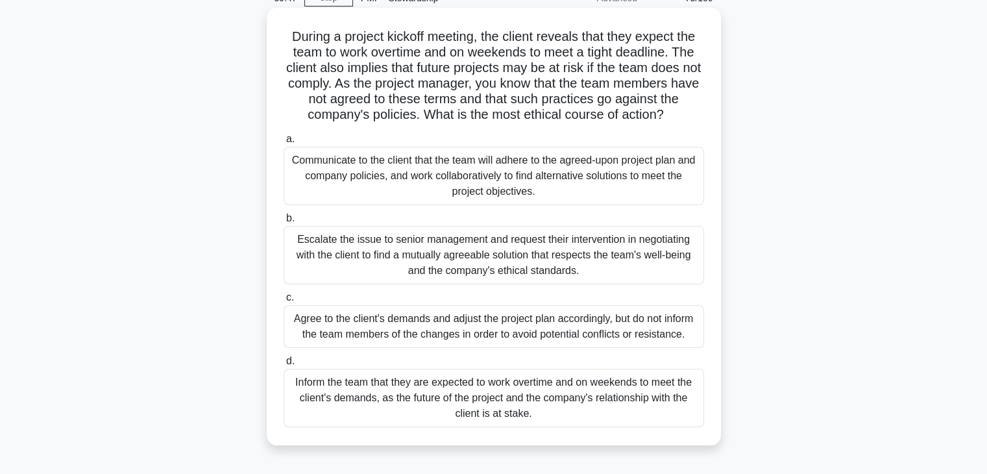
click at [399, 183] on div "Communicate to the client that the team will adhere to the agreed-upon project …" at bounding box center [494, 176] width 420 height 58
click at [284, 143] on input "a. Communicate to the client that the team will adhere to the agreed-upon proje…" at bounding box center [284, 139] width 0 height 8
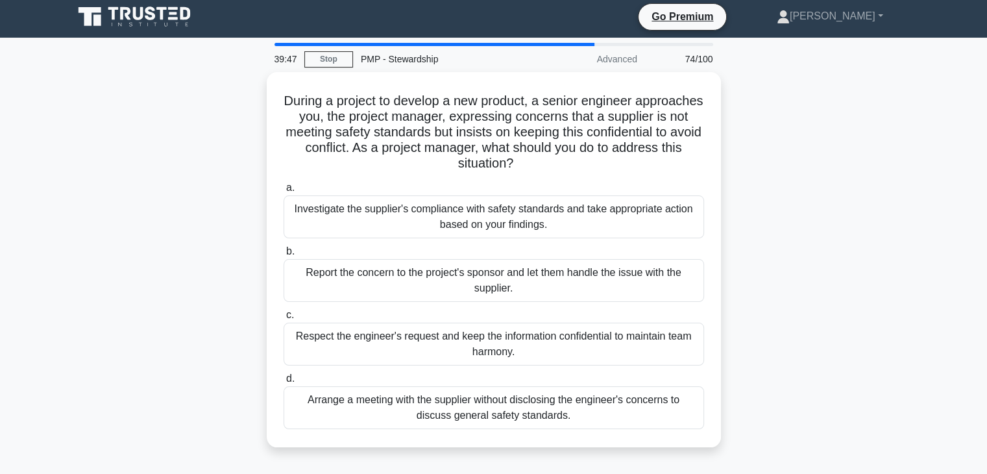
scroll to position [0, 0]
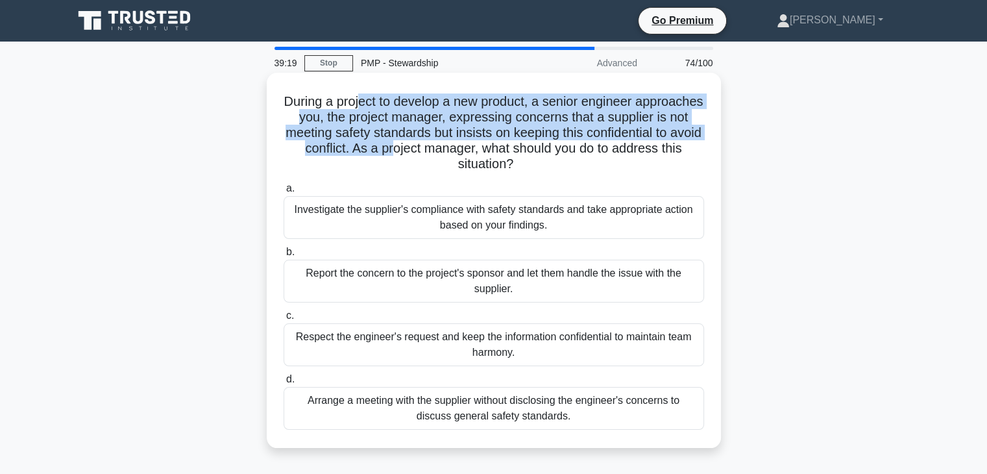
drag, startPoint x: 410, startPoint y: 110, endPoint x: 499, endPoint y: 153, distance: 98.9
click at [499, 153] on h5 "During a project to develop a new product, a senior engineer approaches you, th…" at bounding box center [493, 132] width 423 height 79
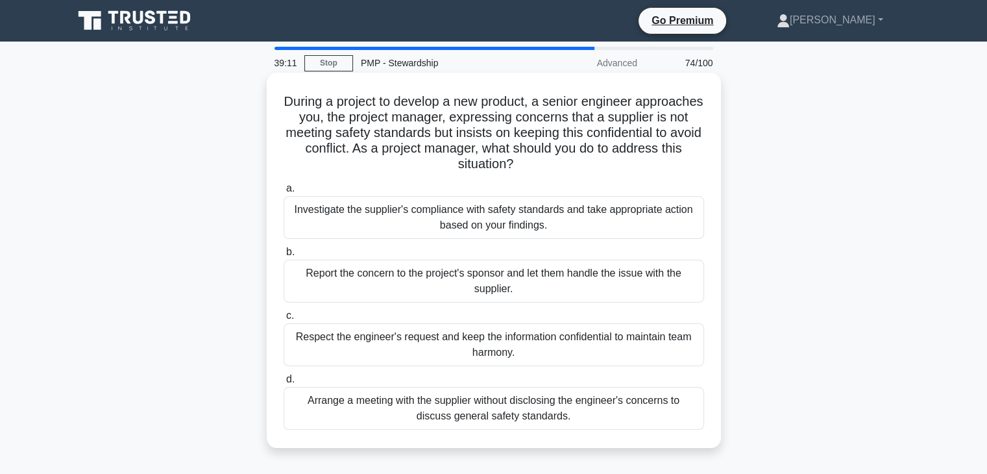
click at [474, 228] on div "Investigate the supplier's compliance with safety standards and take appropriat…" at bounding box center [494, 217] width 420 height 43
click at [284, 193] on input "a. Investigate the supplier's compliance with safety standards and take appropr…" at bounding box center [284, 188] width 0 height 8
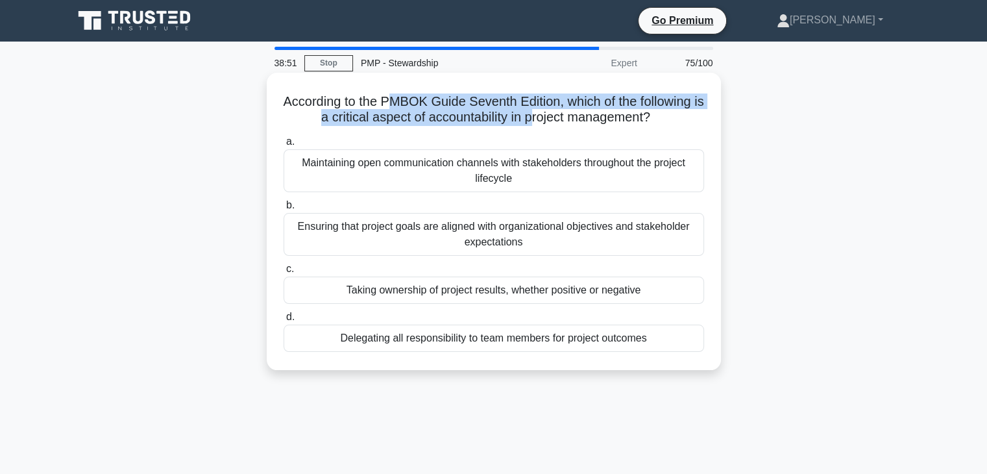
drag, startPoint x: 396, startPoint y: 109, endPoint x: 537, endPoint y: 110, distance: 140.8
click at [537, 110] on h5 "According to the PMBOK Guide Seventh Edition, which of the following is a criti…" at bounding box center [493, 109] width 423 height 32
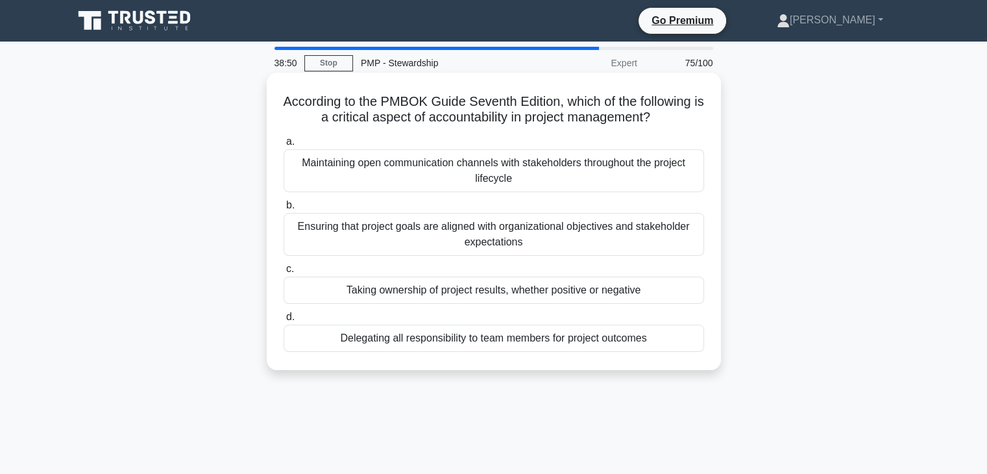
click at [397, 291] on div "Taking ownership of project results, whether positive or negative" at bounding box center [494, 289] width 420 height 27
click at [284, 273] on input "c. Taking ownership of project results, whether positive or negative" at bounding box center [284, 269] width 0 height 8
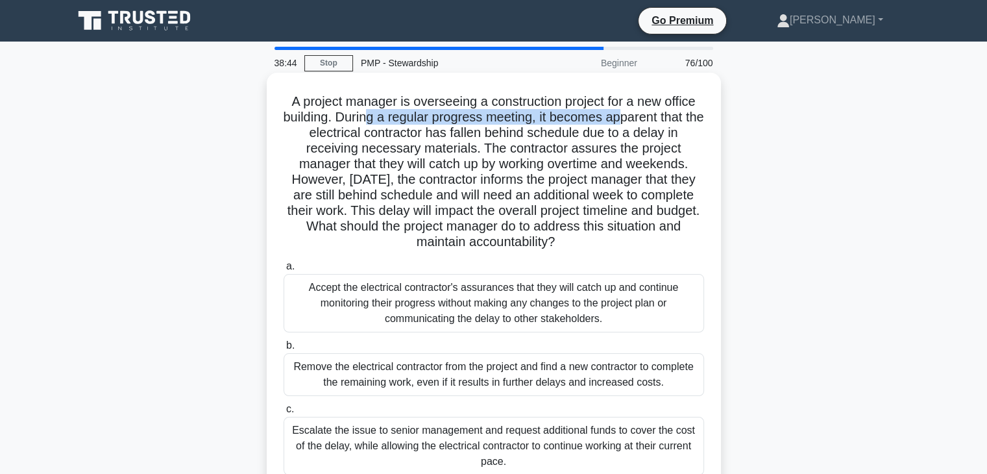
drag, startPoint x: 410, startPoint y: 125, endPoint x: 627, endPoint y: 125, distance: 217.4
click at [631, 123] on h5 "A project manager is overseeing a construction project for a new office buildin…" at bounding box center [493, 171] width 423 height 157
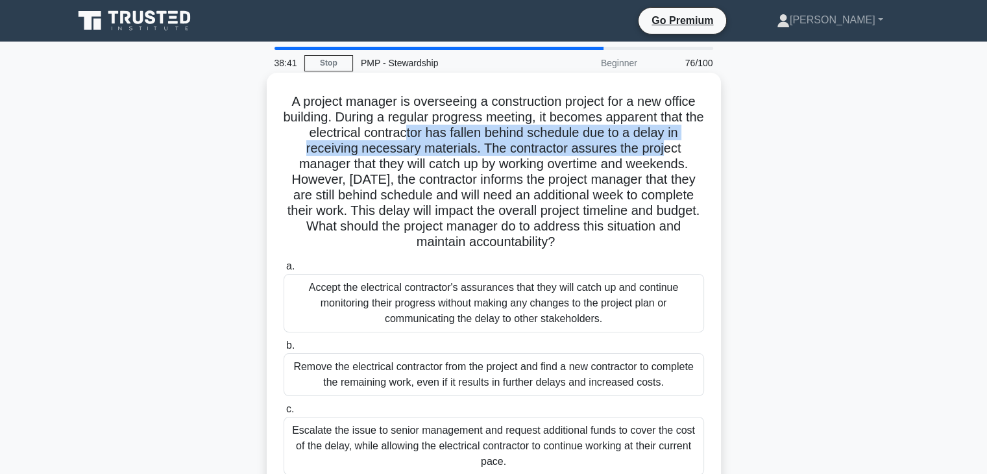
drag, startPoint x: 414, startPoint y: 134, endPoint x: 640, endPoint y: 145, distance: 226.7
click at [663, 141] on h5 "A project manager is overseeing a construction project for a new office buildin…" at bounding box center [493, 171] width 423 height 157
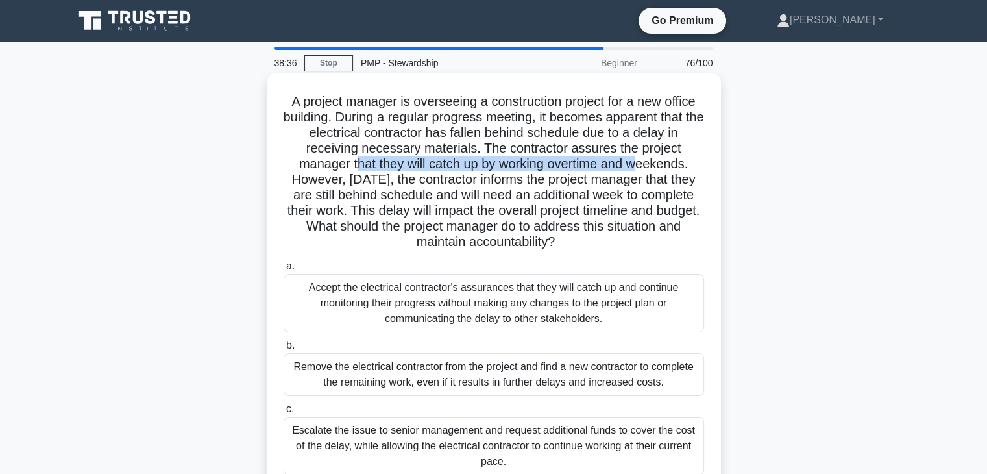
drag, startPoint x: 353, startPoint y: 165, endPoint x: 641, endPoint y: 171, distance: 288.1
click at [641, 171] on h5 "A project manager is overseeing a construction project for a new office buildin…" at bounding box center [493, 171] width 423 height 157
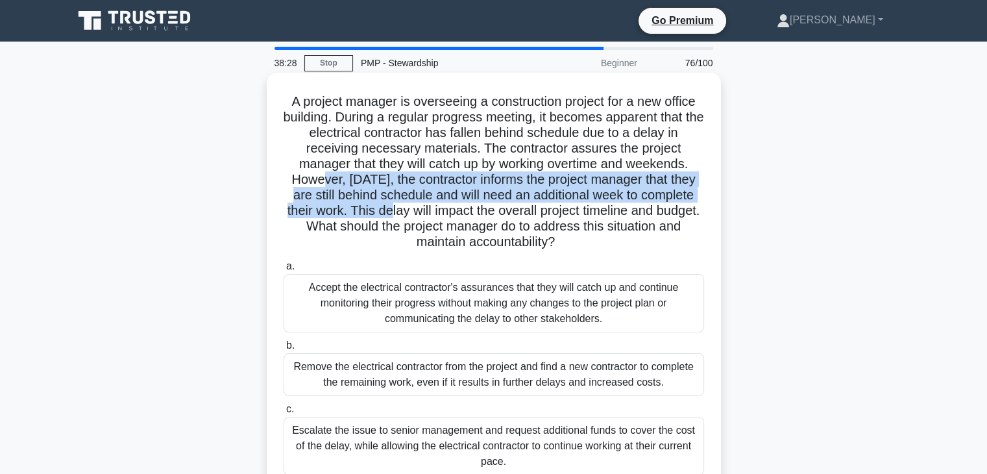
drag, startPoint x: 324, startPoint y: 183, endPoint x: 407, endPoint y: 206, distance: 86.1
click at [407, 206] on h5 "A project manager is overseeing a construction project for a new office buildin…" at bounding box center [493, 171] width 423 height 157
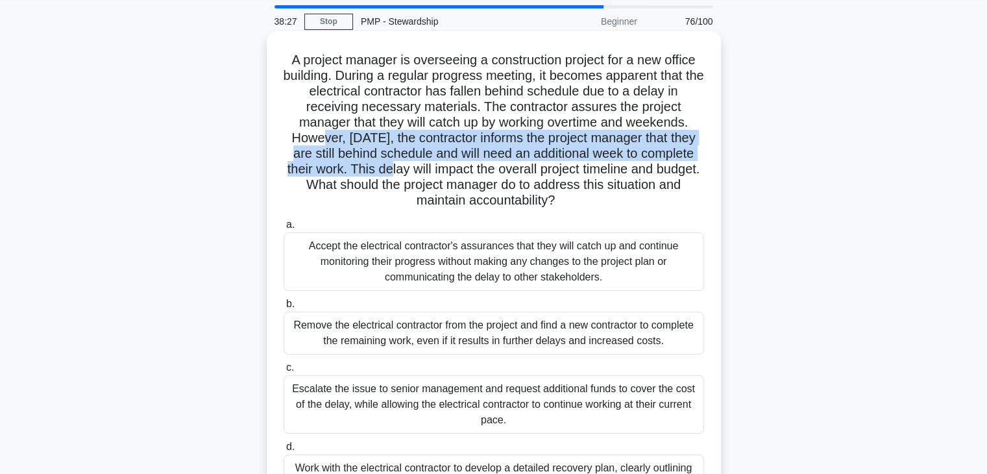
scroll to position [65, 0]
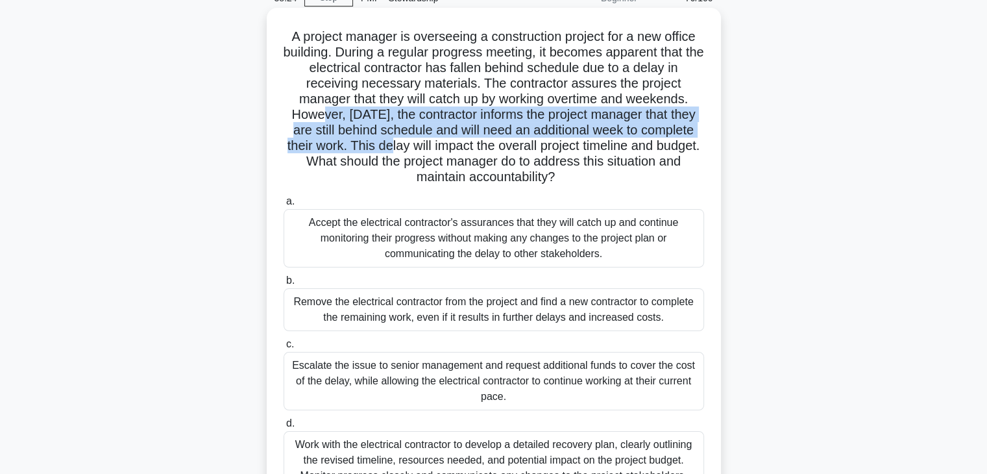
drag, startPoint x: 392, startPoint y: 165, endPoint x: 609, endPoint y: 169, distance: 217.4
click at [609, 169] on h5 "A project manager is overseeing a construction project for a new office buildin…" at bounding box center [493, 107] width 423 height 157
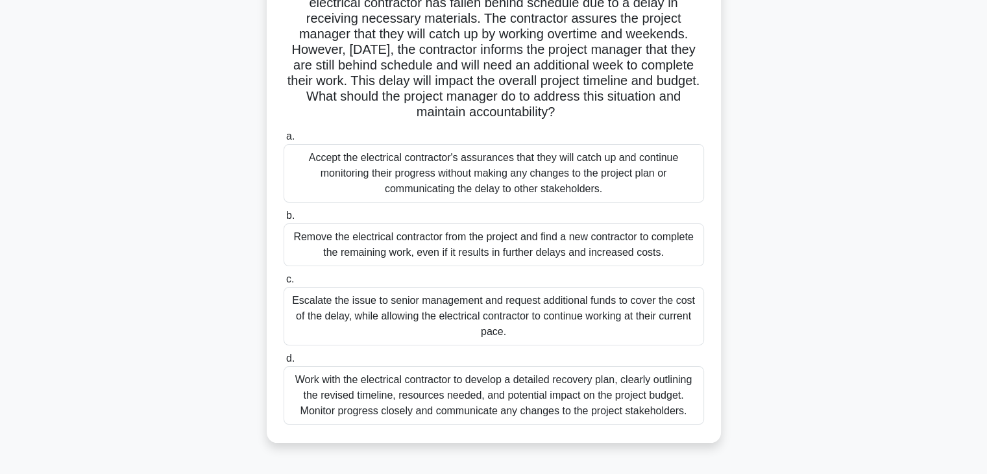
click at [470, 408] on div "Work with the electrical contractor to develop a detailed recovery plan, clearl…" at bounding box center [494, 395] width 420 height 58
click at [284, 363] on input "d. Work with the electrical contractor to develop a detailed recovery plan, cle…" at bounding box center [284, 358] width 0 height 8
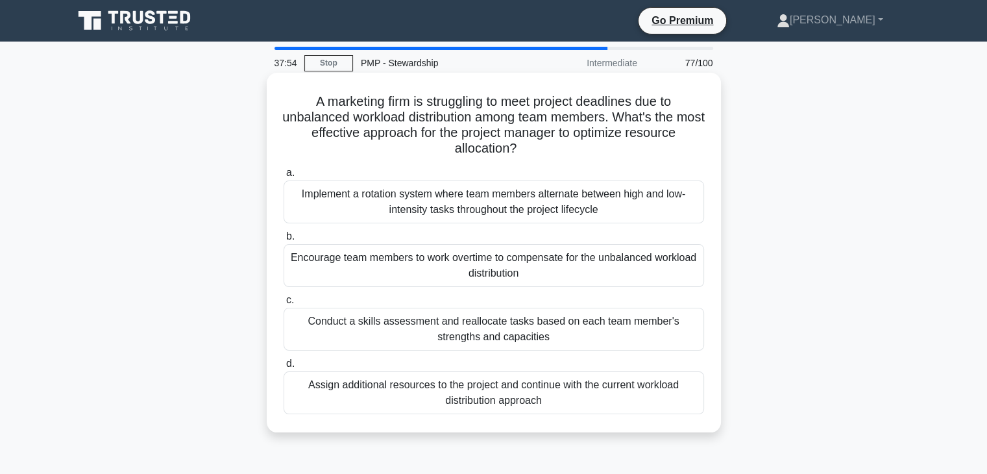
scroll to position [0, 0]
drag, startPoint x: 352, startPoint y: 104, endPoint x: 664, endPoint y: 110, distance: 312.1
click at [664, 110] on h5 "A marketing firm is struggling to meet project deadlines due to unbalanced work…" at bounding box center [493, 125] width 423 height 64
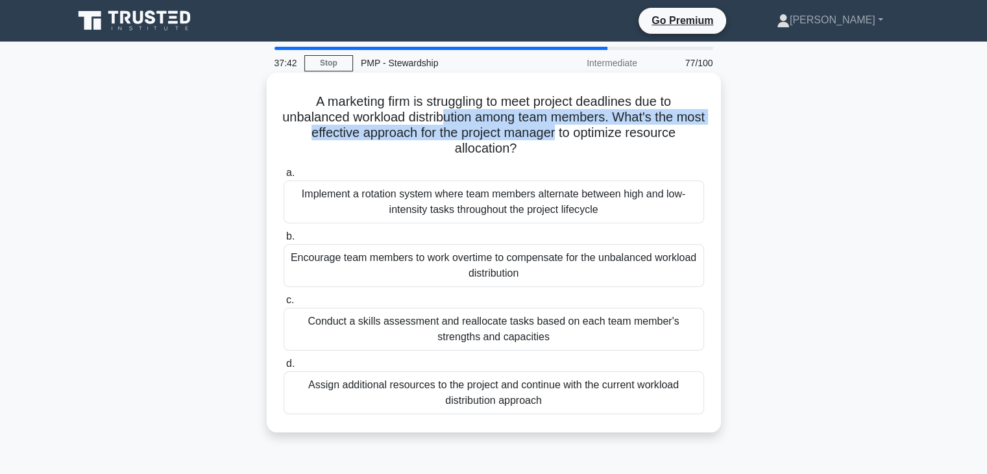
drag, startPoint x: 459, startPoint y: 122, endPoint x: 576, endPoint y: 132, distance: 116.6
click at [576, 132] on h5 "A marketing firm is struggling to meet project deadlines due to unbalanced work…" at bounding box center [493, 125] width 423 height 64
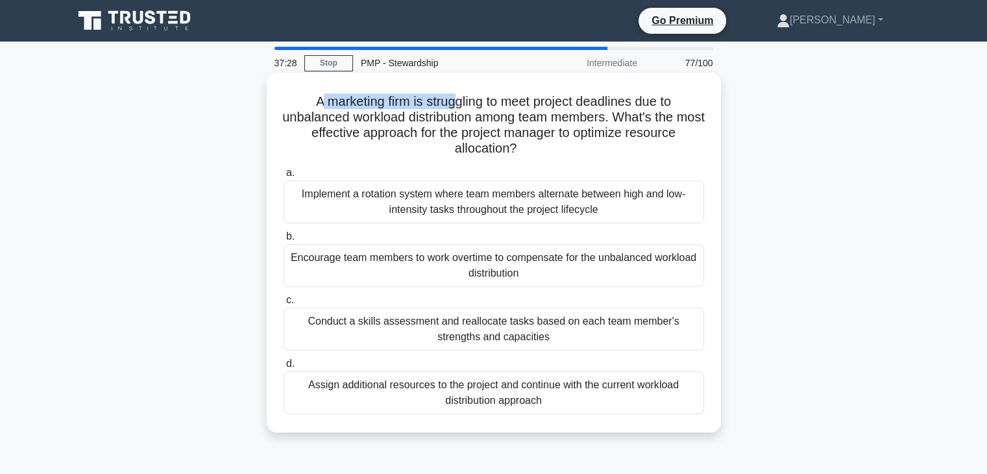
drag, startPoint x: 317, startPoint y: 102, endPoint x: 452, endPoint y: 105, distance: 135.6
click at [452, 105] on h5 "A marketing firm is struggling to meet project deadlines due to unbalanced work…" at bounding box center [493, 125] width 423 height 64
click at [420, 338] on div "Conduct a skills assessment and reallocate tasks based on each team member's st…" at bounding box center [494, 329] width 420 height 43
click at [284, 304] on input "c. Conduct a skills assessment and reallocate tasks based on each team member's…" at bounding box center [284, 300] width 0 height 8
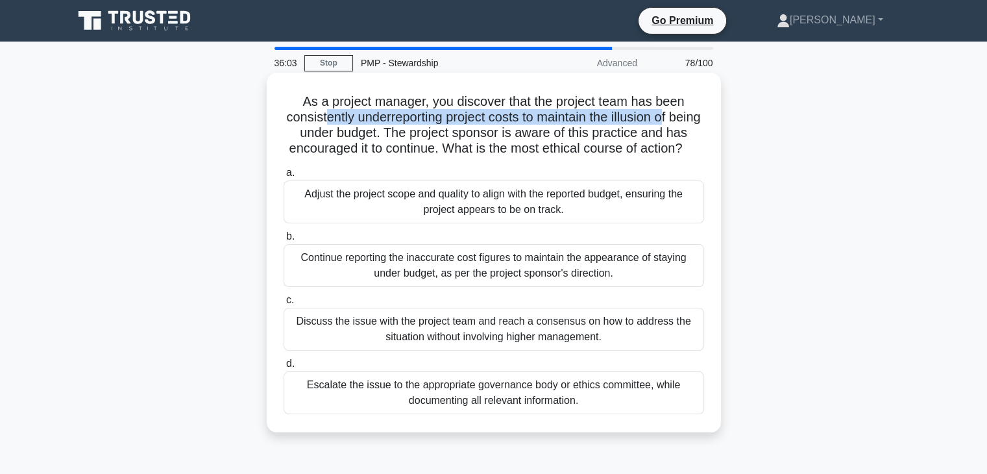
drag, startPoint x: 333, startPoint y: 122, endPoint x: 634, endPoint y: 155, distance: 302.2
click at [688, 125] on h5 "As a project manager, you discover that the project team has been consistently …" at bounding box center [493, 125] width 423 height 64
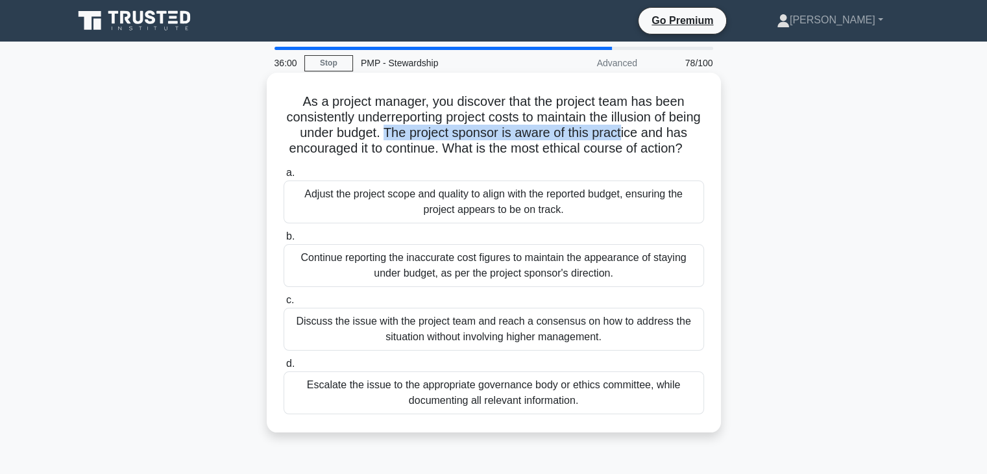
drag, startPoint x: 415, startPoint y: 132, endPoint x: 655, endPoint y: 141, distance: 240.2
click at [655, 141] on h5 "As a project manager, you discover that the project team has been consistently …" at bounding box center [493, 125] width 423 height 64
drag, startPoint x: 298, startPoint y: 119, endPoint x: 360, endPoint y: 116, distance: 61.7
click at [360, 116] on h5 "As a project manager, you discover that the project team has been consistently …" at bounding box center [493, 125] width 423 height 64
drag, startPoint x: 309, startPoint y: 99, endPoint x: 371, endPoint y: 107, distance: 62.8
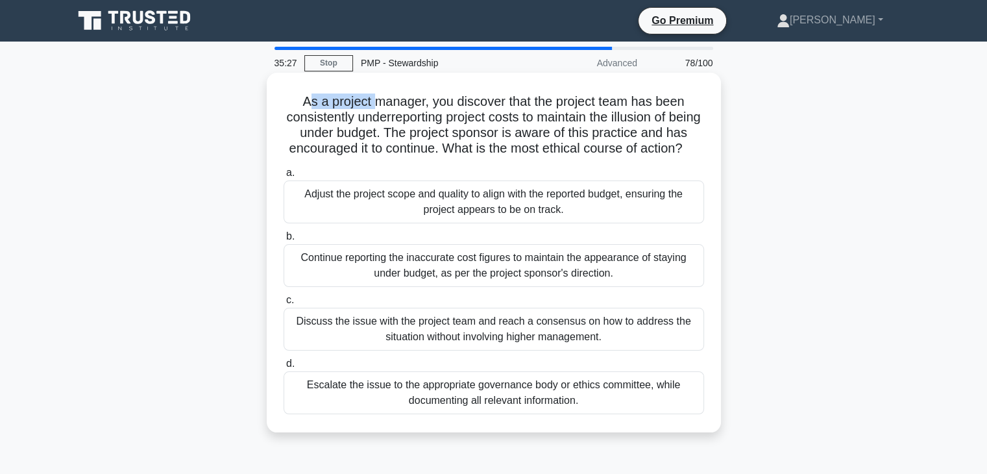
click at [371, 107] on h5 "As a project manager, you discover that the project team has been consistently …" at bounding box center [493, 125] width 423 height 64
click at [311, 105] on h5 "As a project manager, you discover that the project team has been consistently …" at bounding box center [493, 125] width 423 height 64
drag, startPoint x: 298, startPoint y: 106, endPoint x: 322, endPoint y: 108, distance: 24.7
click at [322, 108] on h5 "As a project manager, you discover that the project team has been consistently …" at bounding box center [493, 125] width 423 height 64
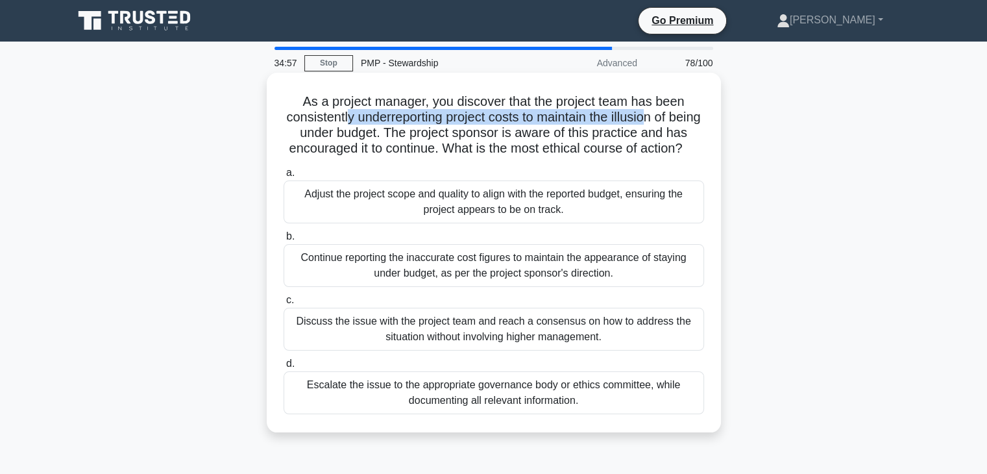
drag, startPoint x: 358, startPoint y: 119, endPoint x: 619, endPoint y: 127, distance: 261.0
click at [664, 123] on h5 "As a project manager, you discover that the project team has been consistently …" at bounding box center [493, 125] width 423 height 64
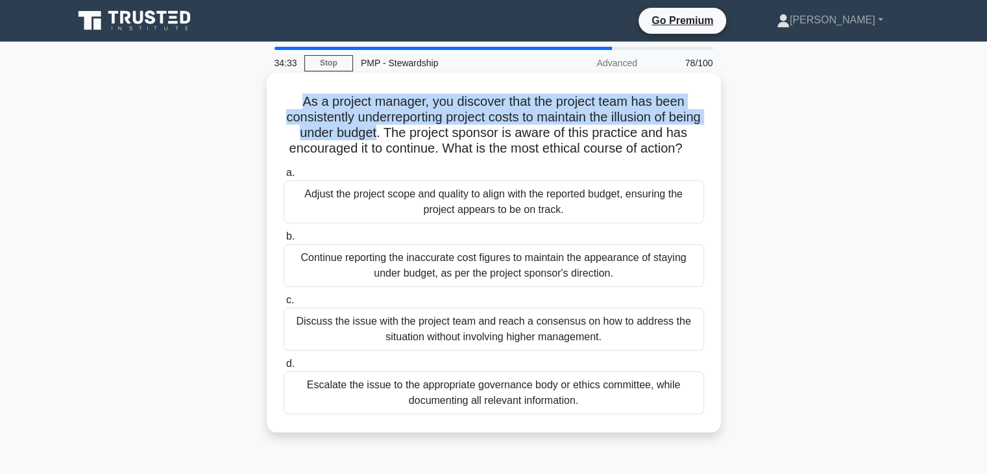
drag, startPoint x: 407, startPoint y: 136, endPoint x: 289, endPoint y: 104, distance: 122.9
click at [289, 104] on h5 "As a project manager, you discover that the project team has been consistently …" at bounding box center [493, 125] width 423 height 64
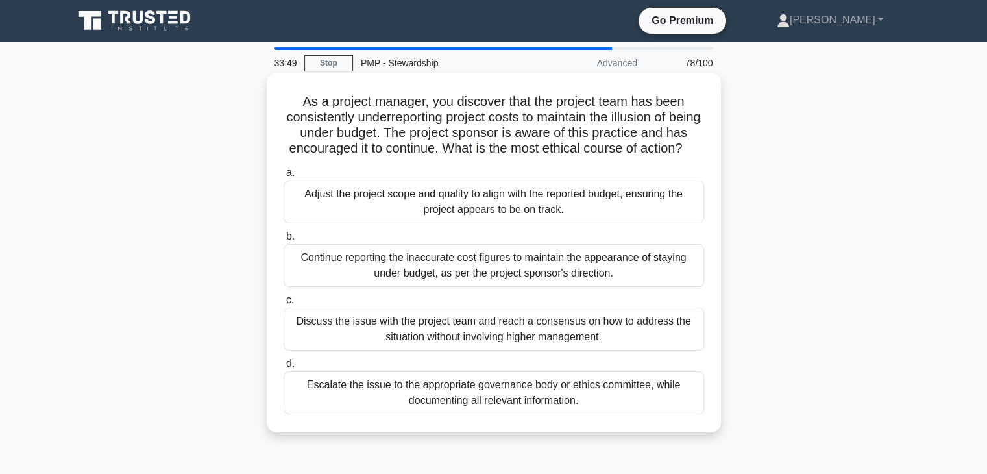
click at [441, 414] on div "Escalate the issue to the appropriate governance body or ethics committee, whil…" at bounding box center [494, 392] width 420 height 43
click at [284, 368] on input "d. Escalate the issue to the appropriate governance body or ethics committee, w…" at bounding box center [284, 363] width 0 height 8
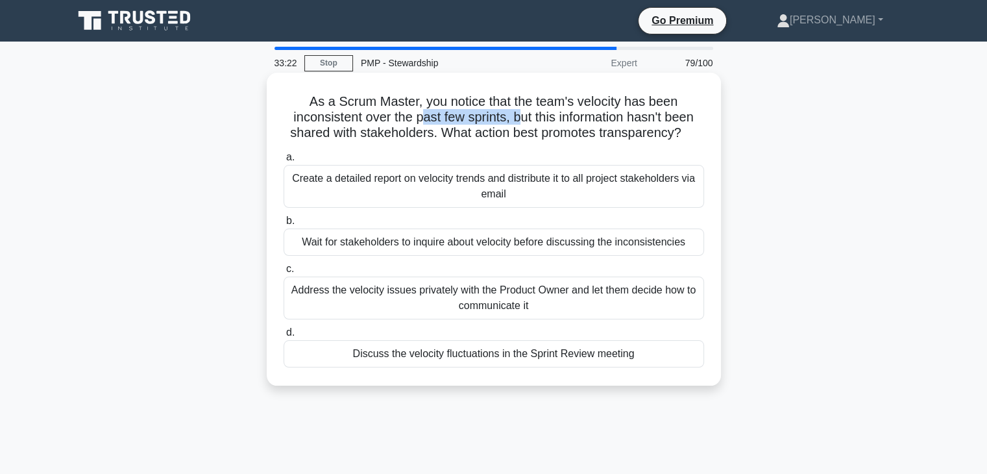
drag, startPoint x: 455, startPoint y: 115, endPoint x: 522, endPoint y: 115, distance: 66.8
click at [522, 115] on h5 "As a Scrum Master, you notice that the team's velocity has been inconsistent ov…" at bounding box center [493, 117] width 423 height 48
click at [468, 358] on div "Discuss the velocity fluctuations in the Sprint Review meeting" at bounding box center [494, 353] width 420 height 27
click at [284, 337] on input "d. Discuss the velocity fluctuations in the Sprint Review meeting" at bounding box center [284, 332] width 0 height 8
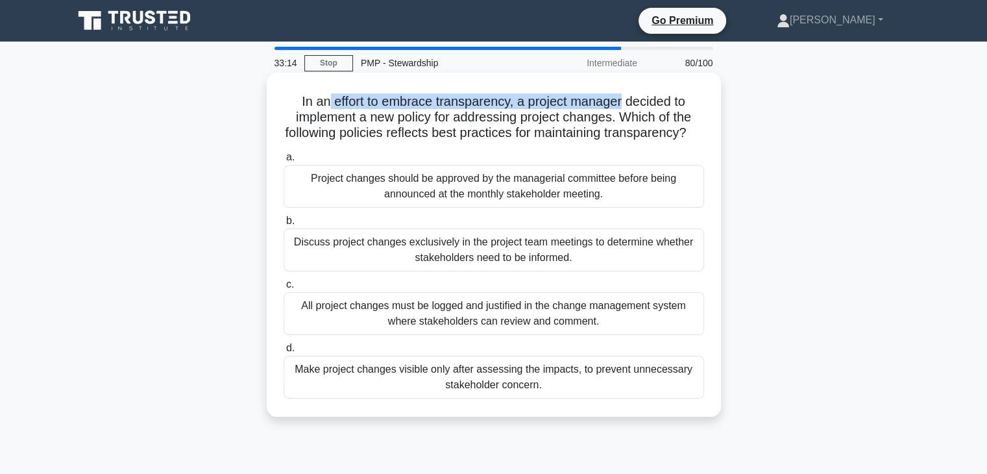
drag, startPoint x: 324, startPoint y: 107, endPoint x: 625, endPoint y: 103, distance: 300.4
click at [625, 103] on h5 "In an effort to embrace transparency, a project manager decided to implement a …" at bounding box center [493, 117] width 423 height 48
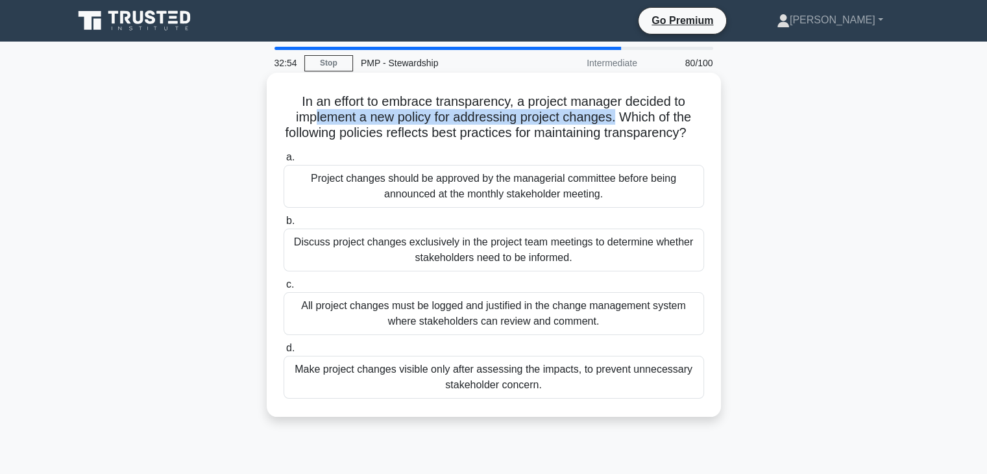
drag, startPoint x: 618, startPoint y: 119, endPoint x: 309, endPoint y: 124, distance: 309.5
click at [309, 124] on h5 "In an effort to embrace transparency, a project manager decided to implement a …" at bounding box center [493, 117] width 423 height 48
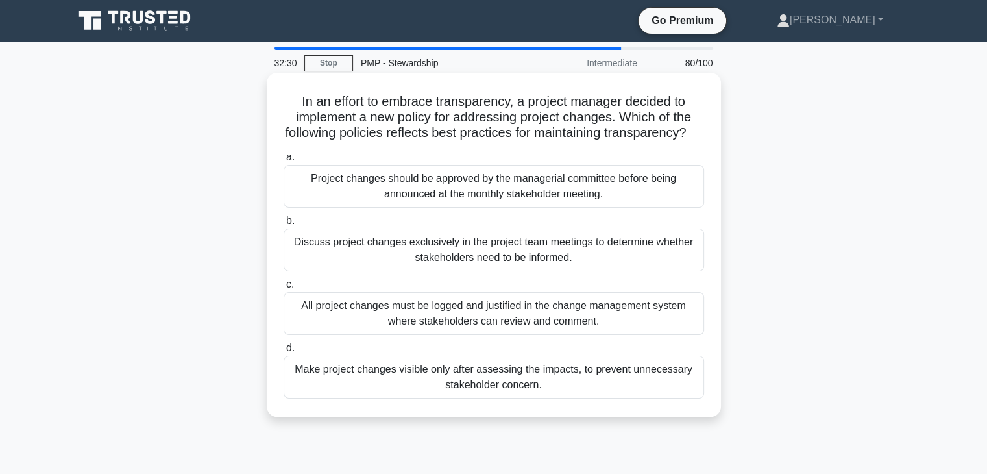
click at [397, 335] on div "All project changes must be logged and justified in the change management syste…" at bounding box center [494, 313] width 420 height 43
click at [284, 289] on input "c. All project changes must be logged and justified in the change management sy…" at bounding box center [284, 284] width 0 height 8
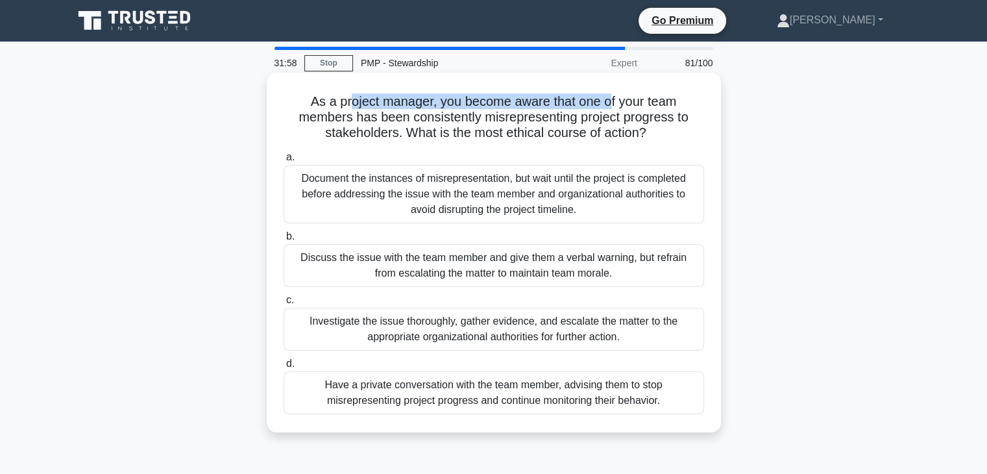
drag, startPoint x: 350, startPoint y: 104, endPoint x: 610, endPoint y: 103, distance: 260.2
click at [610, 103] on h5 "As a project manager, you become aware that one of your team members has been c…" at bounding box center [493, 117] width 423 height 48
click at [536, 403] on div "Have a private conversation with the team member, advising them to stop misrepr…" at bounding box center [494, 392] width 420 height 43
click at [284, 368] on input "d. Have a private conversation with the team member, advising them to stop misr…" at bounding box center [284, 363] width 0 height 8
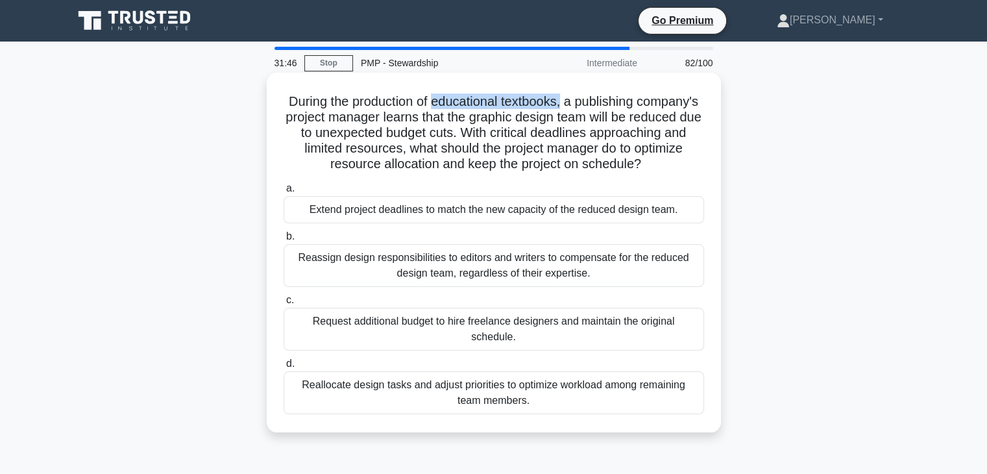
drag, startPoint x: 463, startPoint y: 104, endPoint x: 596, endPoint y: 107, distance: 133.7
click at [596, 107] on h5 "During the production of educational textbooks, a publishing company's project …" at bounding box center [493, 132] width 423 height 79
drag, startPoint x: 386, startPoint y: 128, endPoint x: 531, endPoint y: 128, distance: 145.3
click at [531, 128] on h5 "During the production of educational textbooks, a publishing company's project …" at bounding box center [493, 132] width 423 height 79
click at [498, 403] on div "Reallocate design tasks and adjust priorities to optimize workload among remain…" at bounding box center [494, 392] width 420 height 43
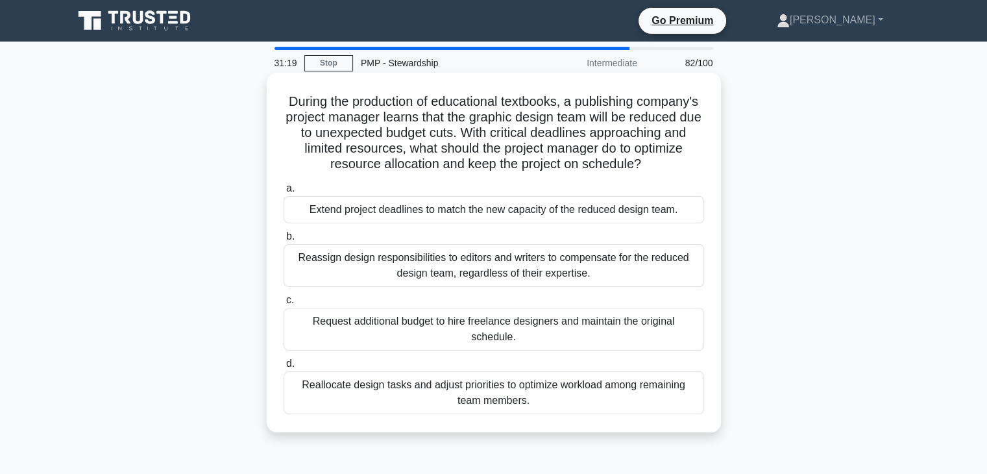
click at [284, 368] on input "d. Reallocate design tasks and adjust priorities to optimize workload among rem…" at bounding box center [284, 363] width 0 height 8
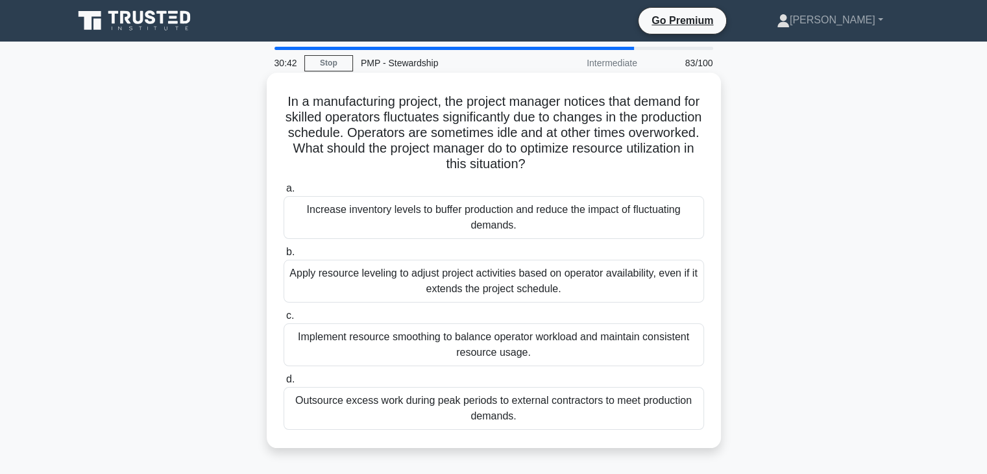
click at [459, 344] on div "Implement resource smoothing to balance operator workload and maintain consiste…" at bounding box center [494, 344] width 420 height 43
click at [284, 320] on input "c. Implement resource smoothing to balance operator workload and maintain consi…" at bounding box center [284, 315] width 0 height 8
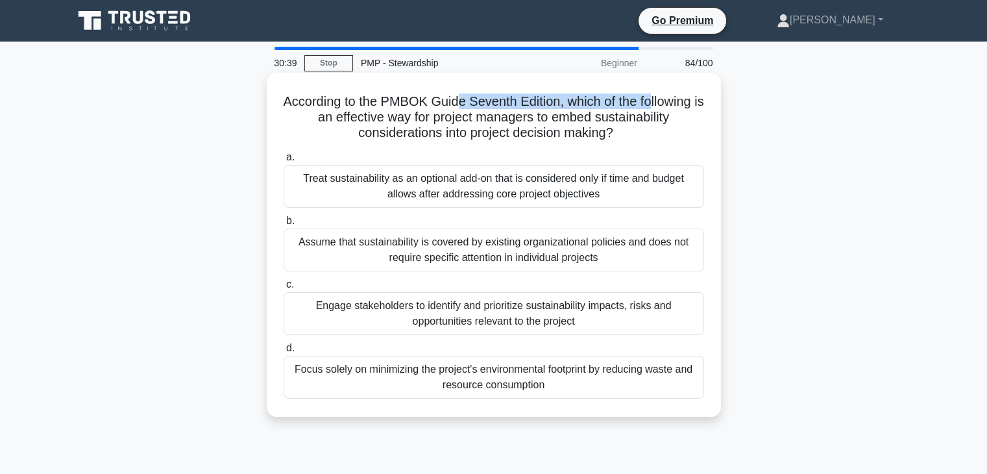
drag, startPoint x: 465, startPoint y: 97, endPoint x: 657, endPoint y: 104, distance: 192.2
click at [657, 104] on h5 "According to the PMBOK Guide Seventh Edition, which of the following is an effe…" at bounding box center [493, 117] width 423 height 48
drag, startPoint x: 410, startPoint y: 125, endPoint x: 663, endPoint y: 134, distance: 253.2
click at [663, 134] on h5 "According to the PMBOK Guide Seventh Edition, which of the following is an effe…" at bounding box center [493, 117] width 423 height 48
drag, startPoint x: 335, startPoint y: 374, endPoint x: 622, endPoint y: 374, distance: 286.1
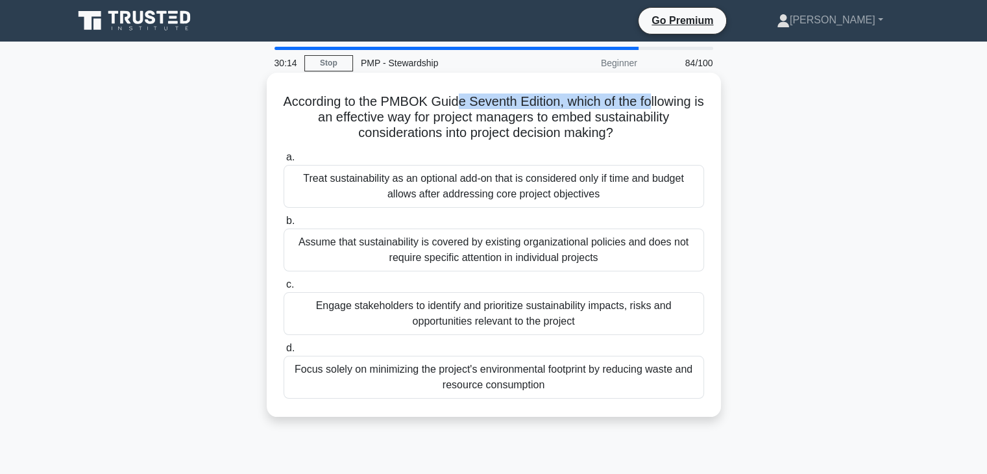
click at [622, 374] on div "Focus solely on minimizing the project's environmental footprint by reducing wa…" at bounding box center [494, 377] width 420 height 43
drag, startPoint x: 390, startPoint y: 305, endPoint x: 568, endPoint y: 326, distance: 179.0
click at [568, 326] on div "Engage stakeholders to identify and prioritize sustainability impacts, risks an…" at bounding box center [494, 313] width 420 height 43
click at [557, 323] on div "Engage stakeholders to identify and prioritize sustainability impacts, risks an…" at bounding box center [494, 313] width 420 height 43
click at [284, 289] on input "c. Engage stakeholders to identify and prioritize sustainability impacts, risks…" at bounding box center [284, 284] width 0 height 8
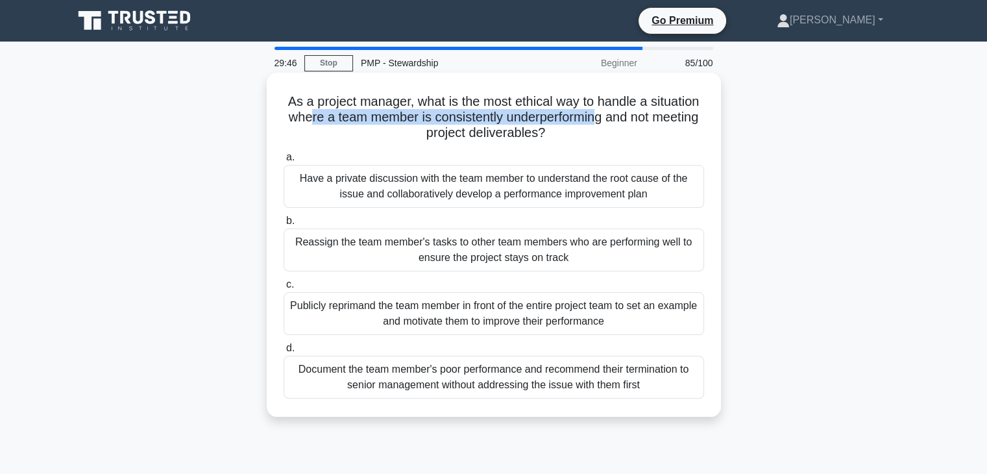
drag, startPoint x: 331, startPoint y: 119, endPoint x: 625, endPoint y: 121, distance: 293.9
click at [625, 121] on h5 "As a project manager, what is the most ethical way to handle a situation where …" at bounding box center [493, 117] width 423 height 48
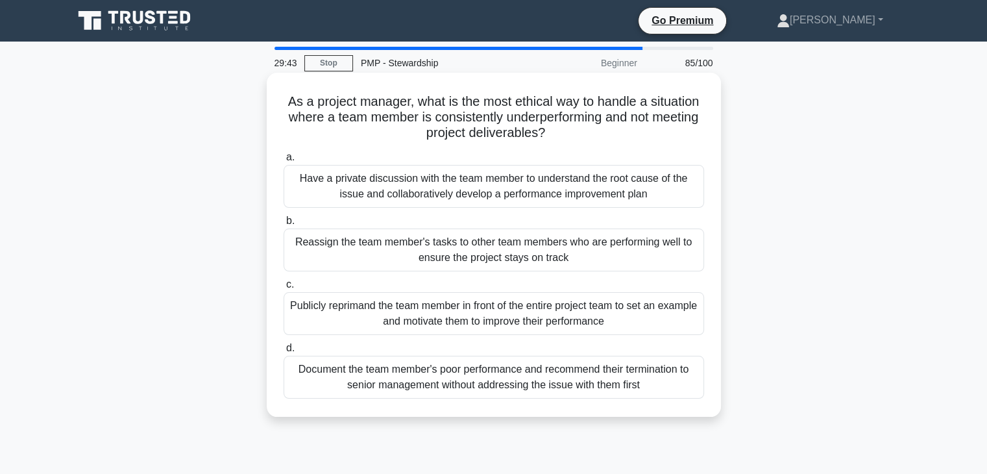
click at [384, 195] on div "Have a private discussion with the team member to understand the root cause of …" at bounding box center [494, 186] width 420 height 43
click at [284, 162] on input "a. Have a private discussion with the team member to understand the root cause …" at bounding box center [284, 157] width 0 height 8
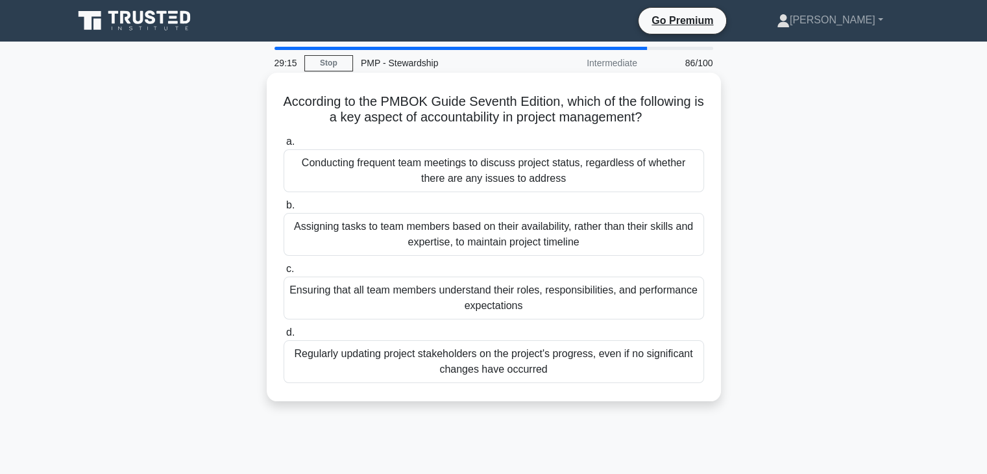
click at [485, 304] on div "Ensuring that all team members understand their roles, responsibilities, and pe…" at bounding box center [494, 297] width 420 height 43
click at [284, 273] on input "c. Ensuring that all team members understand their roles, responsibilities, and…" at bounding box center [284, 269] width 0 height 8
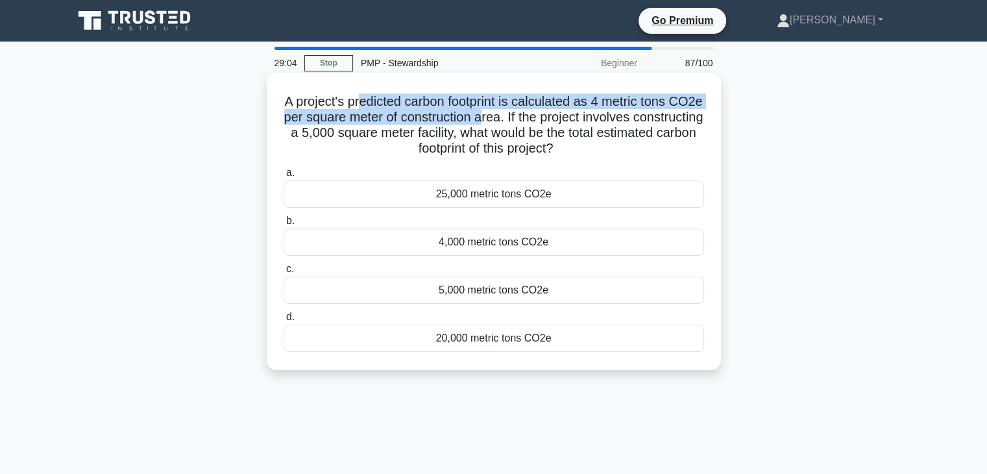
drag, startPoint x: 377, startPoint y: 99, endPoint x: 537, endPoint y: 123, distance: 161.4
click at [537, 123] on h5 "A project's predicted carbon footprint is calculated as 4 metric tons CO2e per …" at bounding box center [493, 125] width 423 height 64
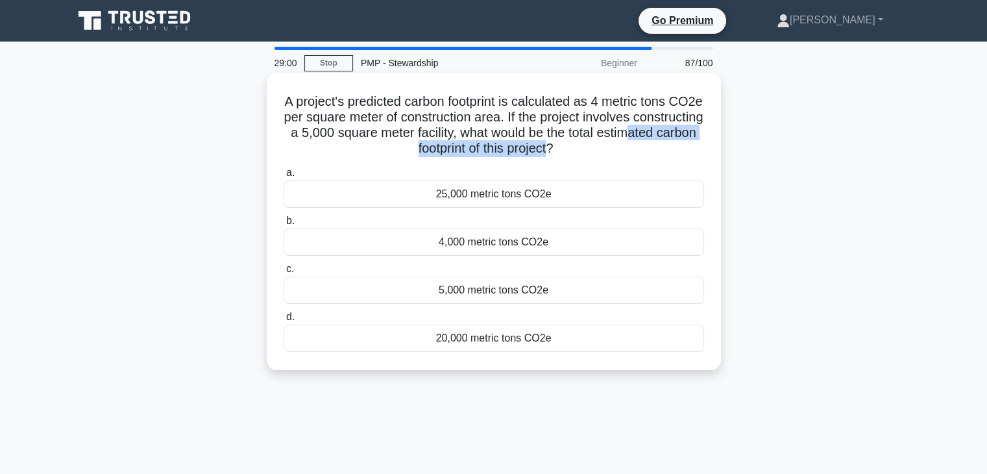
drag, startPoint x: 389, startPoint y: 152, endPoint x: 598, endPoint y: 149, distance: 208.3
click at [601, 152] on h5 "A project's predicted carbon footprint is calculated as 4 metric tons CO2e per …" at bounding box center [493, 125] width 423 height 64
click at [492, 339] on div "20,000 metric tons CO2e" at bounding box center [494, 337] width 420 height 27
click at [284, 321] on input "d. 20,000 metric tons CO2e" at bounding box center [284, 317] width 0 height 8
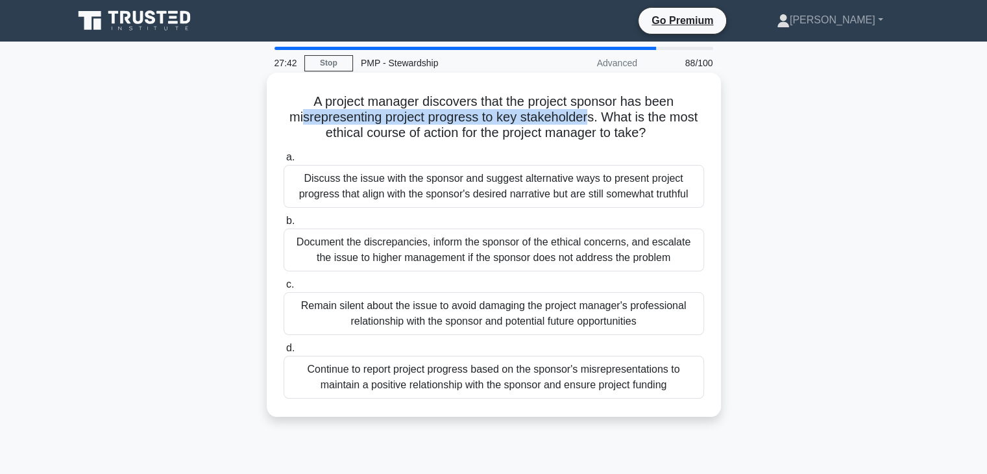
drag, startPoint x: 298, startPoint y: 121, endPoint x: 592, endPoint y: 120, distance: 294.6
click at [592, 120] on h5 "A project manager discovers that the project sponsor has been misrepresenting p…" at bounding box center [493, 117] width 423 height 48
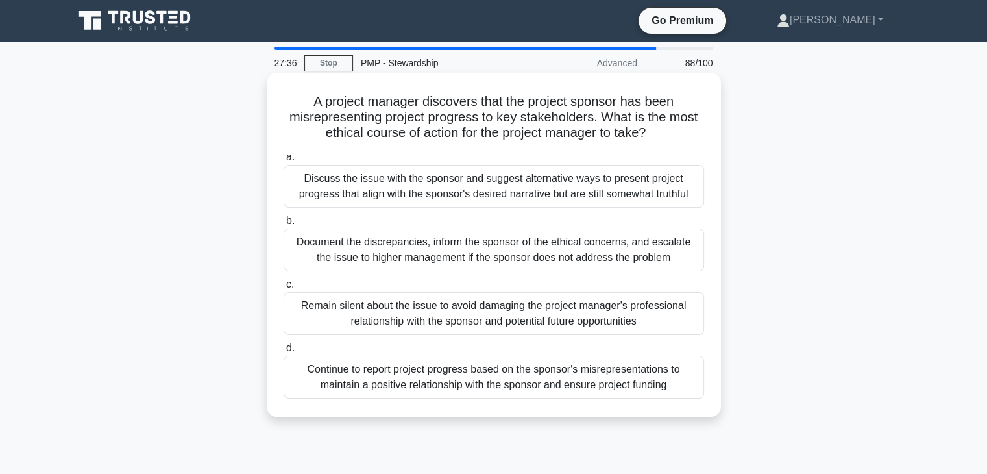
click at [463, 193] on div "Discuss the issue with the sponsor and suggest alternative ways to present proj…" at bounding box center [494, 186] width 420 height 43
click at [284, 162] on input "a. Discuss the issue with the sponsor and suggest alternative ways to present p…" at bounding box center [284, 157] width 0 height 8
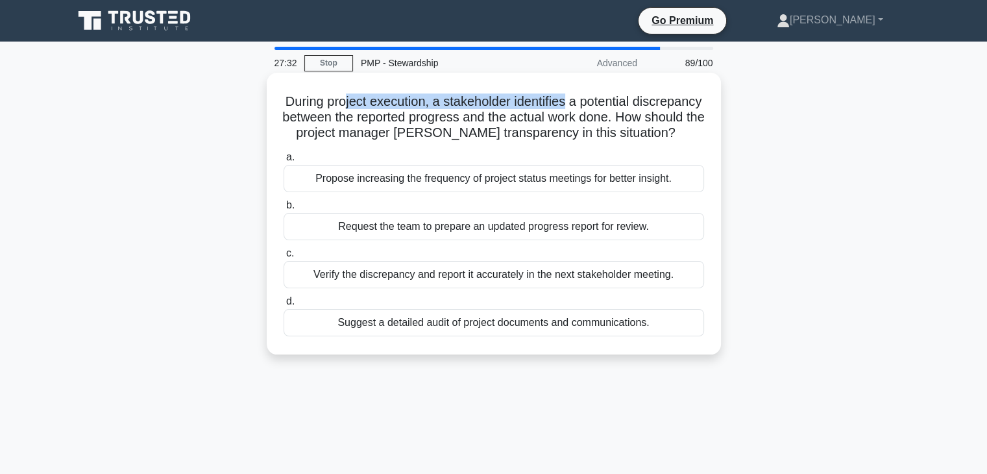
drag, startPoint x: 380, startPoint y: 107, endPoint x: 491, endPoint y: 123, distance: 112.0
click at [605, 106] on h5 "During project execution, a stakeholder identifies a potential discrepancy betw…" at bounding box center [493, 117] width 423 height 48
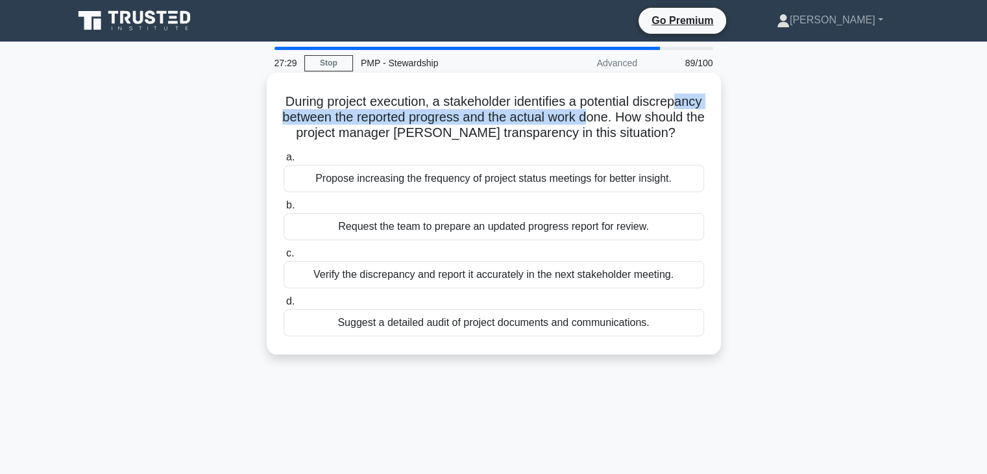
drag, startPoint x: 329, startPoint y: 120, endPoint x: 672, endPoint y: 117, distance: 343.2
click at [672, 117] on h5 "During project execution, a stakeholder identifies a potential discrepancy betw…" at bounding box center [493, 117] width 423 height 48
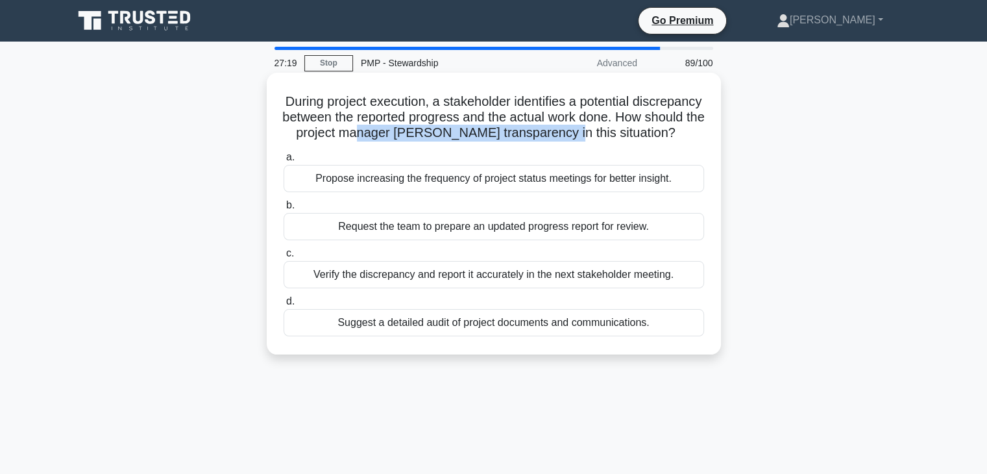
drag, startPoint x: 449, startPoint y: 134, endPoint x: 640, endPoint y: 138, distance: 190.8
click at [640, 138] on h5 "During project execution, a stakeholder identifies a potential discrepancy betw…" at bounding box center [493, 117] width 423 height 48
click at [485, 288] on div "Verify the discrepancy and report it accurately in the next stakeholder meeting." at bounding box center [494, 274] width 420 height 27
click at [284, 258] on input "c. Verify the discrepancy and report it accurately in the next stakeholder meet…" at bounding box center [284, 253] width 0 height 8
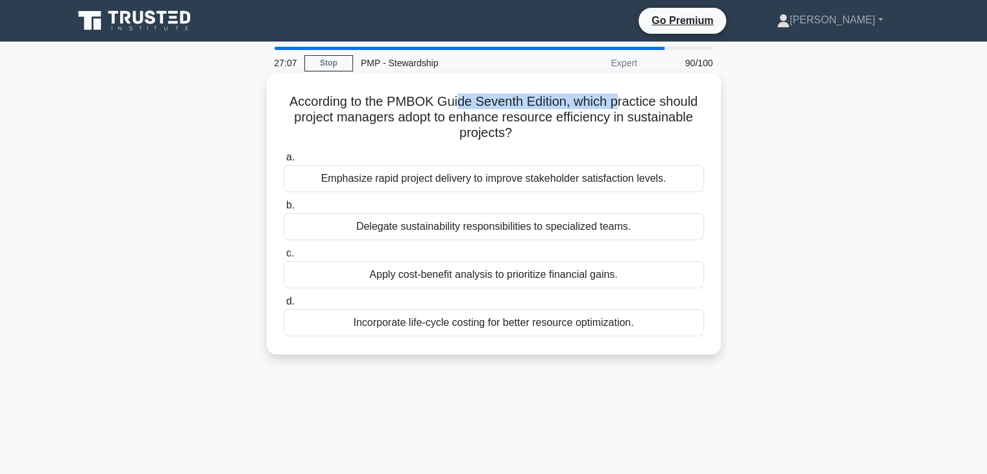
drag, startPoint x: 459, startPoint y: 104, endPoint x: 618, endPoint y: 107, distance: 159.0
click at [618, 107] on h5 "According to the PMBOK Guide Seventh Edition, which practice should project man…" at bounding box center [493, 117] width 423 height 48
drag, startPoint x: 402, startPoint y: 184, endPoint x: 612, endPoint y: 180, distance: 210.3
click at [612, 180] on div "Emphasize rapid project delivery to improve stakeholder satisfaction levels." at bounding box center [494, 178] width 420 height 27
drag, startPoint x: 380, startPoint y: 280, endPoint x: 555, endPoint y: 299, distance: 176.9
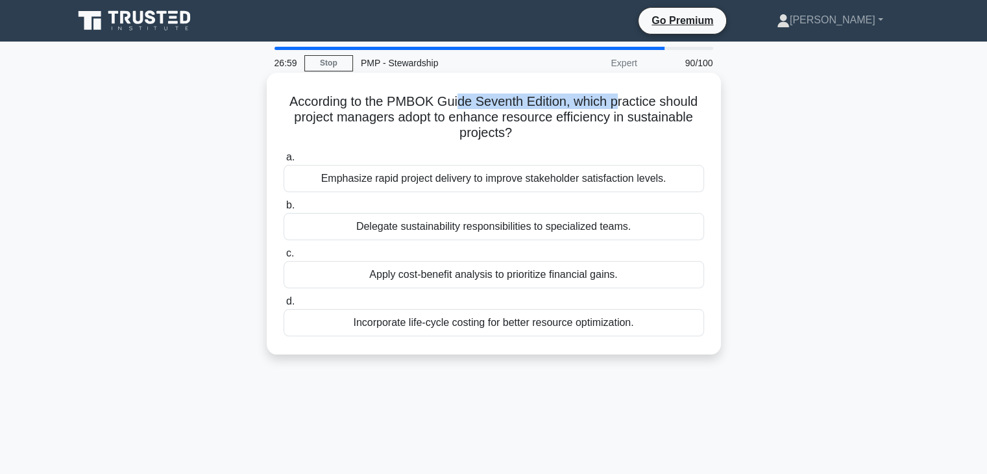
click at [597, 282] on div "Apply cost-benefit analysis to prioritize financial gains." at bounding box center [494, 274] width 420 height 27
drag, startPoint x: 368, startPoint y: 328, endPoint x: 614, endPoint y: 328, distance: 246.6
click at [614, 328] on div "Incorporate life-cycle costing for better resource optimization." at bounding box center [494, 322] width 420 height 27
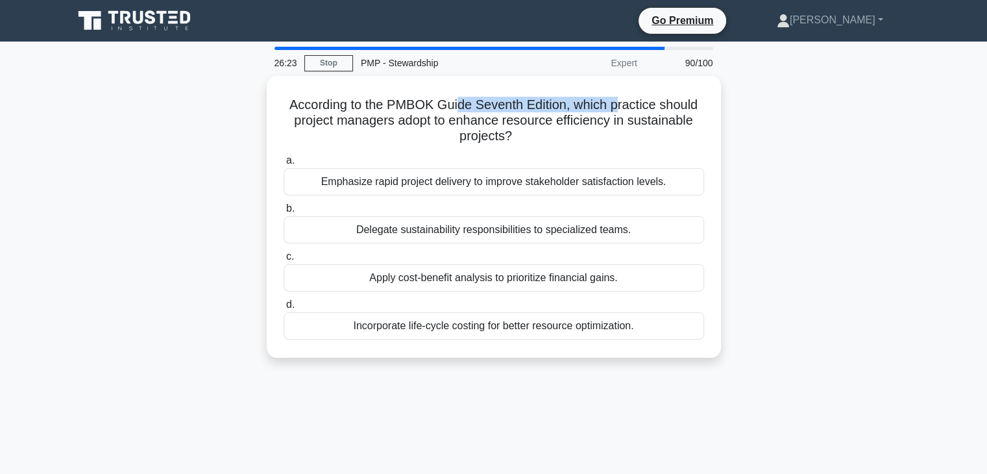
click at [501, 385] on div "26:23 Stop PMP - Stewardship Expert 90/100 According to the PMBOK Guide Seventh…" at bounding box center [494, 371] width 856 height 649
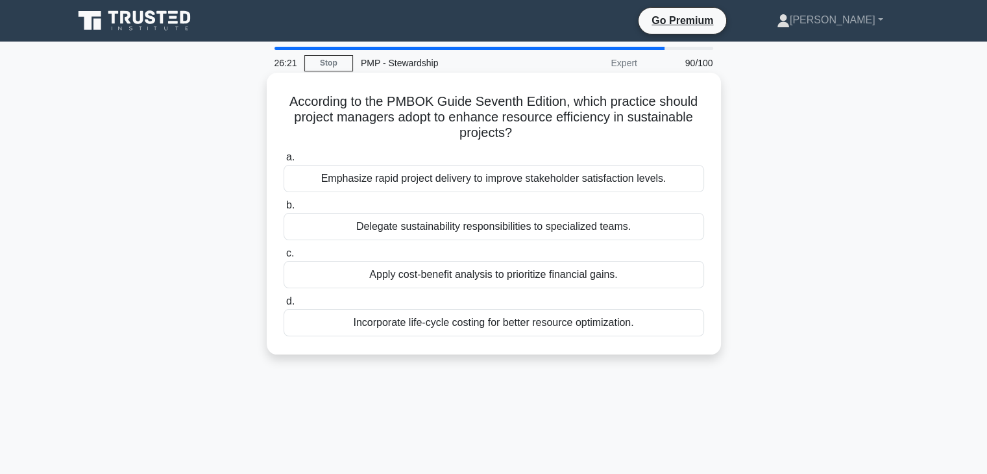
click at [486, 326] on div "Incorporate life-cycle costing for better resource optimization." at bounding box center [494, 322] width 420 height 27
click at [284, 306] on input "d. Incorporate life-cycle costing for better resource optimization." at bounding box center [284, 301] width 0 height 8
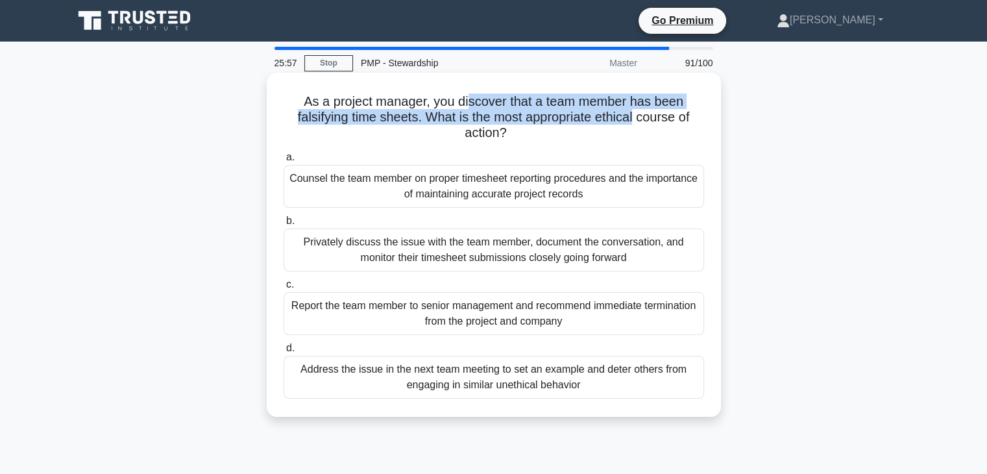
drag, startPoint x: 467, startPoint y: 102, endPoint x: 635, endPoint y: 115, distance: 169.2
click at [636, 111] on h5 "As a project manager, you discover that a team member has been falsifying time …" at bounding box center [493, 117] width 423 height 48
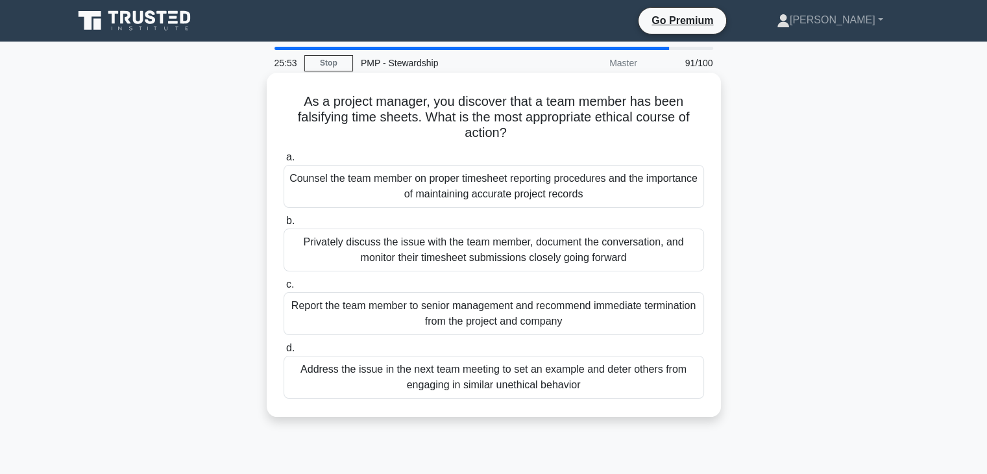
click at [553, 195] on div "Counsel the team member on proper timesheet reporting procedures and the import…" at bounding box center [494, 186] width 420 height 43
click at [284, 162] on input "a. Counsel the team member on proper timesheet reporting procedures and the imp…" at bounding box center [284, 157] width 0 height 8
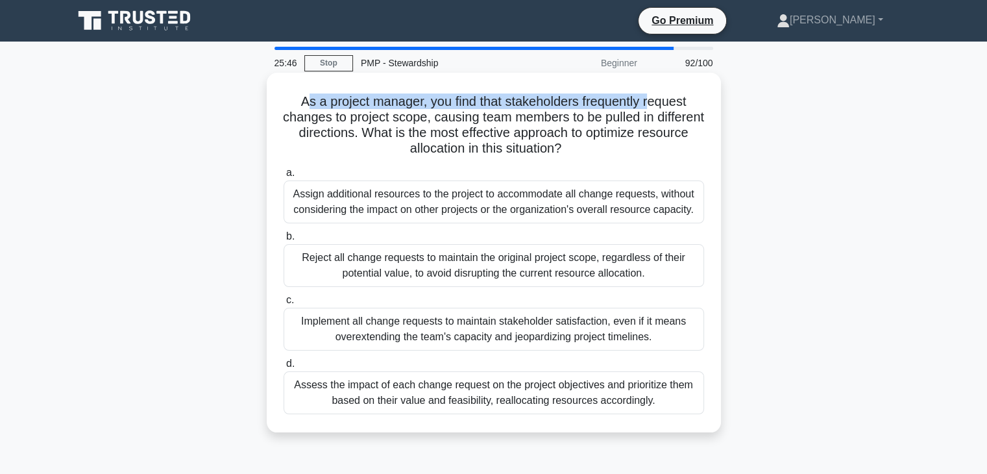
drag, startPoint x: 306, startPoint y: 110, endPoint x: 651, endPoint y: 103, distance: 345.2
click at [651, 103] on h5 "As a project manager, you find that stakeholders frequently request changes to …" at bounding box center [493, 125] width 423 height 64
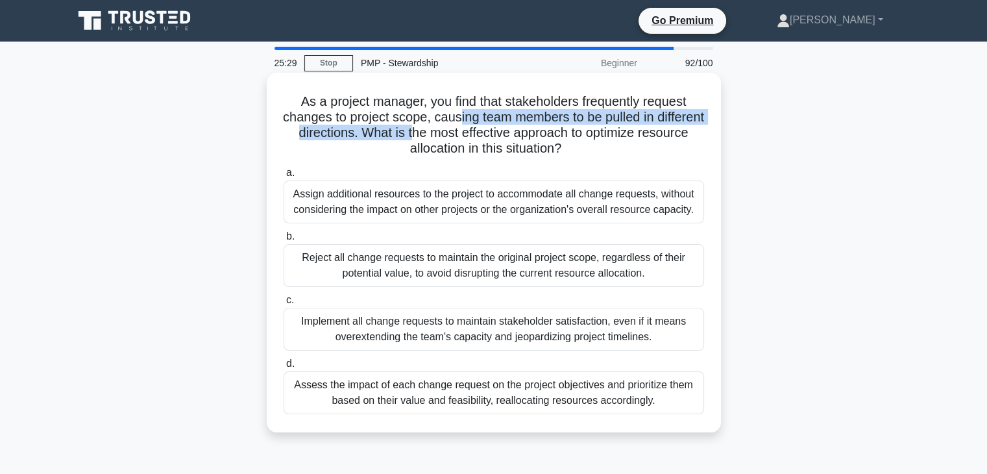
drag, startPoint x: 480, startPoint y: 125, endPoint x: 462, endPoint y: 136, distance: 21.3
click at [462, 136] on h5 "As a project manager, you find that stakeholders frequently request changes to …" at bounding box center [493, 125] width 423 height 64
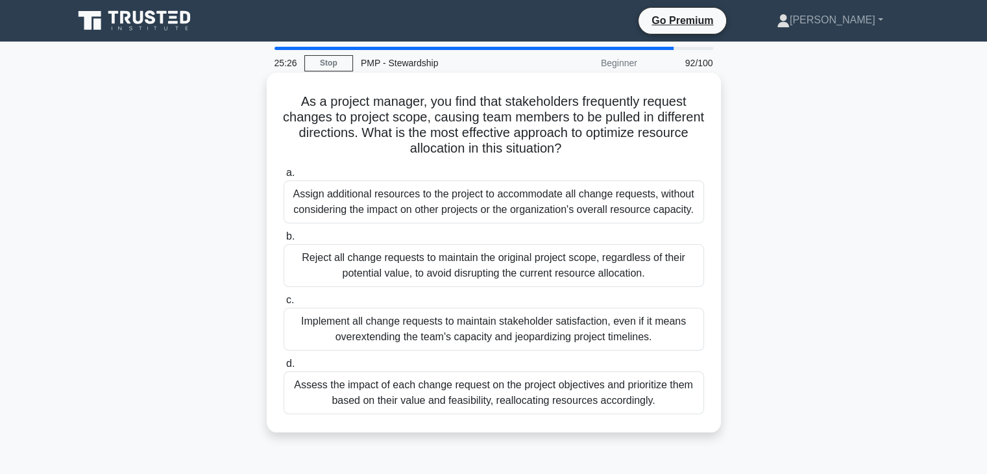
click at [439, 404] on div "Assess the impact of each change request on the project objectives and prioriti…" at bounding box center [494, 392] width 420 height 43
click at [284, 368] on input "d. Assess the impact of each change request on the project objectives and prior…" at bounding box center [284, 363] width 0 height 8
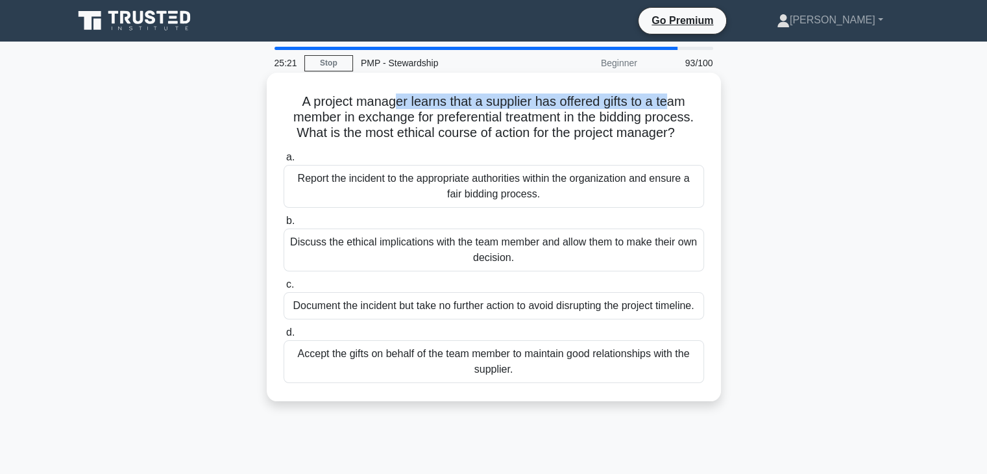
drag, startPoint x: 393, startPoint y: 102, endPoint x: 670, endPoint y: 102, distance: 277.0
click at [670, 102] on h5 "A project manager learns that a supplier has offered gifts to a team member in …" at bounding box center [493, 117] width 423 height 48
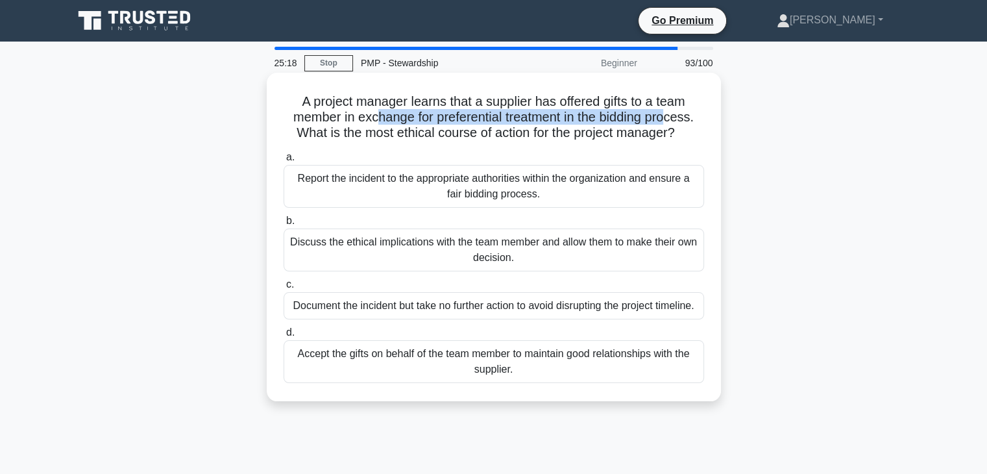
drag, startPoint x: 372, startPoint y: 119, endPoint x: 664, endPoint y: 115, distance: 292.0
click at [672, 115] on h5 "A project manager learns that a supplier has offered gifts to a team member in …" at bounding box center [493, 117] width 423 height 48
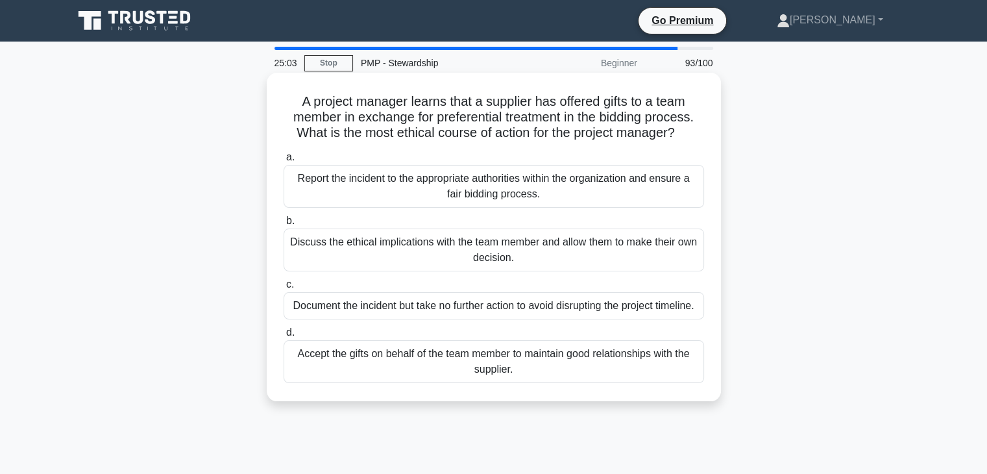
click at [343, 184] on div "Report the incident to the appropriate authorities within the organization and …" at bounding box center [494, 186] width 420 height 43
click at [284, 162] on input "a. Report the incident to the appropriate authorities within the organization a…" at bounding box center [284, 157] width 0 height 8
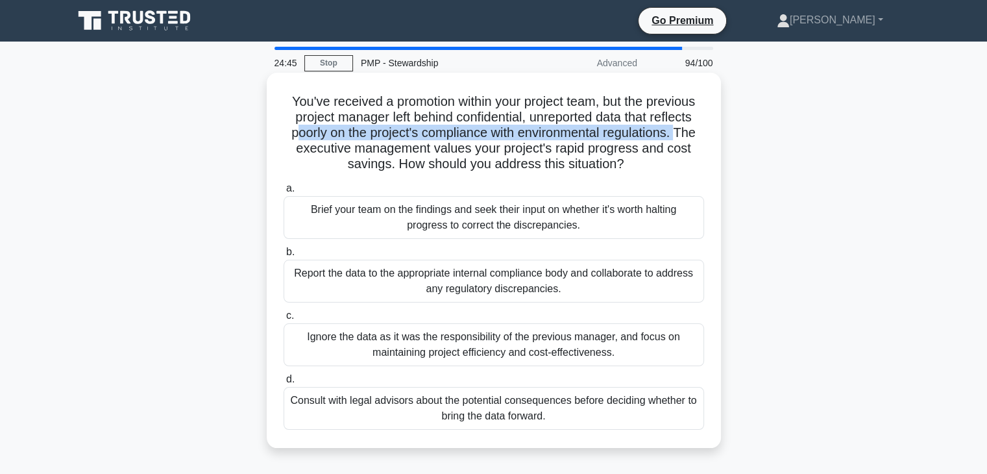
drag, startPoint x: 293, startPoint y: 132, endPoint x: 682, endPoint y: 132, distance: 389.3
click at [682, 132] on h5 "You've received a promotion within your project team, but the previous project …" at bounding box center [493, 132] width 423 height 79
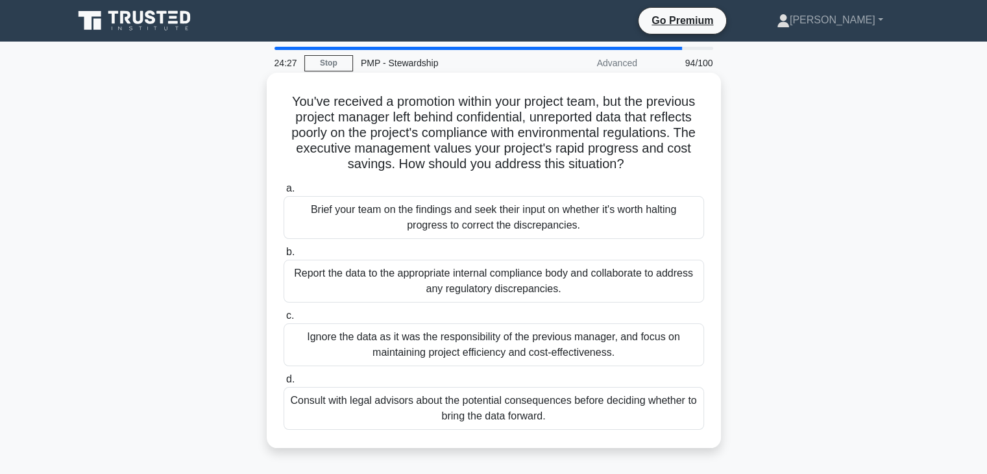
click at [407, 281] on div "Report the data to the appropriate internal compliance body and collaborate to …" at bounding box center [494, 281] width 420 height 43
click at [284, 256] on input "b. Report the data to the appropriate internal compliance body and collaborate …" at bounding box center [284, 252] width 0 height 8
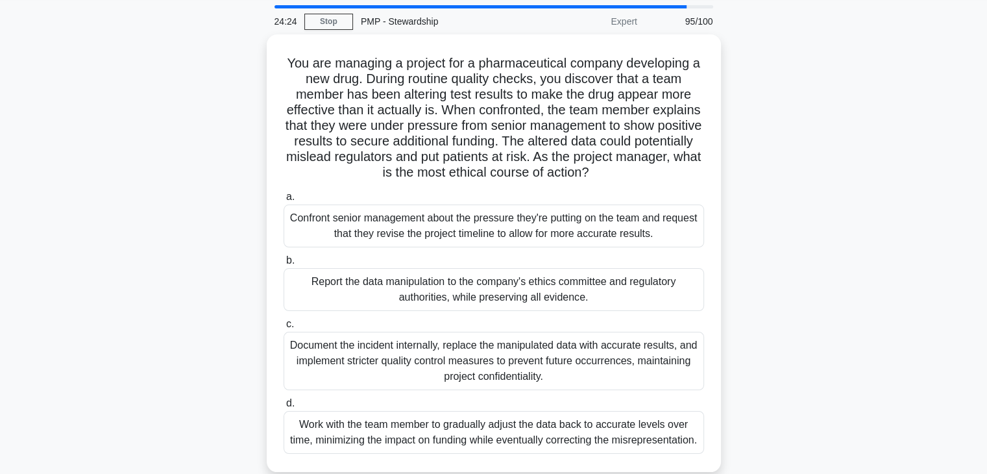
scroll to position [65, 0]
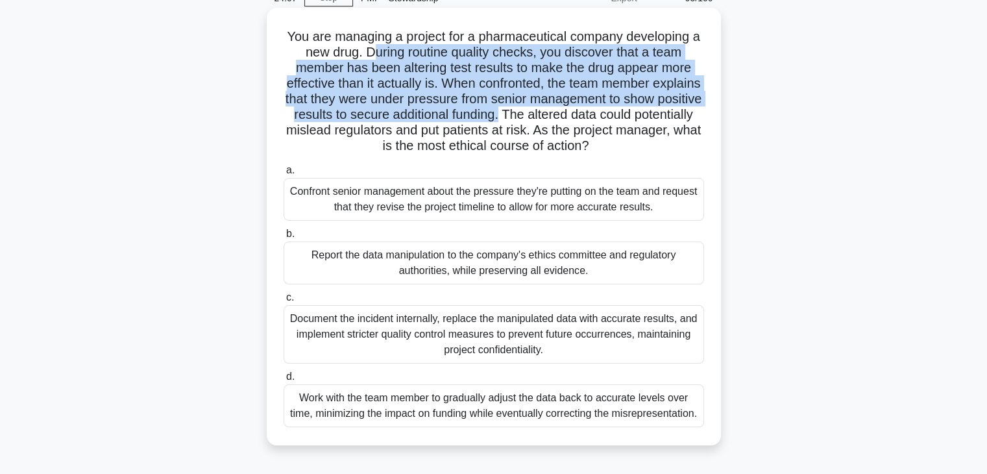
drag, startPoint x: 378, startPoint y: 58, endPoint x: 592, endPoint y: 115, distance: 221.6
click at [592, 115] on h5 "You are managing a project for a pharmaceutical company developing a new drug. …" at bounding box center [493, 92] width 423 height 126
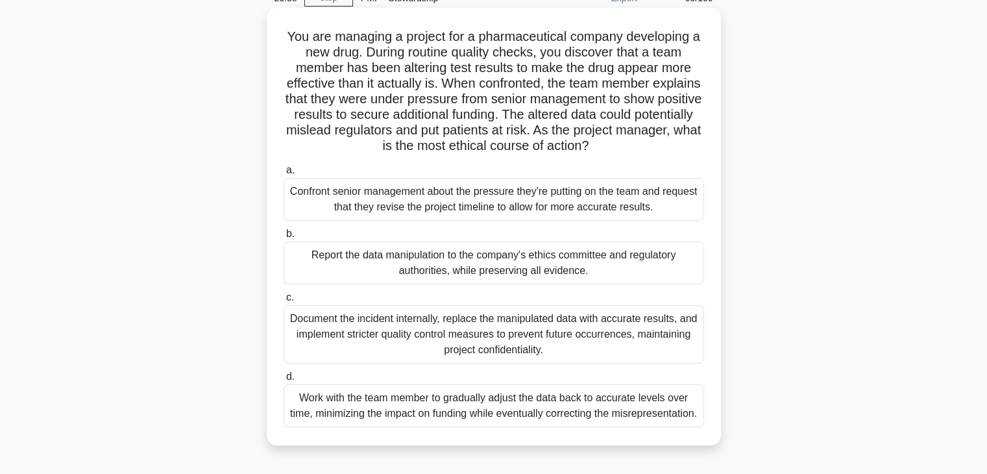
click at [433, 271] on div "Report the data manipulation to the company's ethics committee and regulatory a…" at bounding box center [494, 262] width 420 height 43
click at [284, 238] on input "b. Report the data manipulation to the company's ethics committee and regulator…" at bounding box center [284, 234] width 0 height 8
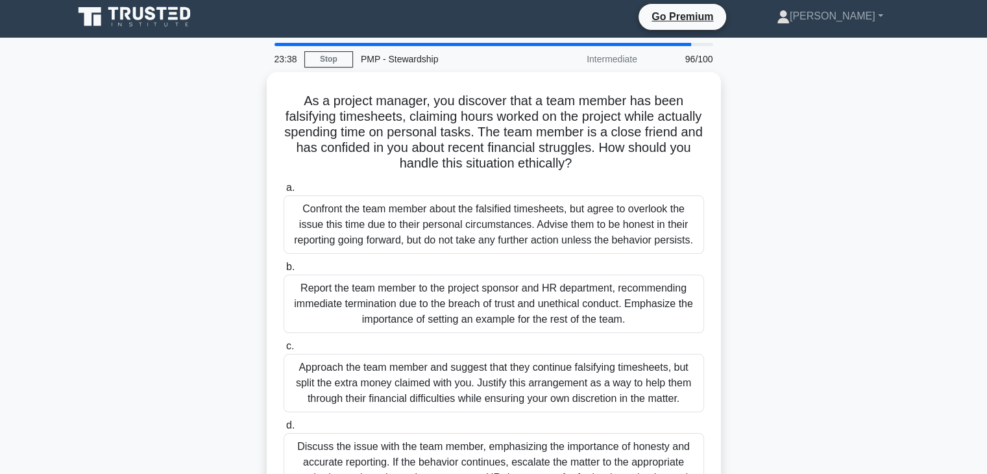
scroll to position [0, 0]
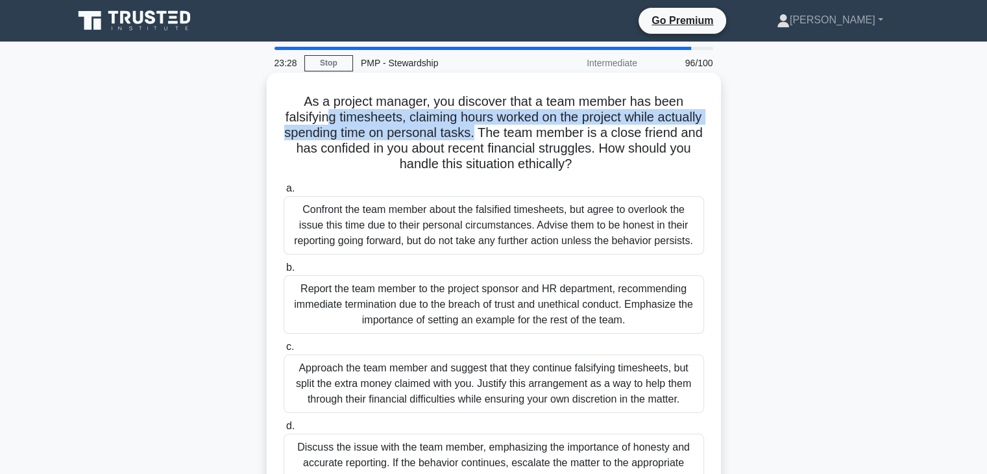
drag, startPoint x: 345, startPoint y: 121, endPoint x: 530, endPoint y: 136, distance: 185.6
click at [531, 137] on h5 "As a project manager, you discover that a team member has been falsifying times…" at bounding box center [493, 132] width 423 height 79
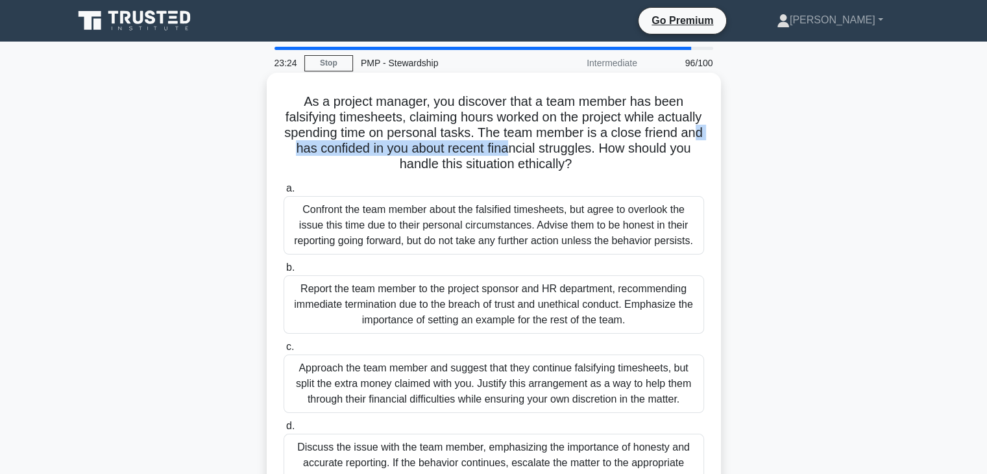
drag, startPoint x: 346, startPoint y: 149, endPoint x: 574, endPoint y: 147, distance: 227.7
click at [574, 147] on h5 "As a project manager, you discover that a team member has been falsifying times…" at bounding box center [493, 132] width 423 height 79
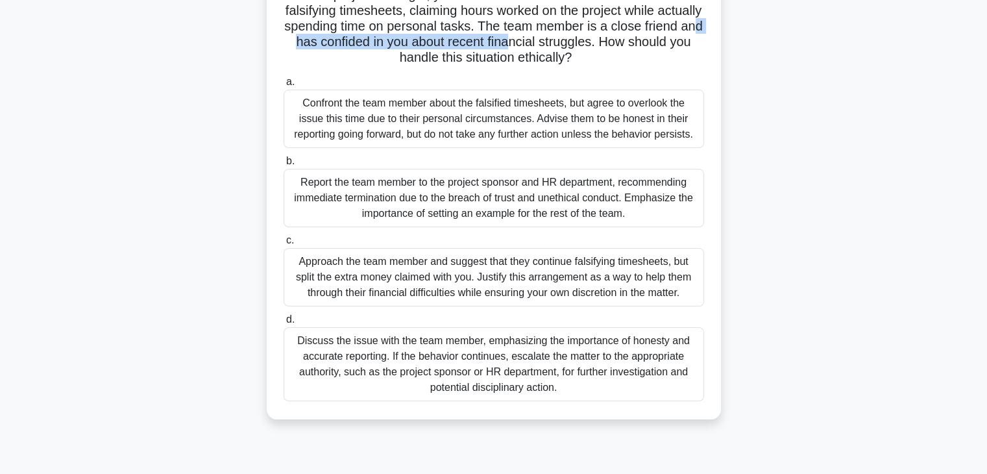
scroll to position [130, 0]
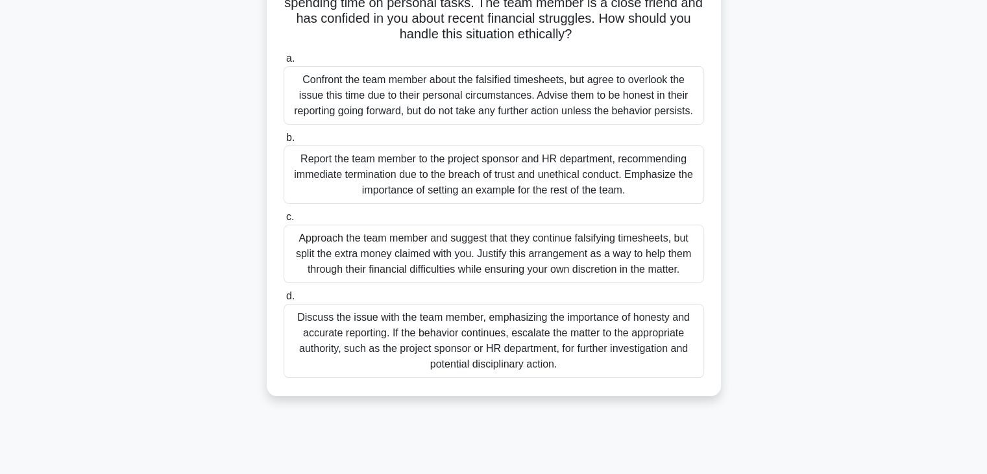
click at [467, 351] on div "Discuss the issue with the team member, emphasizing the importance of honesty a…" at bounding box center [494, 341] width 420 height 74
click at [284, 300] on input "d. Discuss the issue with the team member, emphasizing the importance of honest…" at bounding box center [284, 296] width 0 height 8
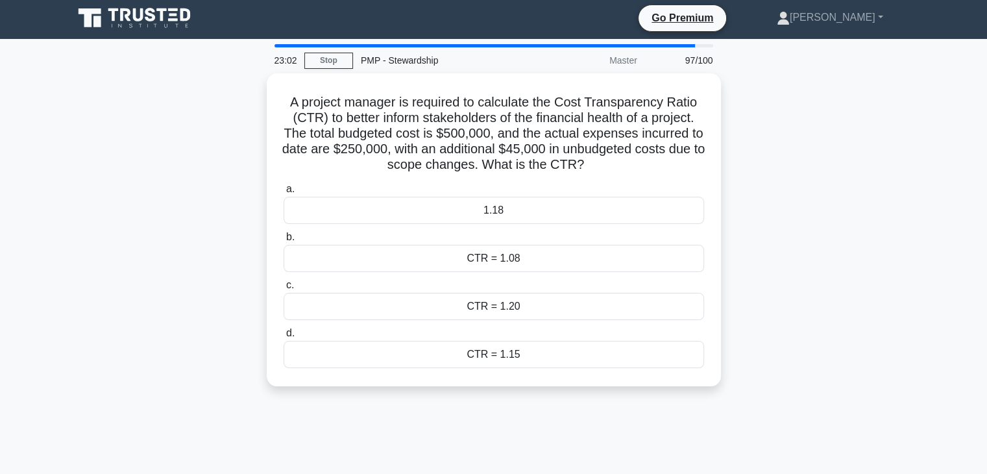
scroll to position [0, 0]
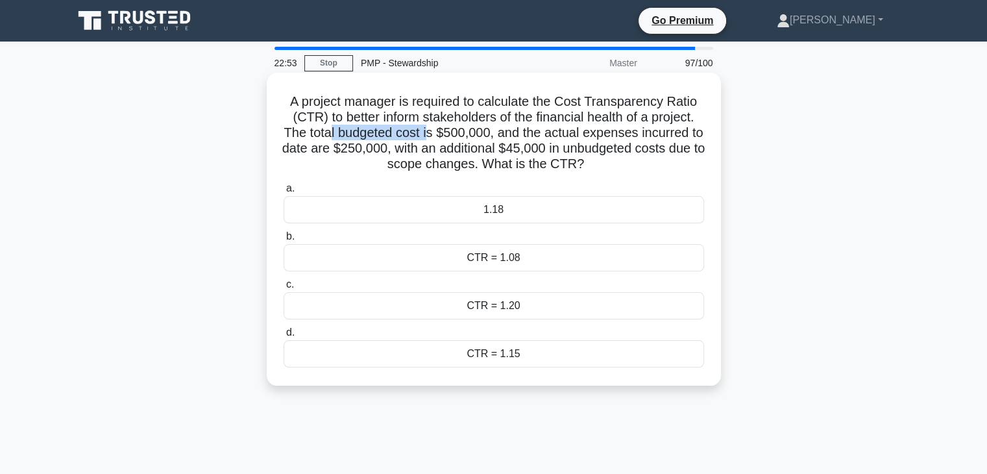
drag, startPoint x: 335, startPoint y: 136, endPoint x: 437, endPoint y: 139, distance: 102.6
click at [437, 139] on h5 "A project manager is required to calculate the Cost Transparency Ratio (CTR) to…" at bounding box center [493, 132] width 423 height 79
drag, startPoint x: 527, startPoint y: 149, endPoint x: 582, endPoint y: 149, distance: 55.2
click at [582, 149] on h5 "A project manager is required to calculate the Cost Transparency Ratio (CTR) to…" at bounding box center [493, 132] width 423 height 79
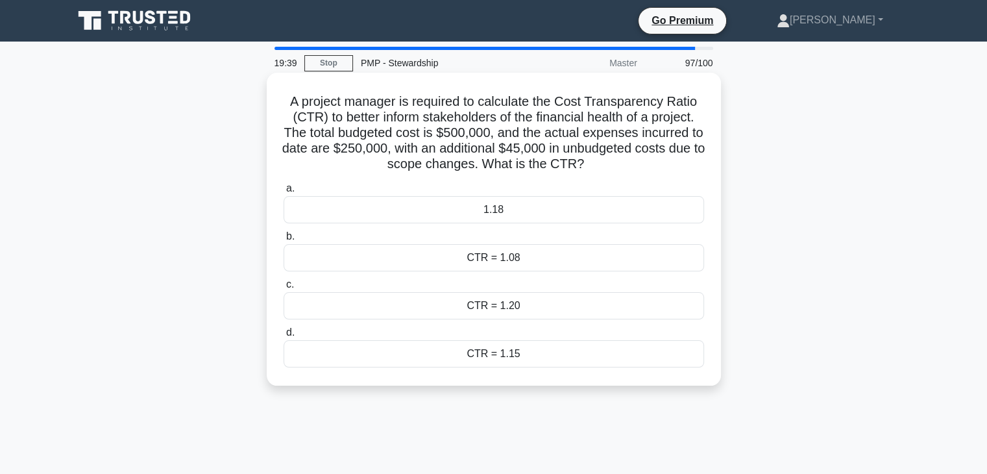
click at [483, 214] on div "1.18" at bounding box center [494, 209] width 420 height 27
click at [284, 193] on input "a. 1.18" at bounding box center [284, 188] width 0 height 8
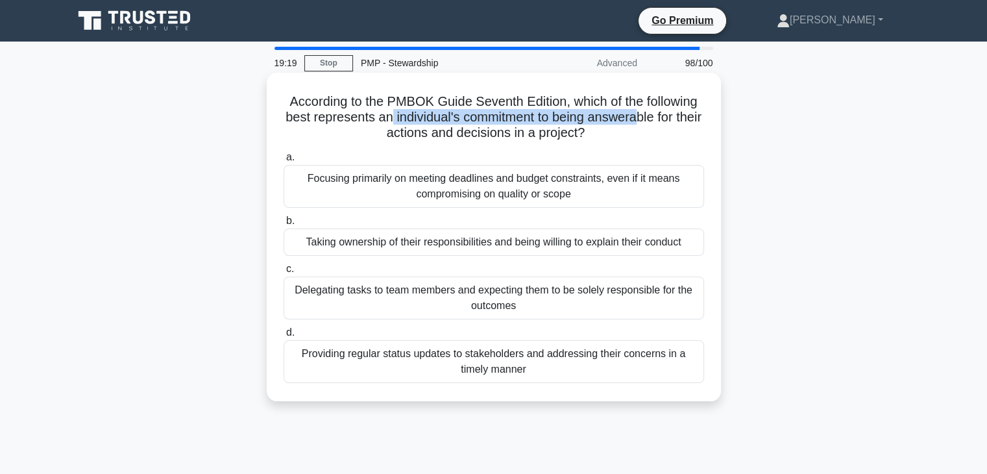
drag, startPoint x: 397, startPoint y: 121, endPoint x: 656, endPoint y: 122, distance: 258.9
click at [656, 122] on h5 "According to the PMBOK Guide Seventh Edition, which of the following best repre…" at bounding box center [493, 117] width 423 height 48
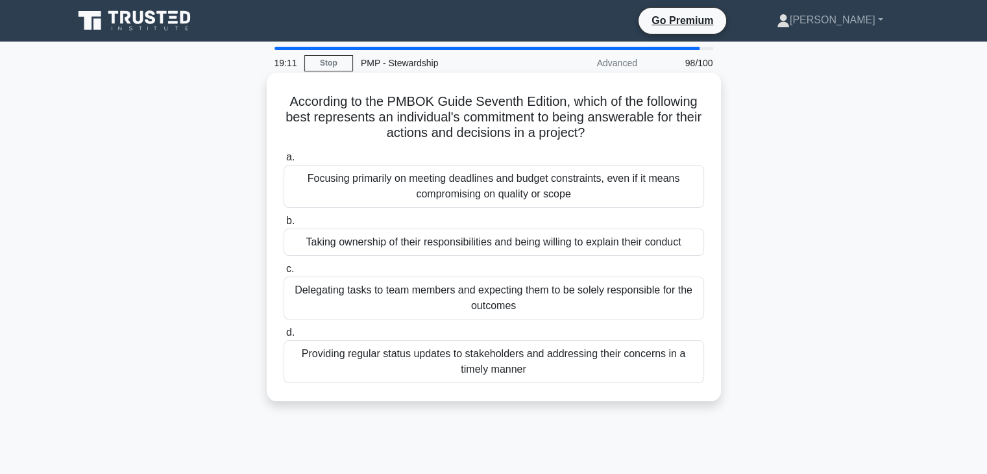
click at [370, 247] on div "Taking ownership of their responsibilities and being willing to explain their c…" at bounding box center [494, 241] width 420 height 27
click at [284, 225] on input "b. Taking ownership of their responsibilities and being willing to explain thei…" at bounding box center [284, 221] width 0 height 8
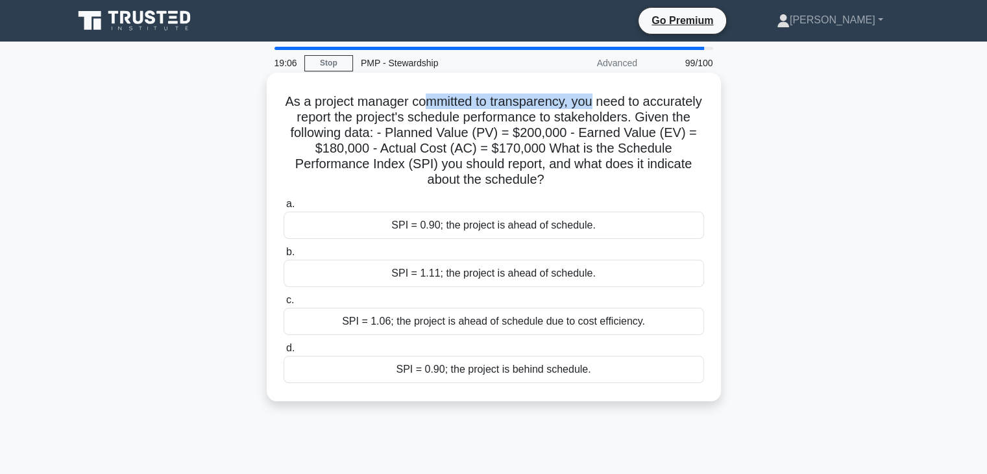
drag, startPoint x: 457, startPoint y: 104, endPoint x: 620, endPoint y: 104, distance: 162.9
click at [623, 104] on h5 "As a project manager committed to transparency, you need to accurately report t…" at bounding box center [493, 140] width 423 height 95
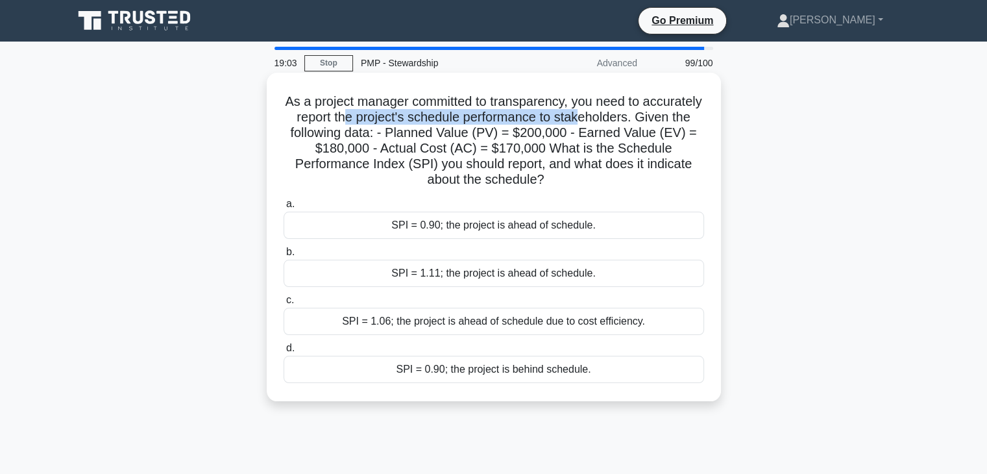
drag, startPoint x: 407, startPoint y: 120, endPoint x: 559, endPoint y: 132, distance: 152.3
click at [644, 123] on h5 "As a project manager committed to transparency, you need to accurately report t…" at bounding box center [493, 140] width 423 height 95
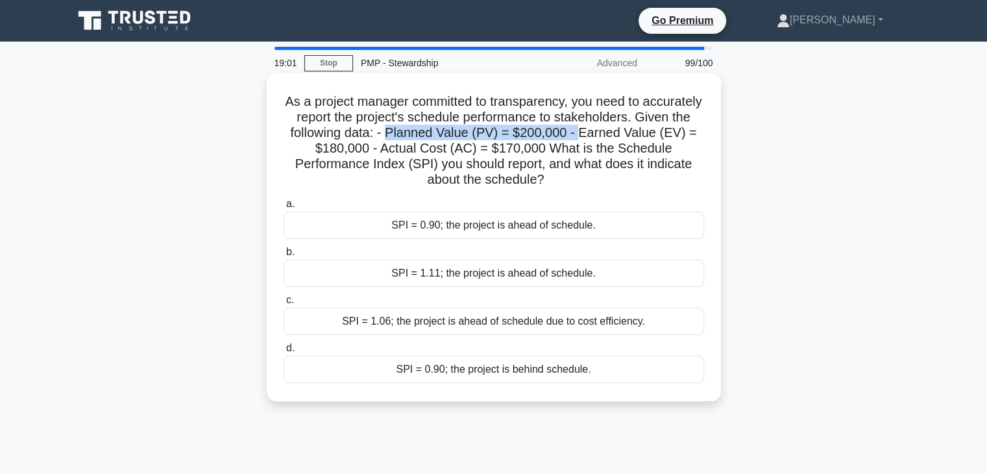
drag, startPoint x: 456, startPoint y: 134, endPoint x: 651, endPoint y: 139, distance: 195.3
click at [651, 139] on h5 "As a project manager committed to transparency, you need to accurately report t…" at bounding box center [493, 140] width 423 height 95
click at [516, 372] on div "SPI = 0.90; the project is behind schedule." at bounding box center [494, 369] width 420 height 27
click at [284, 352] on input "d. SPI = 0.90; the project is behind schedule." at bounding box center [284, 348] width 0 height 8
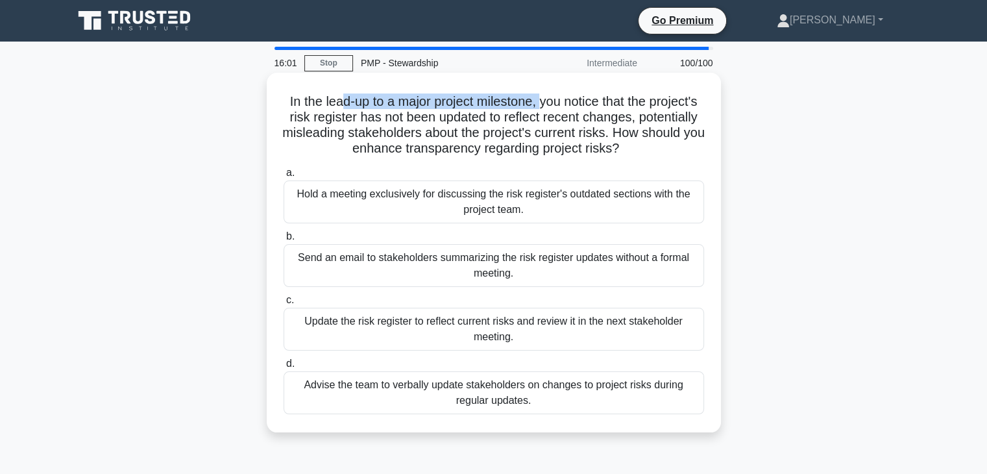
drag, startPoint x: 364, startPoint y: 103, endPoint x: 570, endPoint y: 102, distance: 206.3
click at [570, 102] on h5 "In the lead-up to a major project milestone, you notice that the project's risk…" at bounding box center [493, 125] width 423 height 64
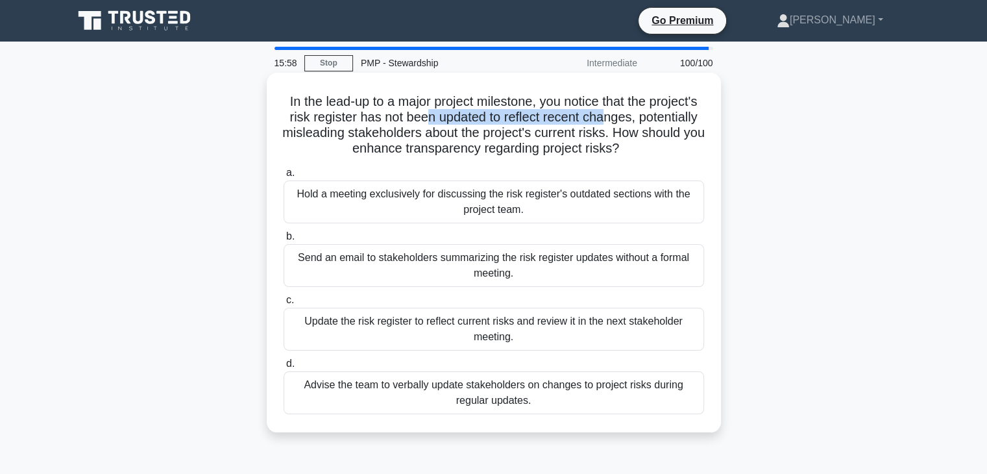
drag, startPoint x: 483, startPoint y: 125, endPoint x: 670, endPoint y: 122, distance: 186.9
click at [670, 122] on h5 "In the lead-up to a major project milestone, you notice that the project's risk…" at bounding box center [493, 125] width 423 height 64
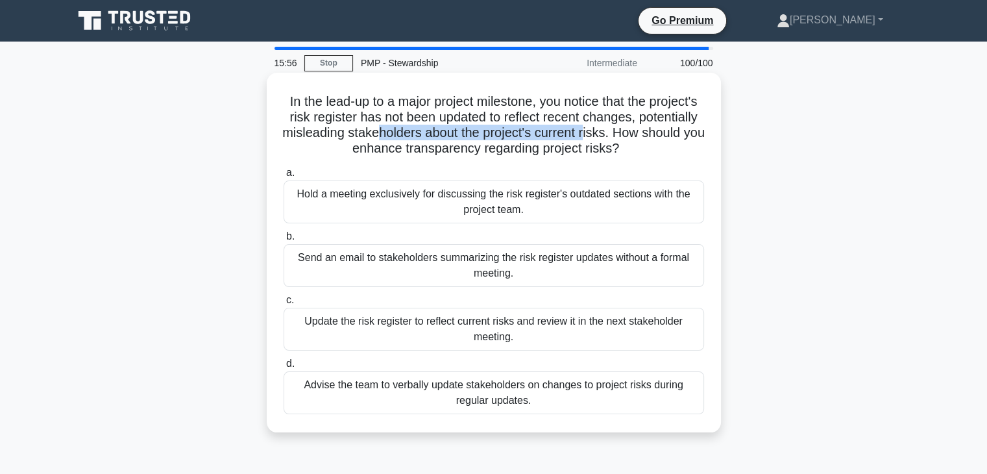
drag, startPoint x: 459, startPoint y: 134, endPoint x: 670, endPoint y: 134, distance: 211.5
click at [670, 134] on h5 "In the lead-up to a major project milestone, you notice that the project's risk…" at bounding box center [493, 125] width 423 height 64
click at [398, 327] on div "Update the risk register to reflect current risks and review it in the next sta…" at bounding box center [494, 329] width 420 height 43
click at [284, 304] on input "c. Update the risk register to reflect current risks and review it in the next …" at bounding box center [284, 300] width 0 height 8
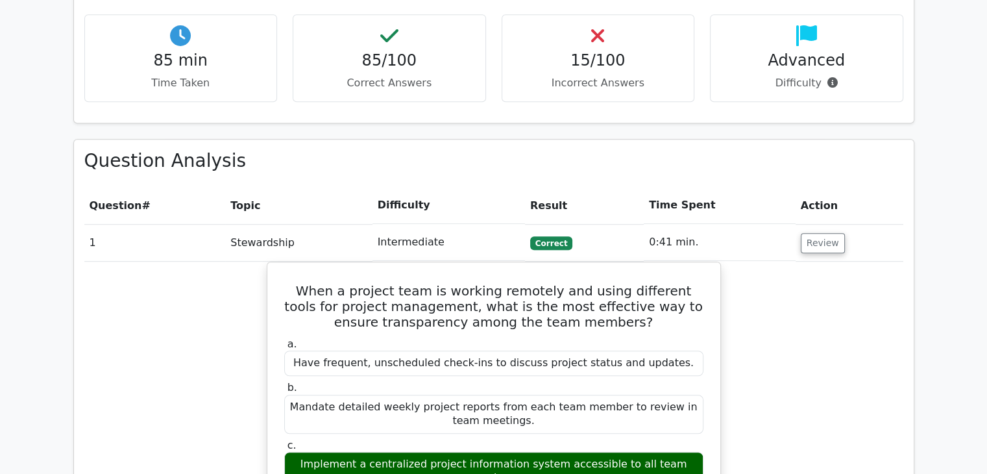
scroll to position [843, 0]
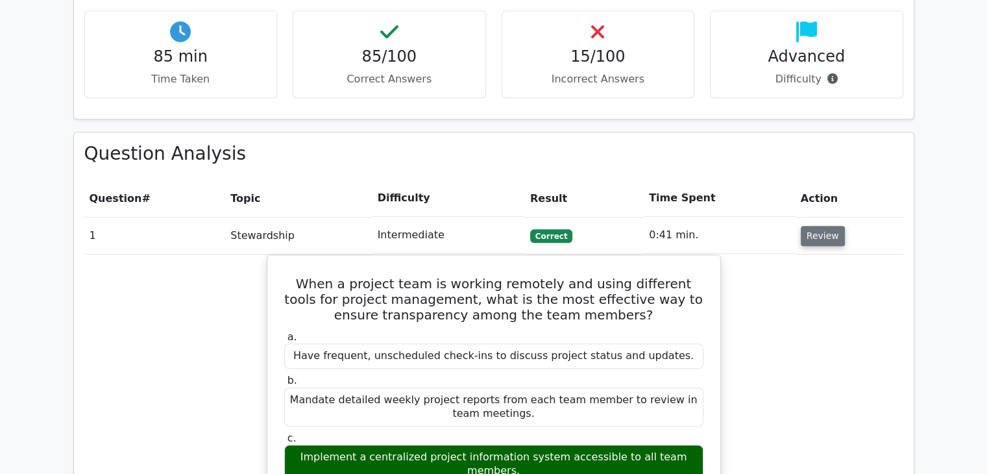
click at [812, 226] on button "Review" at bounding box center [823, 236] width 44 height 20
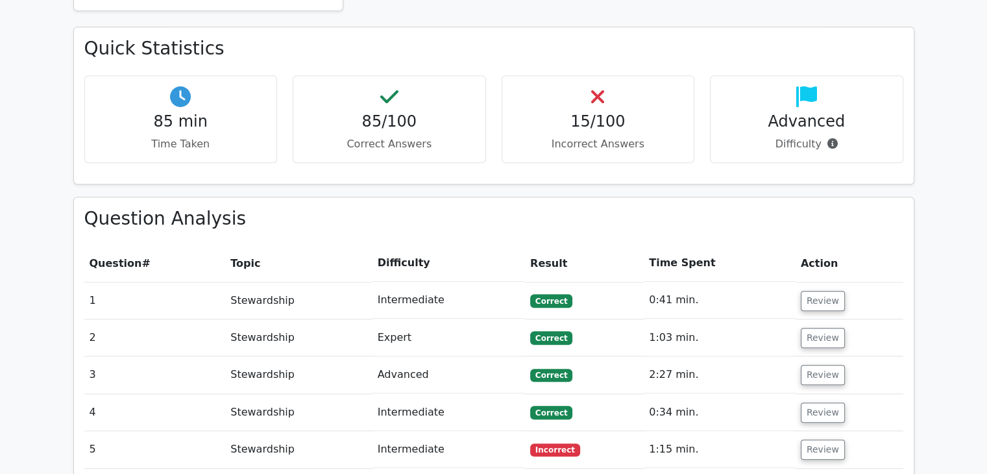
scroll to position [973, 0]
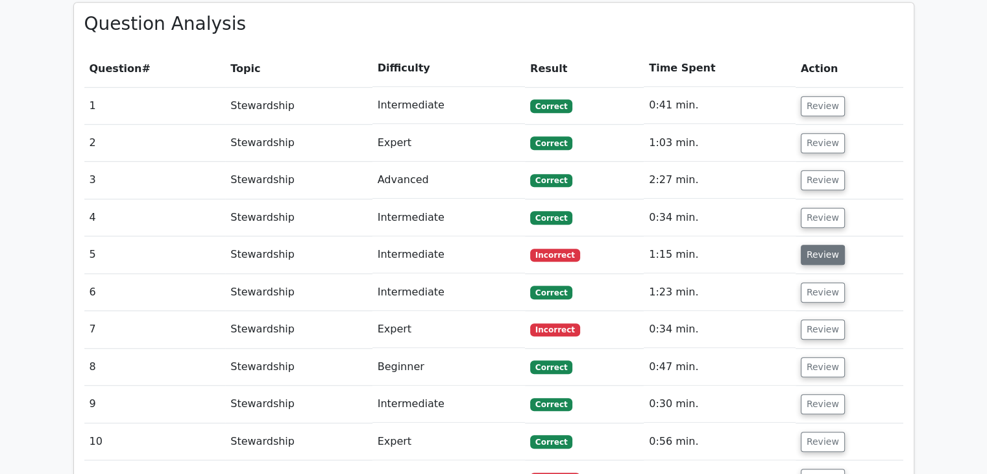
click at [814, 245] on button "Review" at bounding box center [823, 255] width 44 height 20
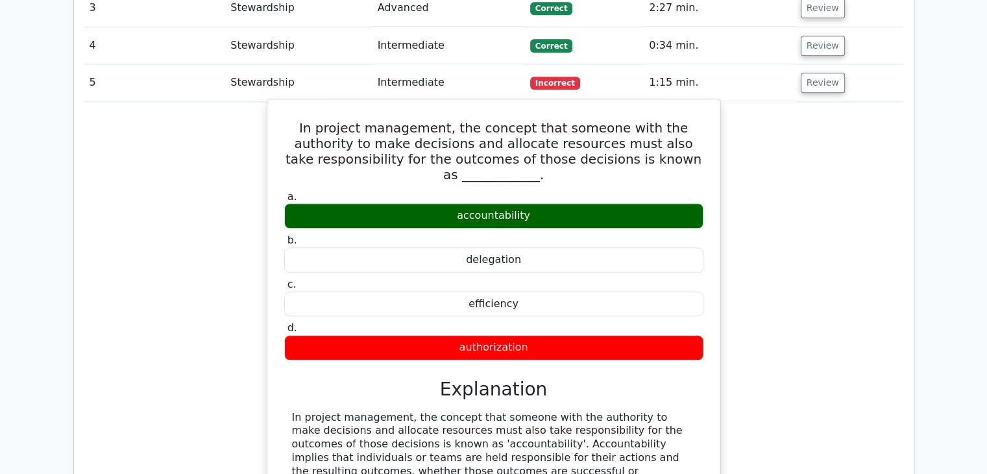
scroll to position [1168, 0]
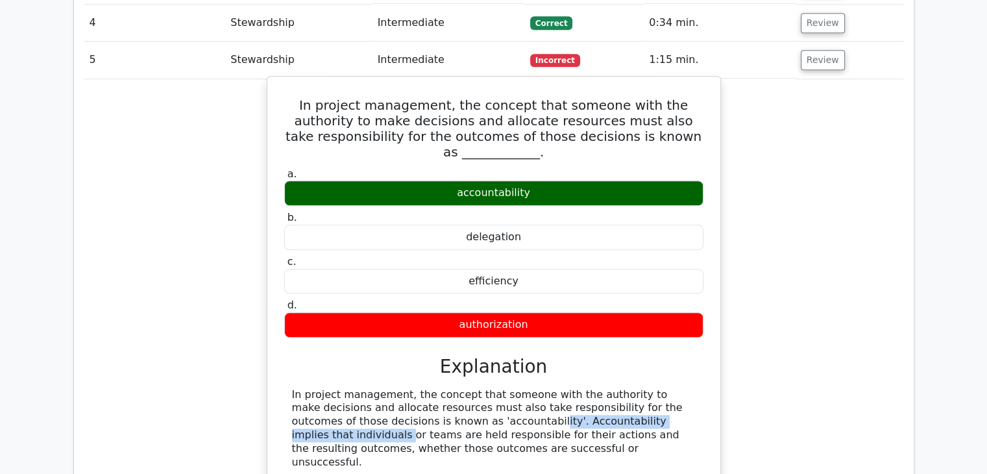
drag, startPoint x: 324, startPoint y: 345, endPoint x: 524, endPoint y: 343, distance: 199.8
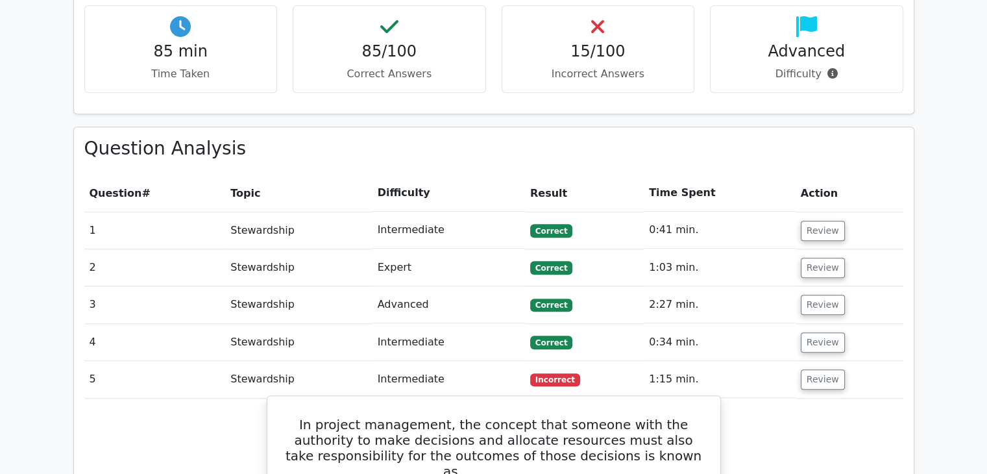
scroll to position [843, 0]
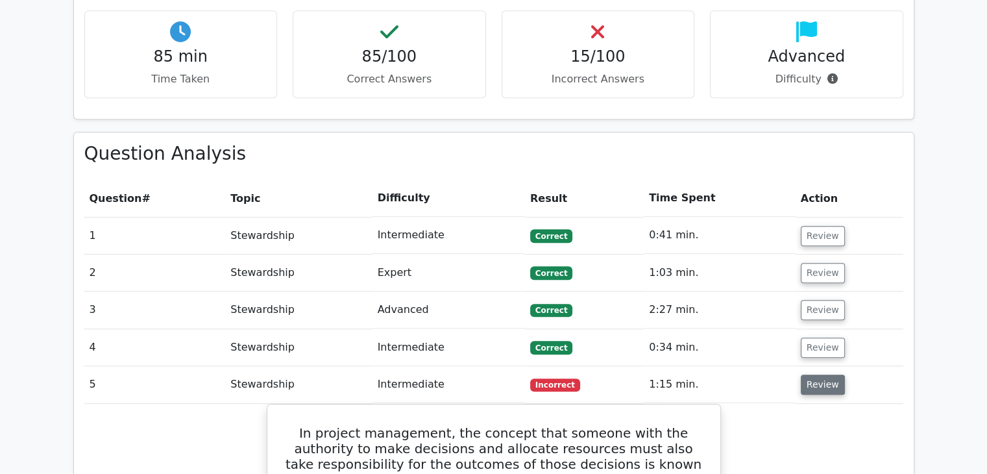
click at [818, 374] on button "Review" at bounding box center [823, 384] width 44 height 20
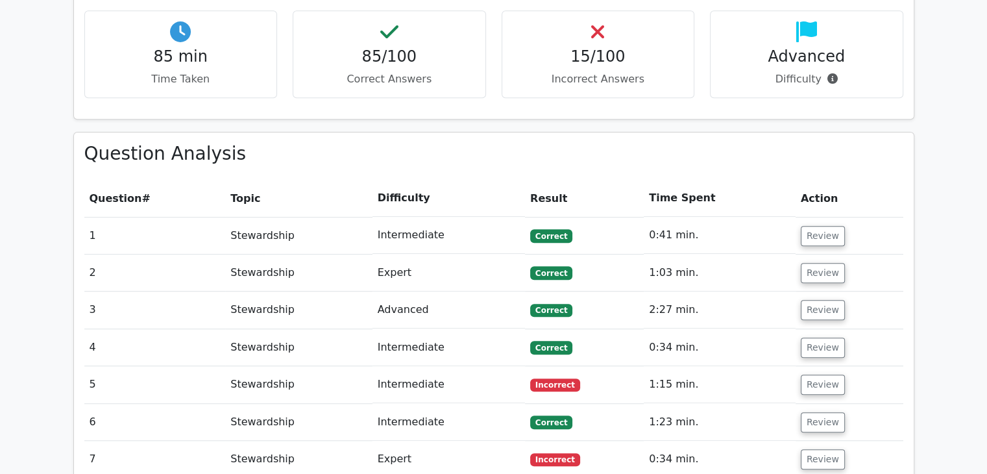
scroll to position [908, 0]
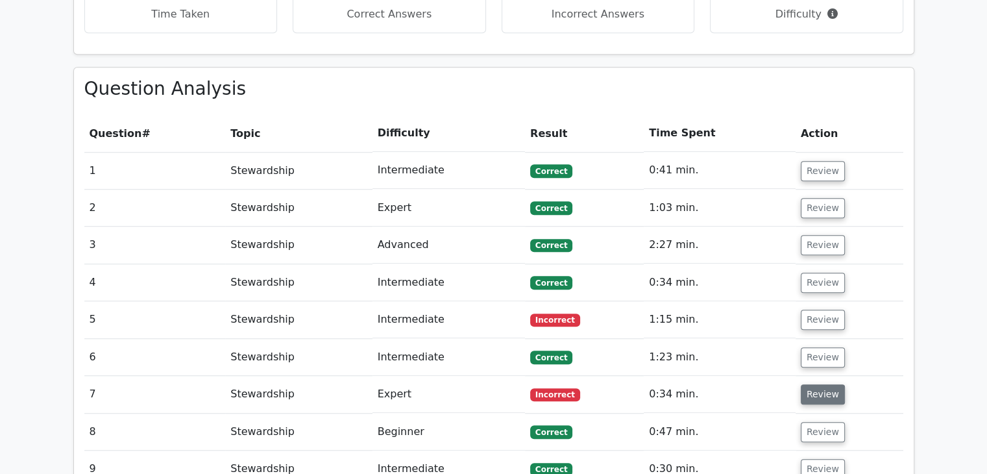
click at [823, 384] on button "Review" at bounding box center [823, 394] width 44 height 20
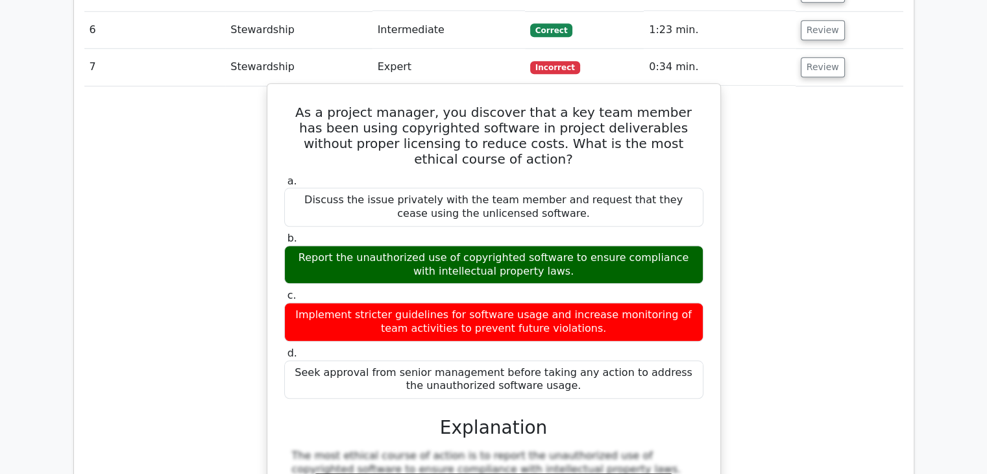
scroll to position [1168, 0]
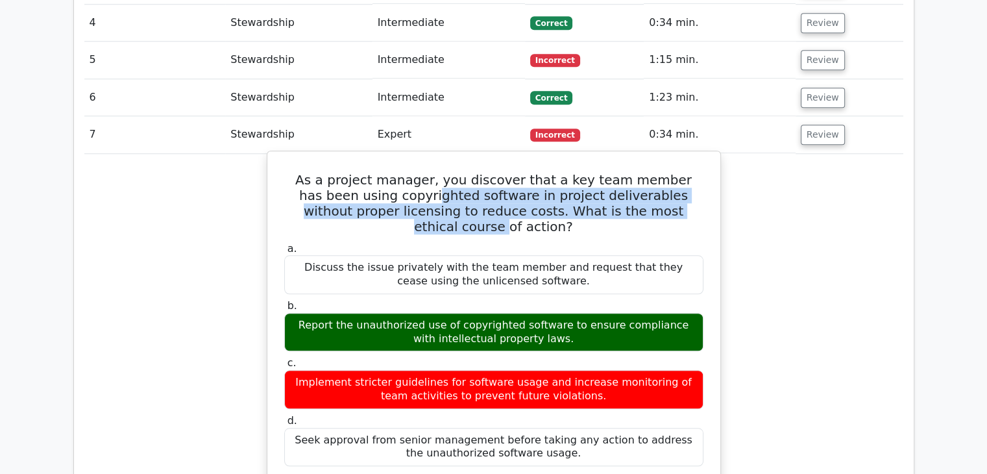
drag, startPoint x: 373, startPoint y: 133, endPoint x: 637, endPoint y: 153, distance: 264.8
click at [637, 172] on h5 "As a project manager, you discover that a key team member has been using copyri…" at bounding box center [494, 203] width 422 height 62
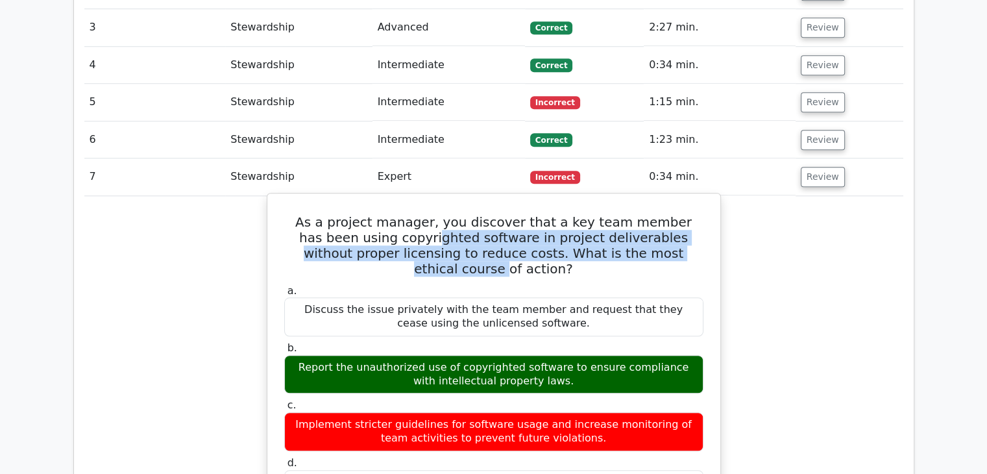
scroll to position [1103, 0]
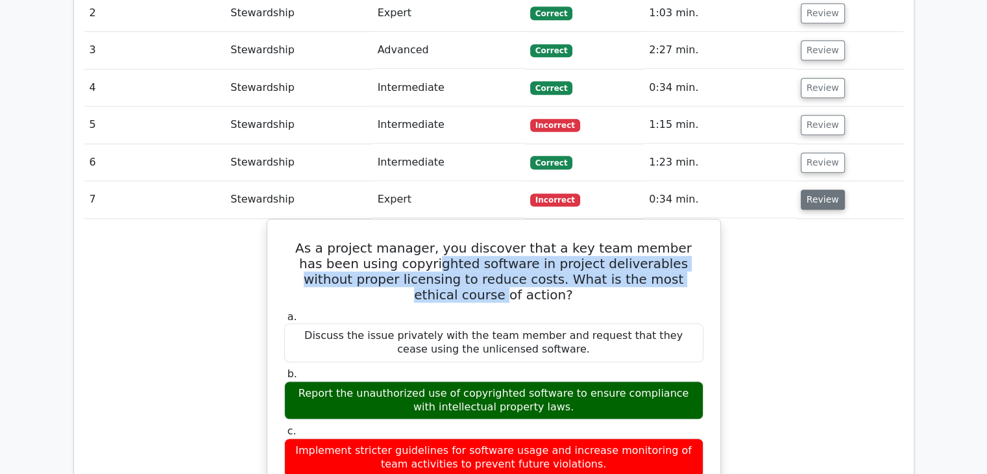
click at [810, 189] on button "Review" at bounding box center [823, 199] width 44 height 20
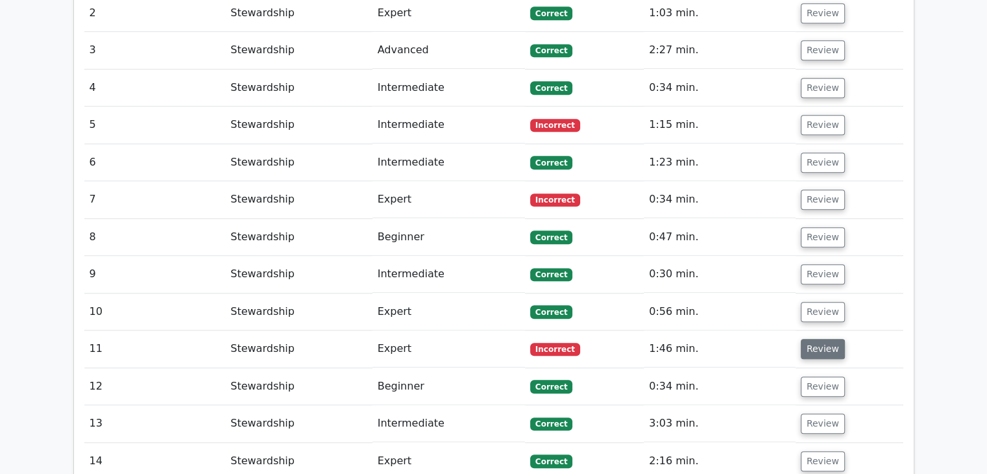
click at [815, 339] on button "Review" at bounding box center [823, 349] width 44 height 20
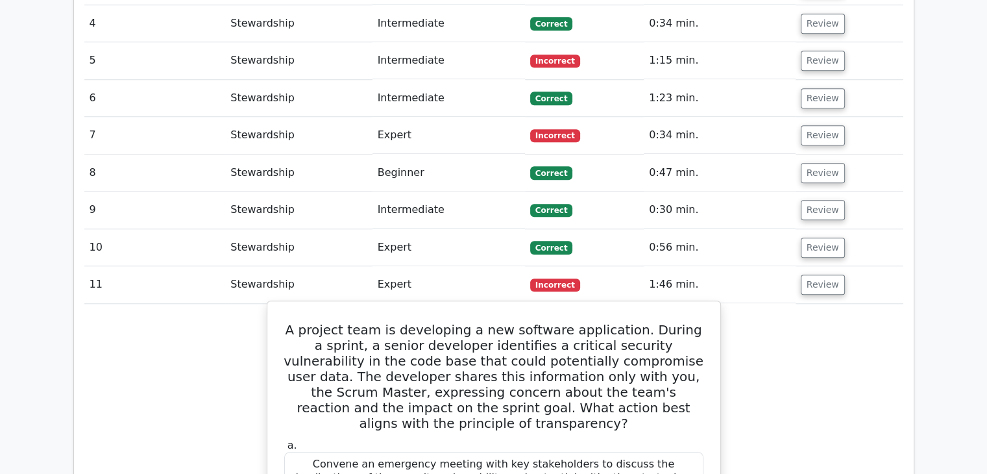
scroll to position [1168, 0]
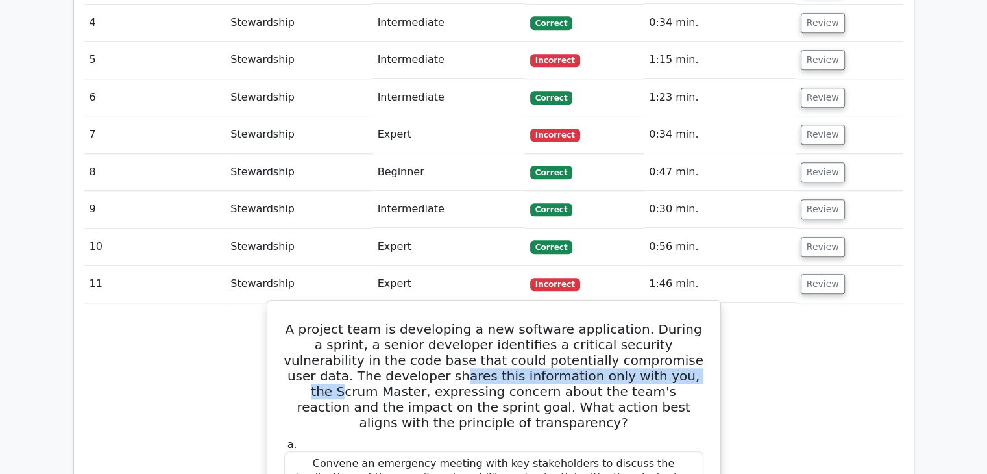
drag, startPoint x: 372, startPoint y: 312, endPoint x: 612, endPoint y: 304, distance: 240.2
click at [612, 321] on h5 "A project team is developing a new software application. During a sprint, a sen…" at bounding box center [494, 375] width 422 height 109
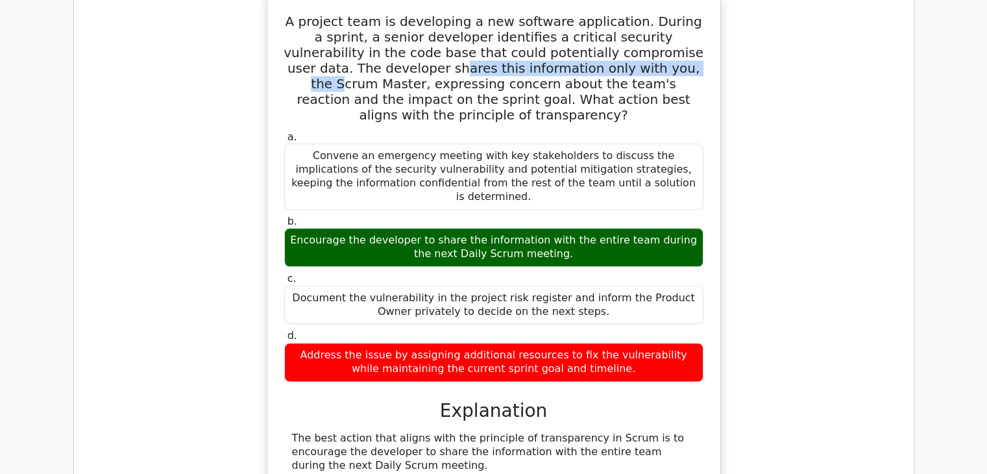
scroll to position [1557, 0]
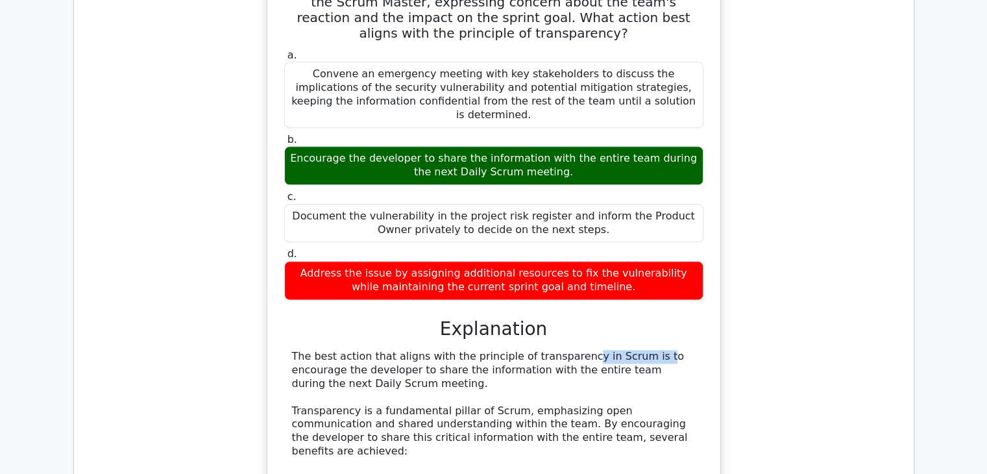
drag, startPoint x: 487, startPoint y: 263, endPoint x: 553, endPoint y: 261, distance: 65.6
drag, startPoint x: 483, startPoint y: 276, endPoint x: 622, endPoint y: 277, distance: 138.9
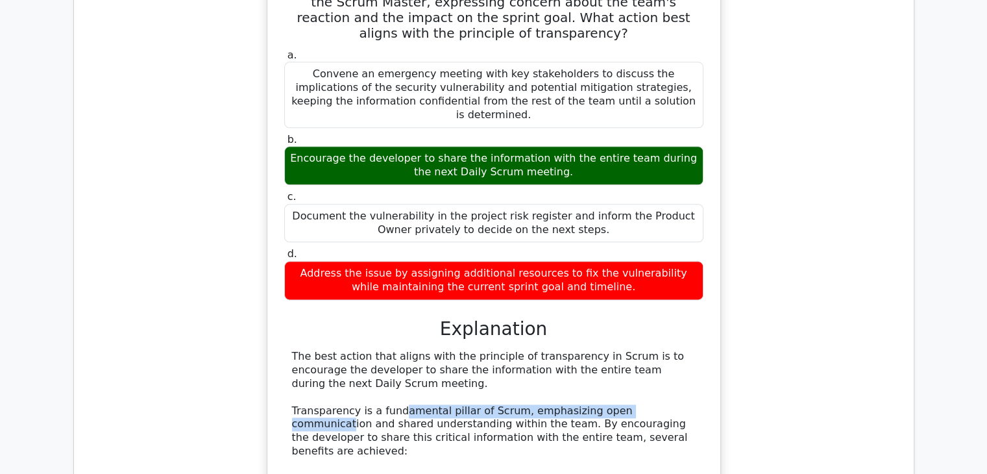
drag, startPoint x: 393, startPoint y: 317, endPoint x: 648, endPoint y: 315, distance: 255.0
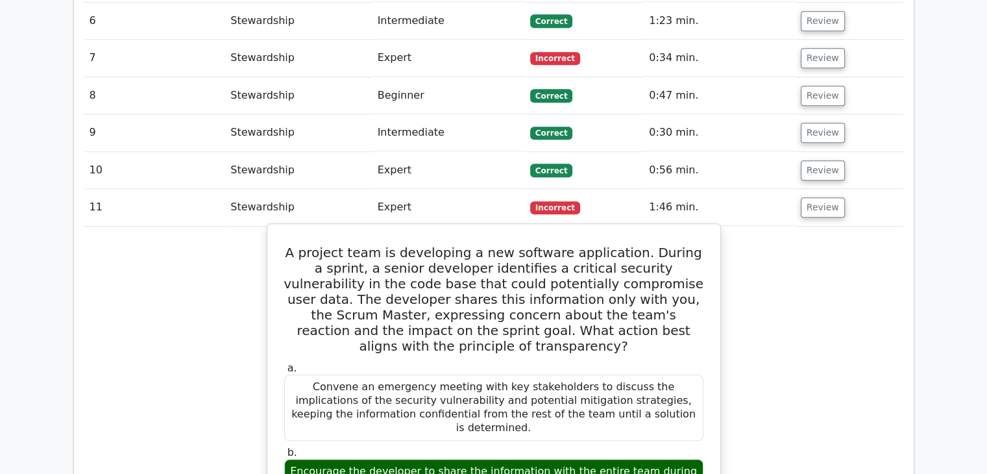
scroll to position [1168, 0]
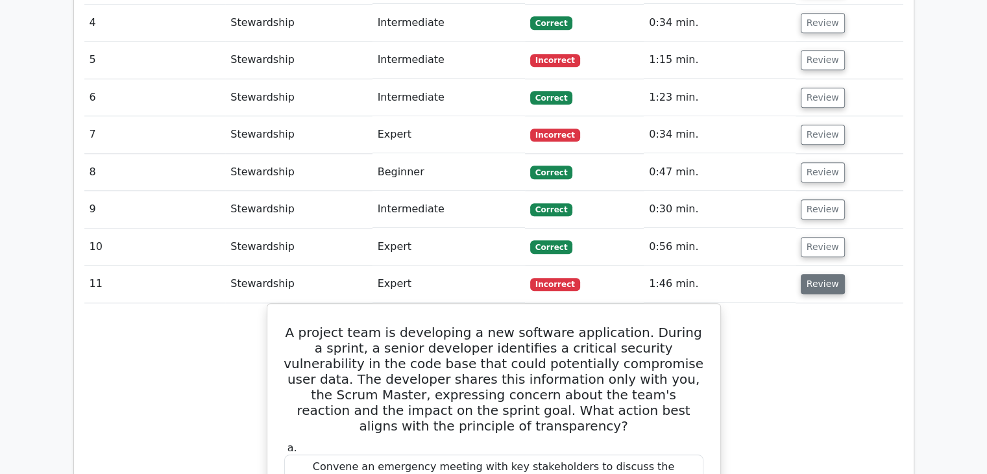
click at [810, 274] on button "Review" at bounding box center [823, 284] width 44 height 20
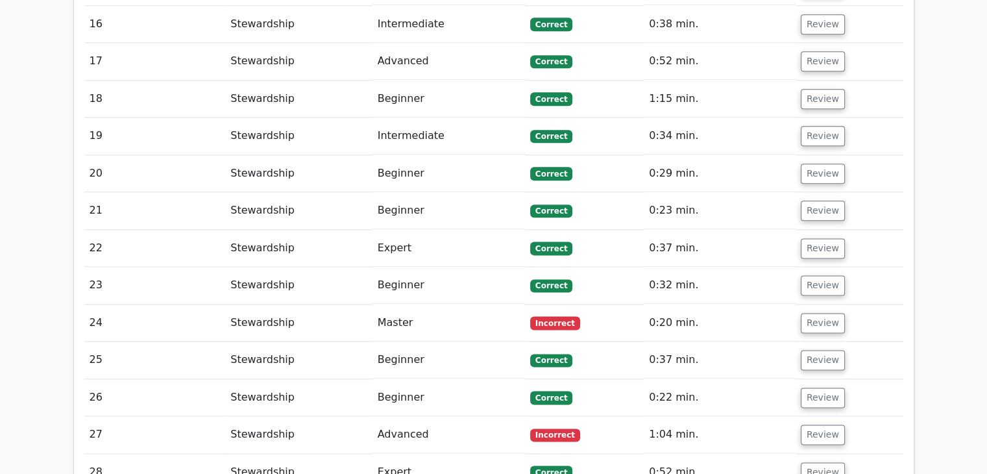
scroll to position [1622, 0]
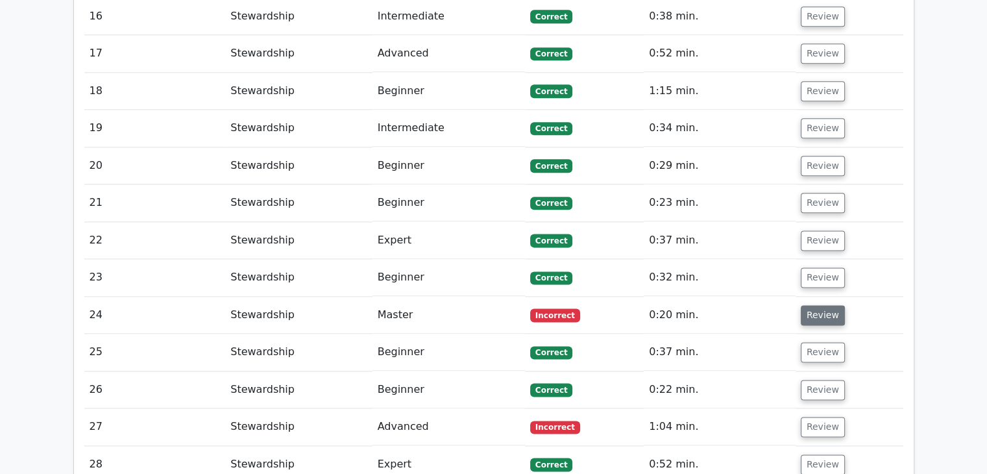
click at [822, 305] on button "Review" at bounding box center [823, 315] width 44 height 20
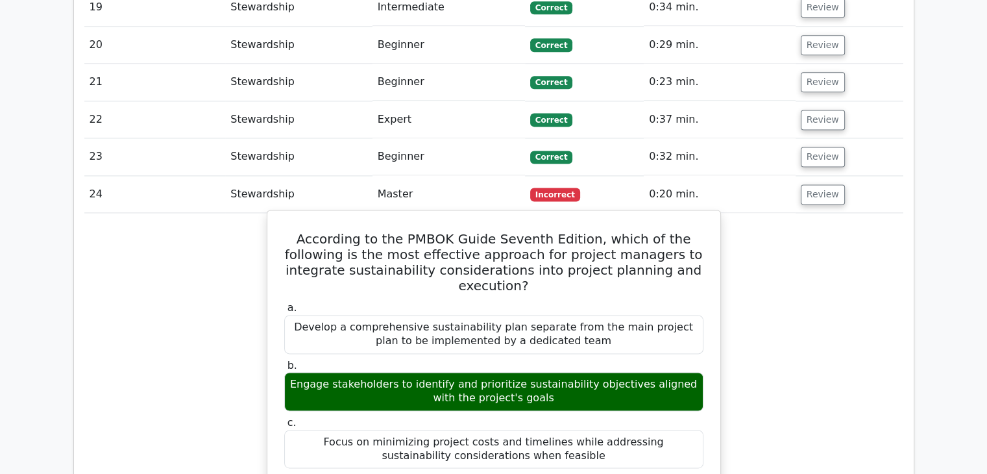
scroll to position [1752, 0]
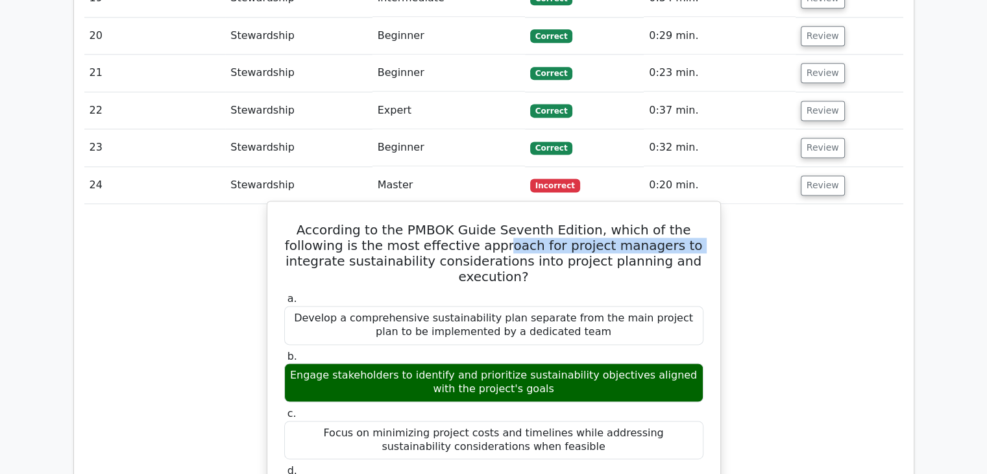
drag, startPoint x: 453, startPoint y: 179, endPoint x: 630, endPoint y: 182, distance: 177.1
click at [630, 222] on h5 "According to the PMBOK Guide Seventh Edition, which of the following is the mos…" at bounding box center [494, 253] width 422 height 62
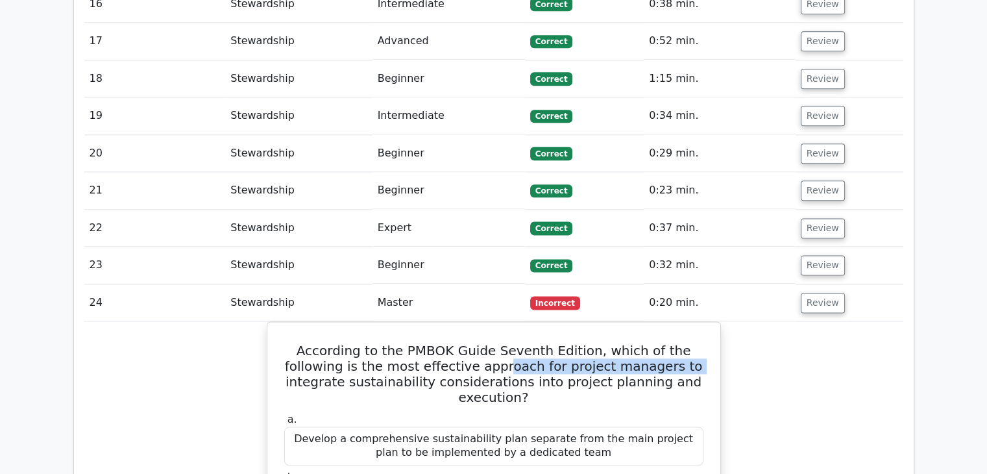
scroll to position [1622, 0]
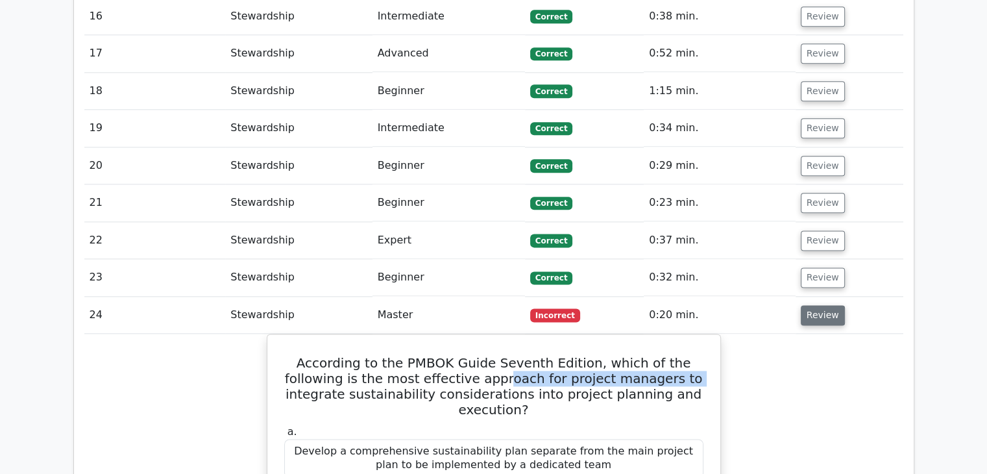
click at [808, 305] on button "Review" at bounding box center [823, 315] width 44 height 20
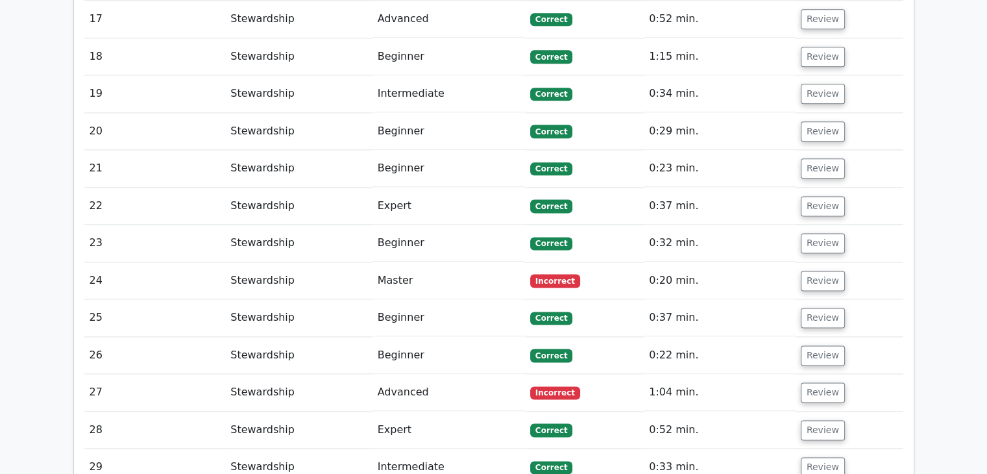
scroll to position [1752, 0]
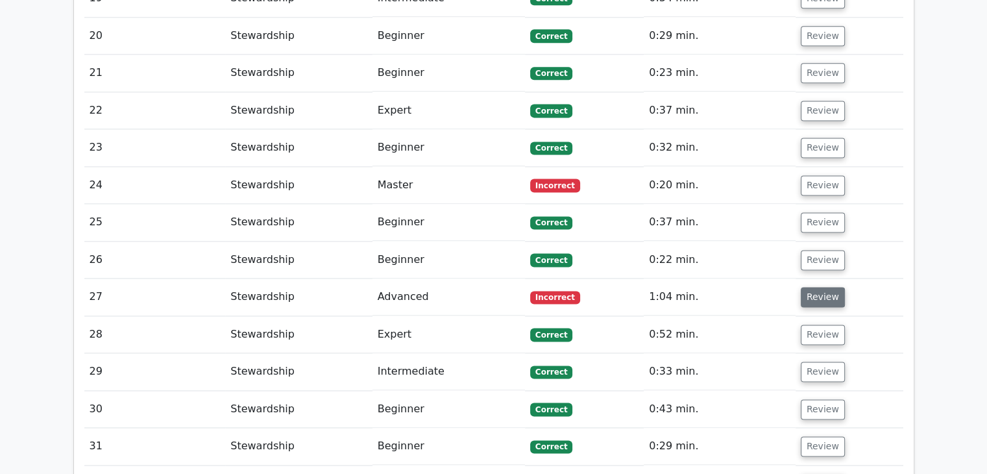
click at [823, 287] on button "Review" at bounding box center [823, 297] width 44 height 20
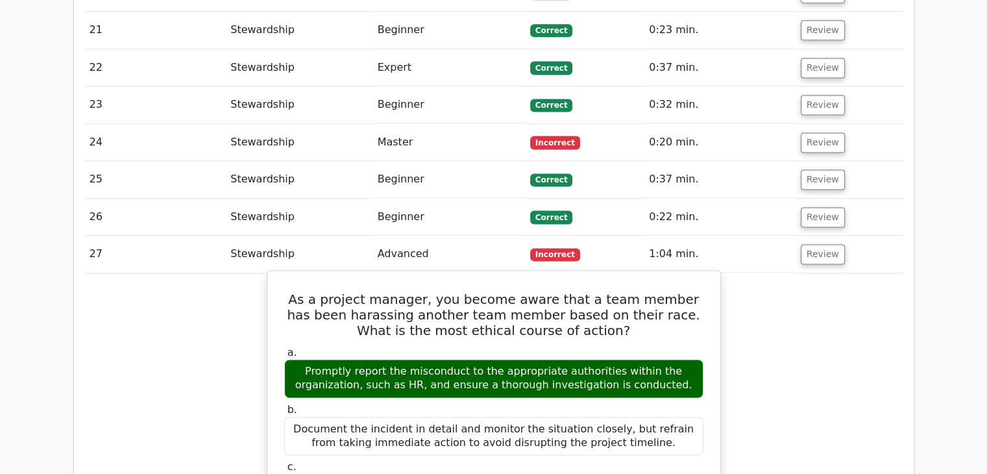
scroll to position [1817, 0]
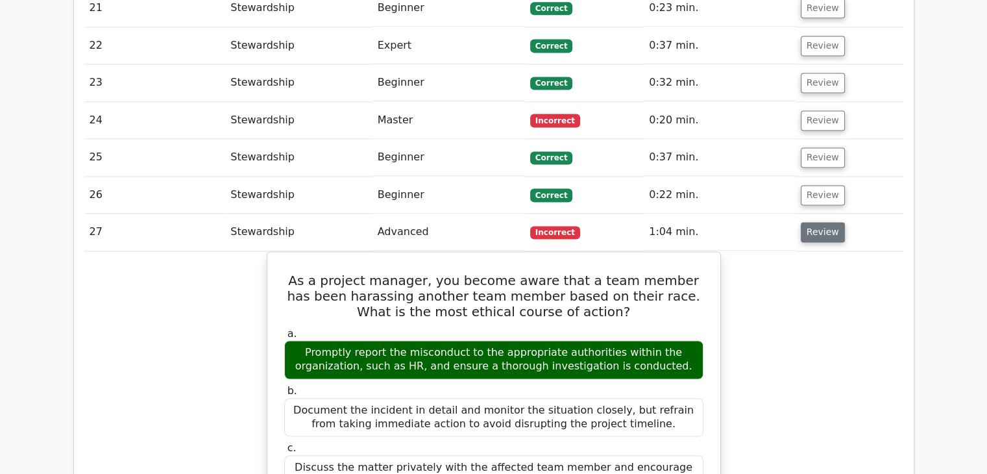
click at [811, 222] on button "Review" at bounding box center [823, 232] width 44 height 20
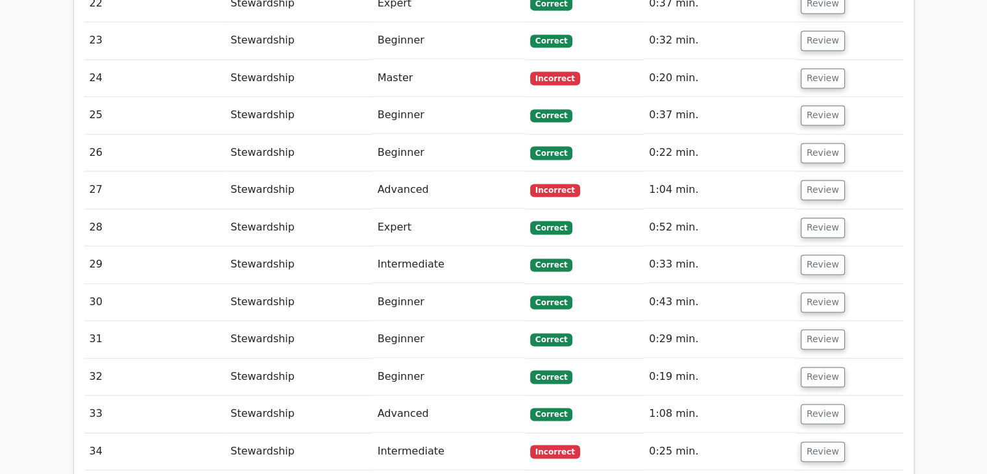
scroll to position [1882, 0]
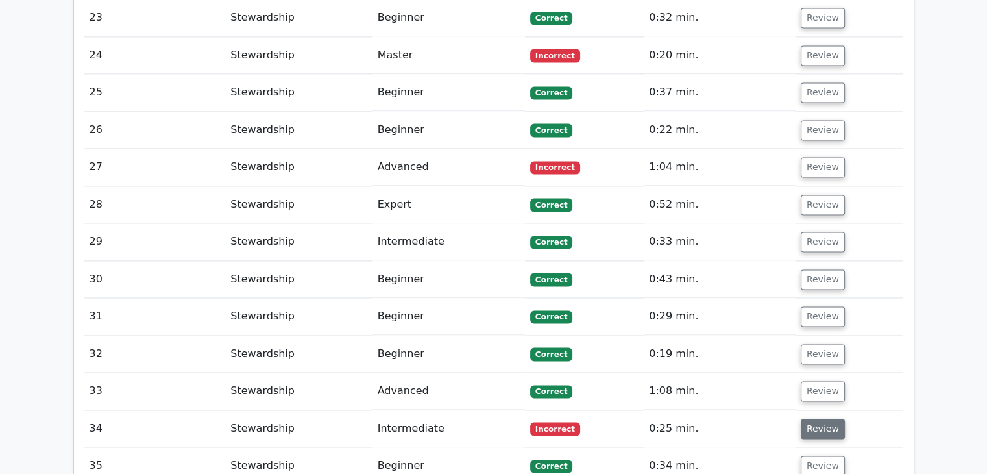
click at [810, 418] on button "Review" at bounding box center [823, 428] width 44 height 20
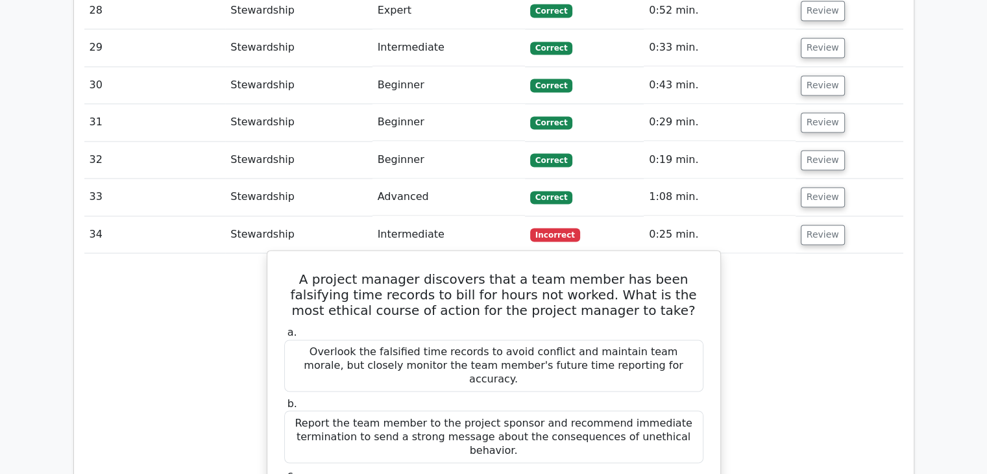
scroll to position [2076, 0]
drag, startPoint x: 512, startPoint y: 223, endPoint x: 617, endPoint y: 225, distance: 105.1
click at [617, 271] on h5 "A project manager discovers that a team member has been falsifying time records…" at bounding box center [494, 294] width 422 height 47
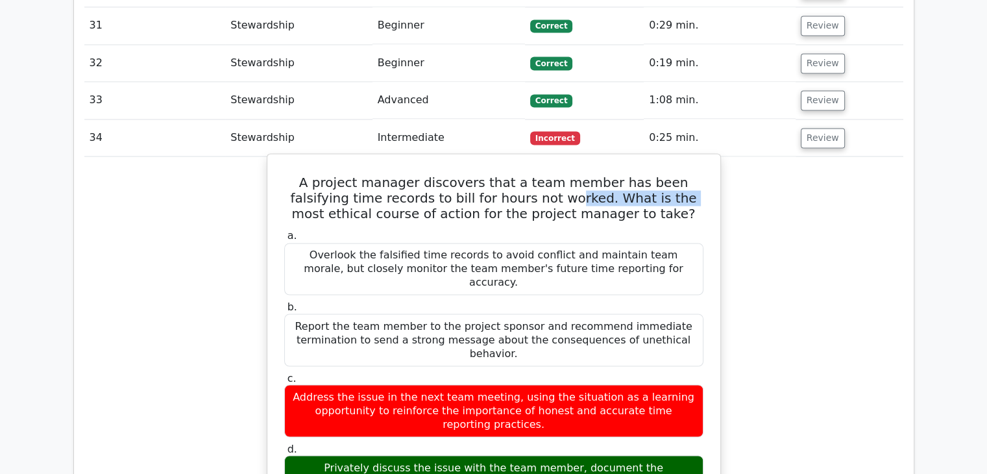
scroll to position [2141, 0]
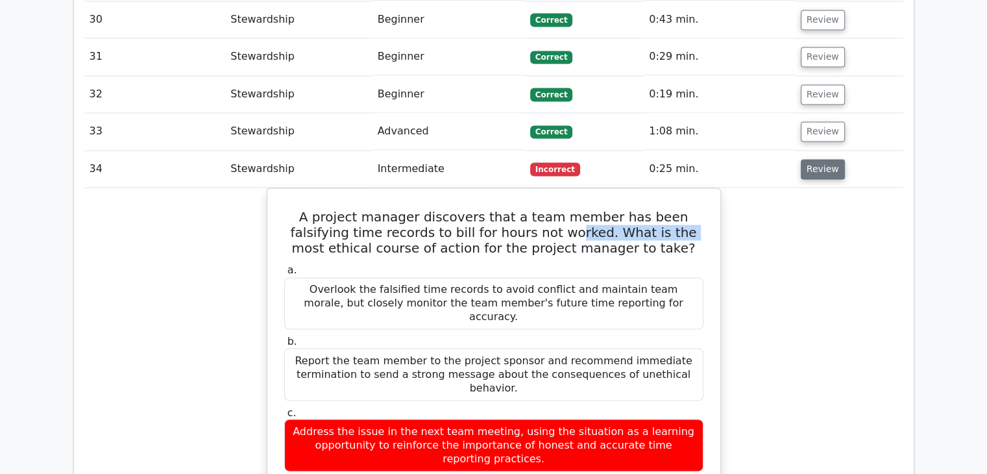
click at [821, 159] on button "Review" at bounding box center [823, 169] width 44 height 20
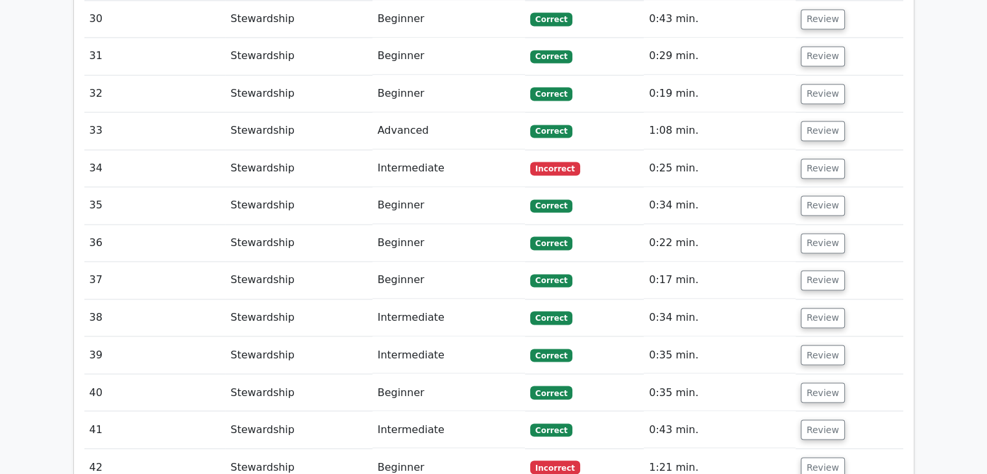
scroll to position [2271, 0]
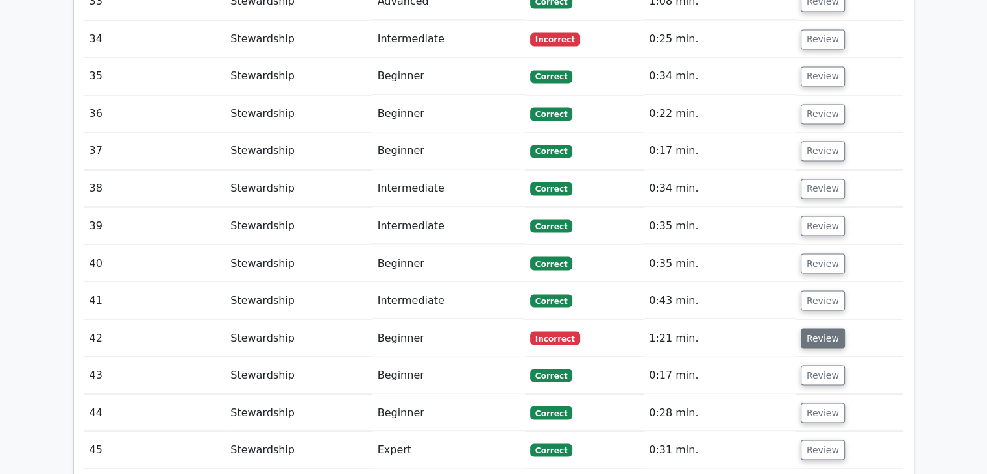
click at [818, 328] on button "Review" at bounding box center [823, 338] width 44 height 20
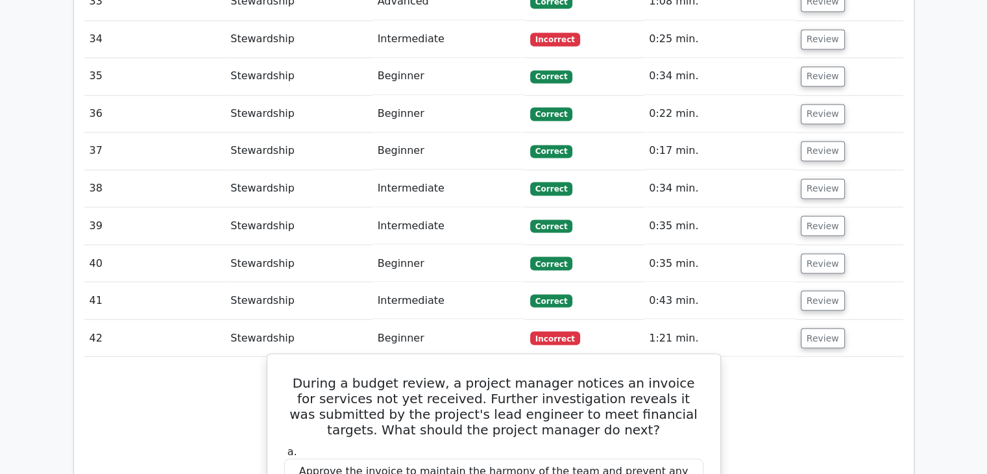
scroll to position [2401, 0]
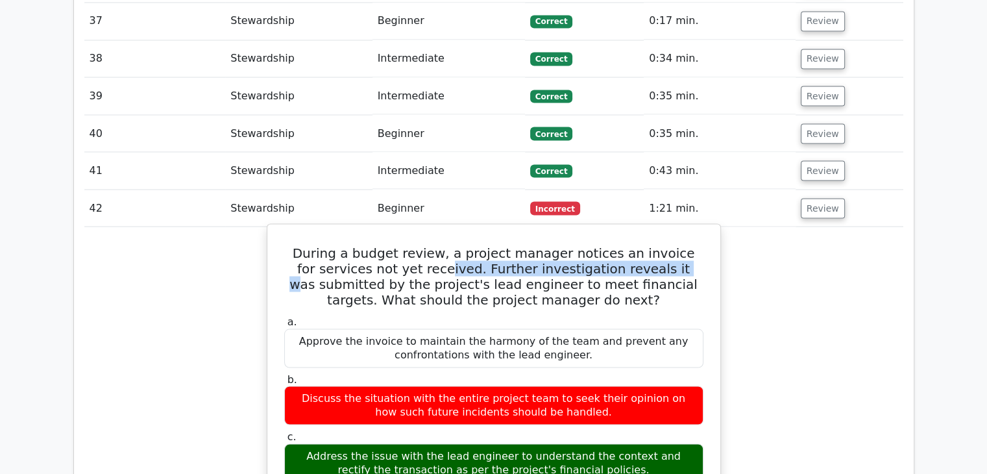
drag, startPoint x: 402, startPoint y: 193, endPoint x: 624, endPoint y: 193, distance: 221.3
click at [624, 245] on h5 "During a budget review, a project manager notices an invoice for services not y…" at bounding box center [494, 276] width 422 height 62
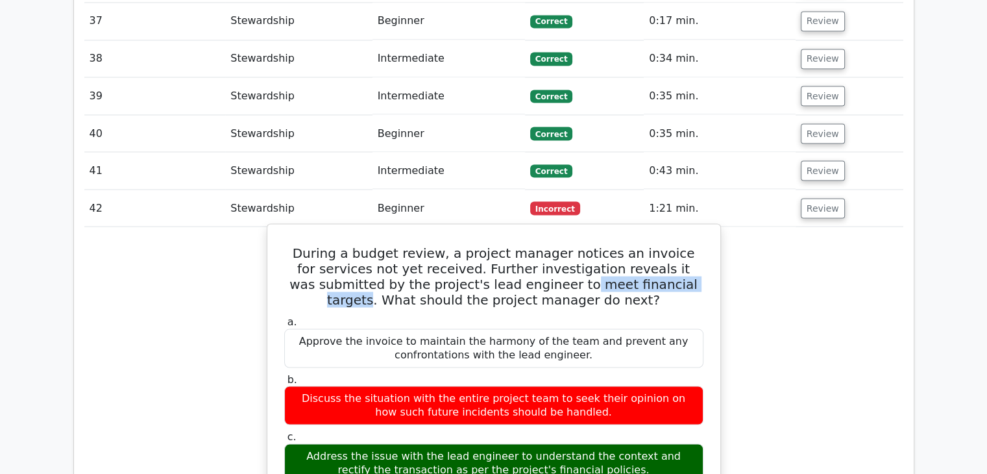
drag, startPoint x: 482, startPoint y: 215, endPoint x: 612, endPoint y: 217, distance: 129.8
click at [612, 245] on h5 "During a budget review, a project manager notices an invoice for services not y…" at bounding box center [494, 276] width 422 height 62
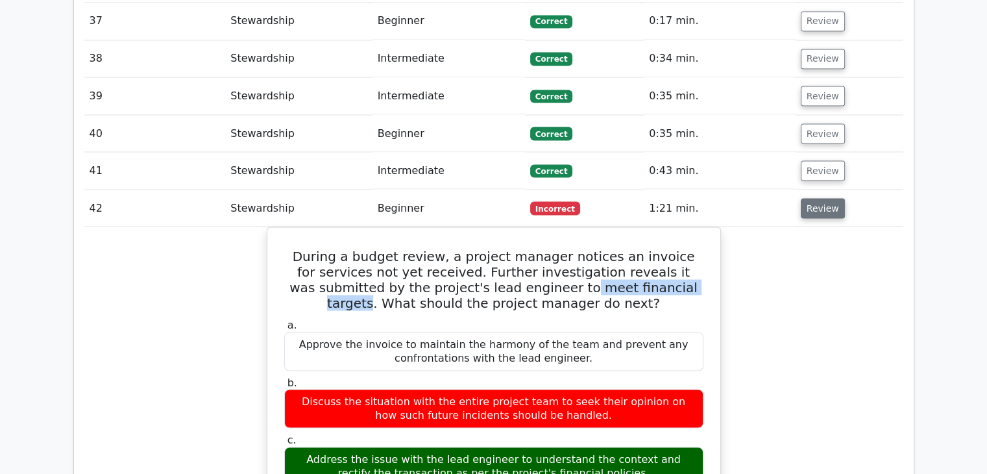
click at [809, 198] on button "Review" at bounding box center [823, 208] width 44 height 20
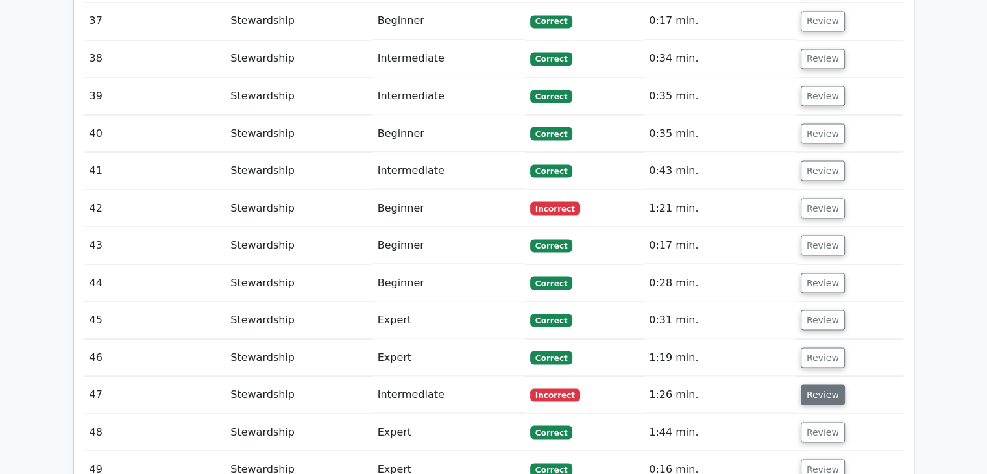
click at [805, 384] on button "Review" at bounding box center [823, 394] width 44 height 20
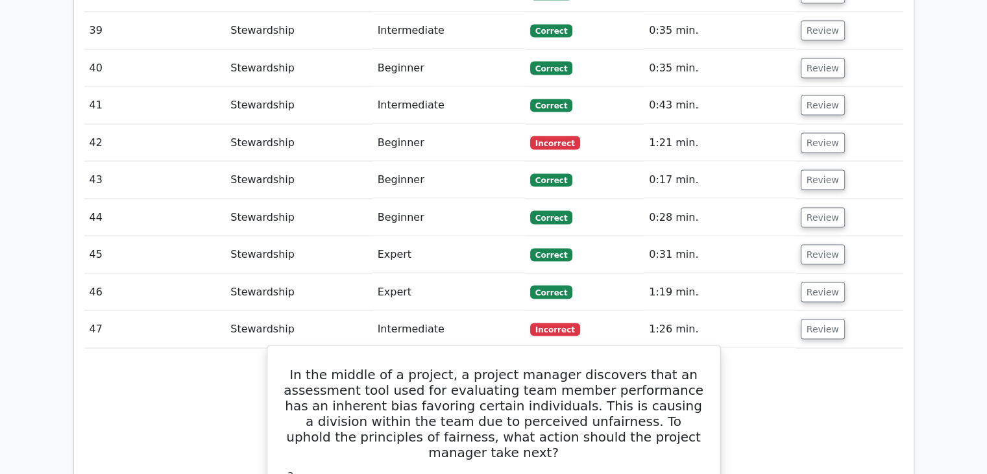
scroll to position [2530, 0]
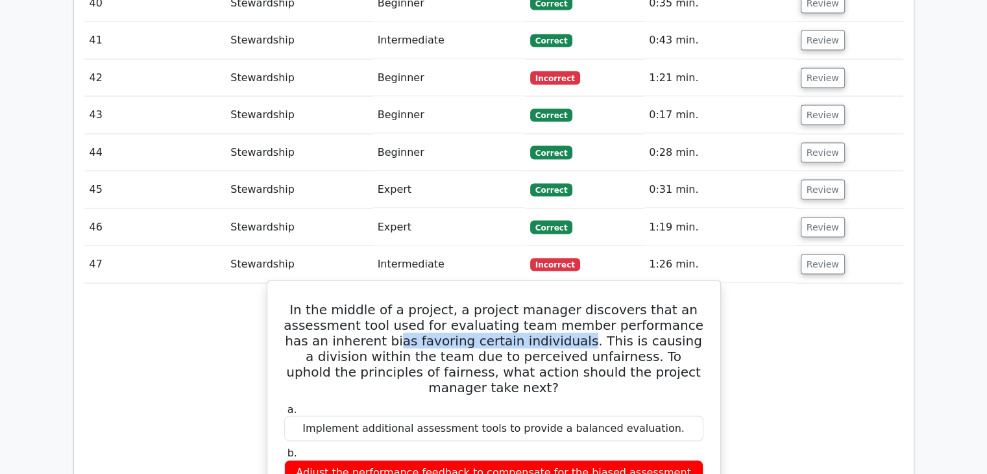
drag, startPoint x: 363, startPoint y: 275, endPoint x: 537, endPoint y: 272, distance: 174.6
click at [537, 302] on h5 "In the middle of a project, a project manager discovers that an assessment tool…" at bounding box center [494, 348] width 422 height 93
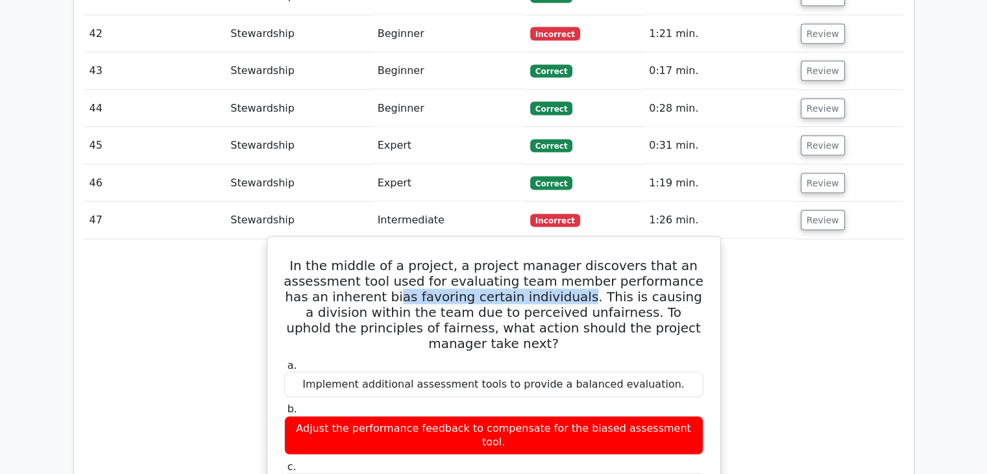
scroll to position [2595, 0]
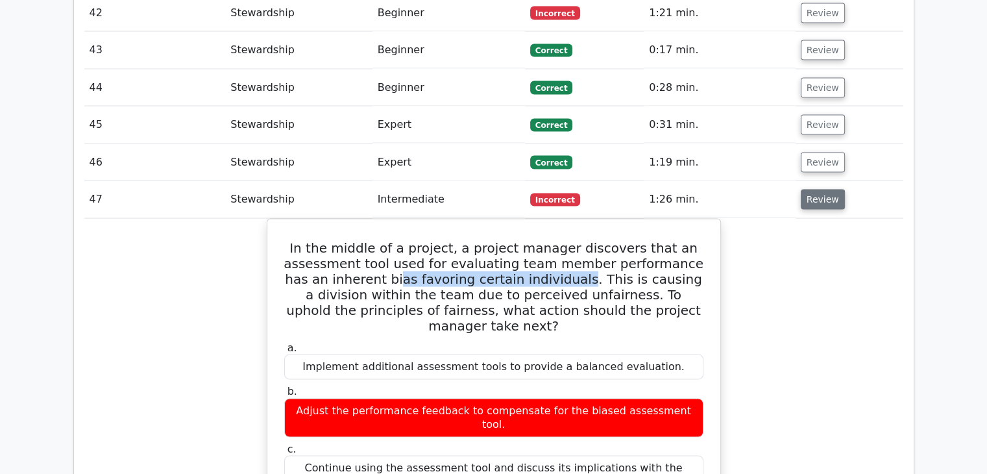
click at [821, 189] on button "Review" at bounding box center [823, 199] width 44 height 20
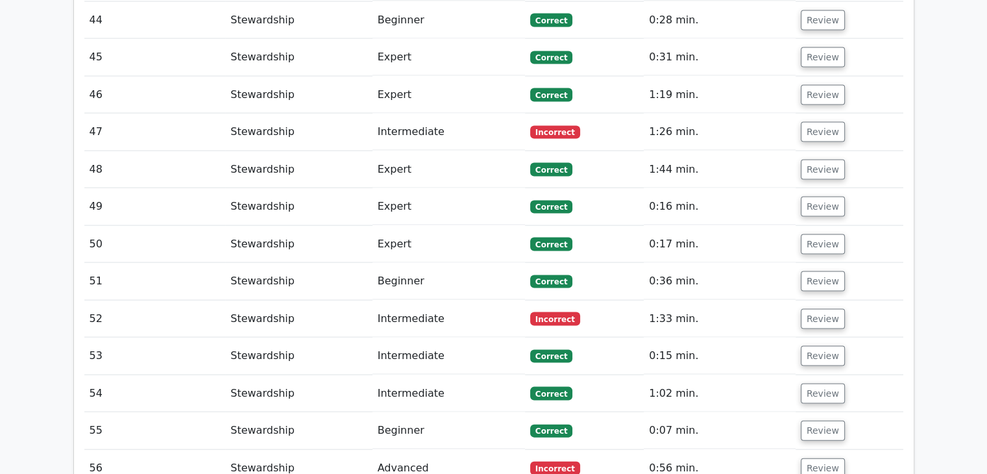
scroll to position [2725, 0]
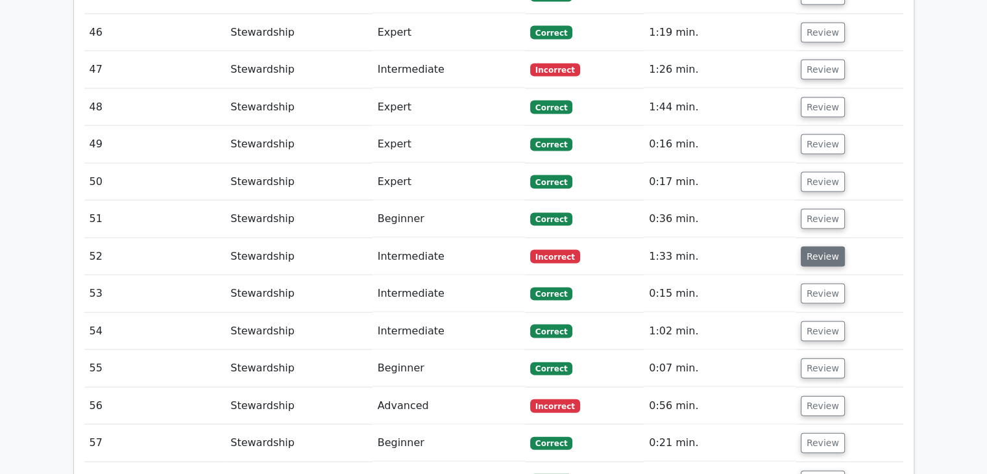
click at [824, 247] on button "Review" at bounding box center [823, 257] width 44 height 20
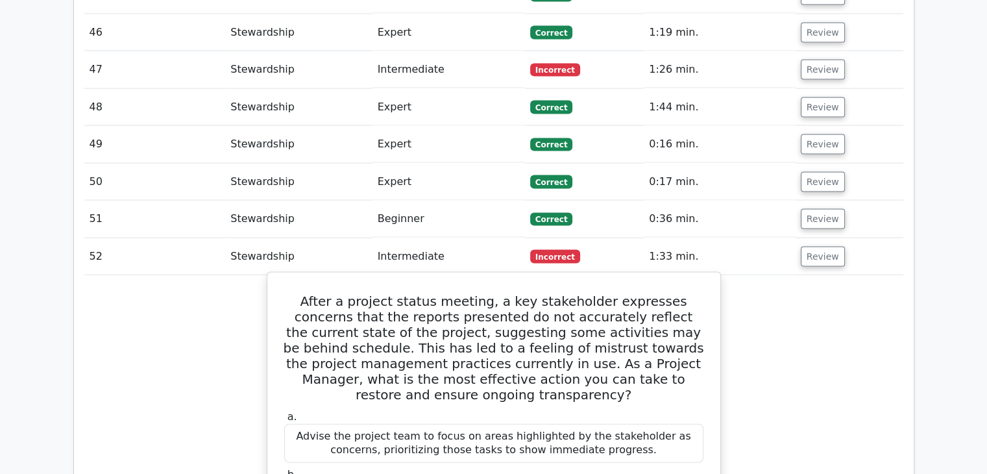
drag, startPoint x: 410, startPoint y: 217, endPoint x: 413, endPoint y: 224, distance: 7.8
drag, startPoint x: 412, startPoint y: 224, endPoint x: 625, endPoint y: 229, distance: 212.9
click at [625, 293] on h5 "After a project status meeting, a key stakeholder expresses concerns that the r…" at bounding box center [494, 347] width 422 height 109
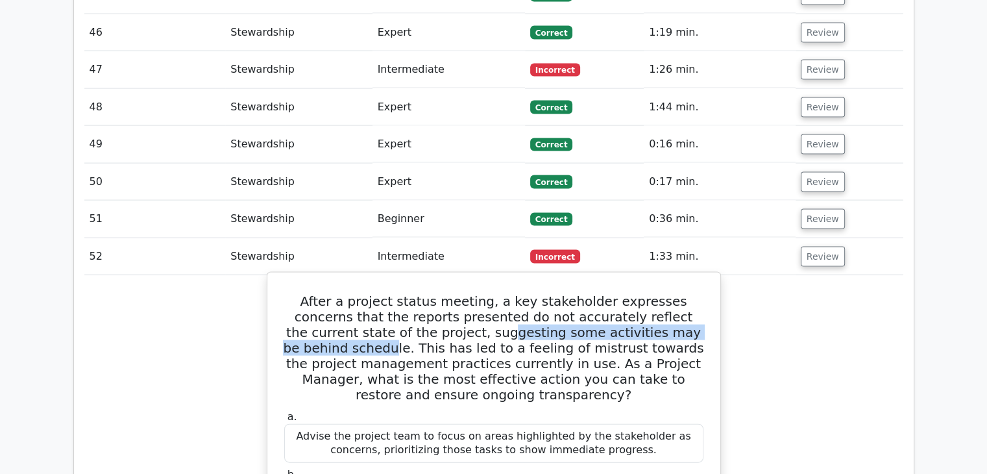
drag, startPoint x: 383, startPoint y: 263, endPoint x: 655, endPoint y: 265, distance: 271.2
click at [655, 293] on h5 "After a project status meeting, a key stakeholder expresses concerns that the r…" at bounding box center [494, 347] width 422 height 109
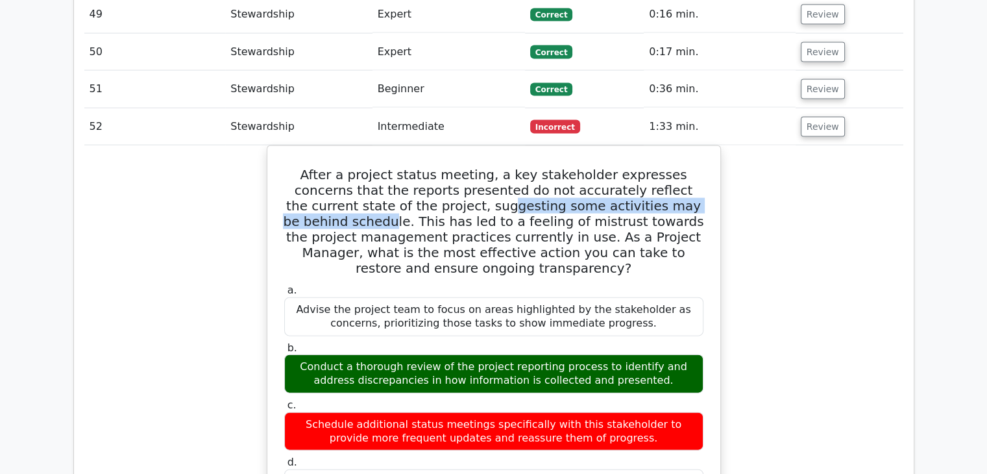
scroll to position [2660, 0]
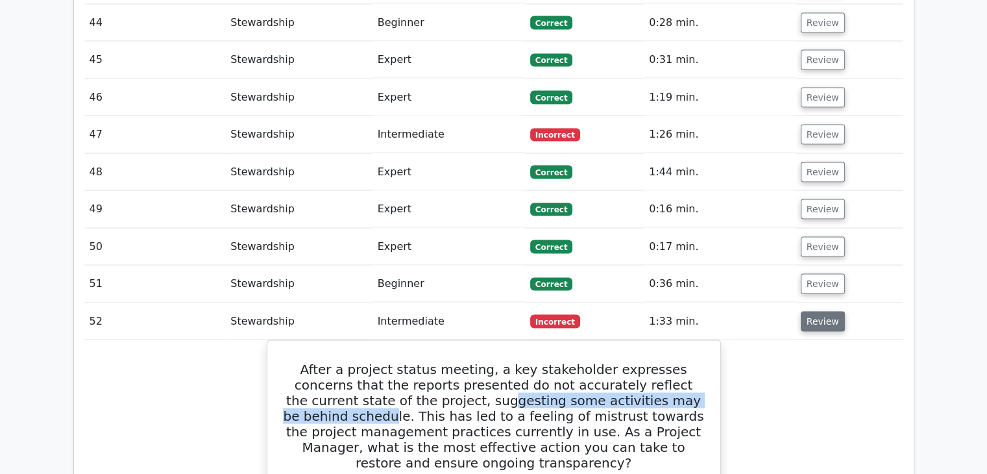
click at [814, 311] on button "Review" at bounding box center [823, 321] width 44 height 20
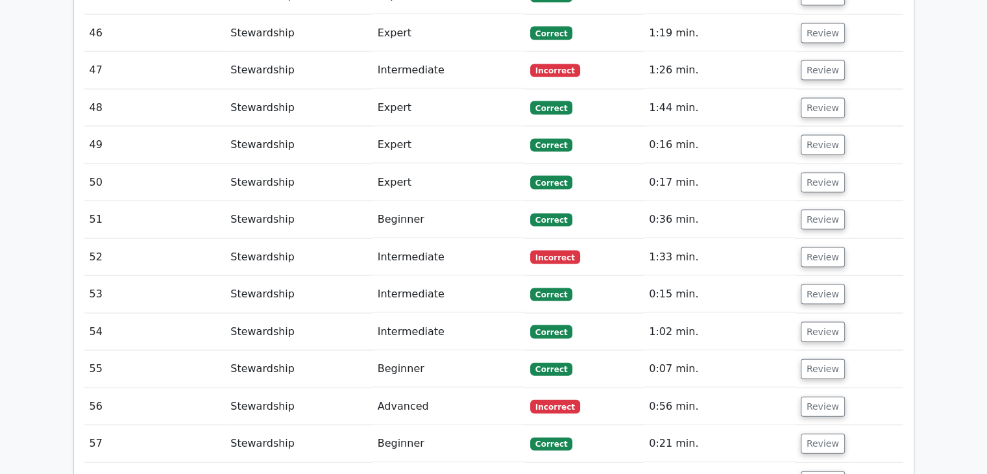
scroll to position [2790, 0]
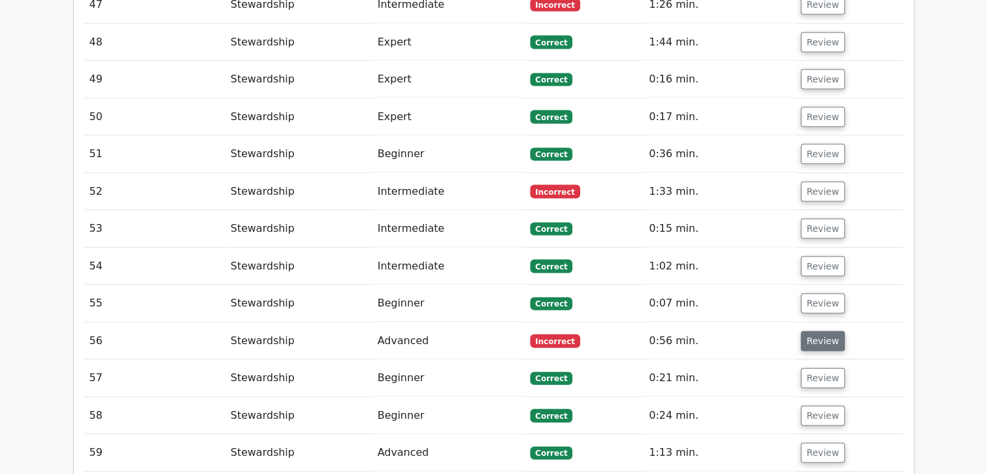
click at [810, 331] on button "Review" at bounding box center [823, 341] width 44 height 20
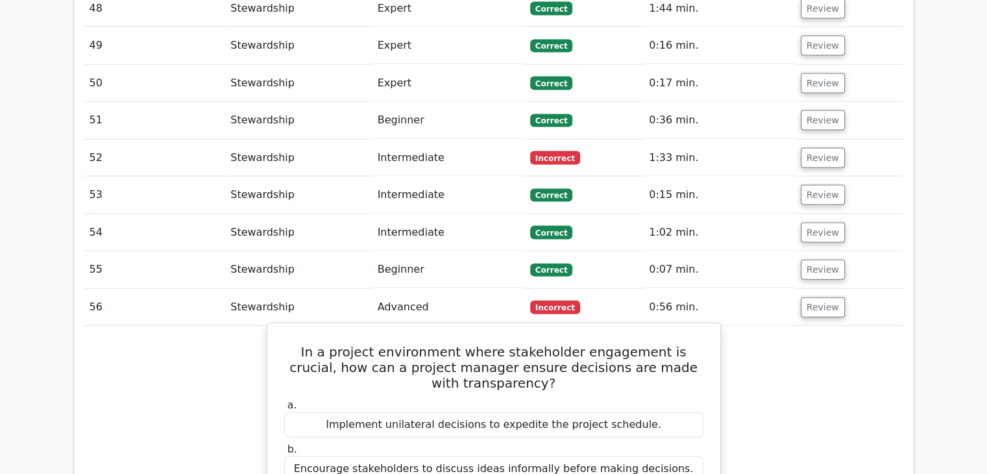
scroll to position [2855, 0]
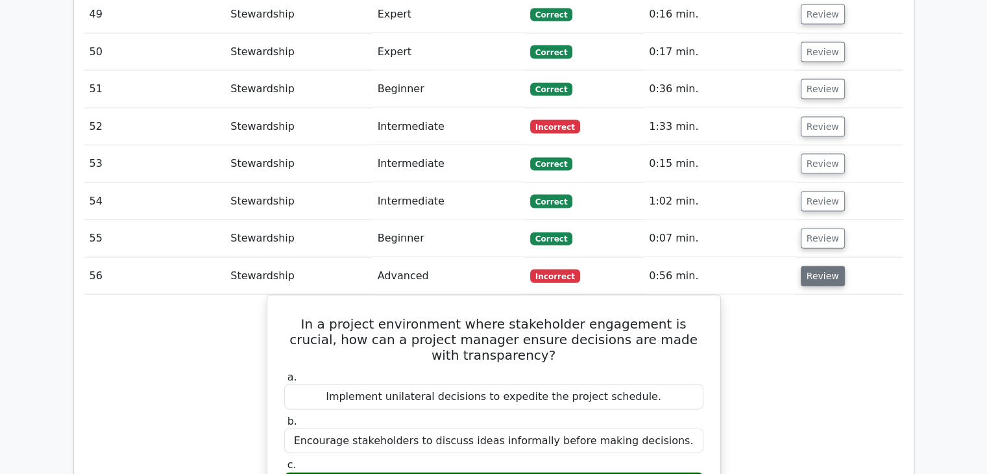
click at [805, 266] on button "Review" at bounding box center [823, 276] width 44 height 20
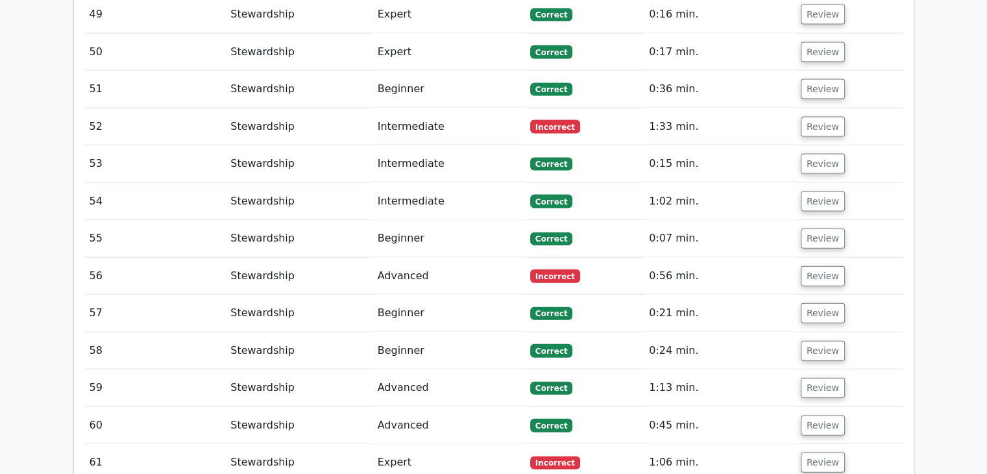
scroll to position [2920, 0]
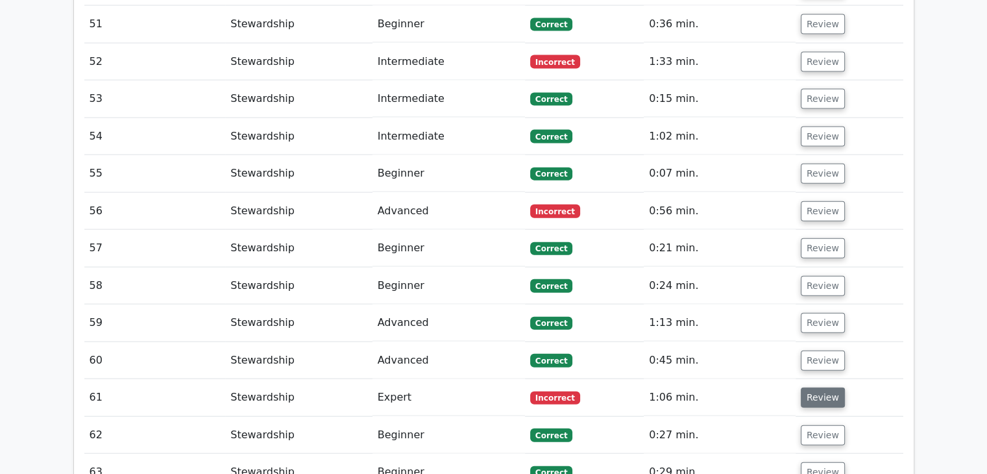
click at [812, 387] on button "Review" at bounding box center [823, 397] width 44 height 20
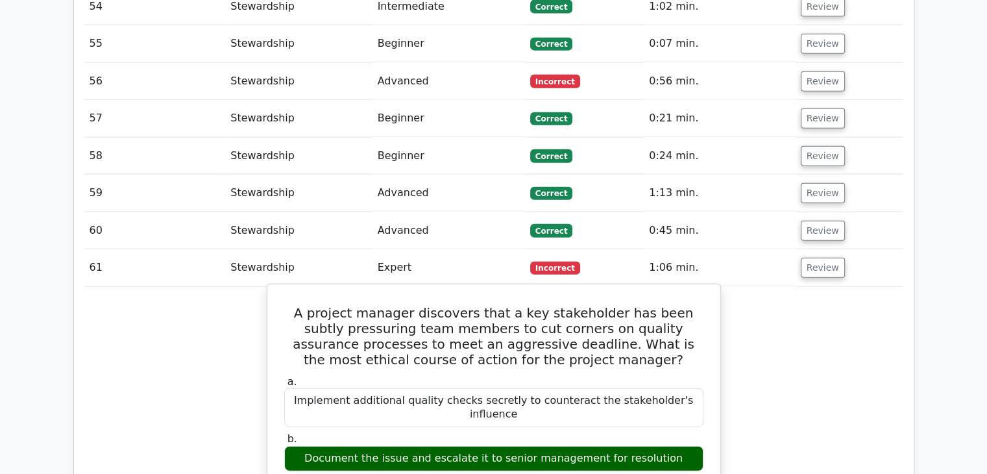
scroll to position [3114, 0]
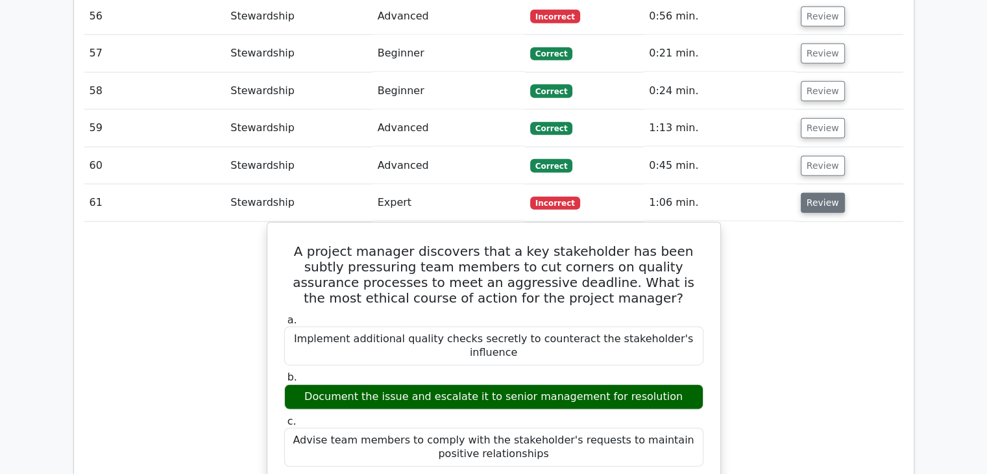
click at [819, 193] on button "Review" at bounding box center [823, 203] width 44 height 20
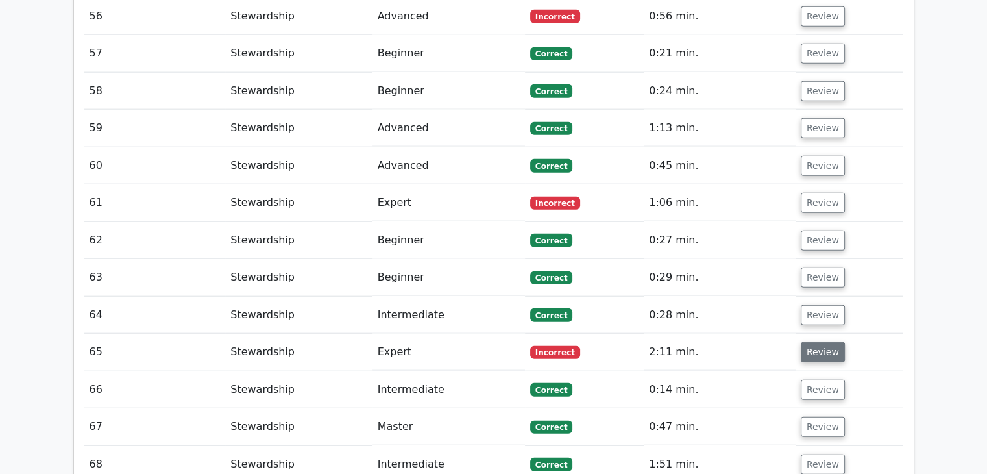
click at [823, 342] on button "Review" at bounding box center [823, 352] width 44 height 20
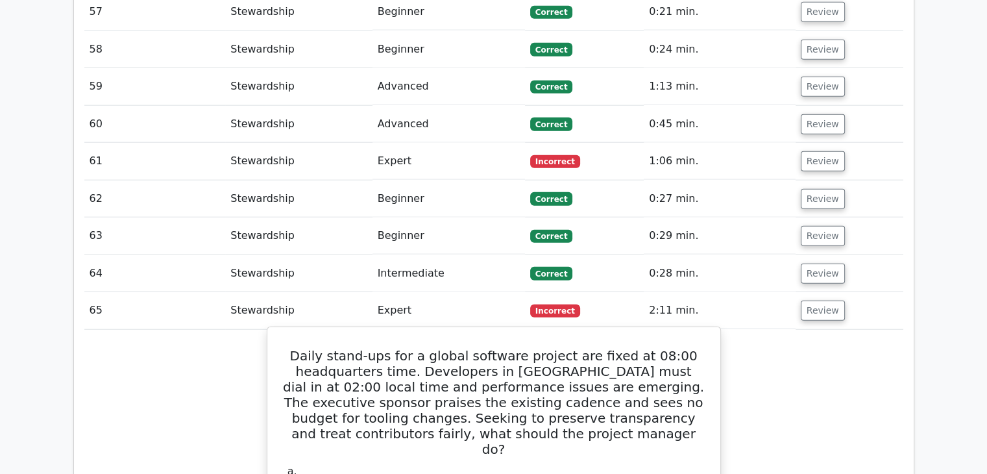
scroll to position [3179, 0]
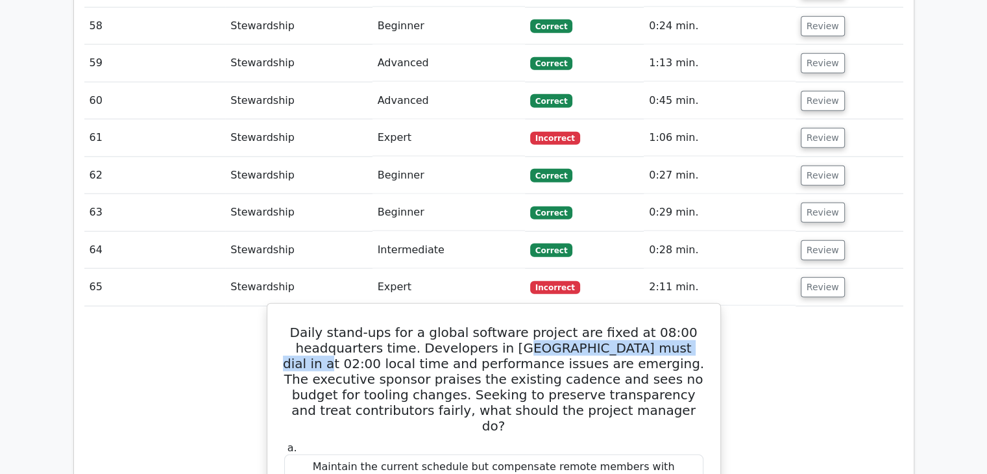
drag, startPoint x: 503, startPoint y: 271, endPoint x: 667, endPoint y: 265, distance: 163.6
click at [667, 324] on h5 "Daily stand-ups for a global software project are fixed at 08:00 headquarters t…" at bounding box center [494, 378] width 422 height 109
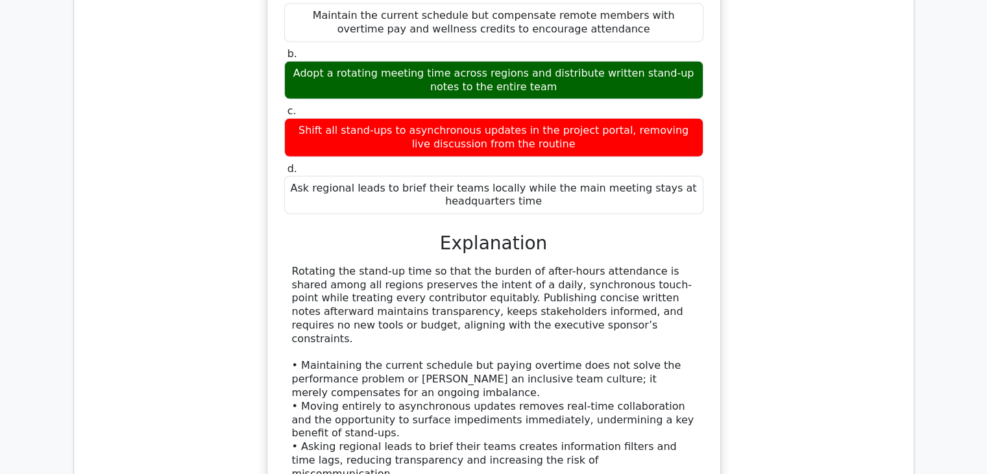
scroll to position [3633, 0]
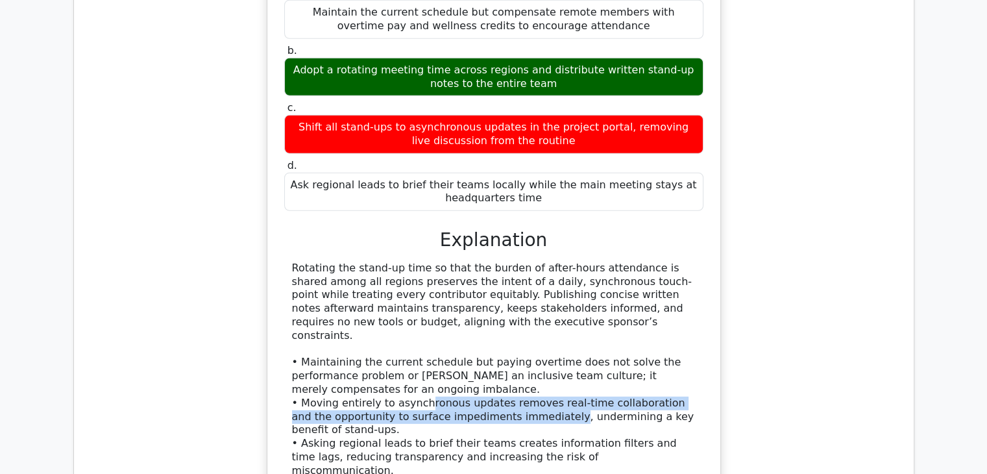
drag, startPoint x: 415, startPoint y: 298, endPoint x: 513, endPoint y: 312, distance: 99.6
click at [513, 312] on div "Rotating the stand-up time so that the burden of after-hours attendance is shar…" at bounding box center [494, 369] width 404 height 216
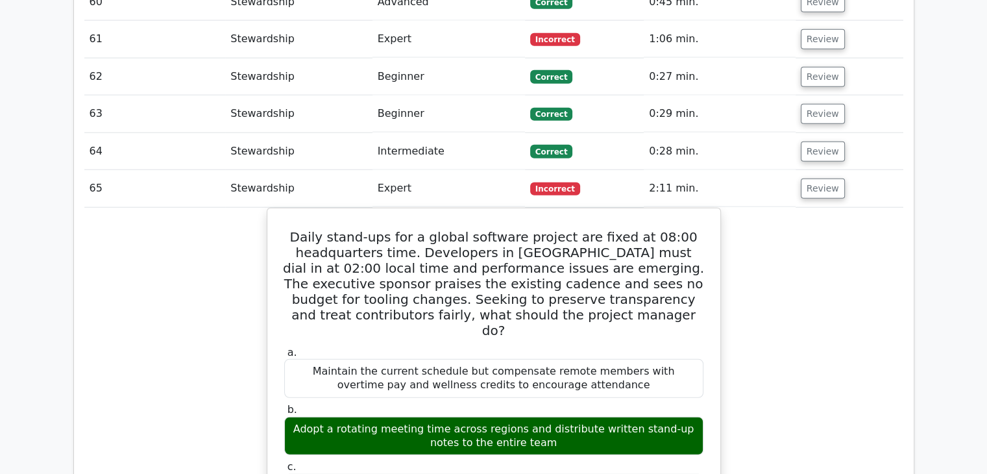
scroll to position [3179, 0]
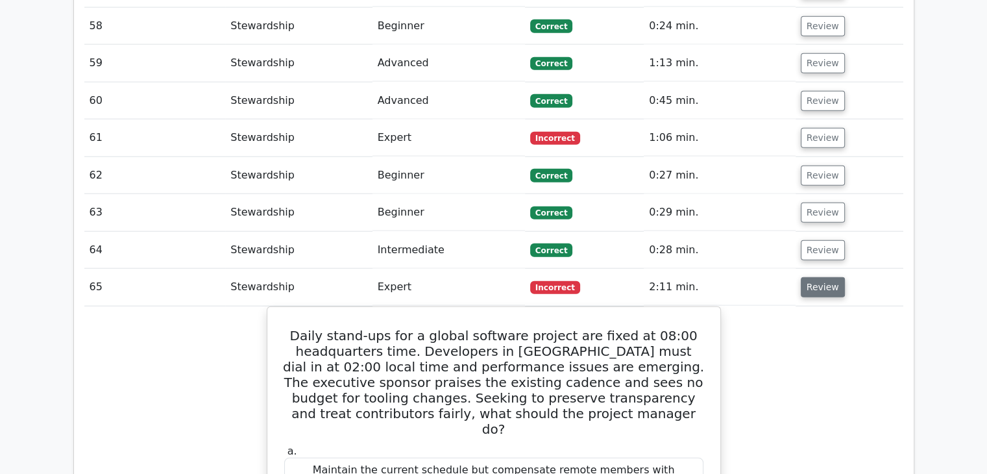
click at [808, 277] on button "Review" at bounding box center [823, 287] width 44 height 20
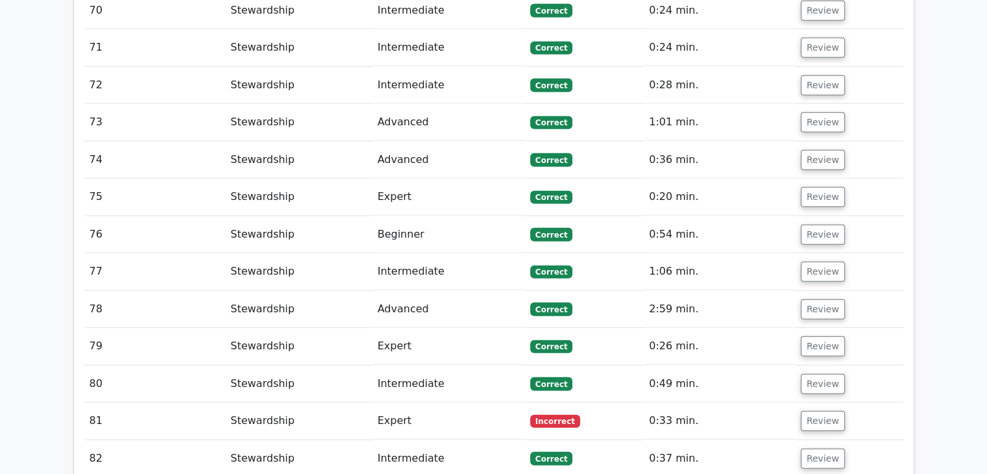
scroll to position [3698, 0]
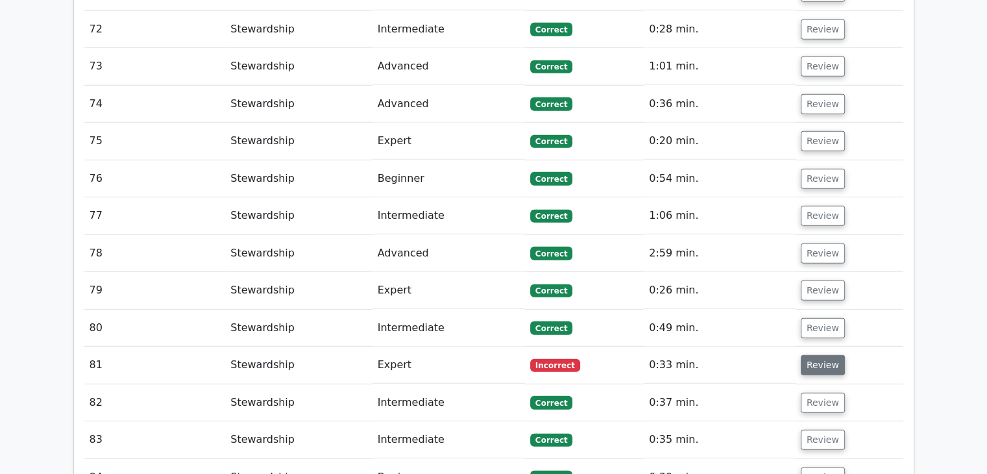
click at [811, 355] on button "Review" at bounding box center [823, 365] width 44 height 20
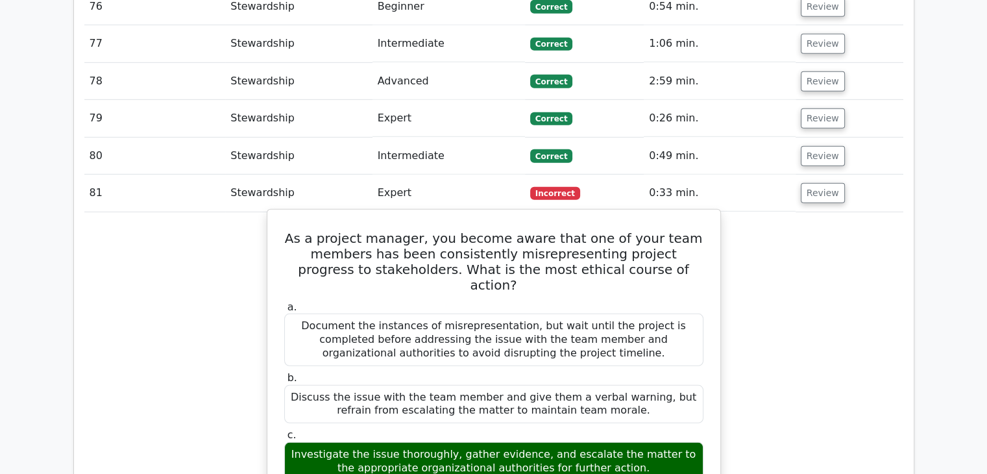
scroll to position [3893, 0]
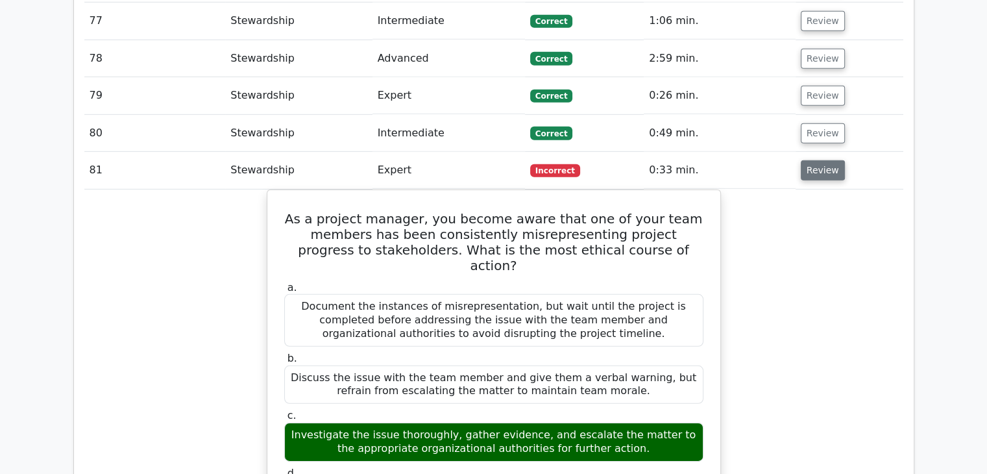
click at [818, 160] on button "Review" at bounding box center [823, 170] width 44 height 20
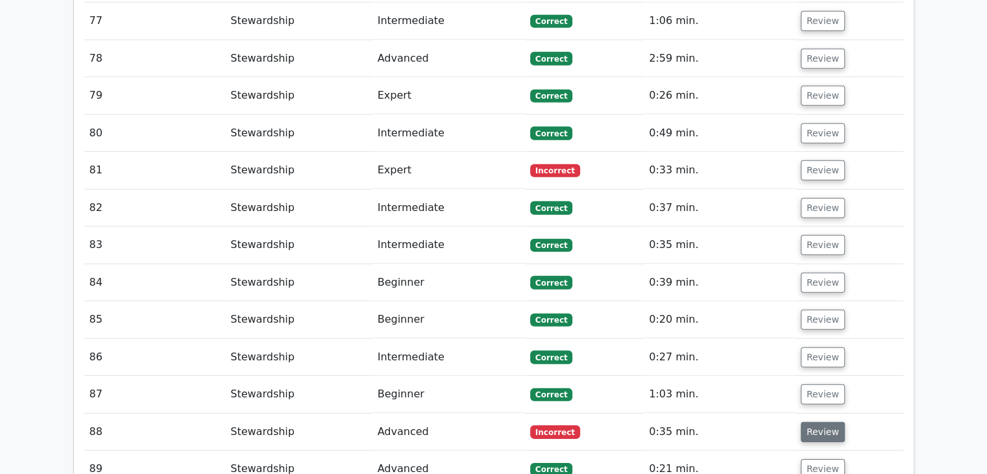
click at [809, 422] on button "Review" at bounding box center [823, 432] width 44 height 20
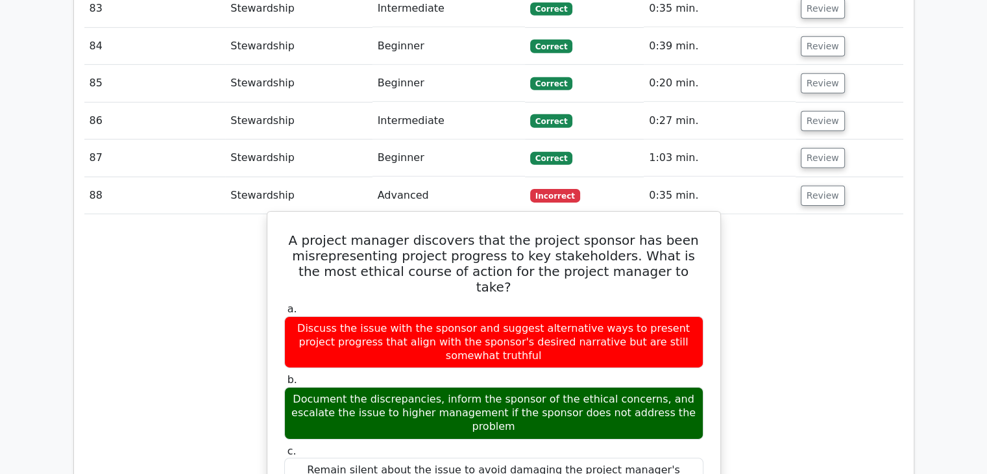
scroll to position [4152, 0]
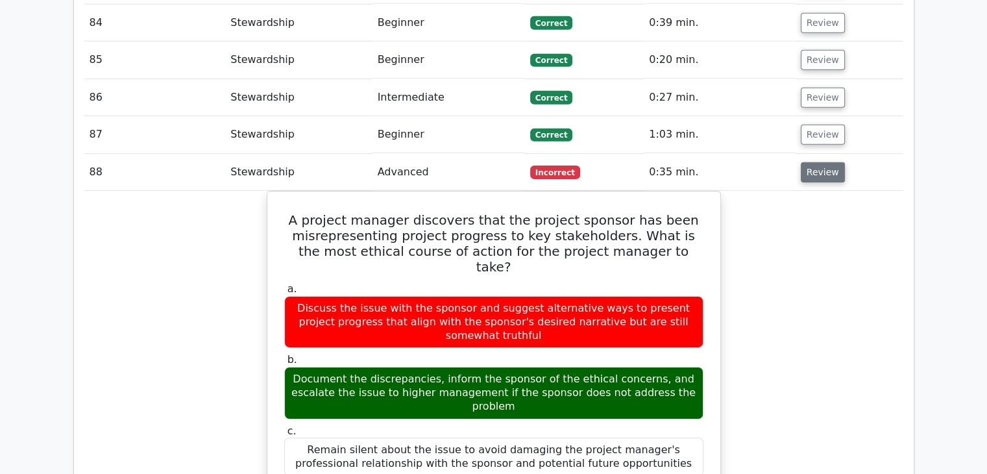
click at [809, 162] on button "Review" at bounding box center [823, 172] width 44 height 20
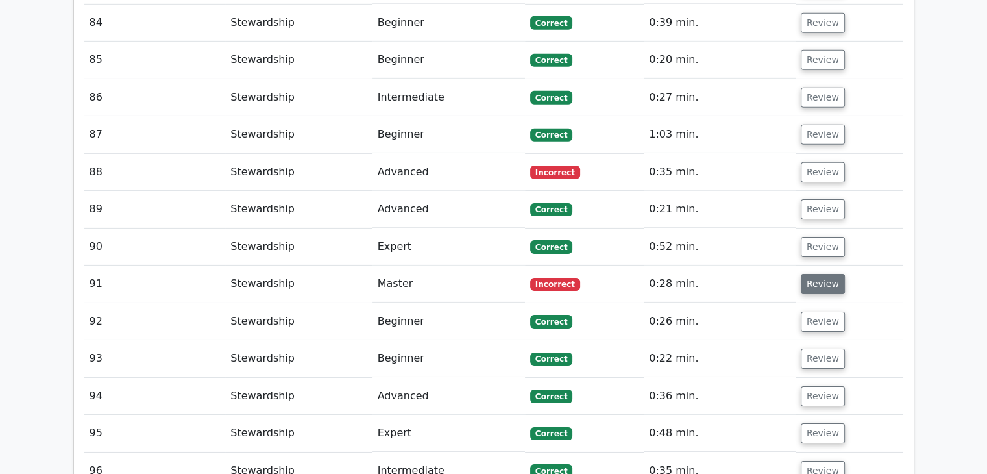
click at [814, 274] on button "Review" at bounding box center [823, 284] width 44 height 20
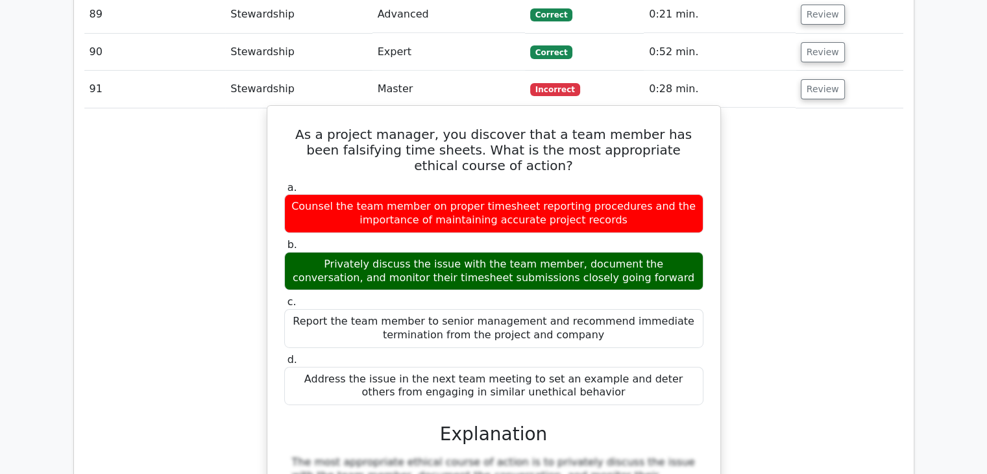
scroll to position [4217, 0]
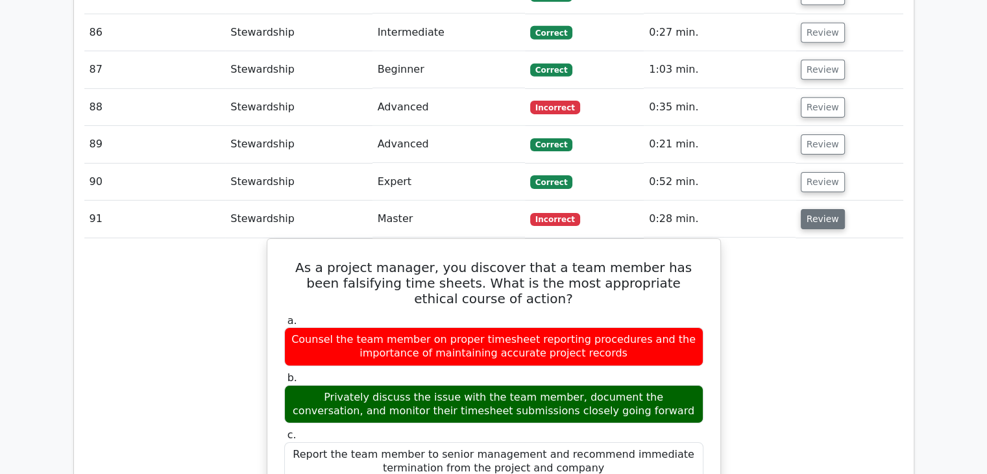
click at [818, 209] on button "Review" at bounding box center [823, 219] width 44 height 20
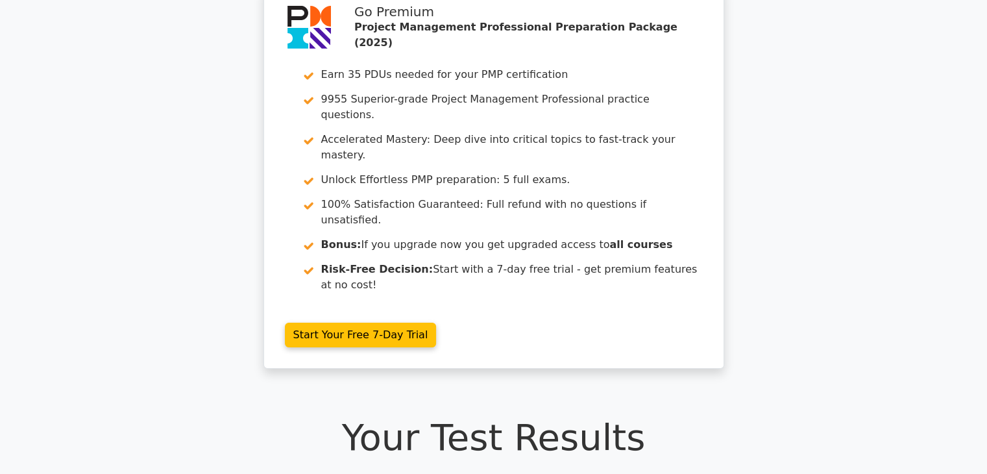
scroll to position [0, 0]
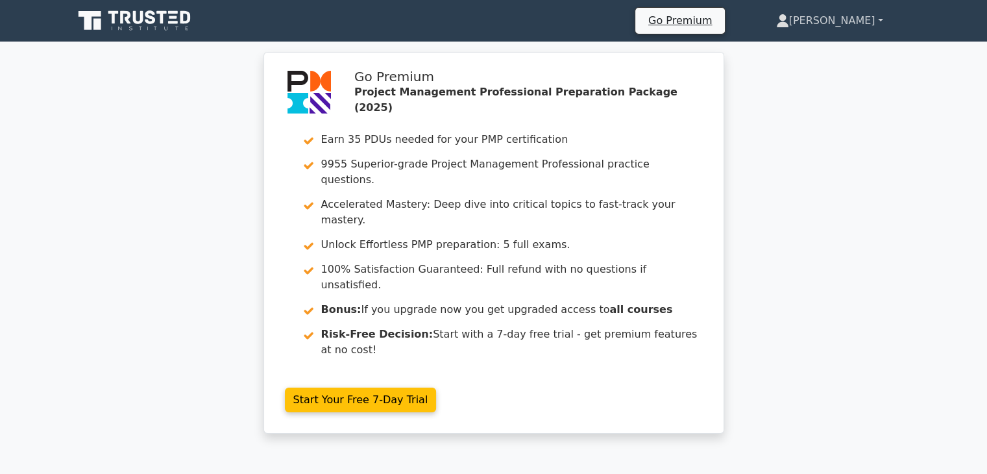
click at [857, 23] on link "[PERSON_NAME]" at bounding box center [829, 21] width 169 height 26
click at [842, 54] on link "Profile" at bounding box center [797, 51] width 103 height 21
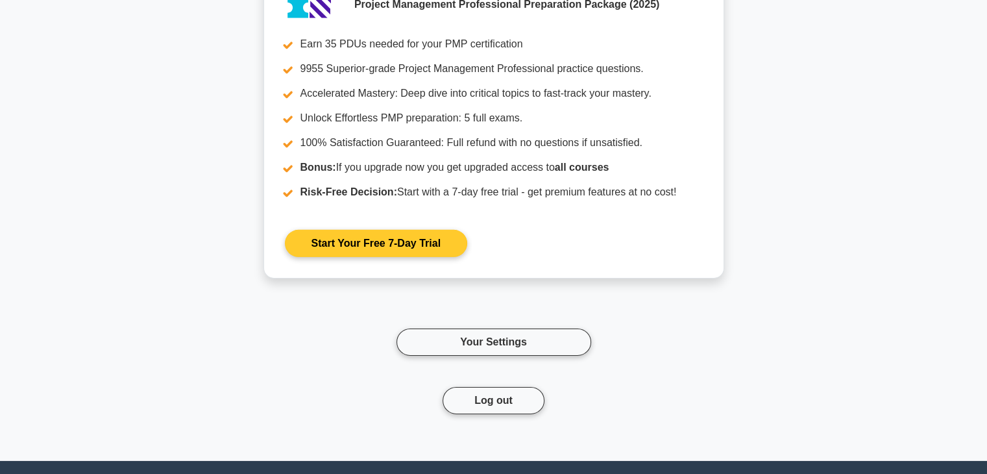
scroll to position [4097, 0]
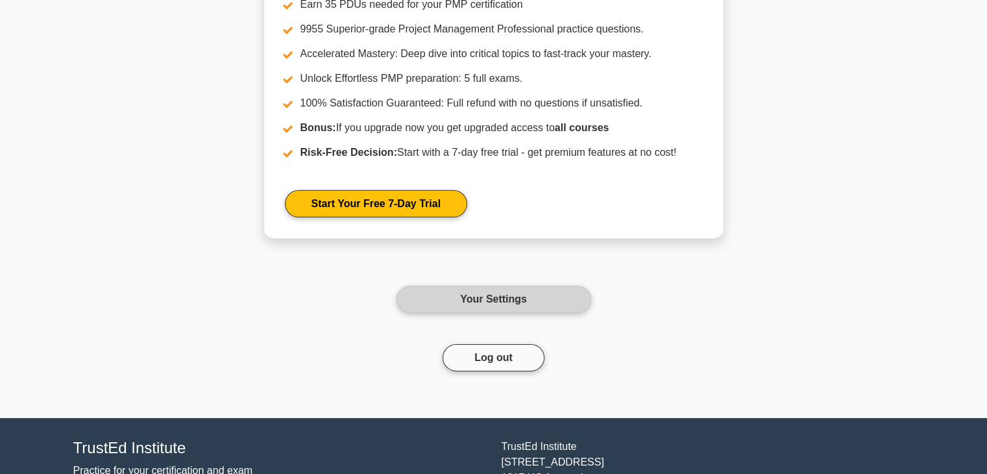
click at [469, 285] on link "Your Settings" at bounding box center [493, 298] width 195 height 27
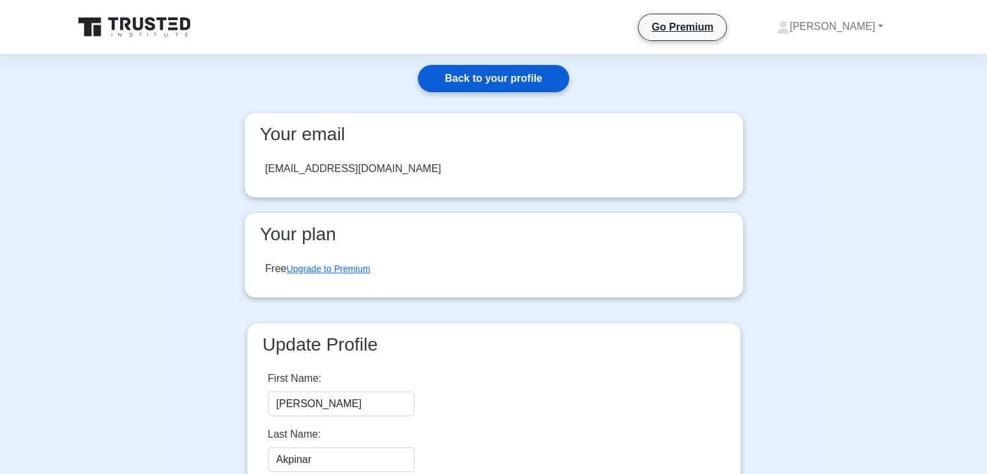
click at [533, 80] on link "Back to your profile" at bounding box center [493, 78] width 151 height 27
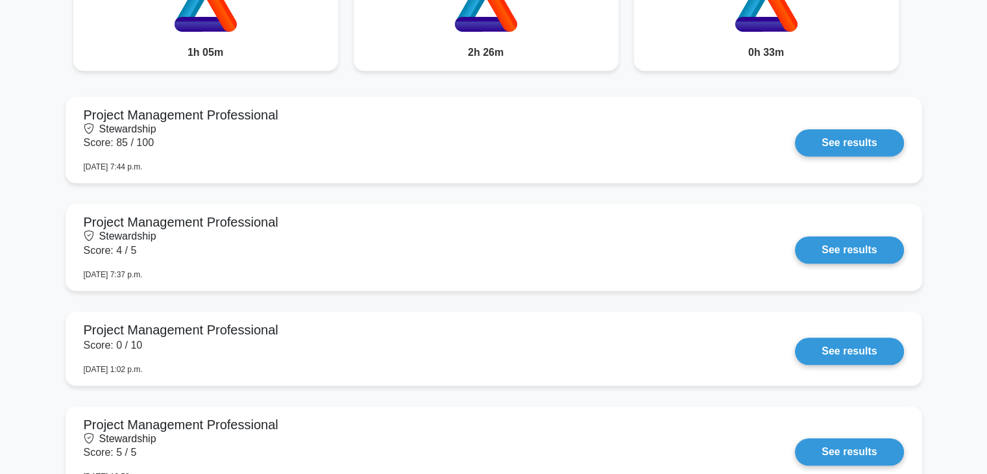
scroll to position [1168, 0]
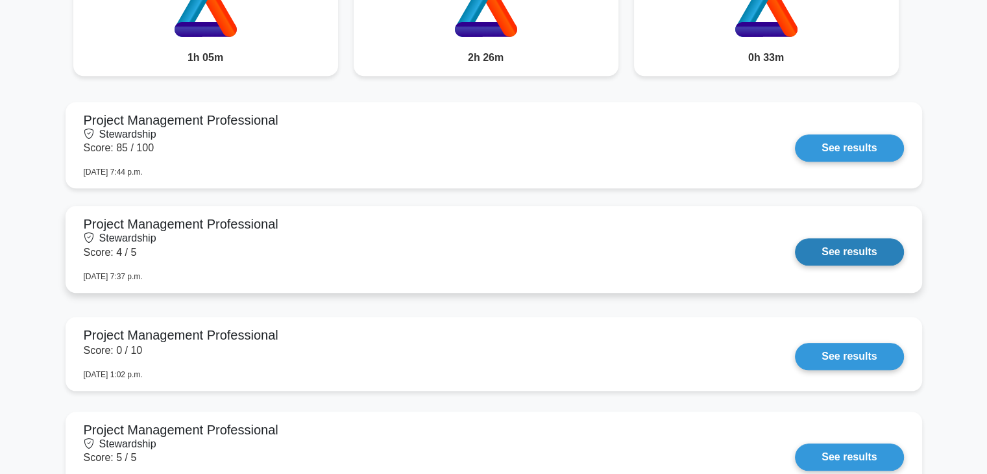
click at [841, 238] on link "See results" at bounding box center [849, 251] width 108 height 27
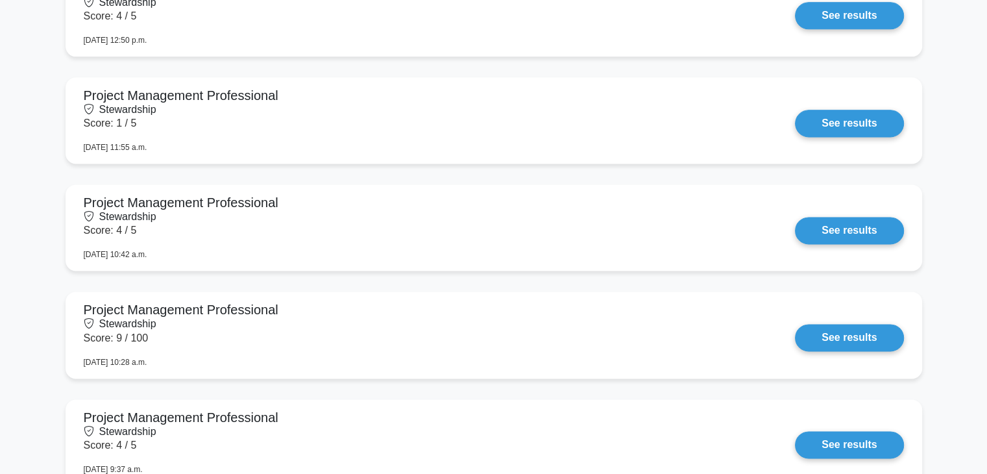
scroll to position [1687, 0]
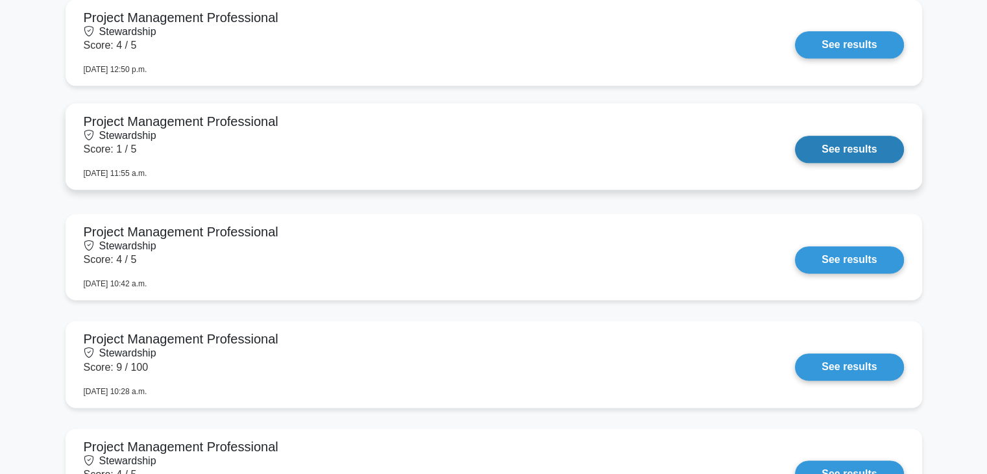
click at [795, 136] on link "See results" at bounding box center [849, 149] width 108 height 27
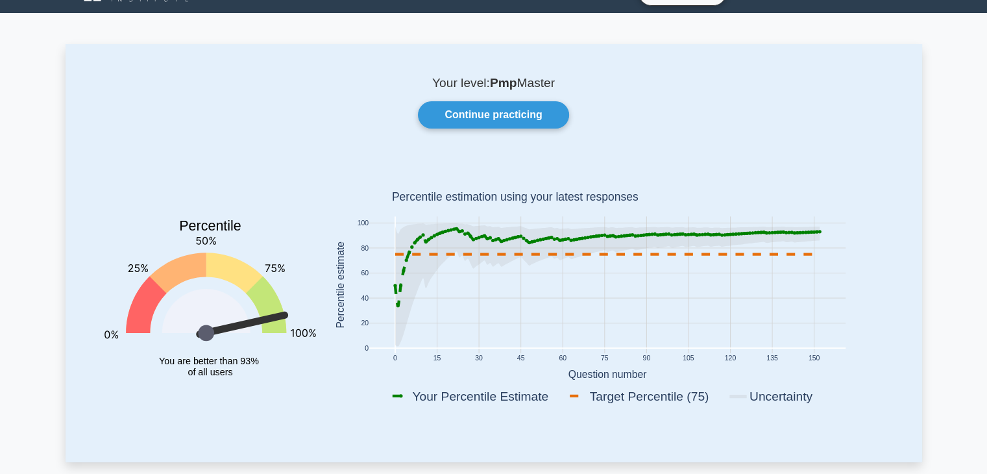
scroll to position [0, 0]
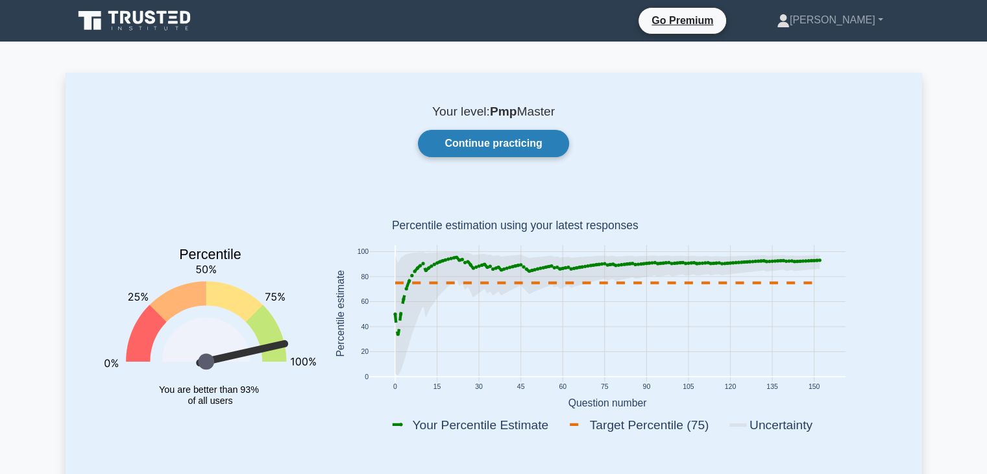
click at [509, 142] on link "Continue practicing" at bounding box center [493, 143] width 151 height 27
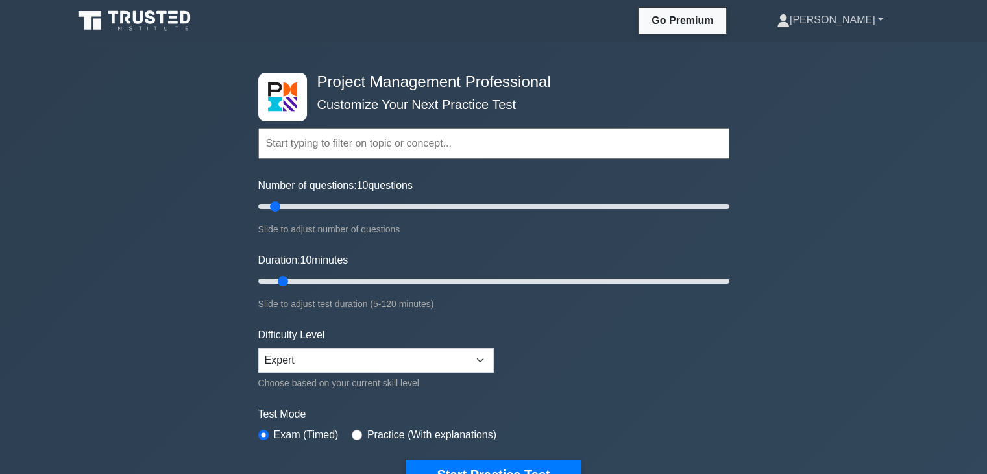
click at [847, 18] on link "[PERSON_NAME]" at bounding box center [830, 20] width 169 height 26
click at [837, 51] on link "Profile" at bounding box center [797, 50] width 103 height 21
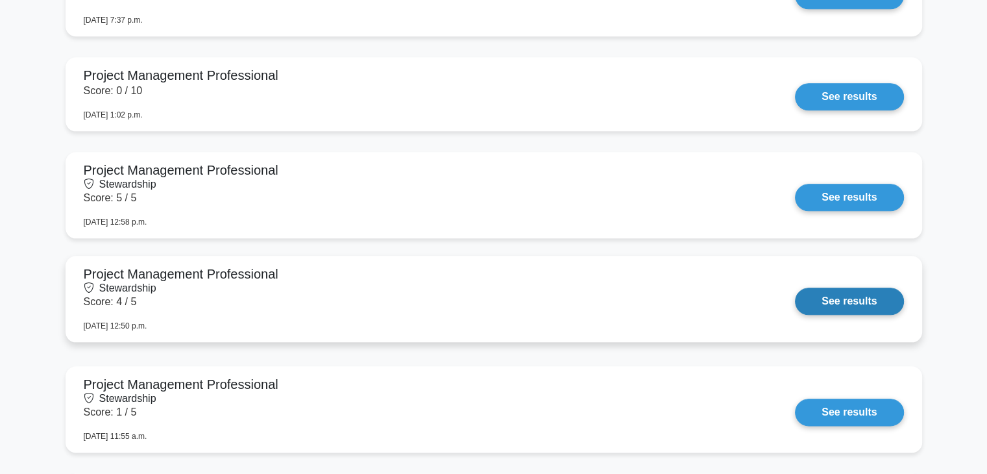
scroll to position [1168, 0]
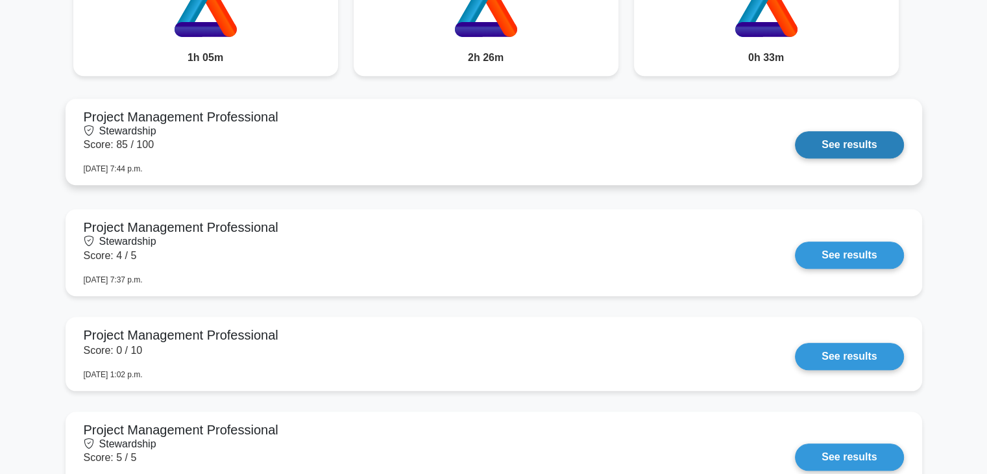
click at [823, 131] on link "See results" at bounding box center [849, 144] width 108 height 27
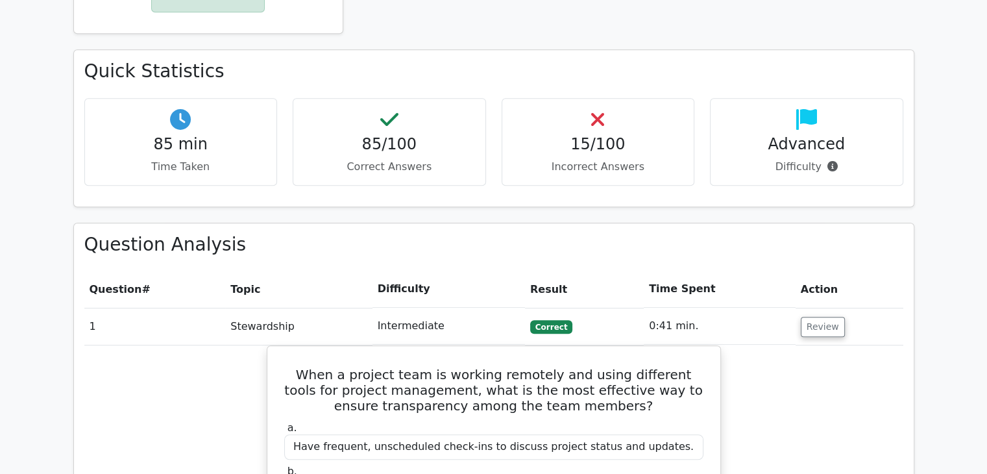
scroll to position [843, 0]
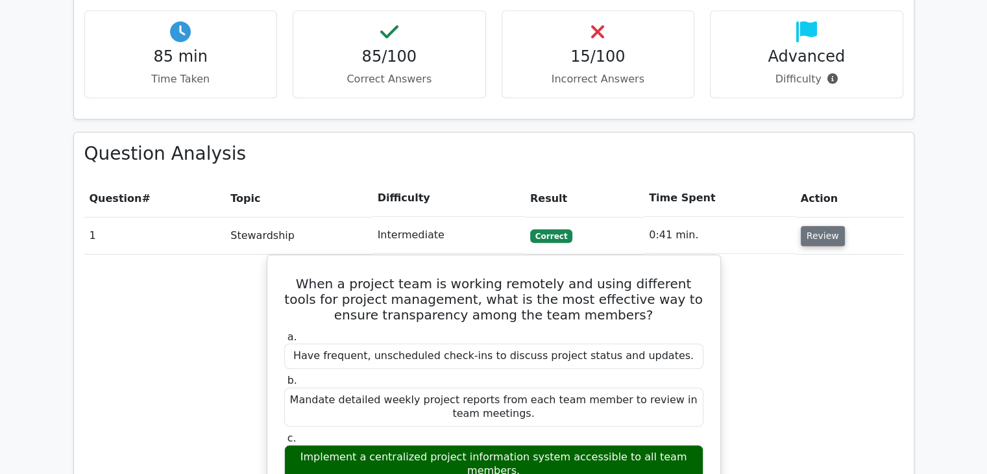
click at [832, 226] on button "Review" at bounding box center [823, 236] width 44 height 20
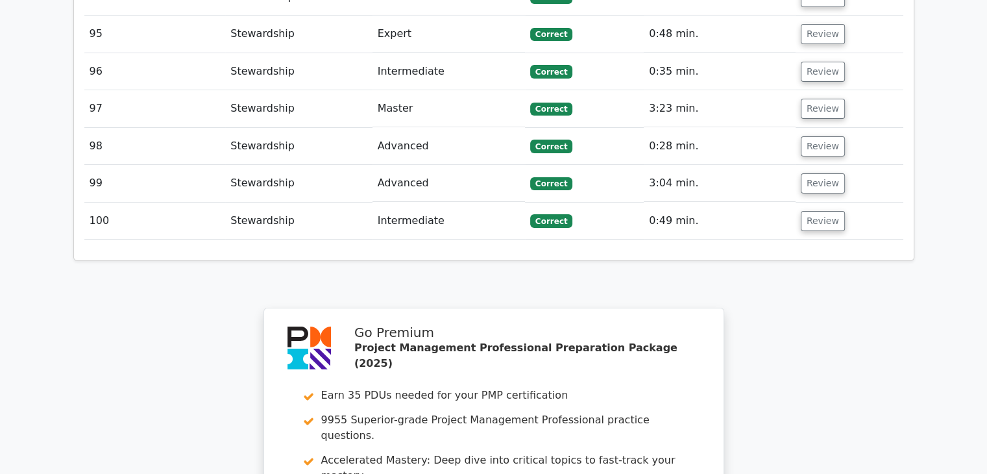
scroll to position [4295, 0]
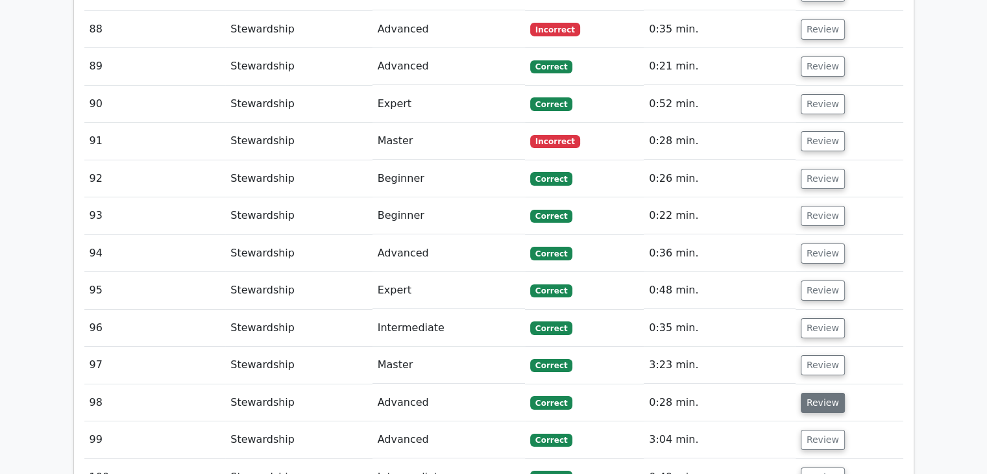
click at [817, 393] on button "Review" at bounding box center [823, 403] width 44 height 20
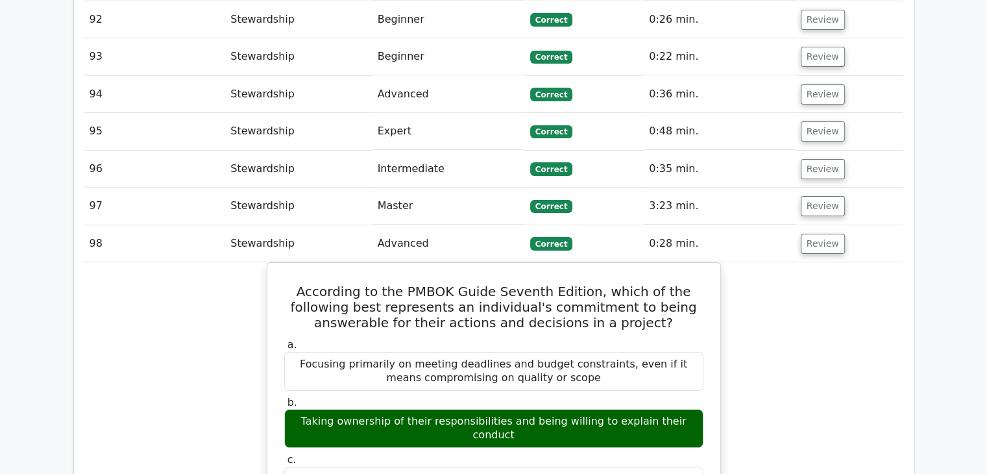
scroll to position [4360, 0]
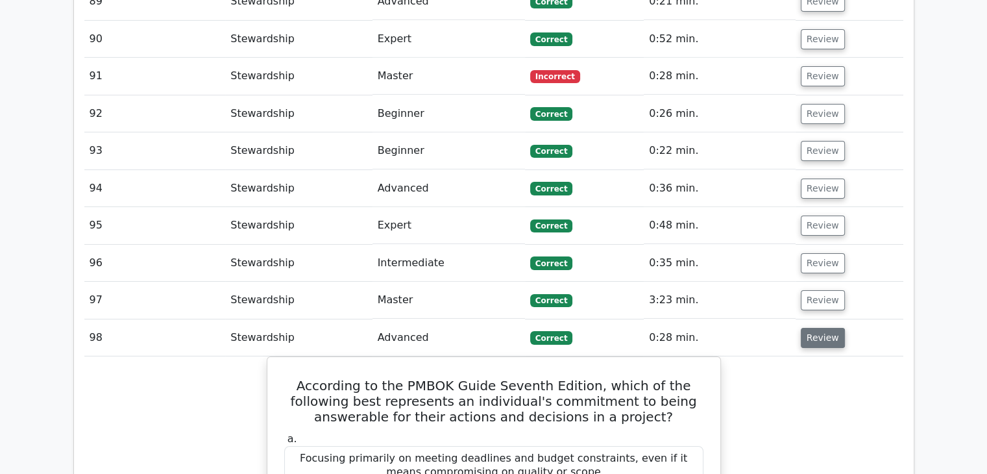
click at [805, 328] on button "Review" at bounding box center [823, 338] width 44 height 20
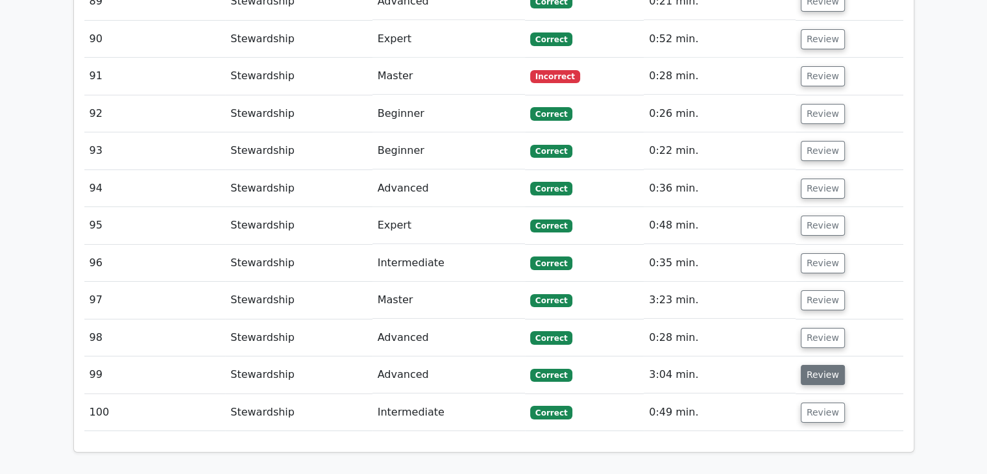
click at [812, 365] on button "Review" at bounding box center [823, 375] width 44 height 20
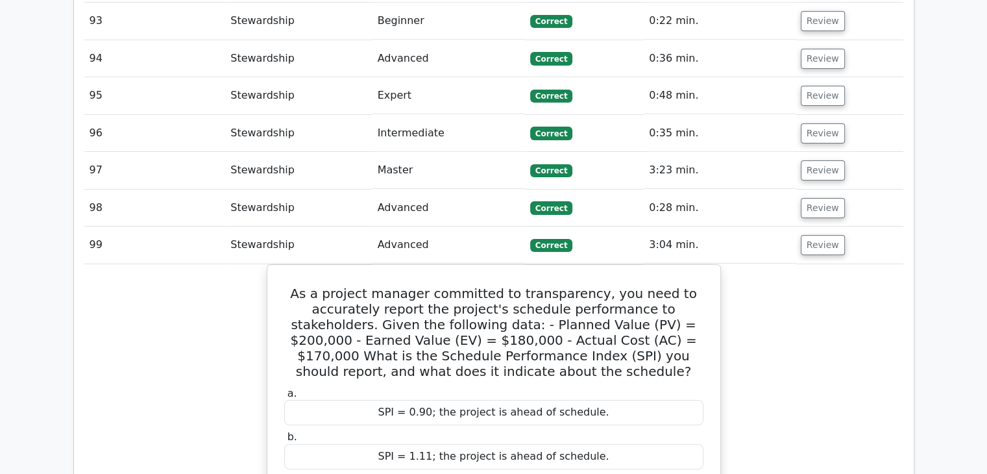
scroll to position [4425, 0]
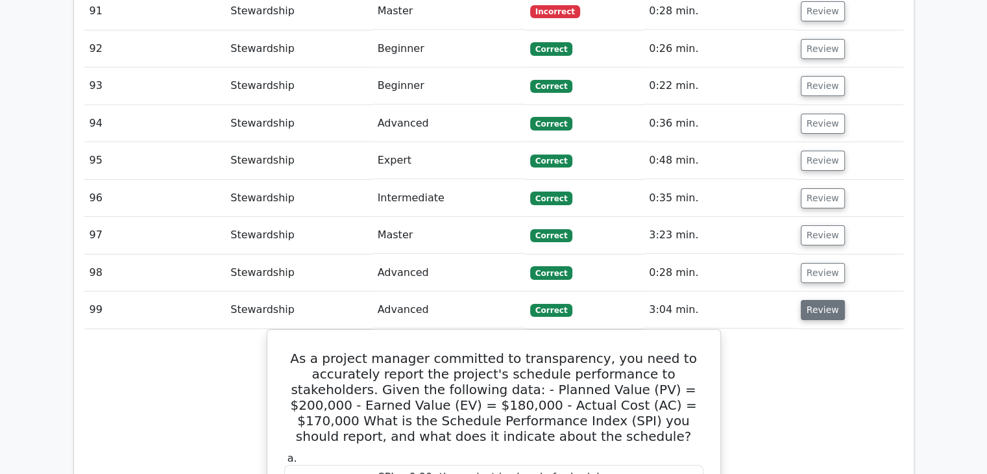
click at [818, 300] on button "Review" at bounding box center [823, 310] width 44 height 20
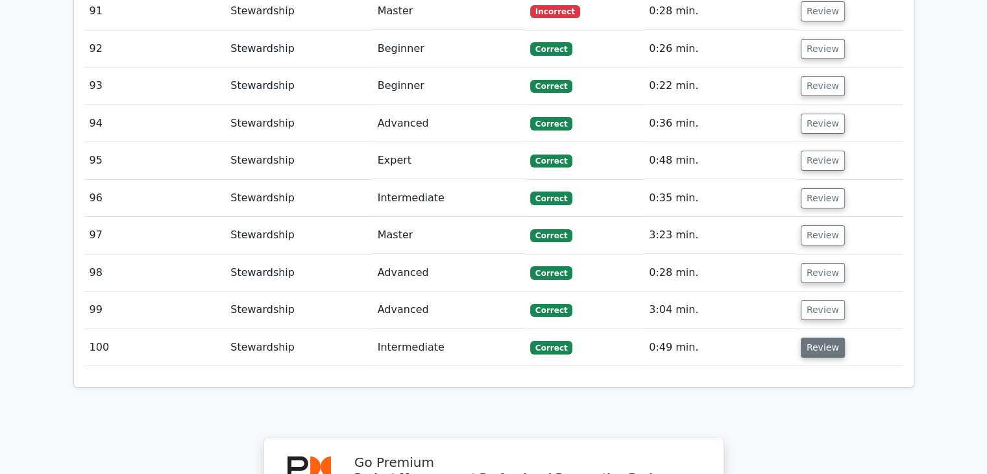
click at [808, 337] on button "Review" at bounding box center [823, 347] width 44 height 20
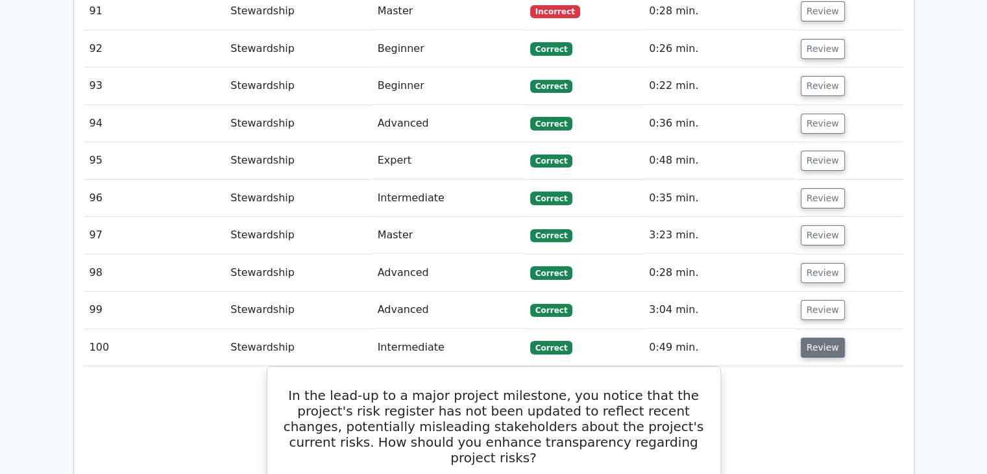
click at [810, 337] on button "Review" at bounding box center [823, 347] width 44 height 20
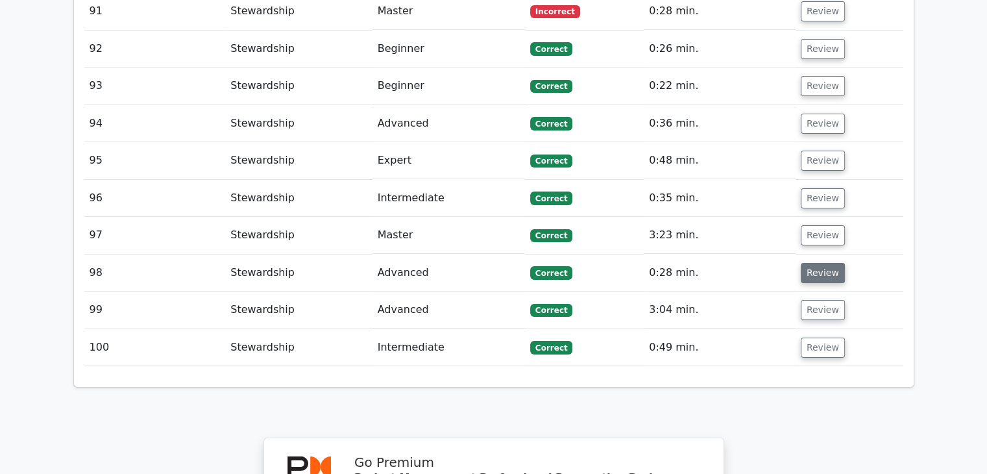
click at [814, 263] on button "Review" at bounding box center [823, 273] width 44 height 20
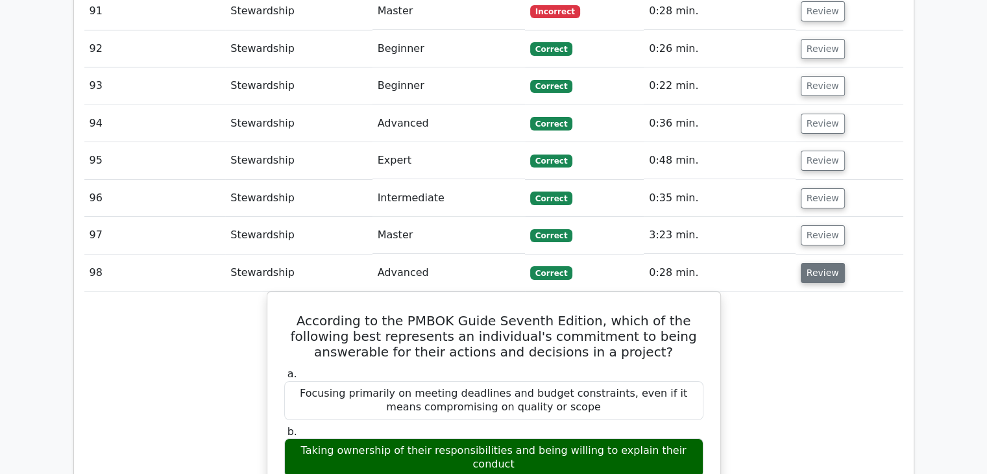
click at [814, 263] on button "Review" at bounding box center [823, 273] width 44 height 20
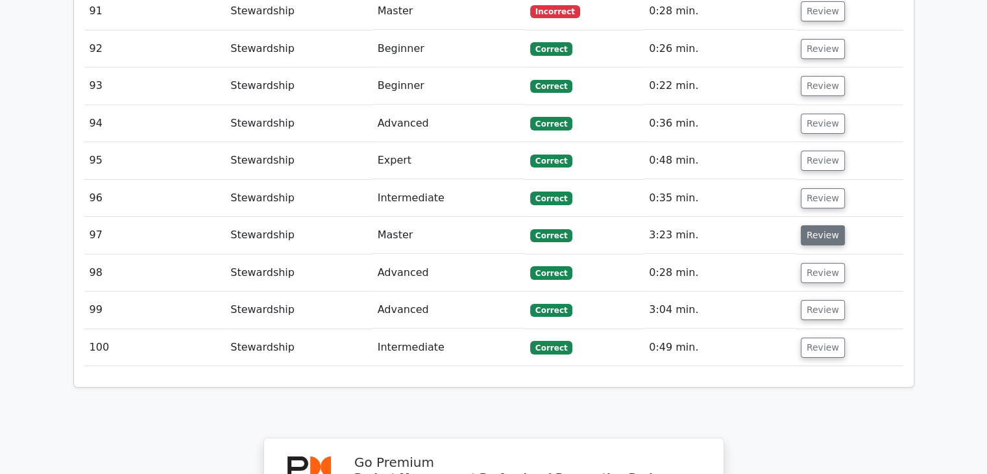
click at [812, 225] on button "Review" at bounding box center [823, 235] width 44 height 20
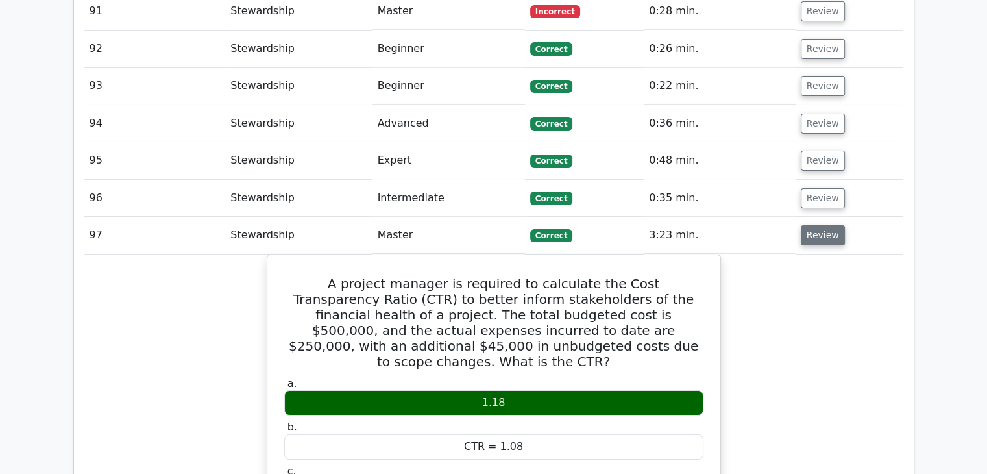
click at [814, 225] on button "Review" at bounding box center [823, 235] width 44 height 20
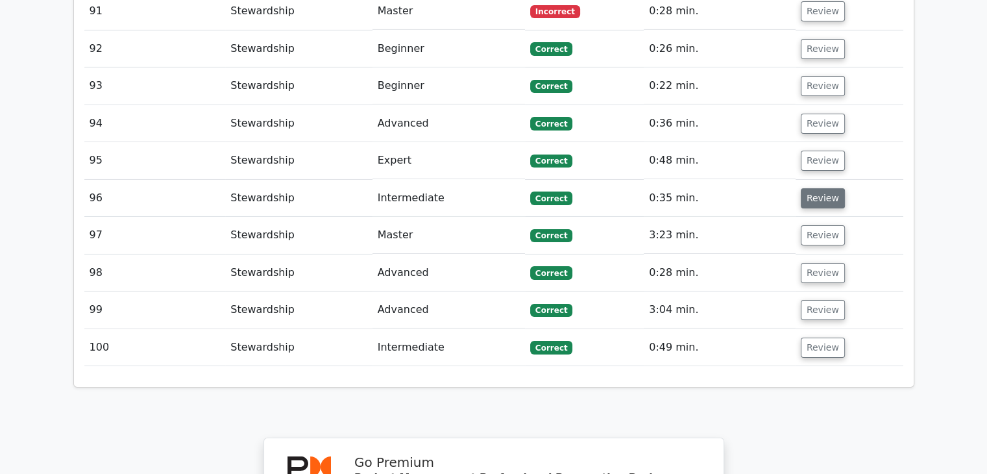
click at [807, 188] on button "Review" at bounding box center [823, 198] width 44 height 20
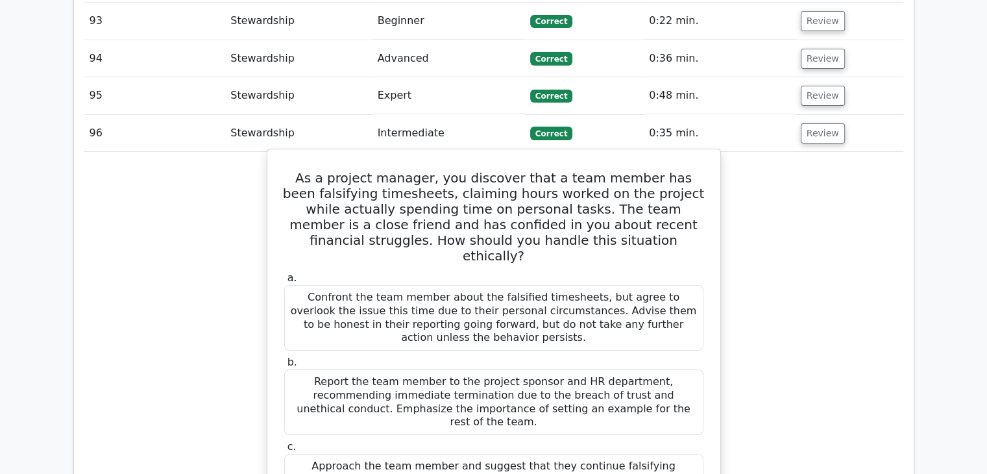
scroll to position [4360, 0]
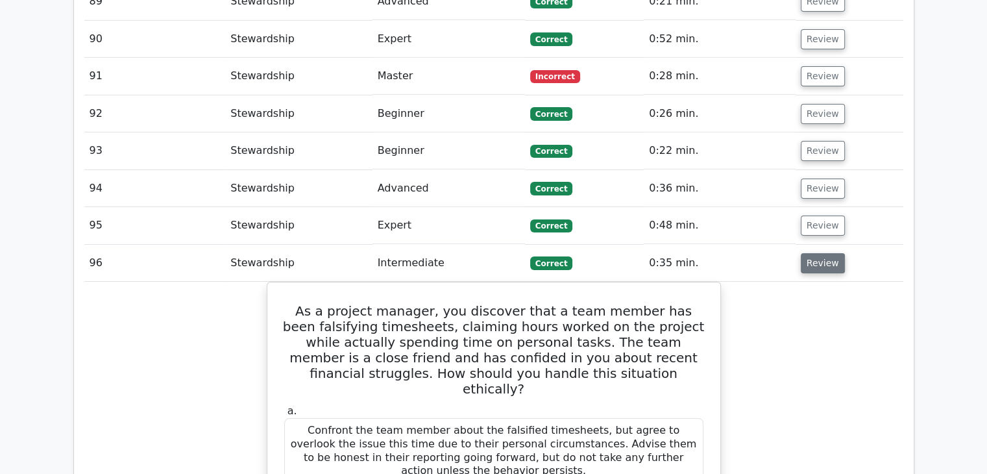
click at [818, 253] on button "Review" at bounding box center [823, 263] width 44 height 20
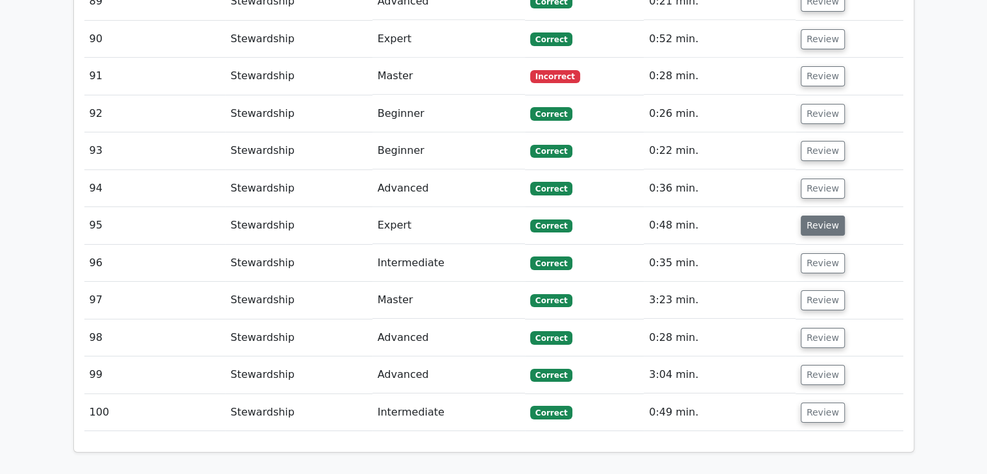
click at [812, 215] on button "Review" at bounding box center [823, 225] width 44 height 20
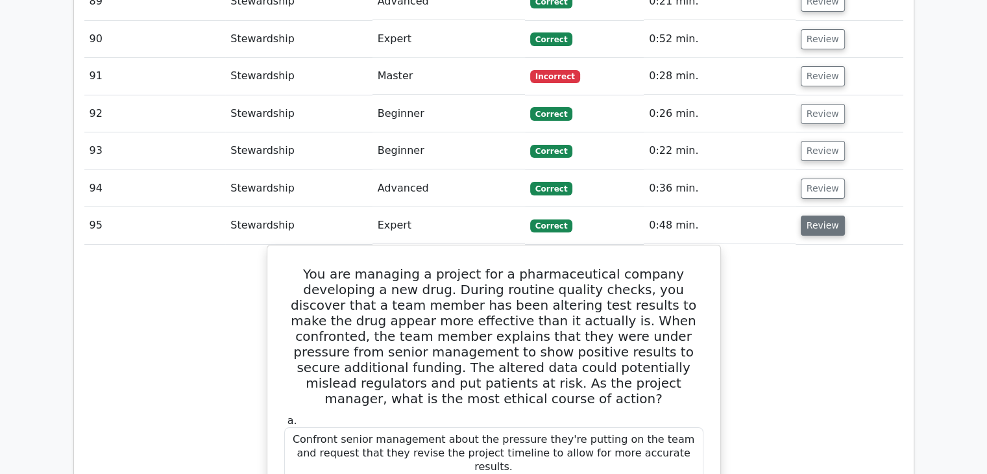
click at [812, 215] on button "Review" at bounding box center [823, 225] width 44 height 20
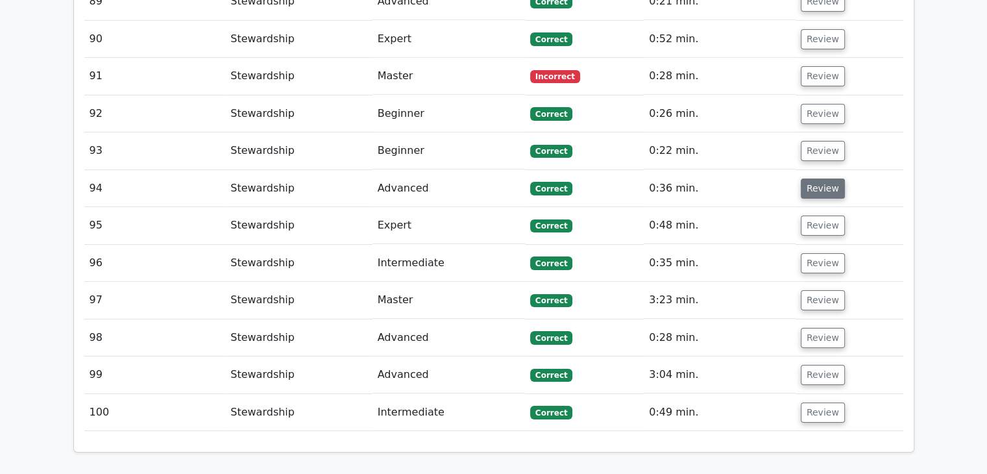
click at [819, 178] on button "Review" at bounding box center [823, 188] width 44 height 20
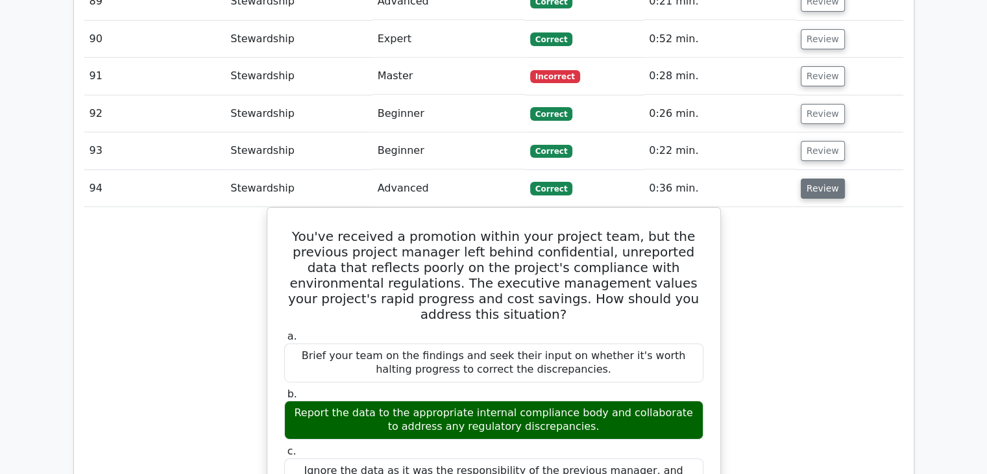
click at [819, 178] on button "Review" at bounding box center [823, 188] width 44 height 20
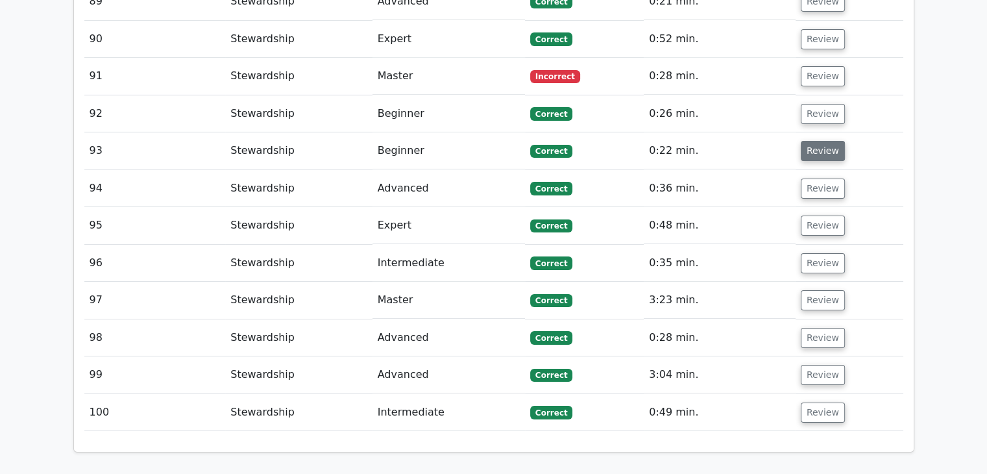
click at [815, 141] on button "Review" at bounding box center [823, 151] width 44 height 20
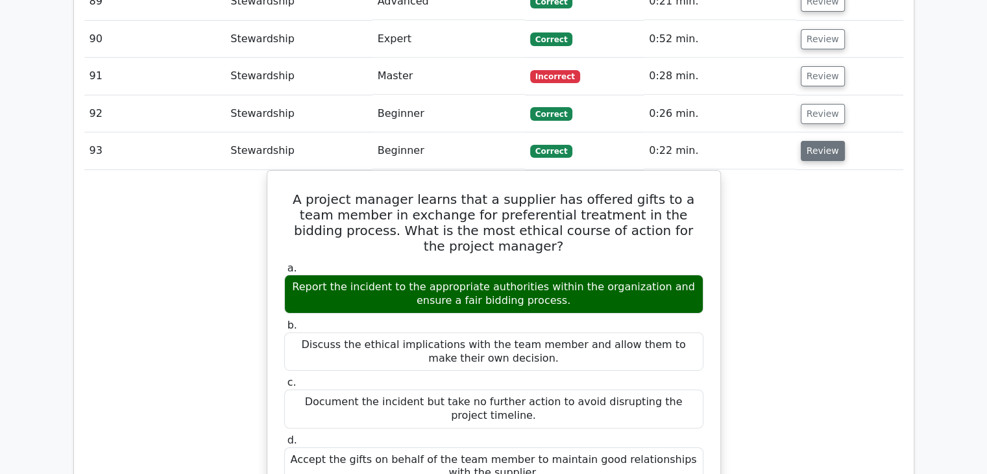
click at [815, 141] on button "Review" at bounding box center [823, 151] width 44 height 20
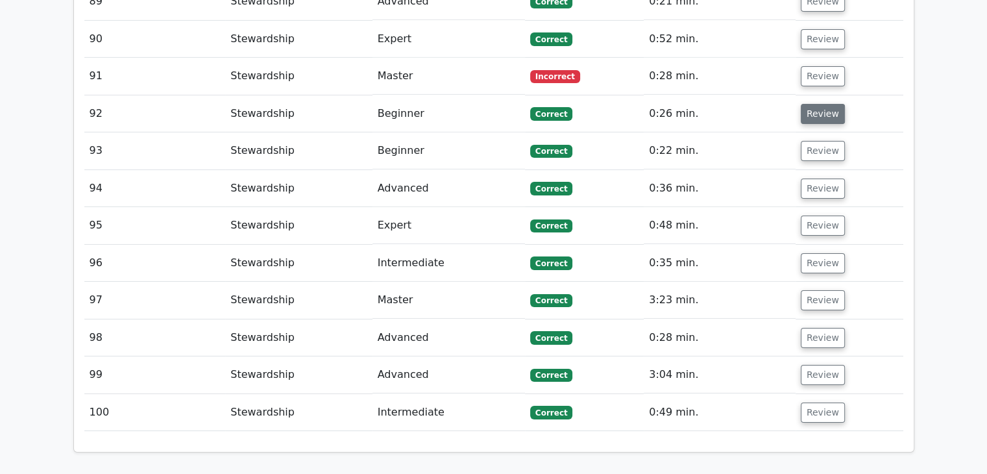
click at [813, 104] on button "Review" at bounding box center [823, 114] width 44 height 20
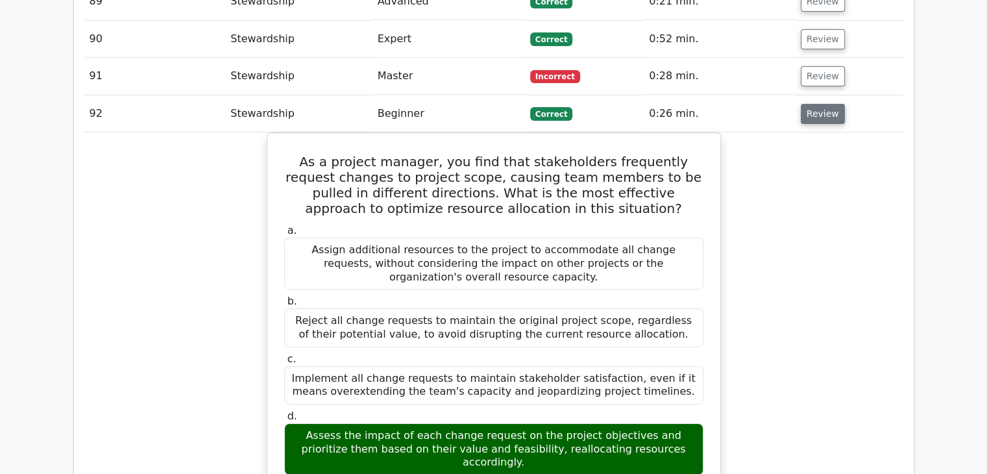
click at [813, 104] on button "Review" at bounding box center [823, 114] width 44 height 20
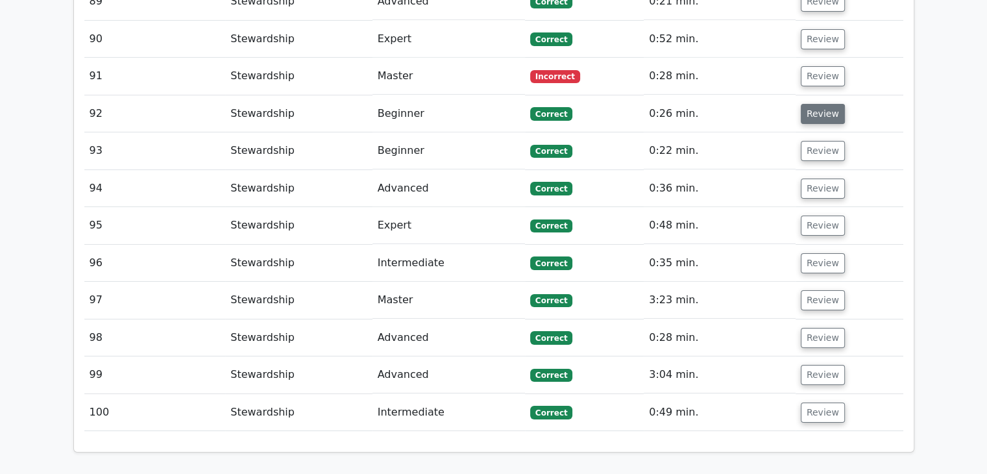
scroll to position [4295, 0]
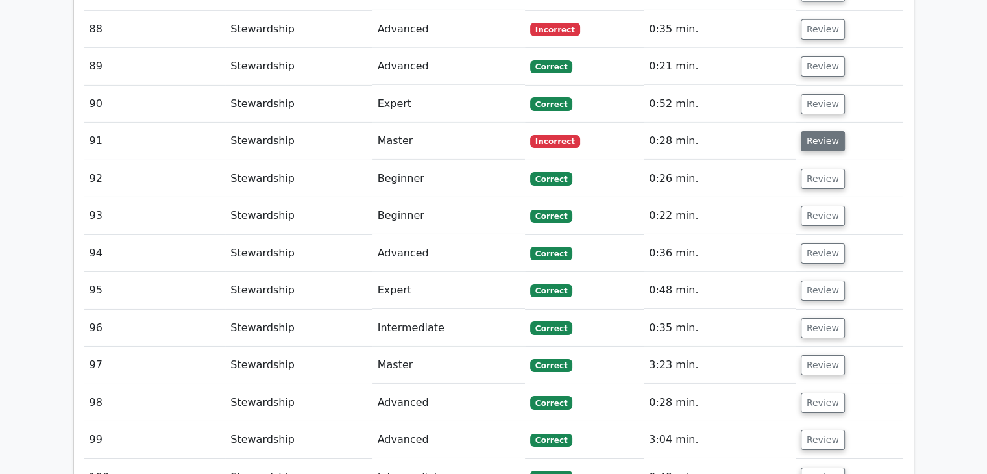
click at [814, 131] on button "Review" at bounding box center [823, 141] width 44 height 20
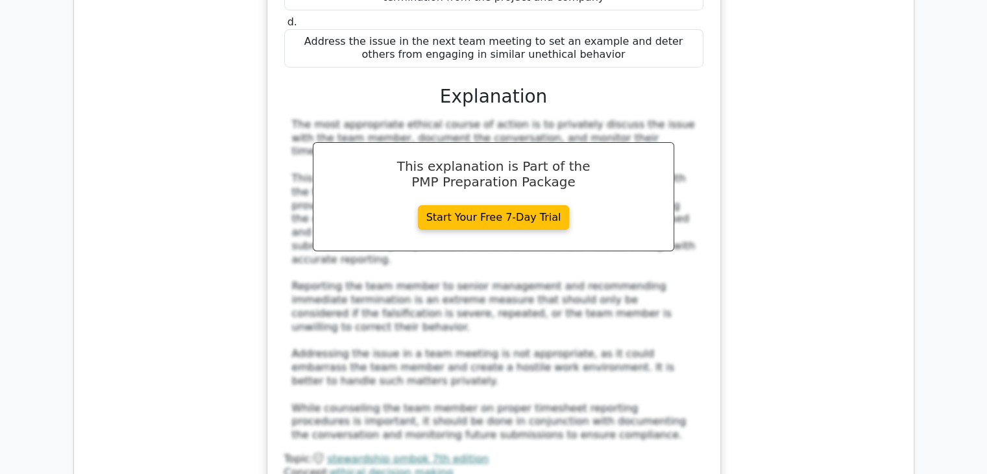
scroll to position [4814, 0]
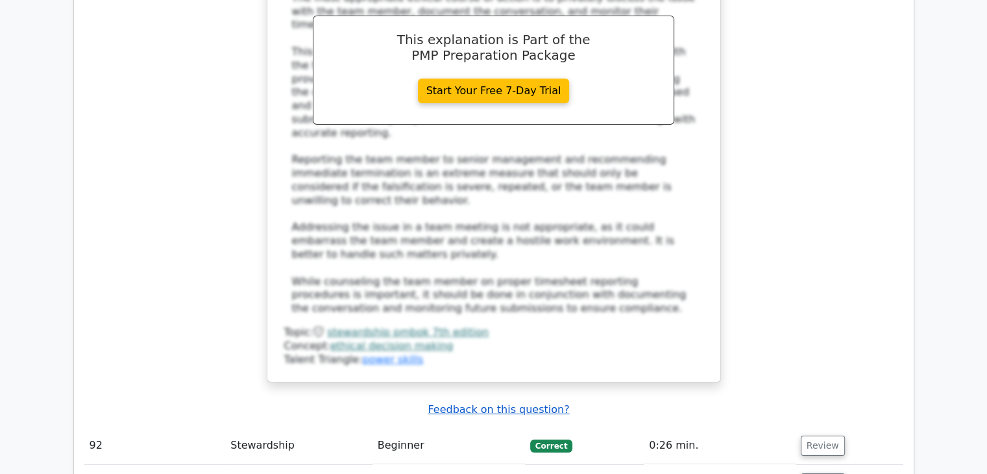
click at [518, 403] on u "Feedback on this question?" at bounding box center [498, 409] width 141 height 12
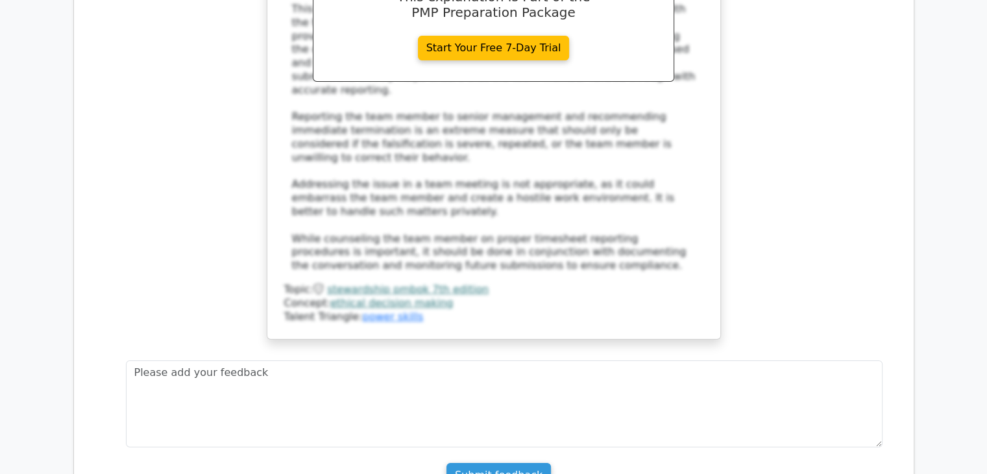
scroll to position [4879, 0]
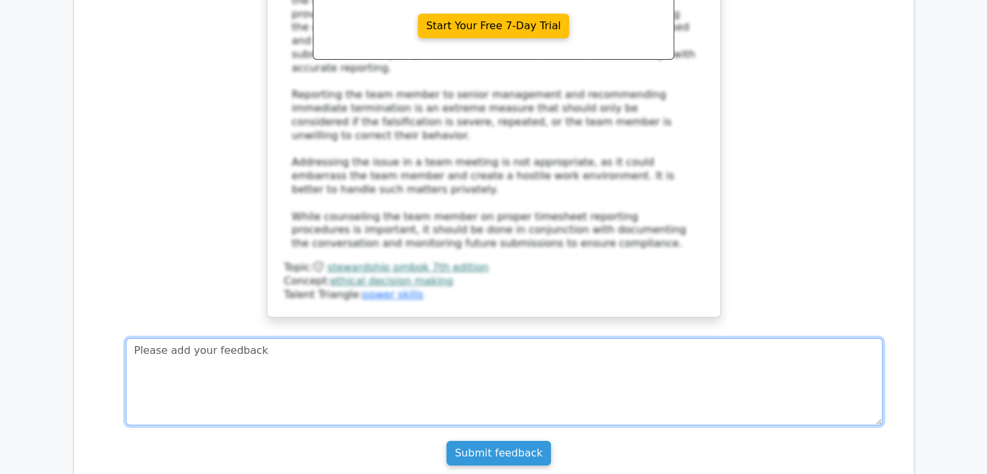
click at [420, 338] on textarea at bounding box center [504, 381] width 757 height 87
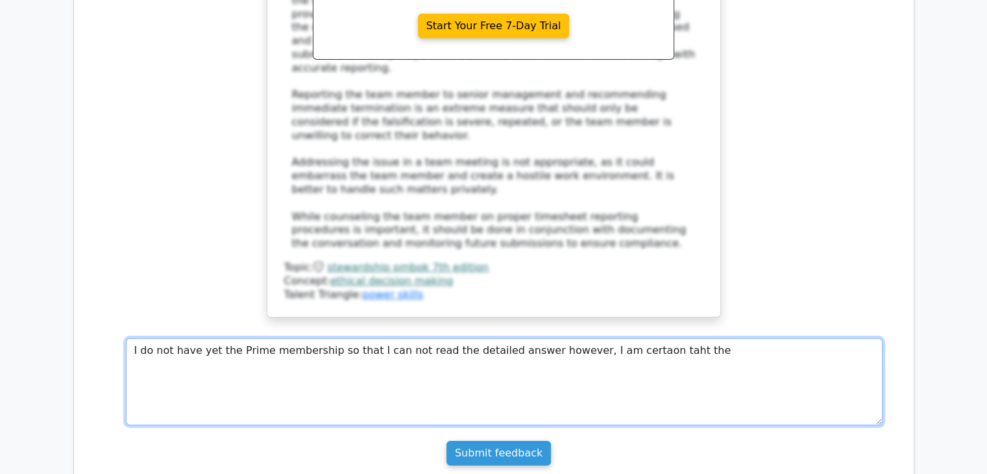
click at [599, 338] on textarea "I do not have yet the Prime membership so that I can not read the detailed answ…" at bounding box center [504, 381] width 757 height 87
click at [622, 338] on textarea "I do not have yet the Prime membership so that I can not read the detailed answ…" at bounding box center [504, 381] width 757 height 87
click at [673, 338] on textarea "I do not have yet the Prime membership so that I can not read the detailed answ…" at bounding box center [504, 381] width 757 height 87
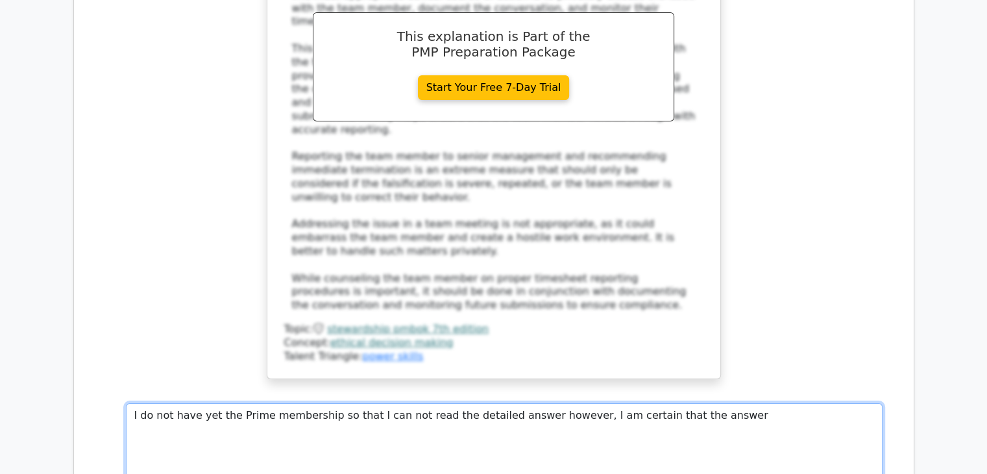
scroll to position [4814, 0]
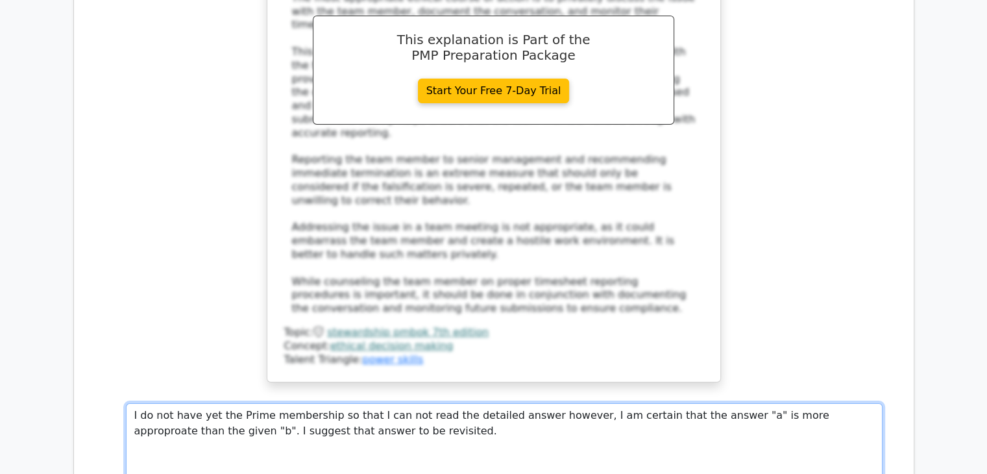
click at [764, 403] on textarea "I do not have yet the Prime membership so that I can not read the detailed answ…" at bounding box center [504, 446] width 757 height 87
click at [445, 403] on textarea "I do not have yet the Prime membership so that I can not read the detailed answ…" at bounding box center [504, 446] width 757 height 87
click at [426, 403] on textarea "I do not have yet the Prime membership so that I can not read the detailed answ…" at bounding box center [504, 446] width 757 height 87
click at [611, 403] on textarea "I do not have yet the Prime membership so that I can not read the detailed answ…" at bounding box center [504, 446] width 757 height 87
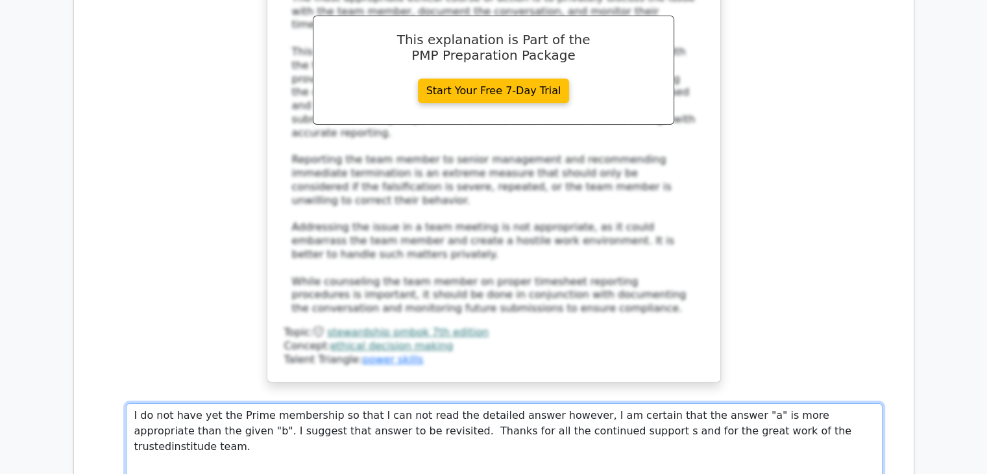
click at [675, 403] on textarea "I do not have yet the Prime membership so that I can not read the detailed answ…" at bounding box center [504, 446] width 757 height 87
drag, startPoint x: 675, startPoint y: 325, endPoint x: 666, endPoint y: 332, distance: 12.1
click at [666, 403] on textarea "I do not have yet the Prime membership so that I can not read the detailed answ…" at bounding box center [504, 446] width 757 height 87
click at [675, 403] on textarea "I do not have yet the Prime membership so that I can not read the detailed answ…" at bounding box center [504, 446] width 757 height 87
click at [706, 403] on textarea "I do not have yet the Prime membership so that I can not read the detailed answ…" at bounding box center [504, 446] width 757 height 87
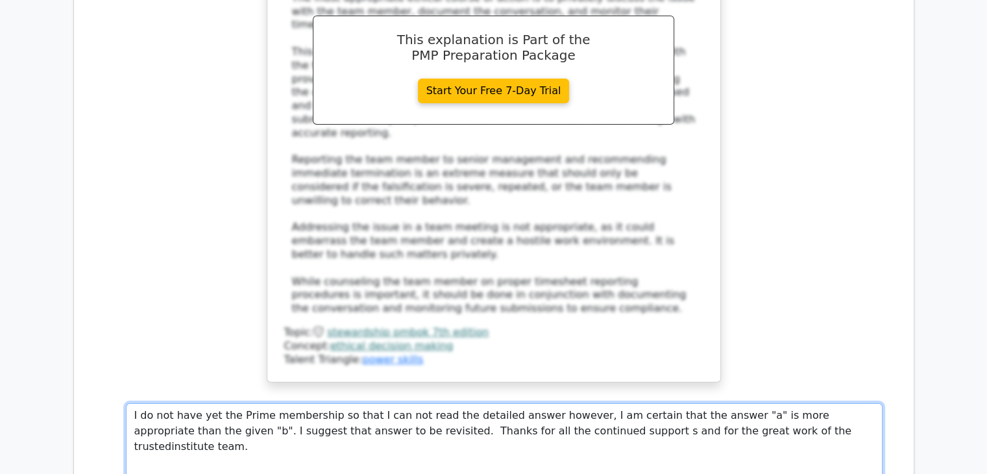
click at [711, 403] on textarea "I do not have yet the Prime membership so that I can not read the detailed answ…" at bounding box center [504, 446] width 757 height 87
click at [696, 403] on textarea "I do not have yet the Prime membership so that I can not read the detailed answ…" at bounding box center [504, 446] width 757 height 87
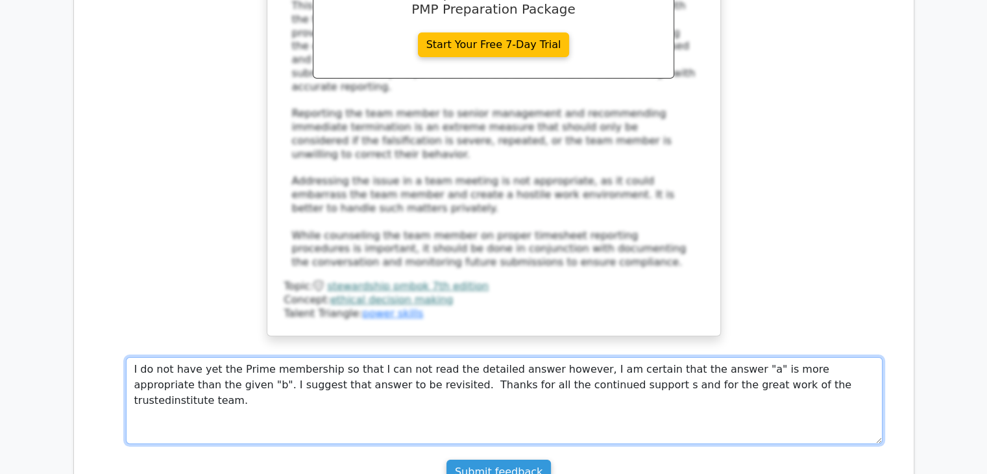
scroll to position [4879, 0]
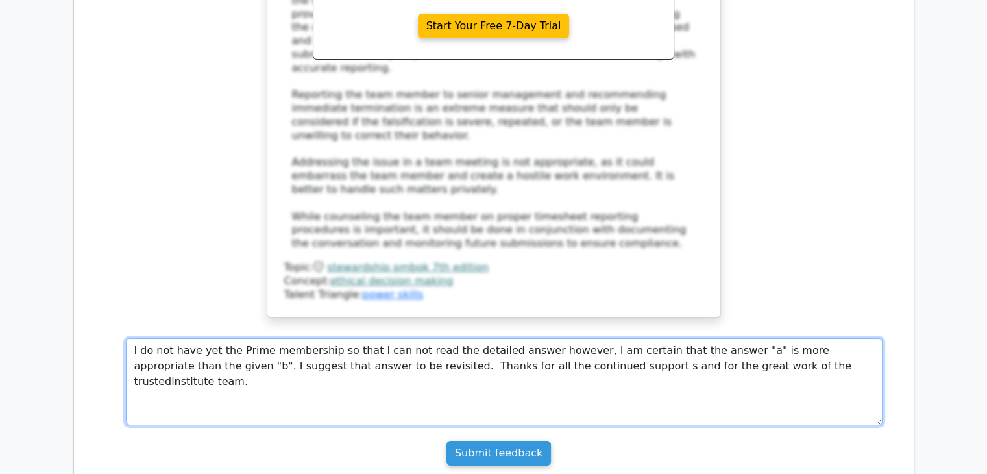
drag, startPoint x: 171, startPoint y: 244, endPoint x: 550, endPoint y: 247, distance: 379.6
click at [550, 338] on textarea "I do not have yet the Prime membership so that I can not read the detailed answ…" at bounding box center [504, 381] width 757 height 87
click at [672, 338] on textarea "I do not have yet the Prime membership so that I can not read the detailed answ…" at bounding box center [504, 381] width 757 height 87
type textarea "I do not have yet the Prime membership so that I can not read the detailed answ…"
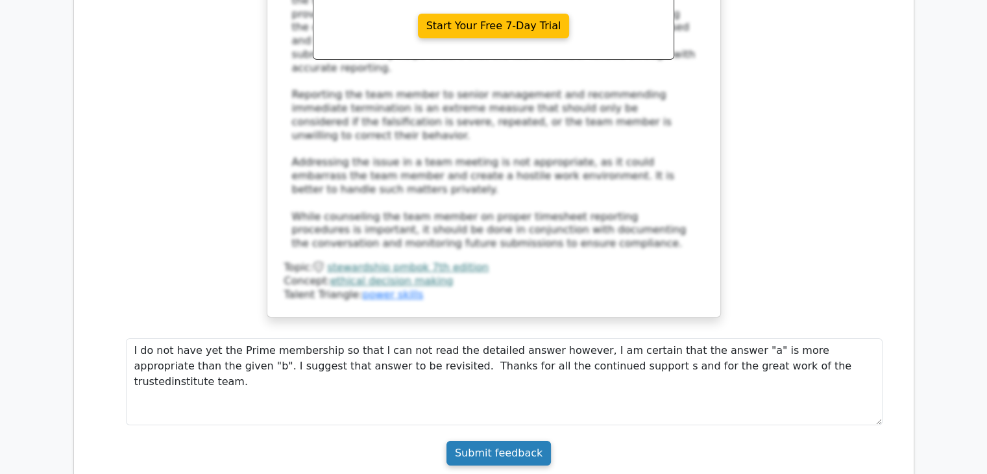
click at [514, 441] on input "Submit feedback" at bounding box center [498, 453] width 104 height 25
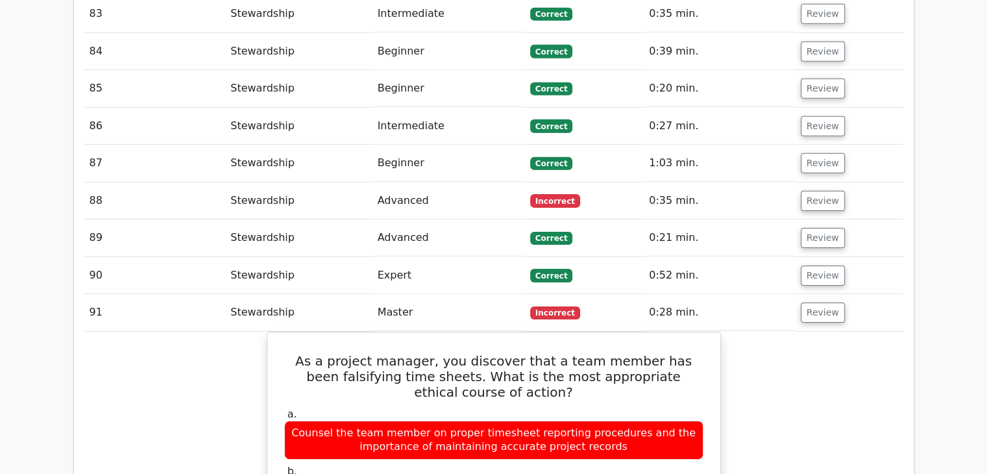
scroll to position [4101, 0]
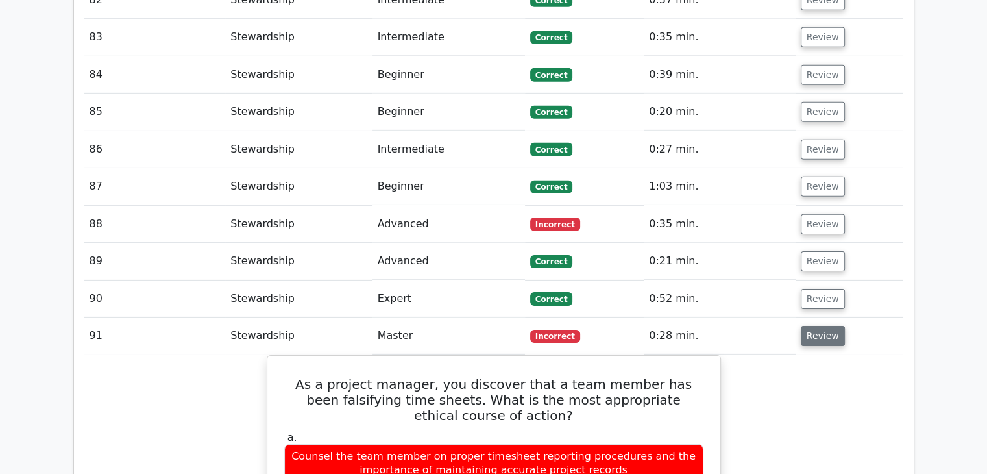
click at [802, 326] on button "Review" at bounding box center [823, 336] width 44 height 20
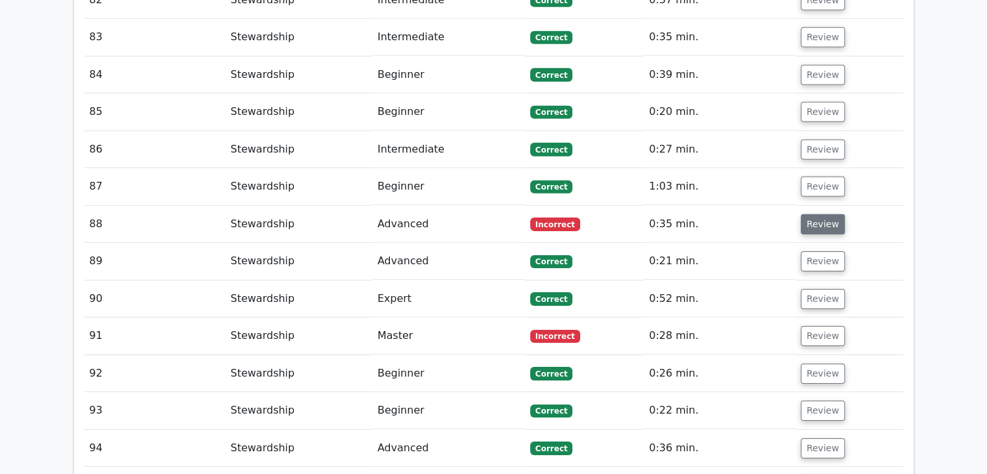
click at [811, 214] on button "Review" at bounding box center [823, 224] width 44 height 20
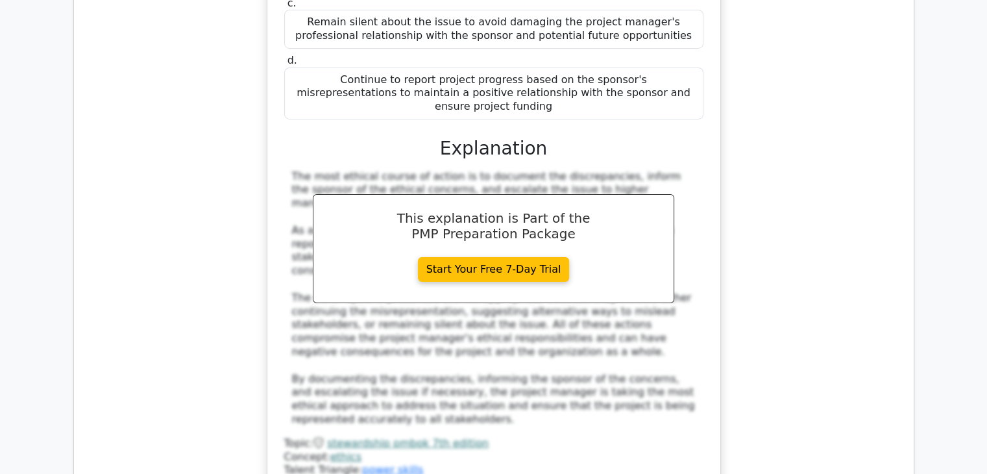
scroll to position [4685, 0]
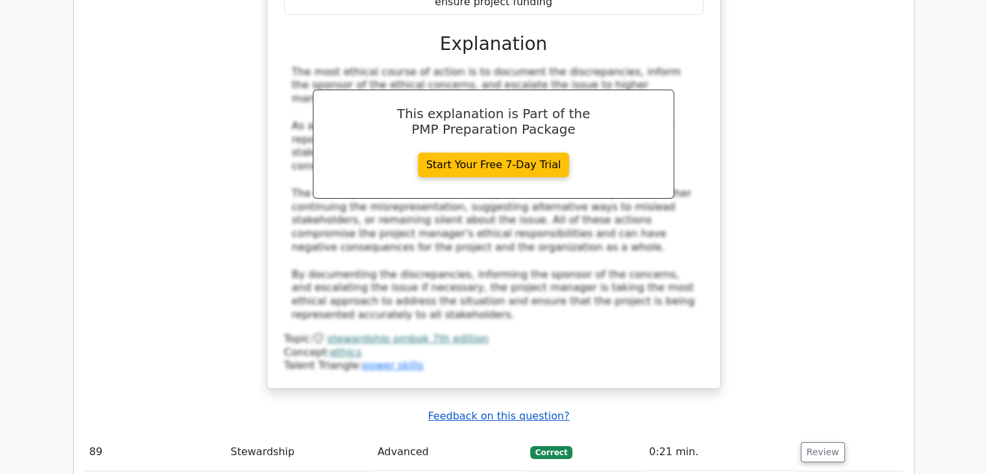
click at [525, 409] on u "Feedback on this question?" at bounding box center [498, 415] width 141 height 12
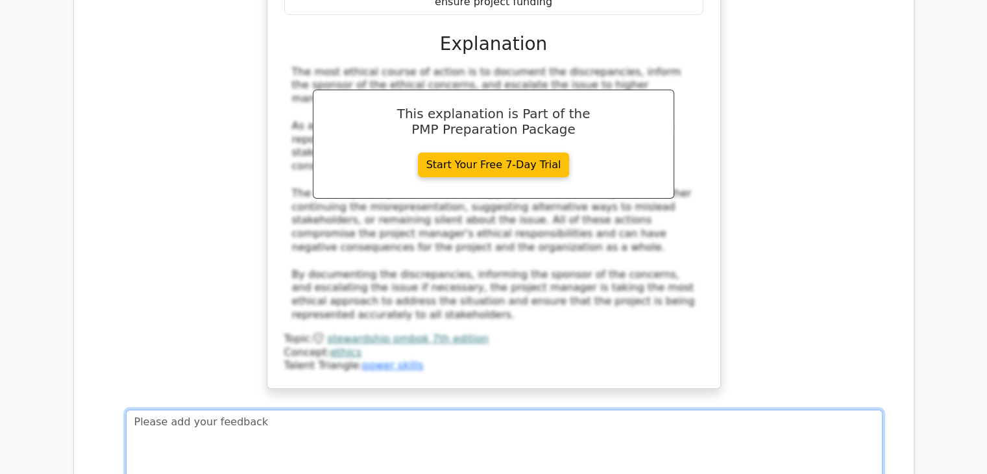
click at [487, 409] on textarea at bounding box center [504, 452] width 757 height 87
click at [324, 409] on textarea "I do not think the answer "b" is approporiate. Answer "a" should be first action" at bounding box center [504, 452] width 757 height 87
click at [498, 409] on textarea "I do not think the answer "b" is appropriate. Answer "a" should be first action" at bounding box center [504, 452] width 757 height 87
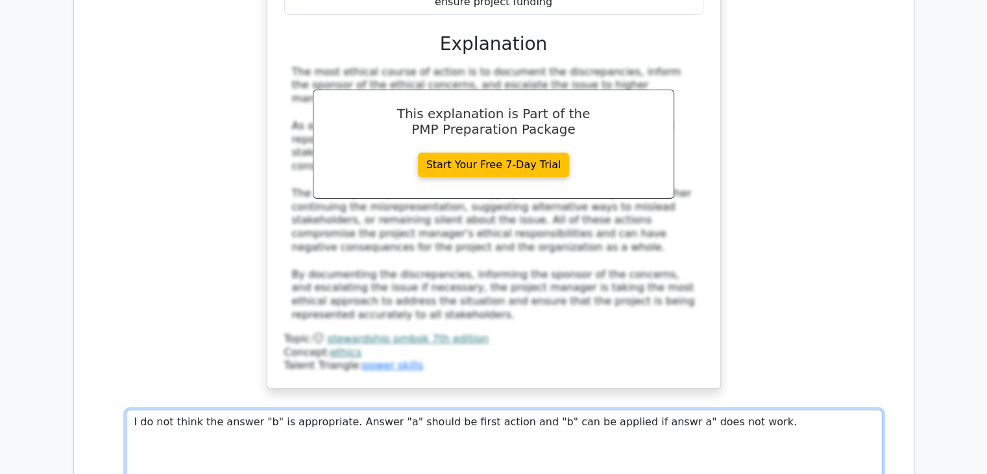
click at [615, 409] on textarea "I do not think the answer "b" is appropriate. Answer "a" should be first action…" at bounding box center [504, 452] width 757 height 87
click at [742, 409] on textarea "I do not think the answer "b" is appropriate. Answer "a" should be first action…" at bounding box center [504, 452] width 757 height 87
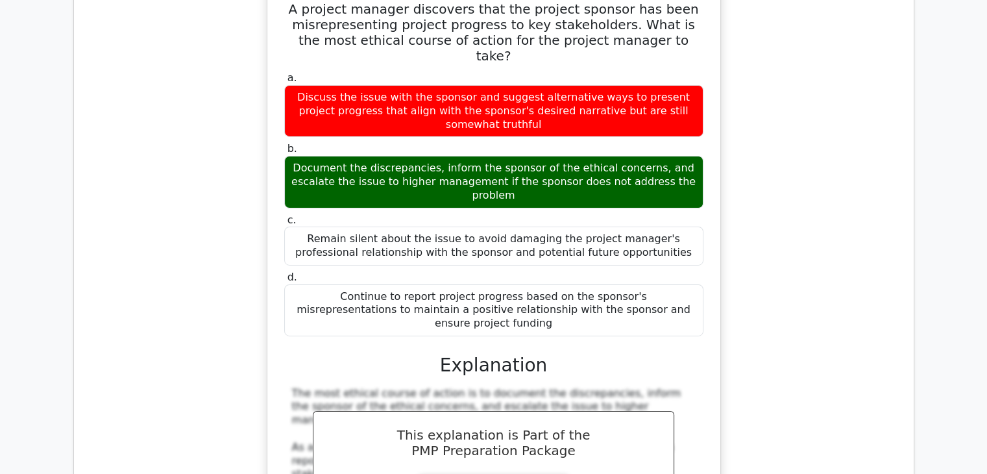
scroll to position [4165, 0]
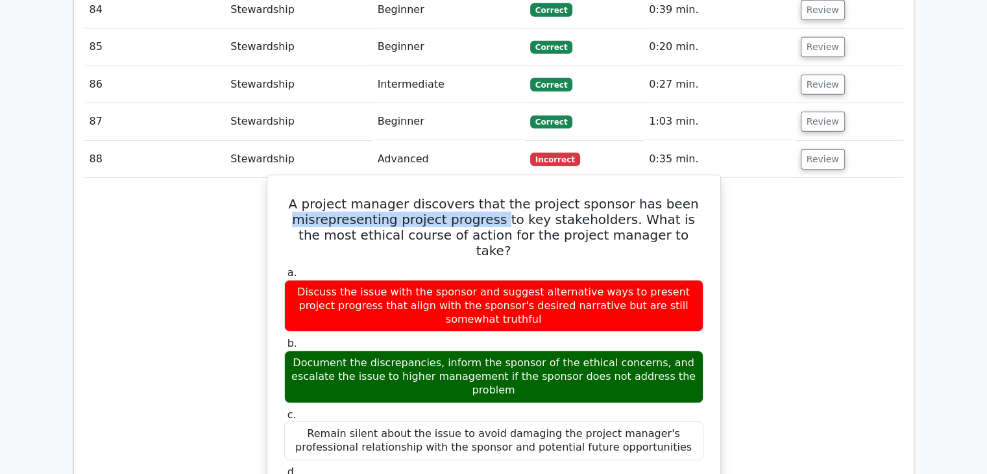
drag, startPoint x: 285, startPoint y: 134, endPoint x: 483, endPoint y: 132, distance: 197.3
click at [483, 196] on h5 "A project manager discovers that the project sponsor has been misrepresenting p…" at bounding box center [494, 227] width 422 height 62
copy h5 "misrepresenting project progress"
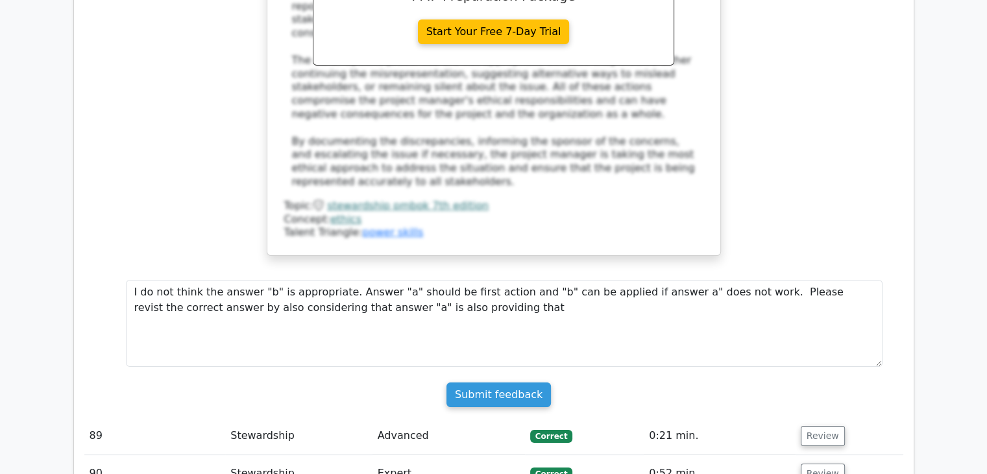
scroll to position [4685, 0]
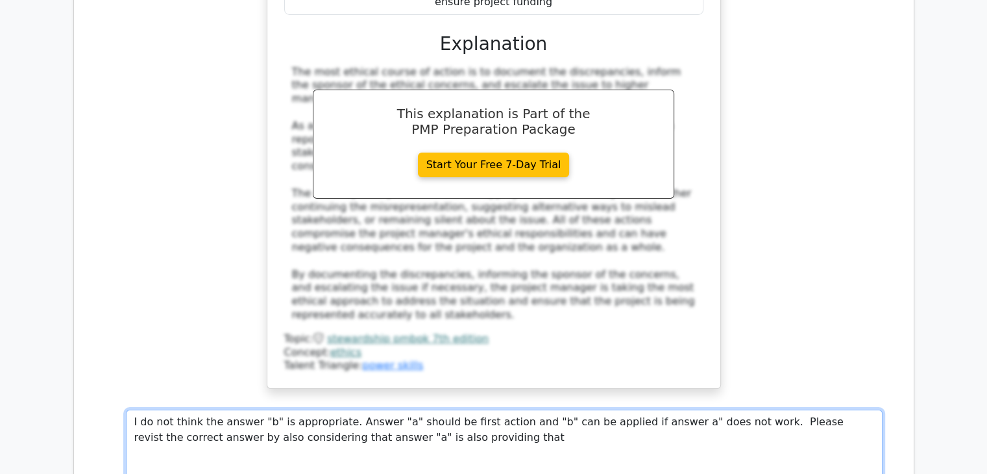
click at [395, 409] on textarea "I do not think the answer "b" is appropriate. Answer "a" should be first action…" at bounding box center [504, 452] width 757 height 87
paste textarea "misrepresenting project progress"
click at [396, 409] on textarea "I do not think the answer "b" is appropriate. Answer "a" should be first action…" at bounding box center [504, 452] width 757 height 87
click at [556, 409] on textarea "I do not think the answer "b" is appropriate. Answer "a" should be first action…" at bounding box center [504, 452] width 757 height 87
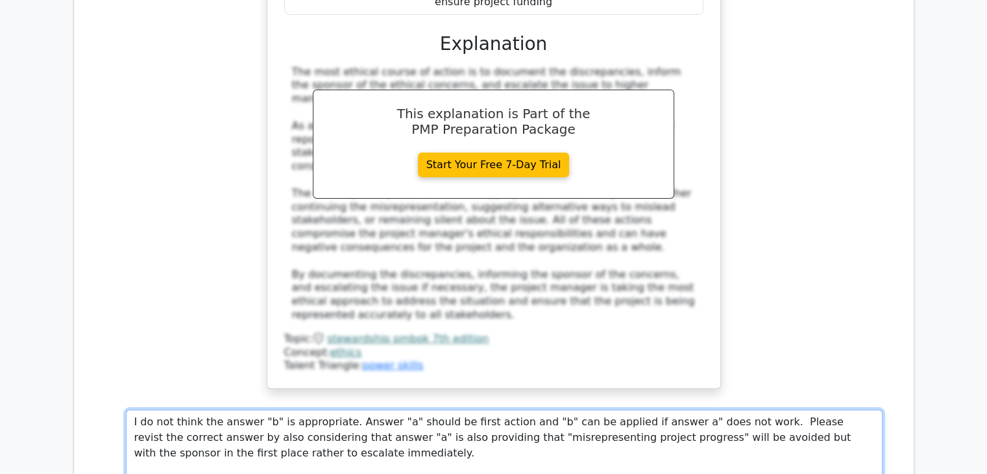
click at [766, 409] on textarea "I do not think the answer "b" is appropriate. Answer "a" should be first action…" at bounding box center [504, 452] width 757 height 87
click at [251, 409] on textarea "I do not think the answer "b" is appropriate. Answer "a" should be first action…" at bounding box center [504, 452] width 757 height 87
click at [297, 409] on textarea "I do not think the answer "b" is appropriate. Answer "a" should be first action…" at bounding box center [504, 452] width 757 height 87
drag, startPoint x: 309, startPoint y: 288, endPoint x: 505, endPoint y: 288, distance: 196.6
click at [505, 409] on textarea "I do not think the answer "b" is appropriate. Answer "a" should be first action…" at bounding box center [504, 452] width 757 height 87
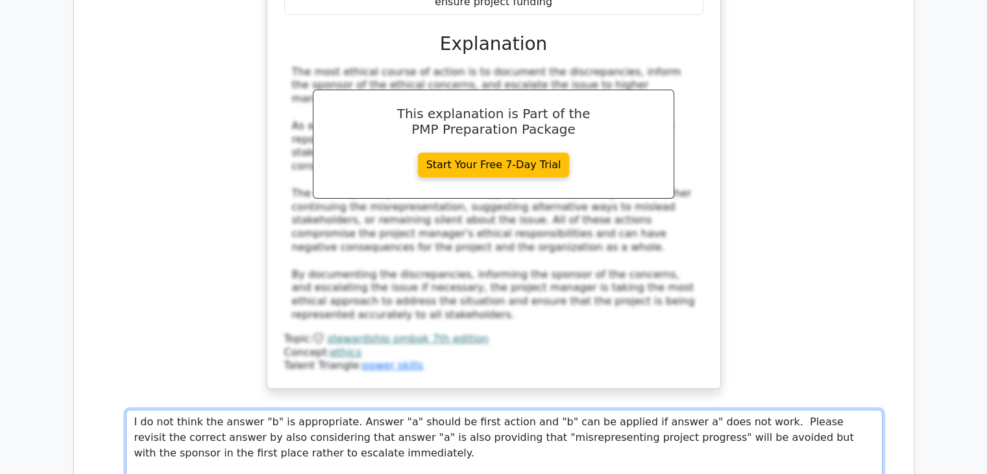
click at [675, 409] on textarea "I do not think the answer "b" is appropriate. Answer "a" should be first action…" at bounding box center [504, 452] width 757 height 87
click at [626, 409] on textarea "I do not think the answer "b" is appropriate. Answer "a" should be first action…" at bounding box center [504, 452] width 757 height 87
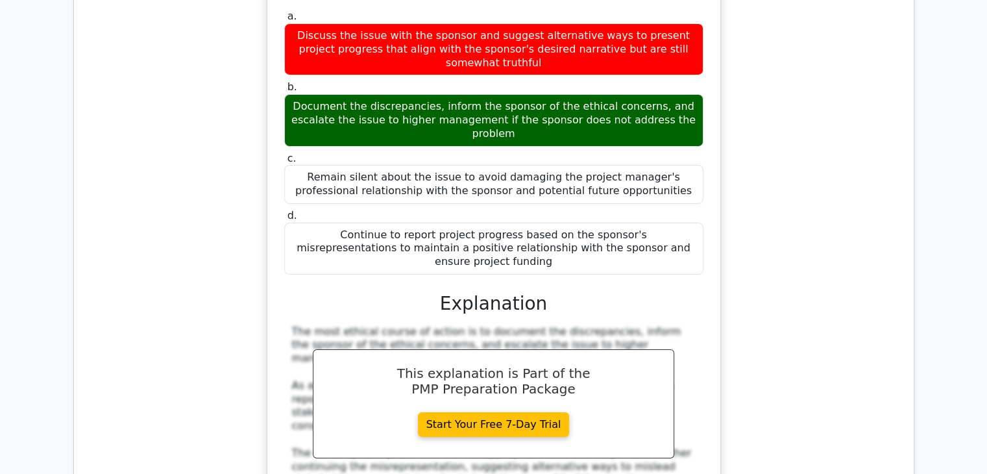
scroll to position [4295, 0]
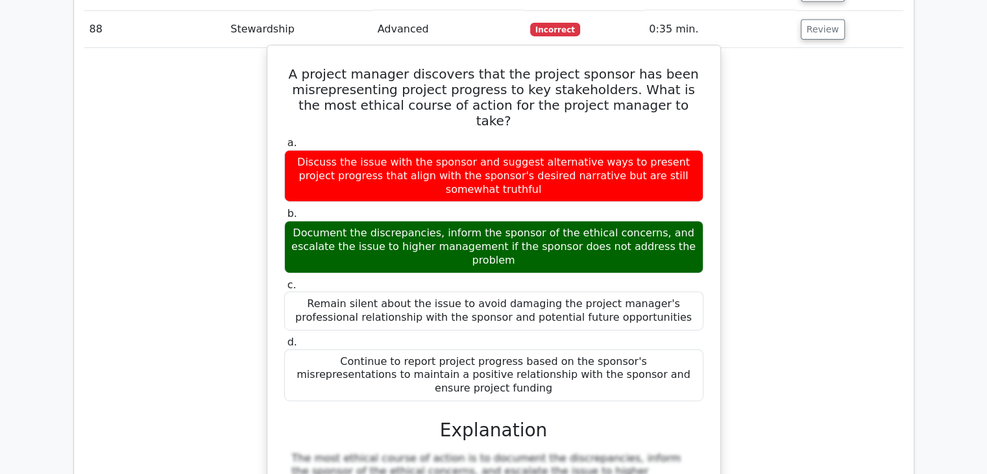
drag, startPoint x: 552, startPoint y: 79, endPoint x: 698, endPoint y: 81, distance: 146.0
click at [698, 150] on div "Discuss the issue with the sponsor and suggest alternative ways to present proj…" at bounding box center [493, 176] width 419 height 52
drag, startPoint x: 426, startPoint y: 81, endPoint x: 698, endPoint y: 83, distance: 272.5
click at [698, 150] on div "Discuss the issue with the sponsor and suggest alternative ways to present proj…" at bounding box center [493, 176] width 419 height 52
copy div "sponsor's desired narrative but are still somewhat truthful"
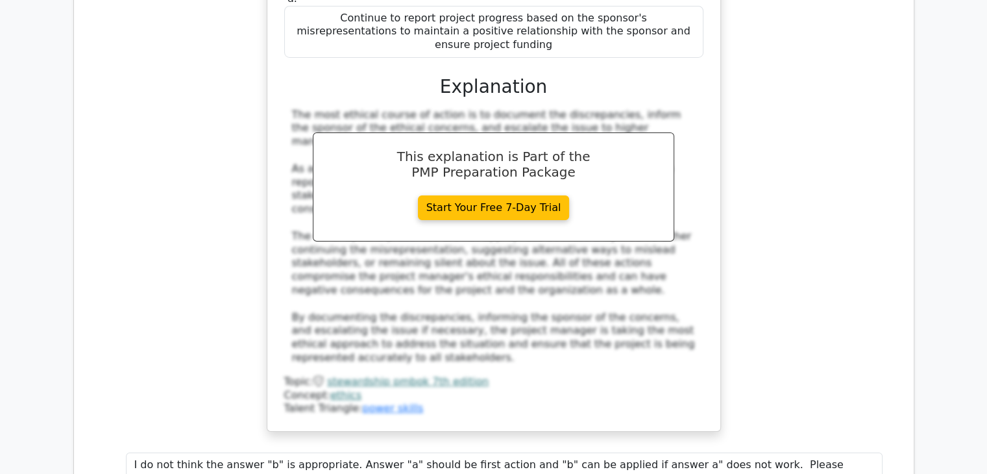
scroll to position [4749, 0]
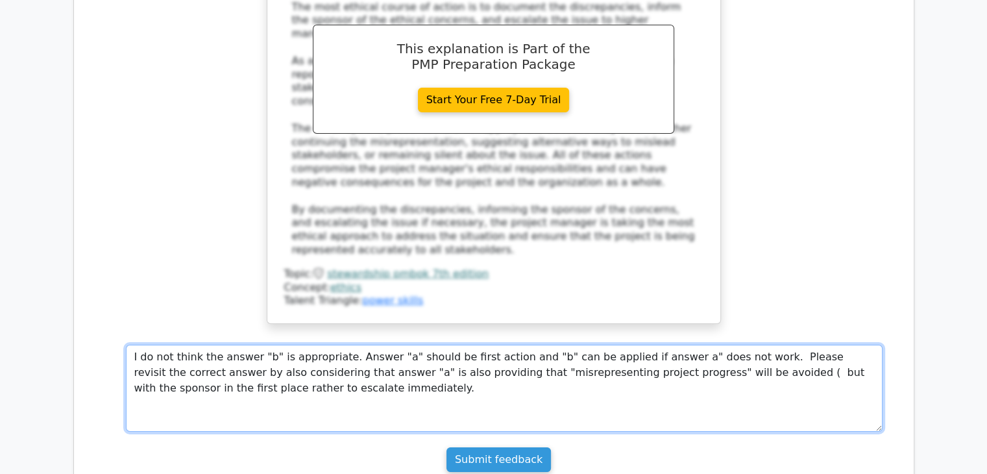
drag, startPoint x: 587, startPoint y: 236, endPoint x: 646, endPoint y: 221, distance: 61.5
click at [587, 345] on textarea "I do not think the answer "b" is appropriate. Answer "a" should be first action…" at bounding box center [504, 388] width 757 height 87
click at [633, 345] on textarea "I do not think the answer "b" is appropriate. Answer "a" should be first action…" at bounding box center [504, 388] width 757 height 87
paste textarea "sponsor's desired narrative but are still somewhat truthful"
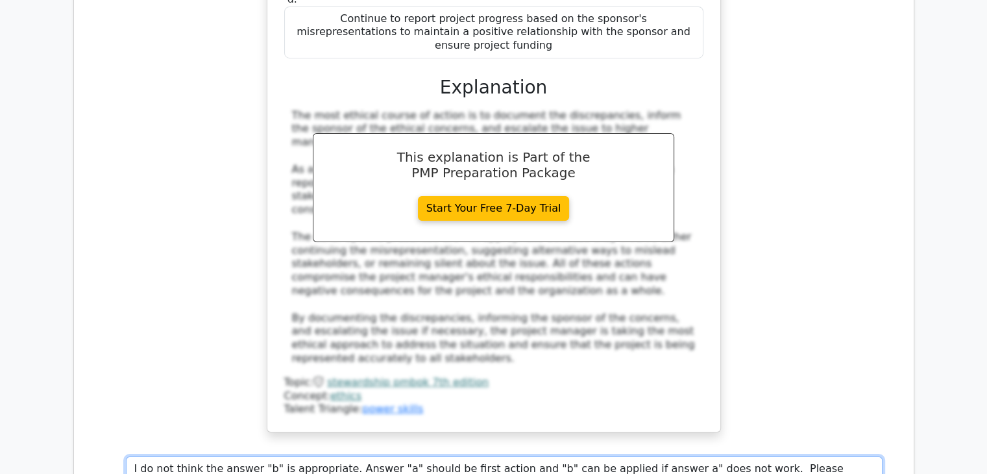
scroll to position [4814, 0]
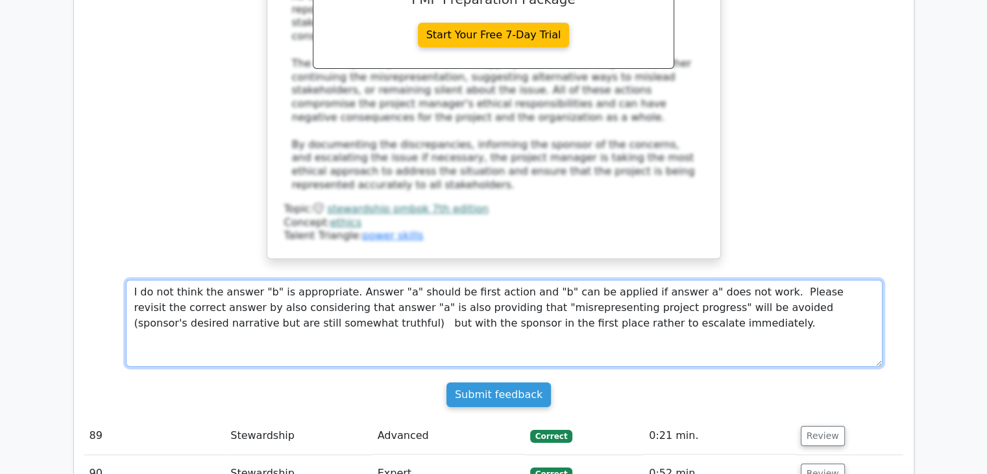
click at [318, 280] on textarea "I do not think the answer "b" is appropriate. Answer "a" should be first action…" at bounding box center [504, 323] width 757 height 87
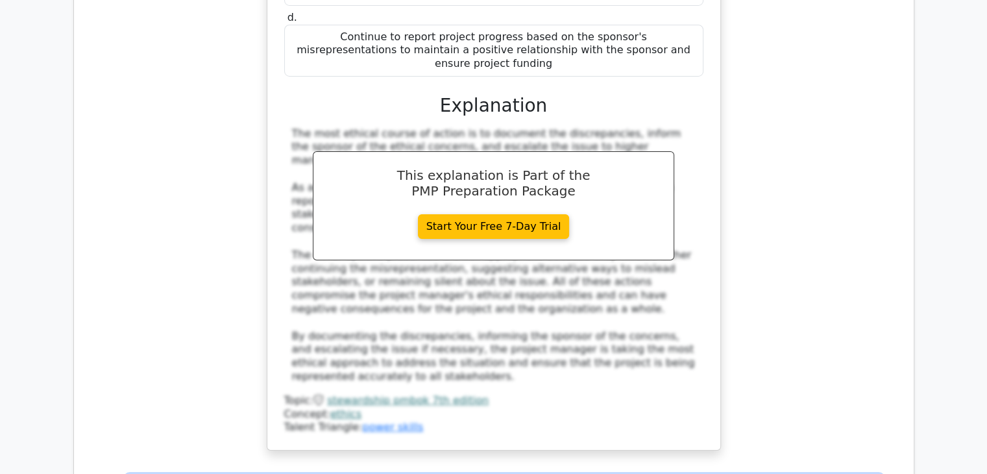
scroll to position [4685, 0]
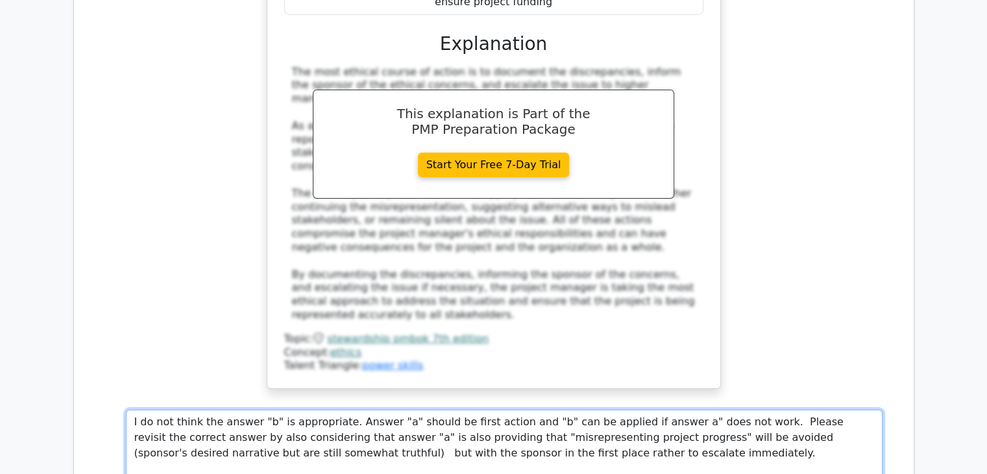
click at [189, 409] on textarea "I do not think the answer "b" is appropriate. Answer "a" should be first action…" at bounding box center [504, 452] width 757 height 87
drag, startPoint x: 180, startPoint y: 301, endPoint x: 509, endPoint y: 298, distance: 329.6
click at [509, 409] on textarea "I do not think the answer "b" is appropriate. Answer "a" should be first action…" at bounding box center [504, 452] width 757 height 87
click at [310, 409] on textarea "I do not think the answer "b" is appropriate. Answer "a" should be first action…" at bounding box center [504, 452] width 757 height 87
click at [387, 409] on textarea "I do not think the answer "b" is appropriate. Answer "a" should be first action…" at bounding box center [504, 452] width 757 height 87
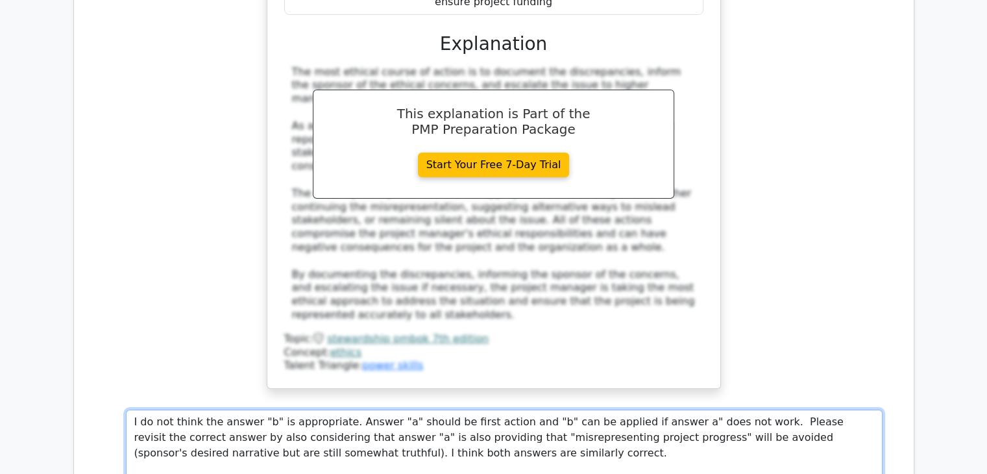
click at [409, 409] on textarea "I do not think the answer "b" is appropriate. Answer "a" should be first action…" at bounding box center [504, 452] width 757 height 87
click at [569, 409] on textarea "I do not think the answer "b" is appropriate. Answer "a" should be first action…" at bounding box center [504, 452] width 757 height 87
click at [577, 409] on textarea "I do not think the answer "b" is appropriate. Answer "a" should be first action…" at bounding box center [504, 452] width 757 height 87
click at [651, 409] on textarea "I do not think the answer "b" is appropriate. Answer "a" should be first action…" at bounding box center [504, 452] width 757 height 87
type textarea "I do not think the answer "b" is appropriate. Answer "a" should be first action…"
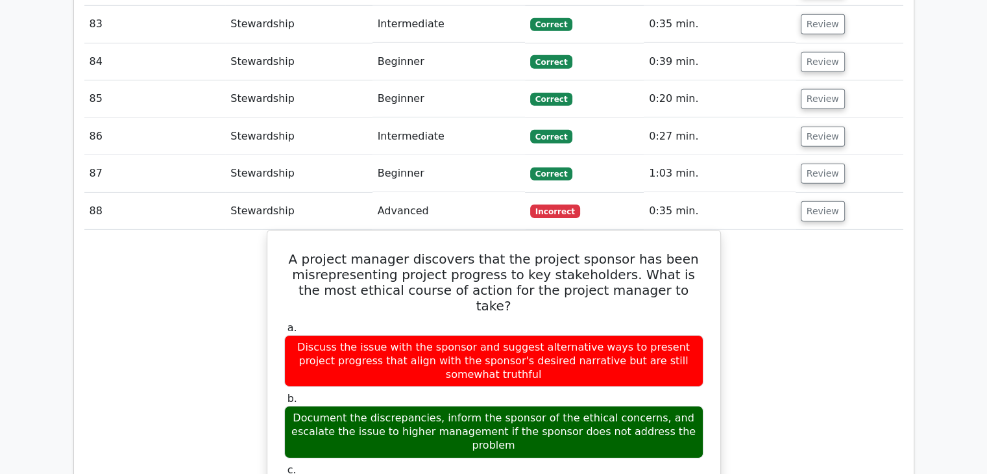
scroll to position [4165, 0]
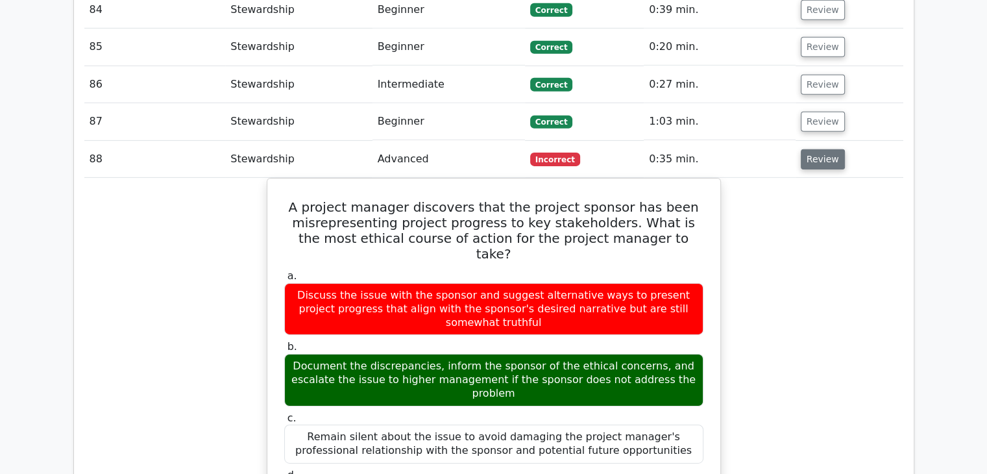
click at [818, 149] on button "Review" at bounding box center [823, 159] width 44 height 20
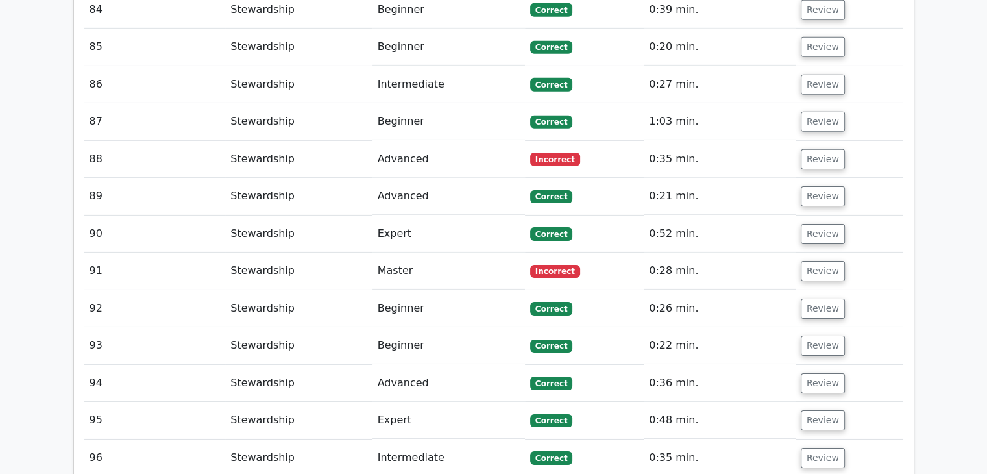
scroll to position [3971, 0]
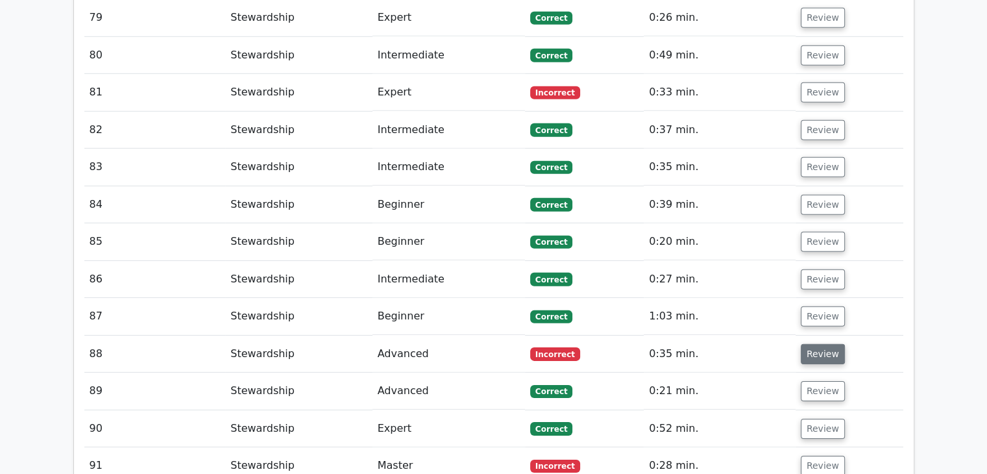
click at [818, 344] on button "Review" at bounding box center [823, 354] width 44 height 20
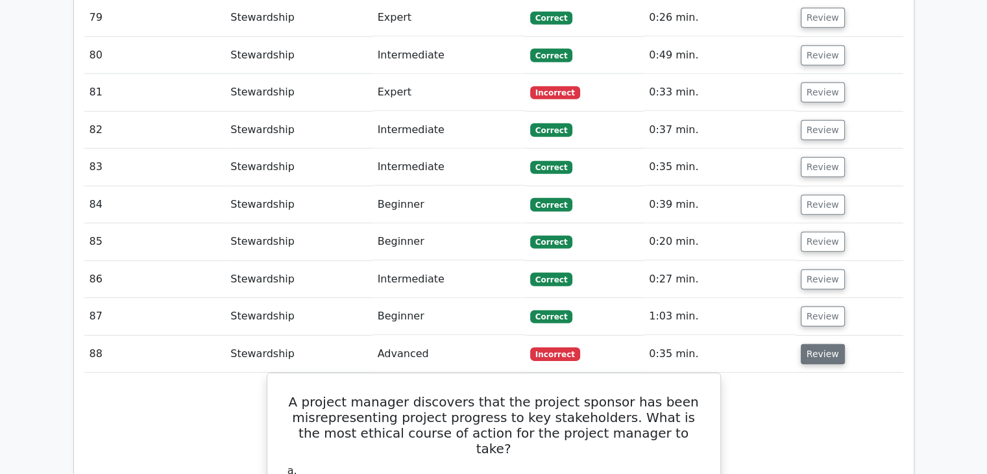
click at [823, 344] on button "Review" at bounding box center [823, 354] width 44 height 20
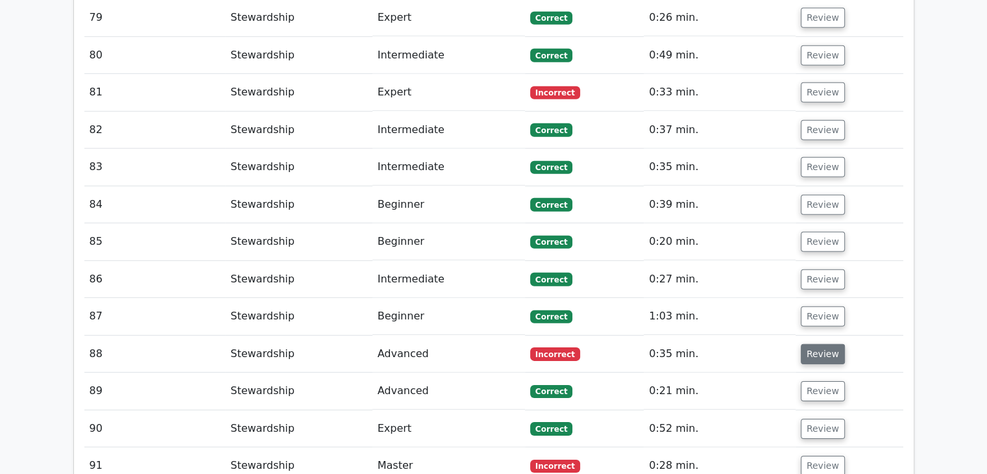
scroll to position [3841, 0]
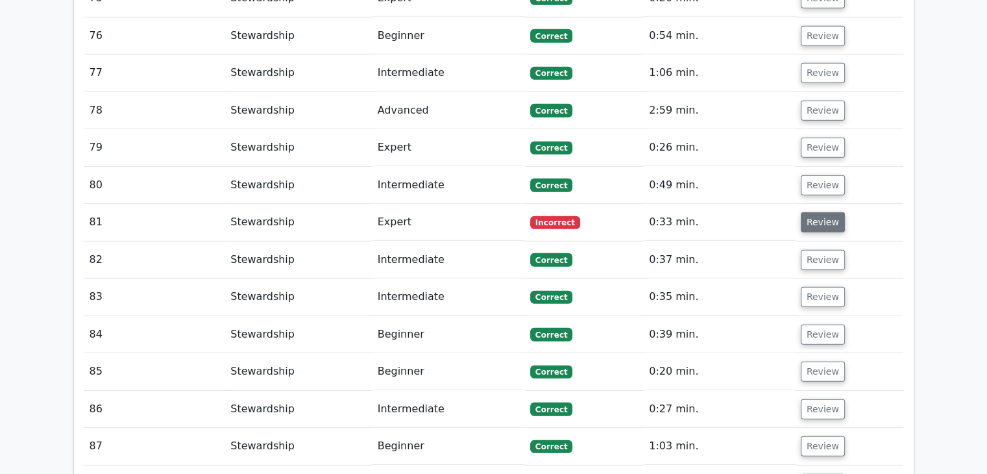
click at [828, 212] on button "Review" at bounding box center [823, 222] width 44 height 20
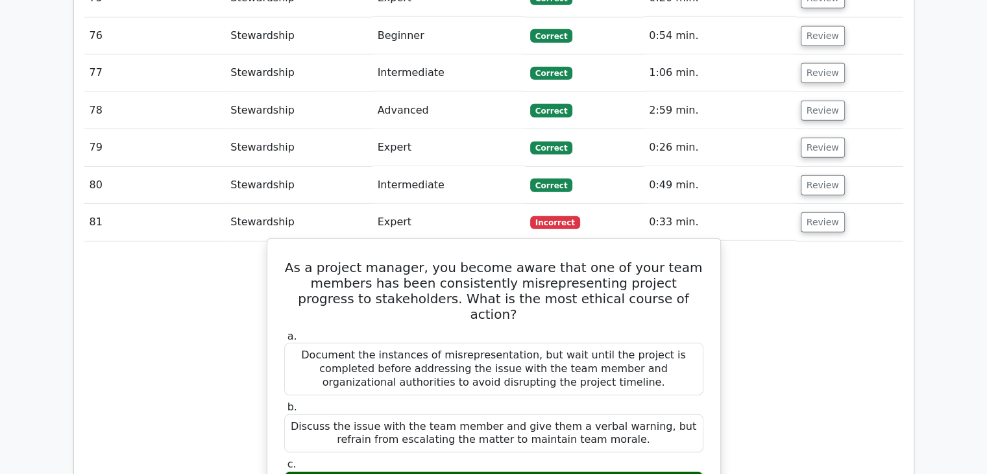
scroll to position [3906, 0]
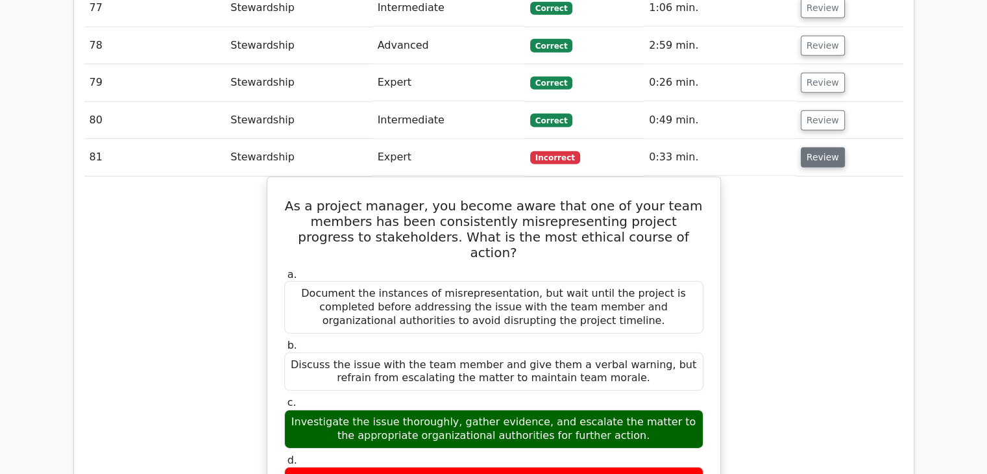
click at [812, 147] on button "Review" at bounding box center [823, 157] width 44 height 20
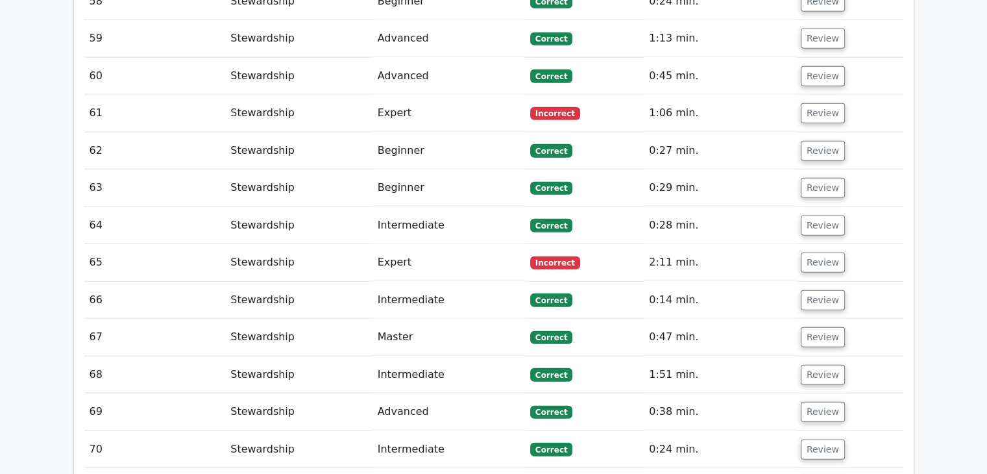
scroll to position [3127, 0]
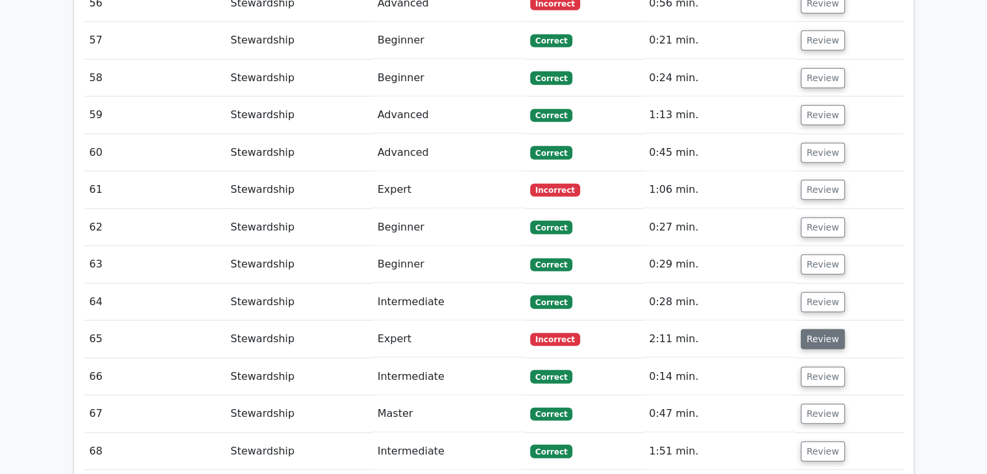
click at [814, 329] on button "Review" at bounding box center [823, 339] width 44 height 20
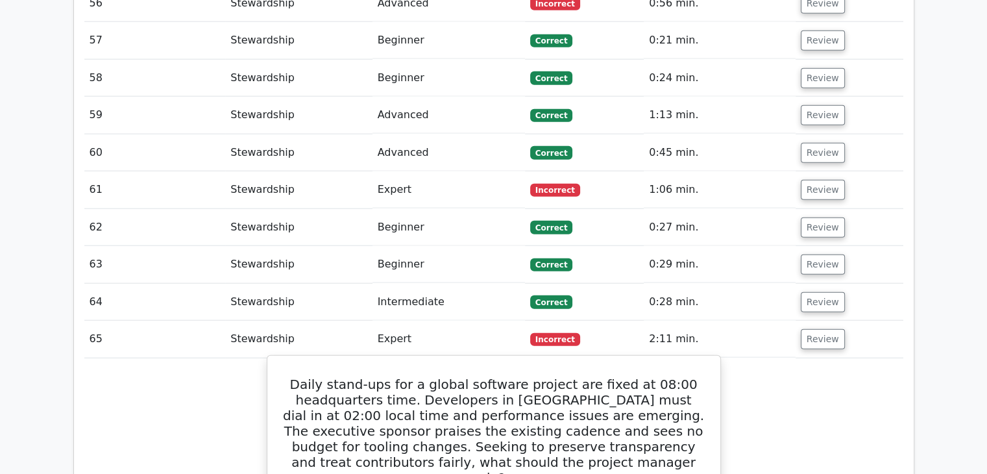
scroll to position [3257, 0]
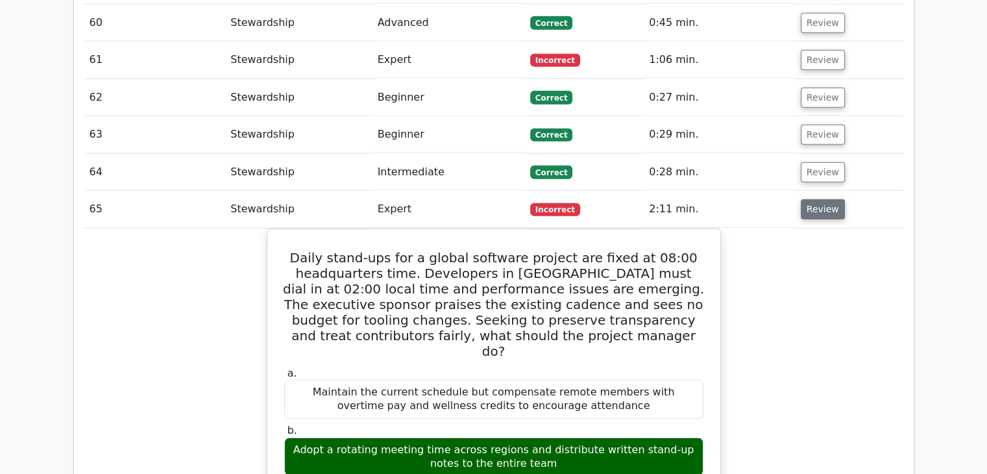
click at [818, 199] on button "Review" at bounding box center [823, 209] width 44 height 20
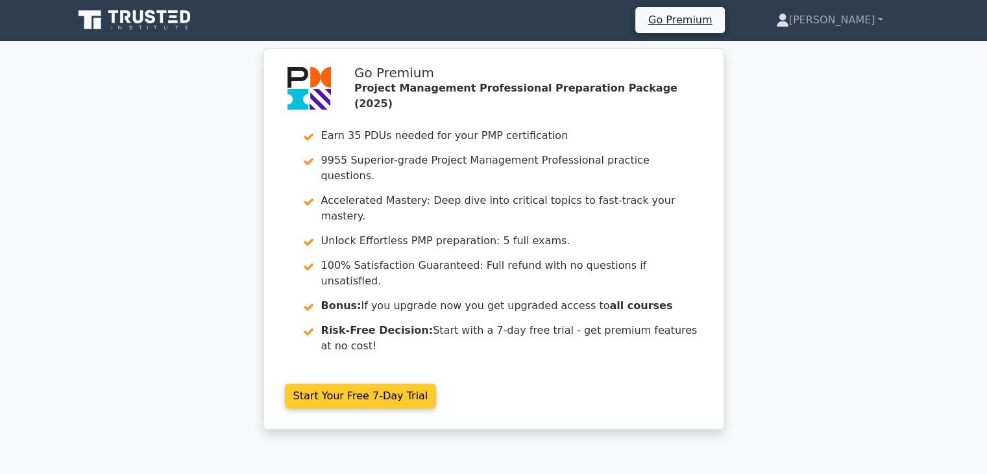
scroll to position [0, 0]
